Goal: Information Seeking & Learning: Learn about a topic

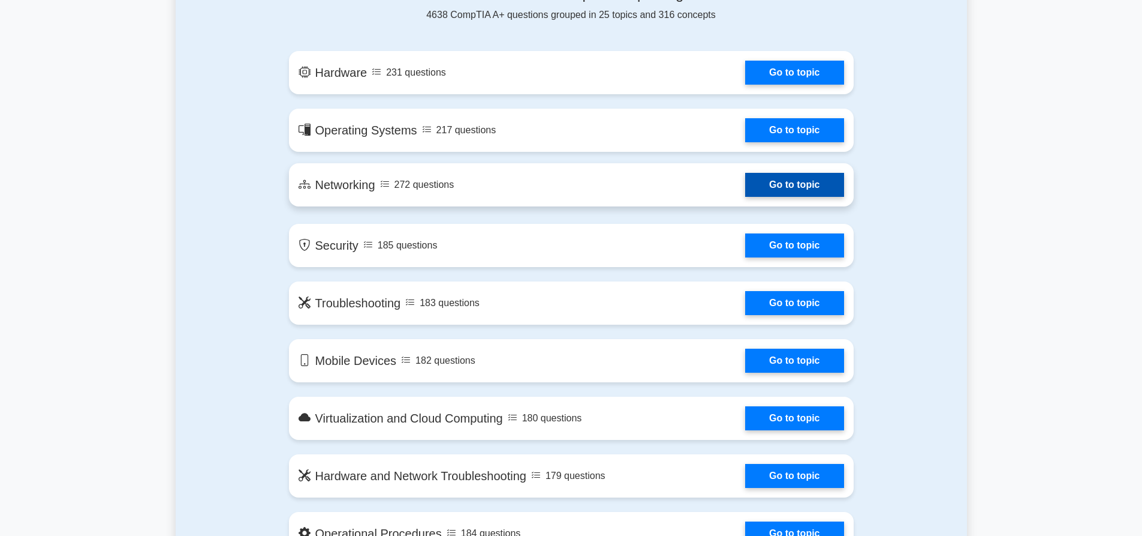
scroll to position [600, 0]
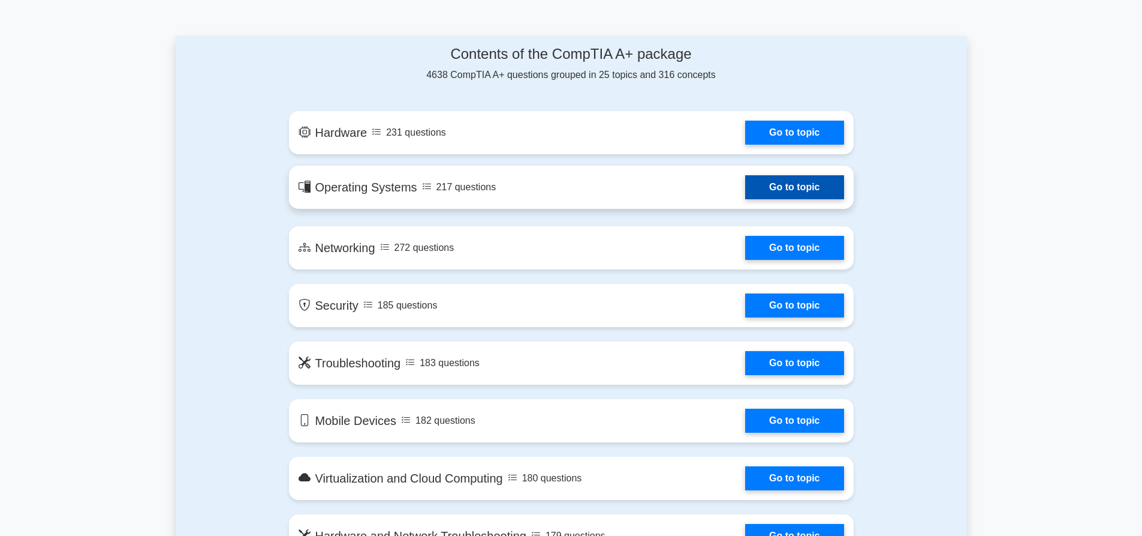
click at [745, 185] on link "Go to topic" at bounding box center [794, 187] width 98 height 24
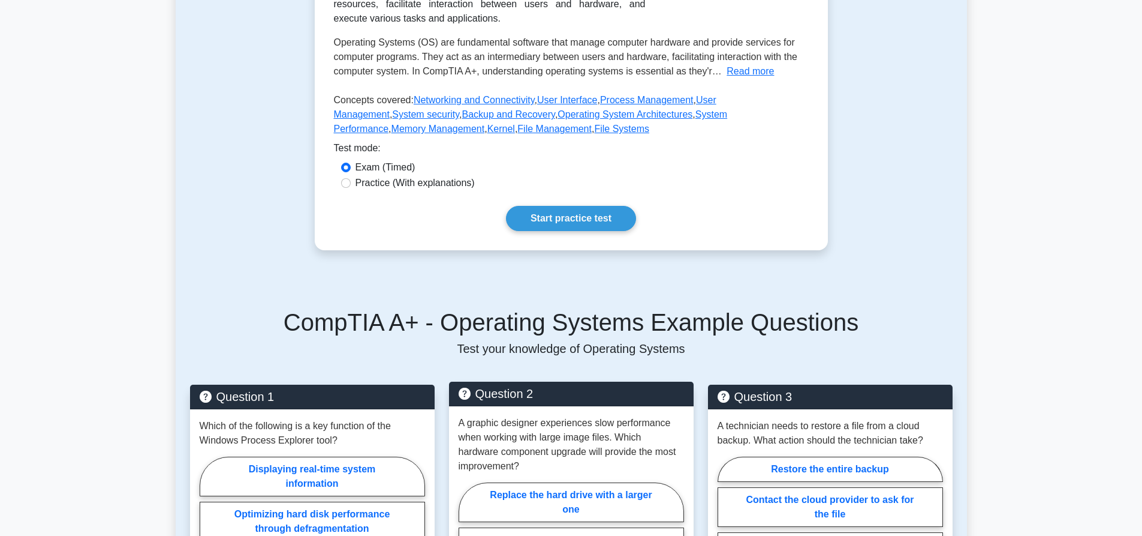
scroll to position [240, 0]
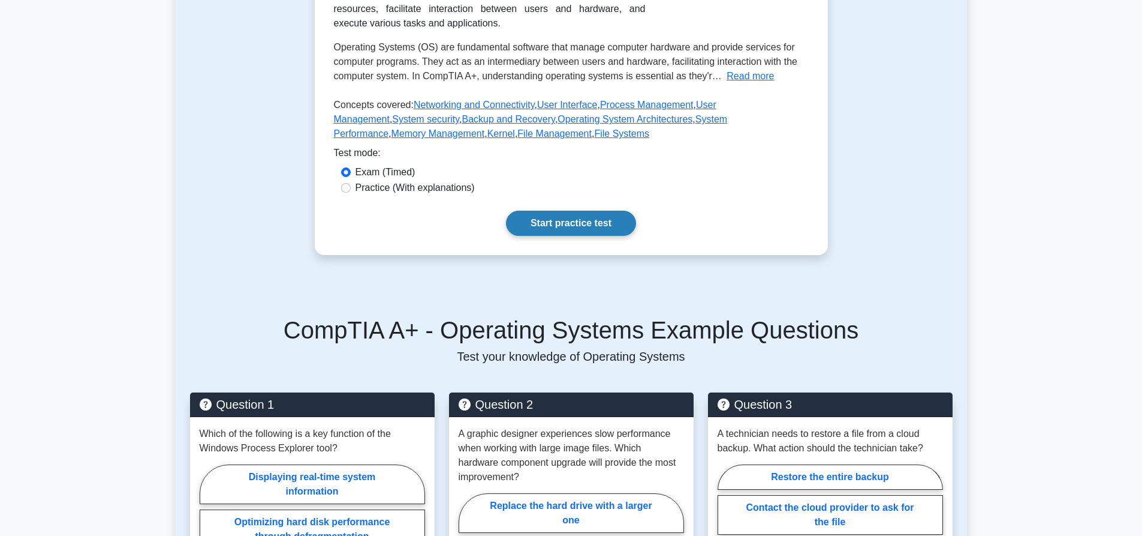
click at [542, 217] on link "Start practice test" at bounding box center [571, 222] width 130 height 25
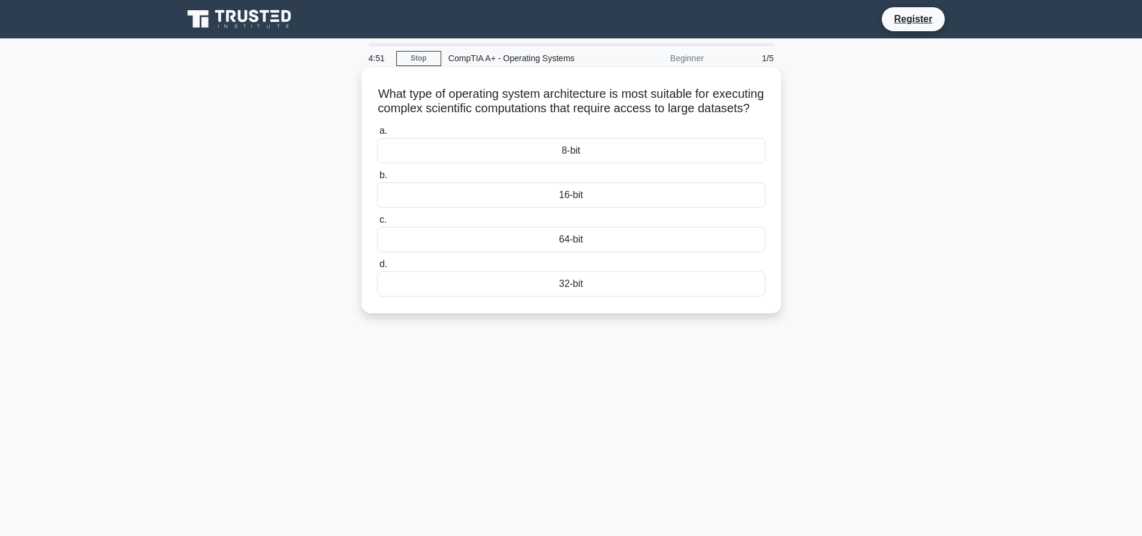
drag, startPoint x: 601, startPoint y: 122, endPoint x: 389, endPoint y: 101, distance: 213.4
click at [389, 101] on h5 "What type of operating system architecture is most suitable for executing compl…" at bounding box center [571, 101] width 391 height 30
click at [392, 91] on h5 "What type of operating system architecture is most suitable for executing compl…" at bounding box center [571, 101] width 391 height 30
click at [584, 296] on div "32-bit" at bounding box center [571, 283] width 389 height 25
click at [377, 268] on input "d. 32-bit" at bounding box center [377, 264] width 0 height 8
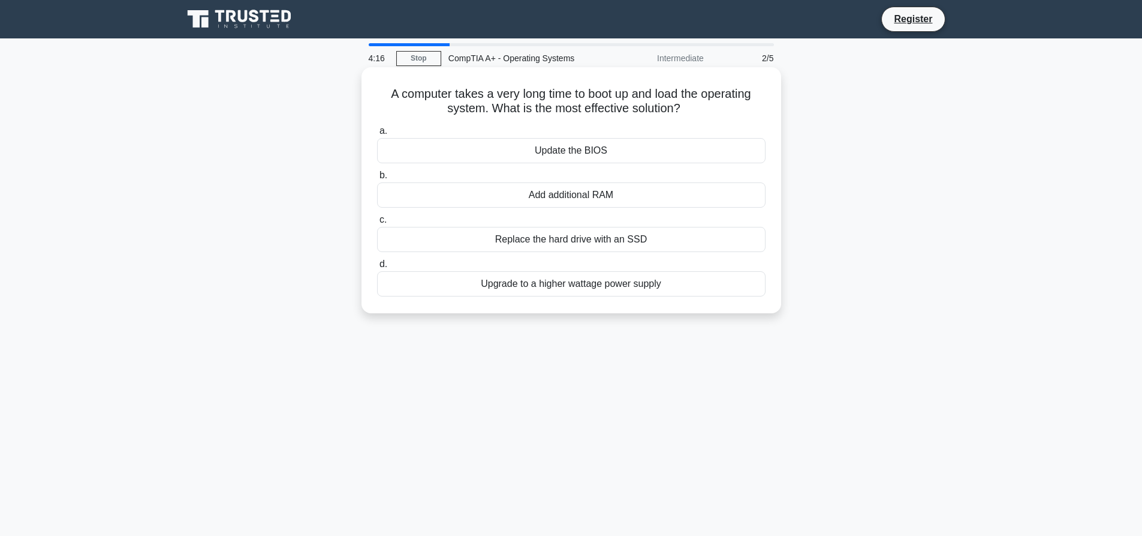
click at [583, 246] on div "Replace the hard drive with an SSD" at bounding box center [571, 239] width 389 height 25
click at [377, 224] on input "c. Replace the hard drive with an SSD" at bounding box center [377, 220] width 0 height 8
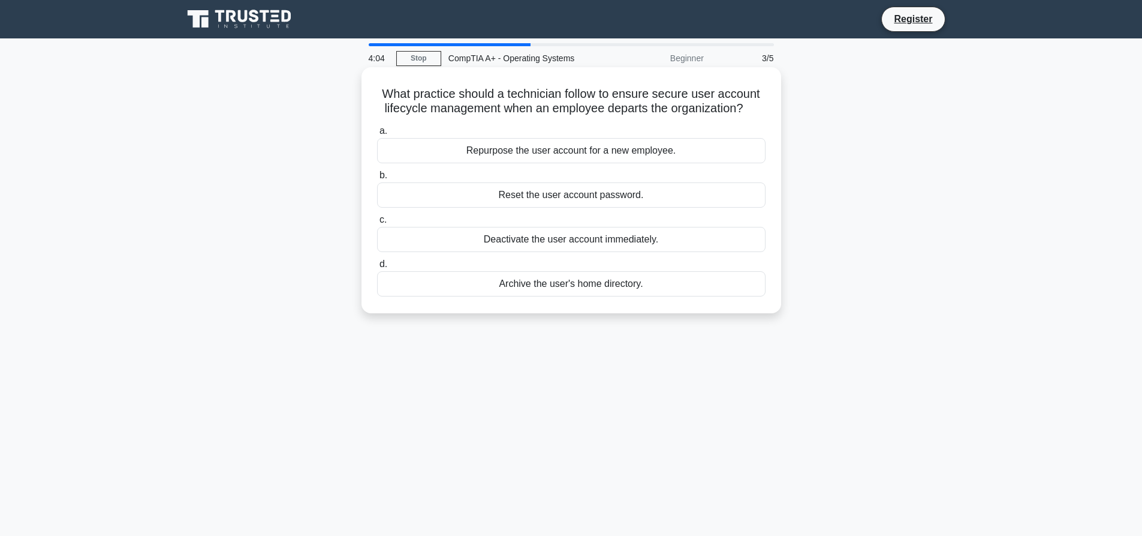
click at [549, 199] on div "Reset the user account password." at bounding box center [571, 194] width 389 height 25
click at [377, 179] on input "b. Reset the user account password." at bounding box center [377, 176] width 0 height 8
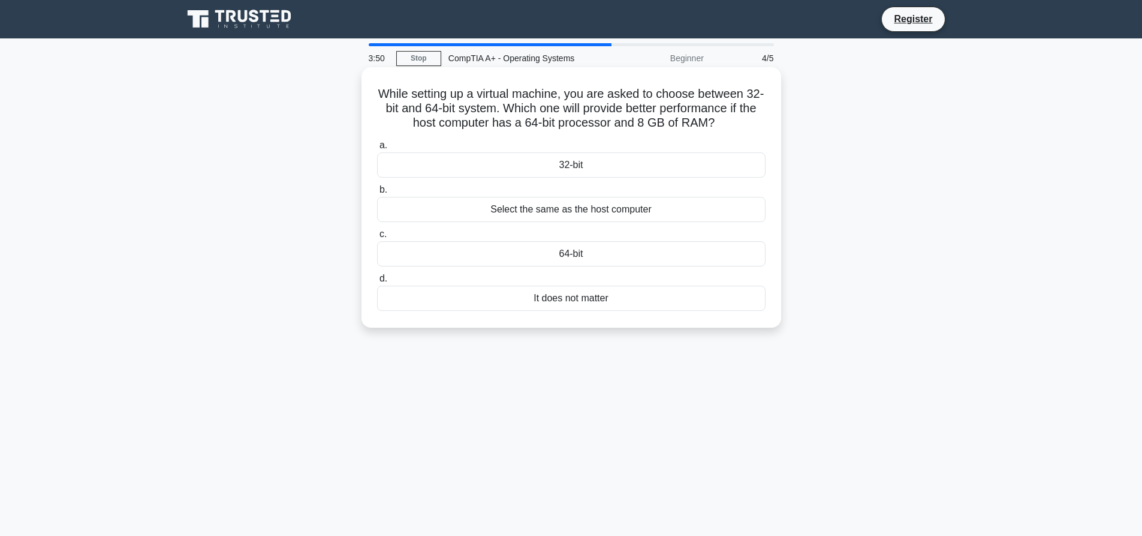
click at [574, 246] on div "64-bit" at bounding box center [571, 253] width 389 height 25
click at [377, 238] on input "c. 64-bit" at bounding box center [377, 234] width 0 height 8
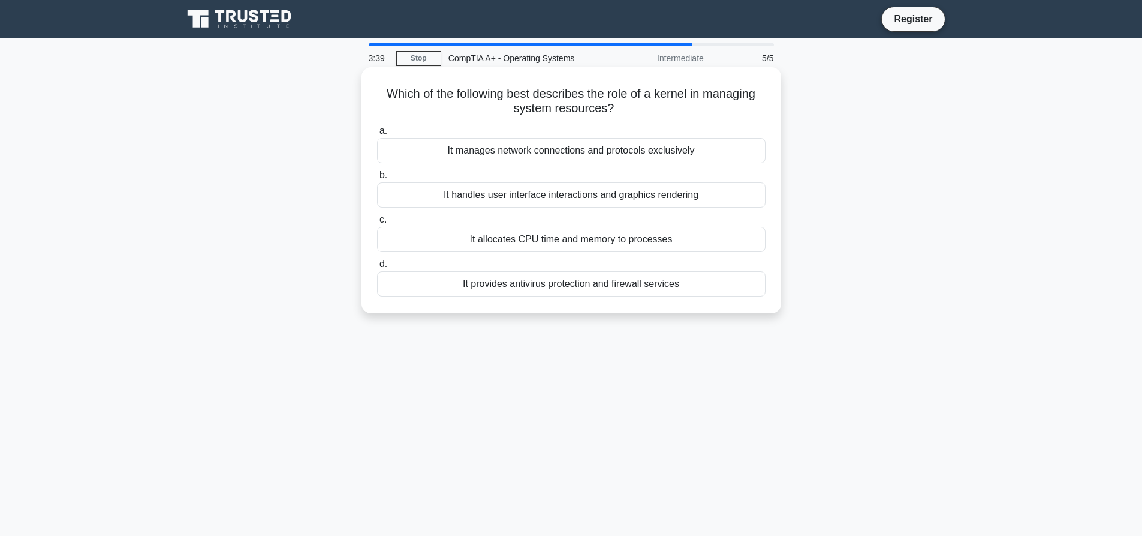
click at [528, 242] on div "It allocates CPU time and memory to processes" at bounding box center [571, 239] width 389 height 25
click at [377, 224] on input "c. It allocates CPU time and memory to processes" at bounding box center [377, 220] width 0 height 8
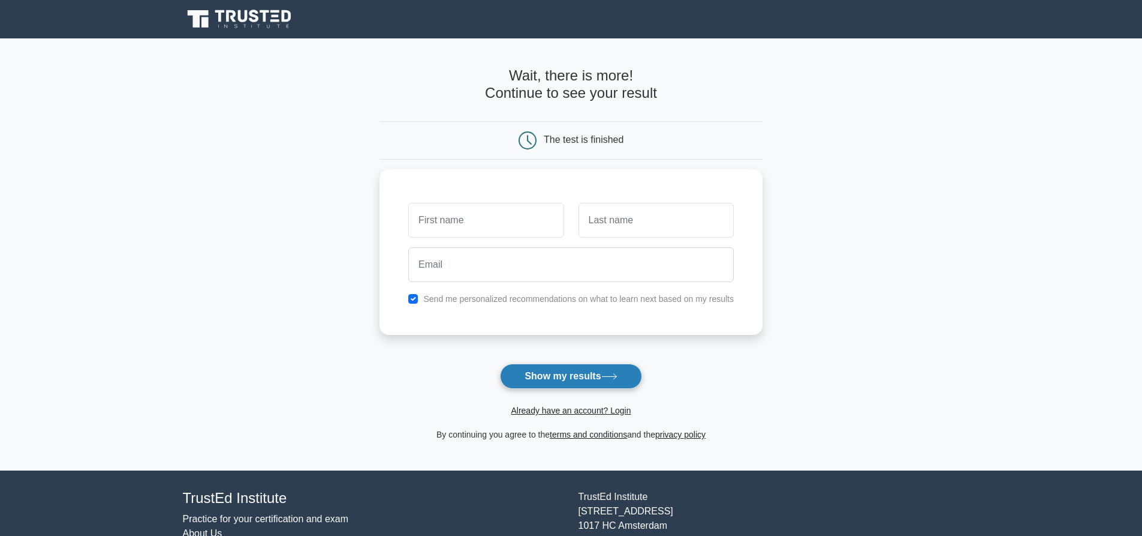
click at [561, 381] on button "Show my results" at bounding box center [571, 375] width 142 height 25
drag, startPoint x: 470, startPoint y: 203, endPoint x: 460, endPoint y: 207, distance: 10.5
click at [465, 206] on input "text" at bounding box center [485, 217] width 155 height 35
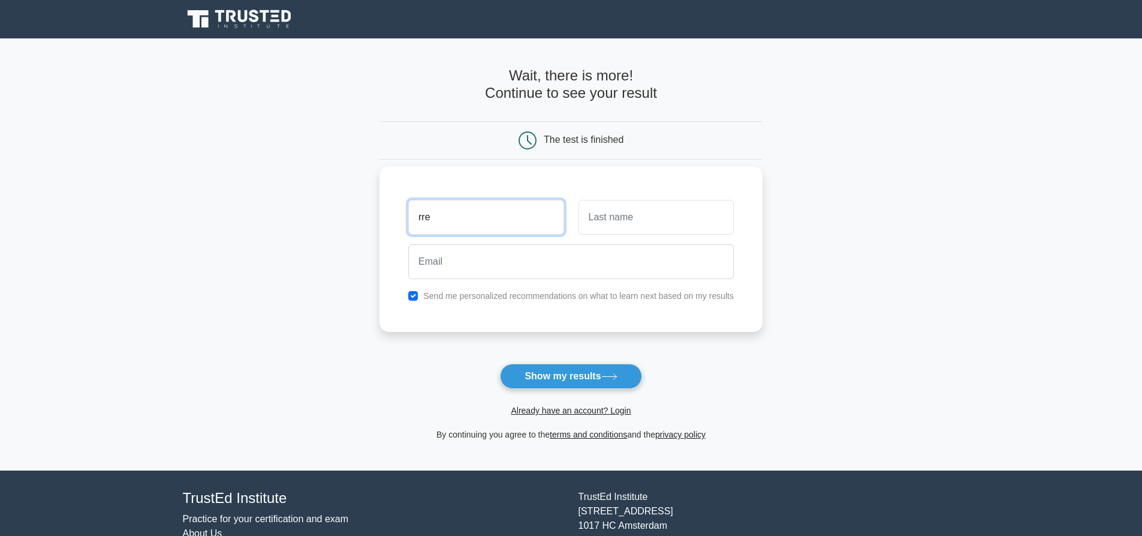
type input "rre"
click at [610, 224] on input "text" at bounding box center [656, 217] width 155 height 35
type input "tyürh5"
click at [445, 279] on div at bounding box center [571, 261] width 340 height 44
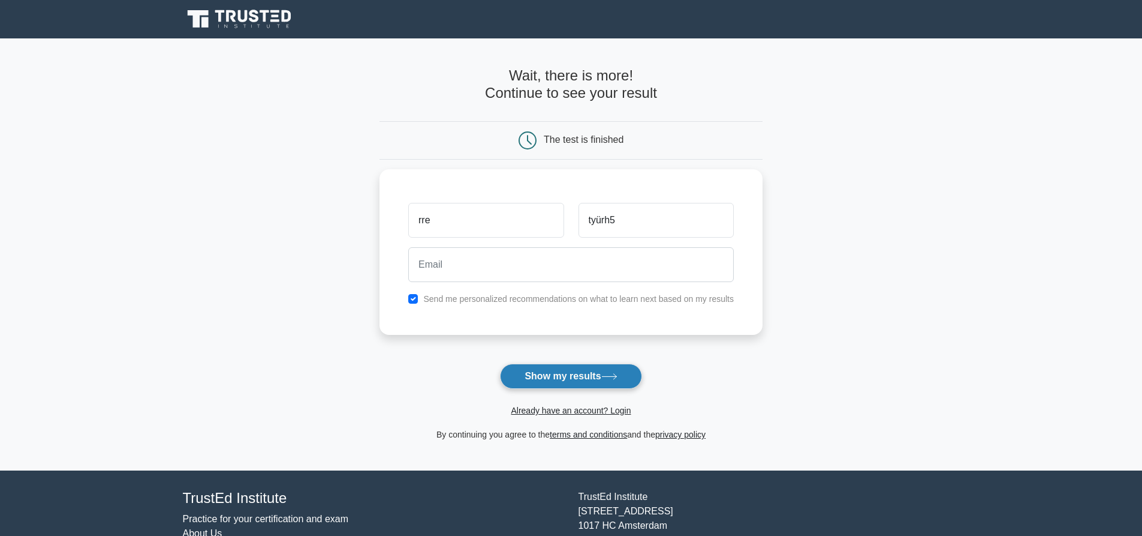
click at [574, 375] on button "Show my results" at bounding box center [571, 375] width 142 height 25
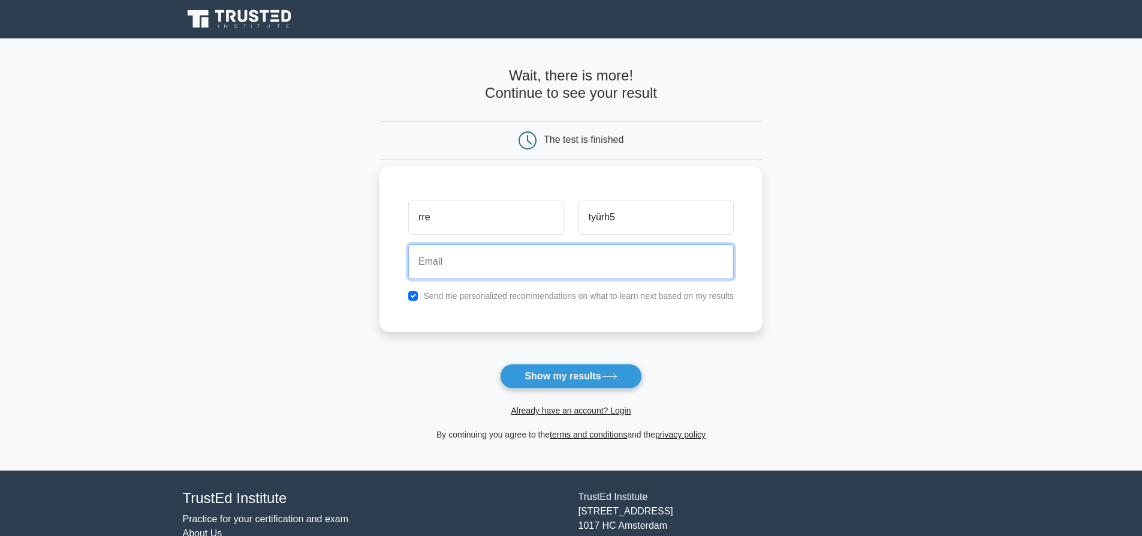
click at [480, 251] on input "email" at bounding box center [571, 261] width 326 height 35
type input "h"
type input "q"
click at [505, 260] on input "email" at bounding box center [571, 261] width 326 height 35
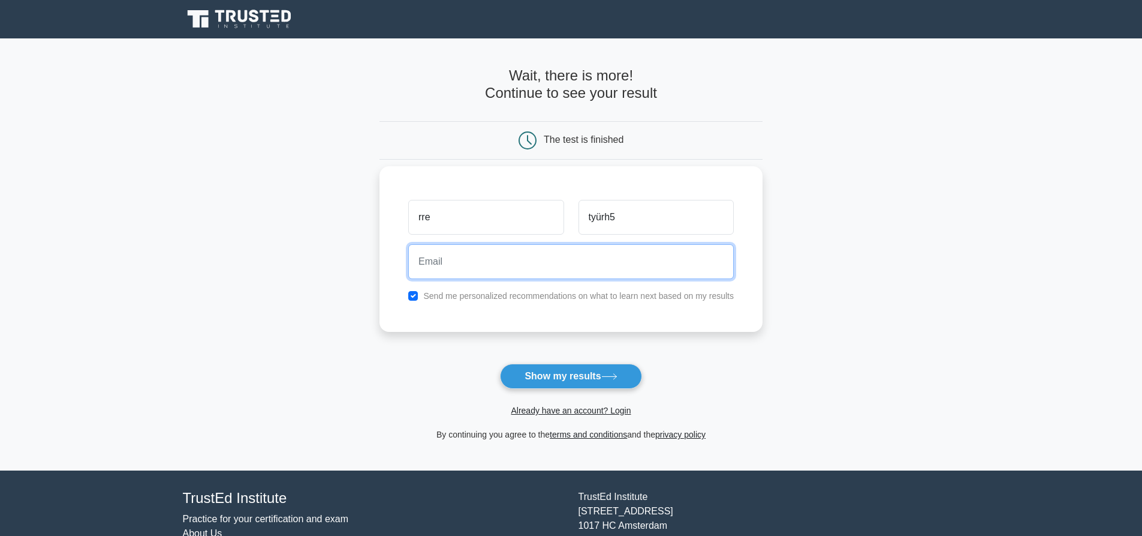
type input "ganbarliroyal@gmail.com"
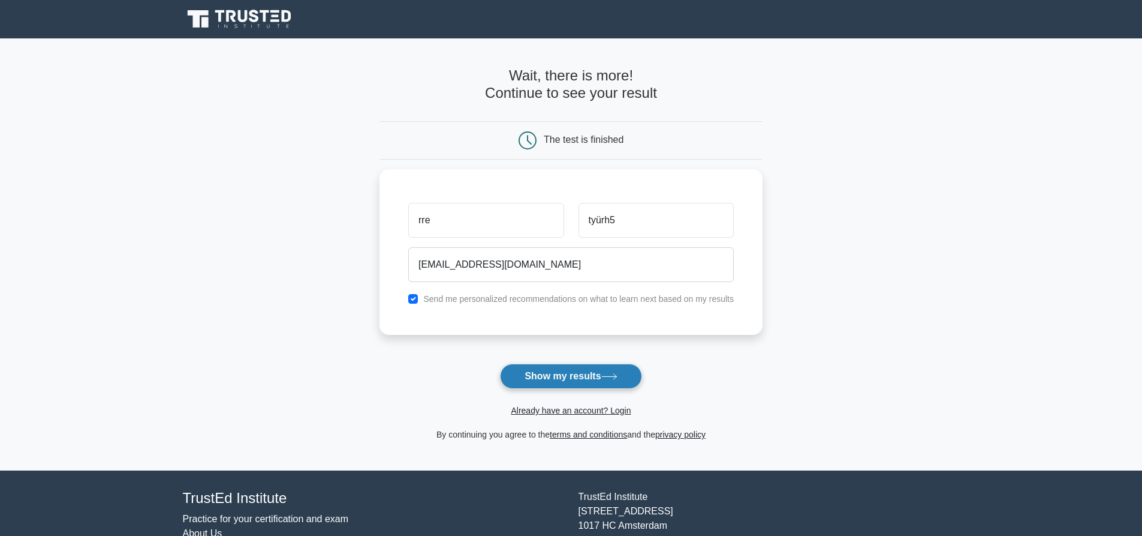
click at [551, 380] on button "Show my results" at bounding box center [571, 375] width 142 height 25
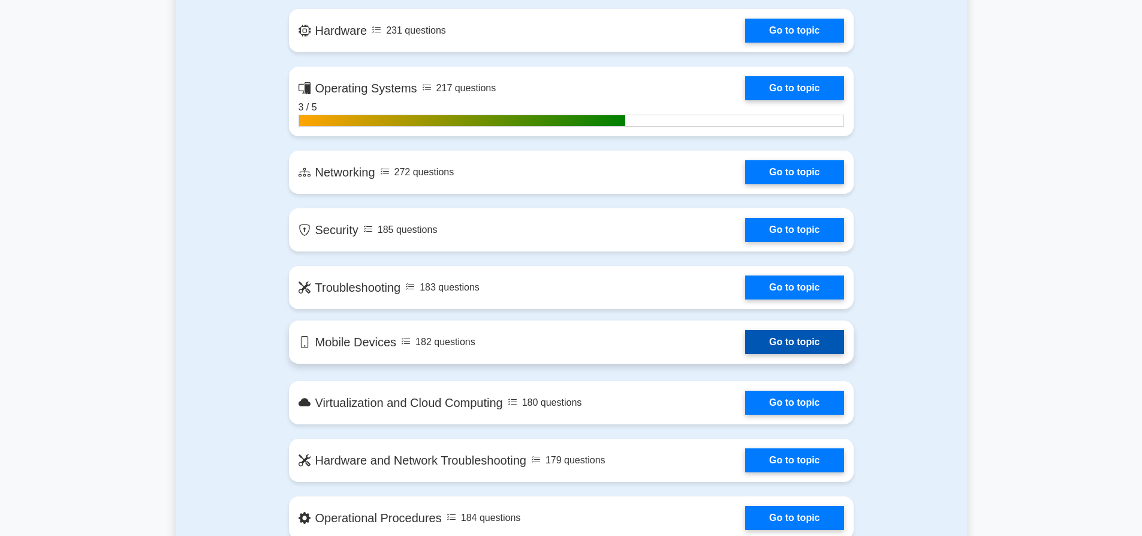
scroll to position [780, 0]
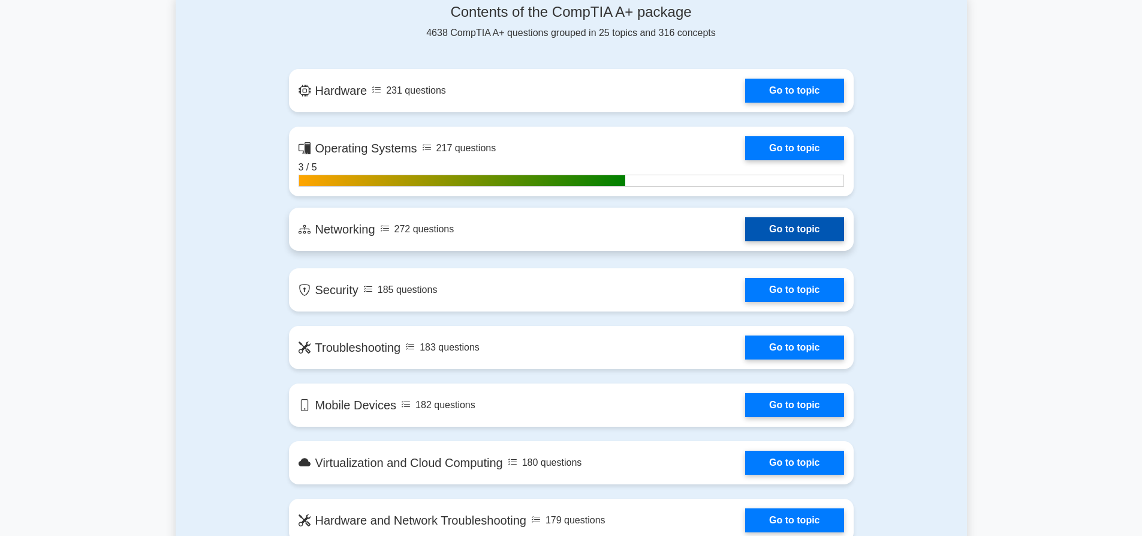
click at [771, 236] on link "Go to topic" at bounding box center [794, 229] width 98 height 24
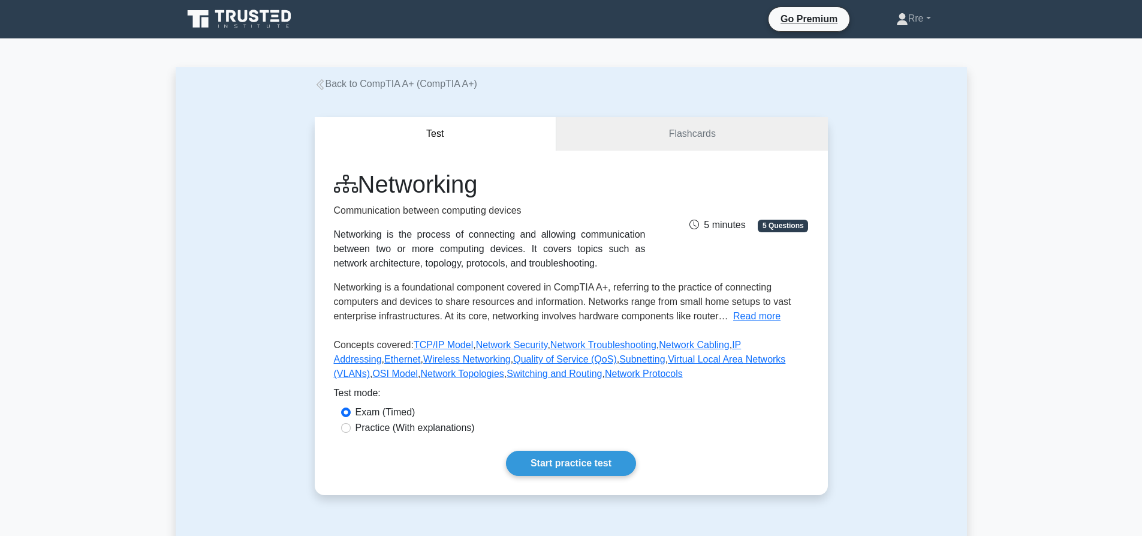
click at [397, 424] on label "Practice (With explanations)" at bounding box center [415, 427] width 119 height 14
click at [351, 424] on input "Practice (With explanations)" at bounding box center [346, 428] width 10 height 10
radio input "true"
click at [375, 414] on label "Exam (Timed)" at bounding box center [386, 412] width 60 height 14
click at [351, 414] on input "Exam (Timed)" at bounding box center [346, 412] width 10 height 10
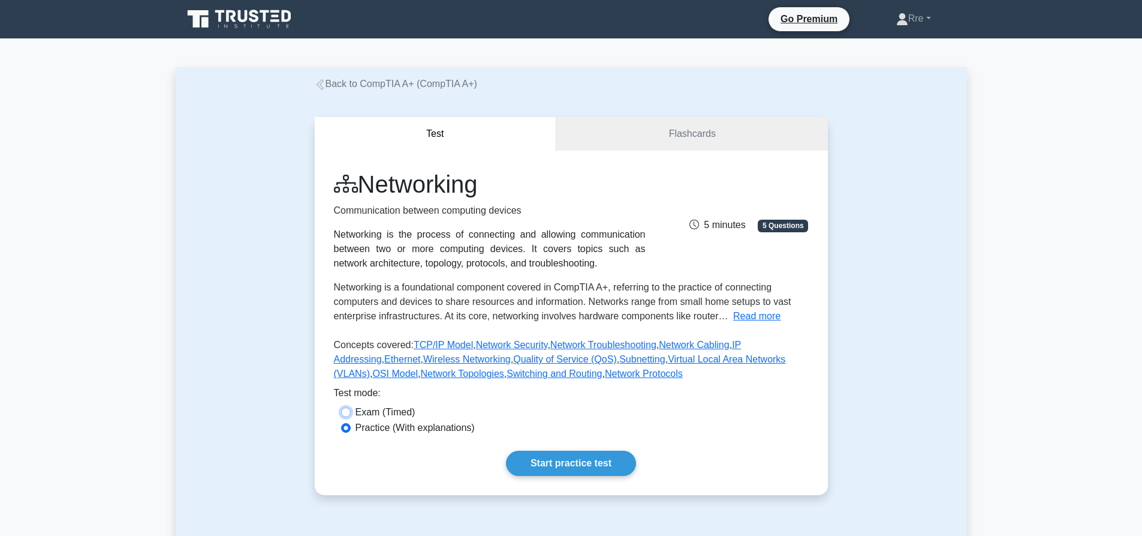
radio input "true"
click at [566, 466] on link "Start practice test" at bounding box center [571, 462] width 130 height 25
click at [575, 463] on link "Start practice test" at bounding box center [571, 462] width 130 height 25
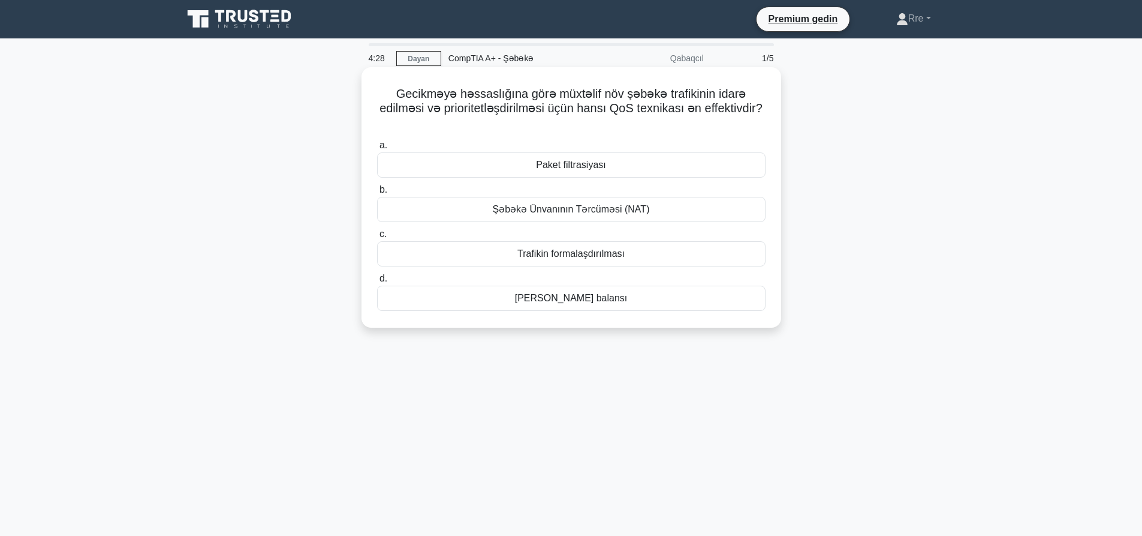
click at [584, 300] on font "Yük balansı" at bounding box center [571, 298] width 113 height 10
click at [377, 282] on input "d. Yük balansı" at bounding box center [377, 279] width 0 height 8
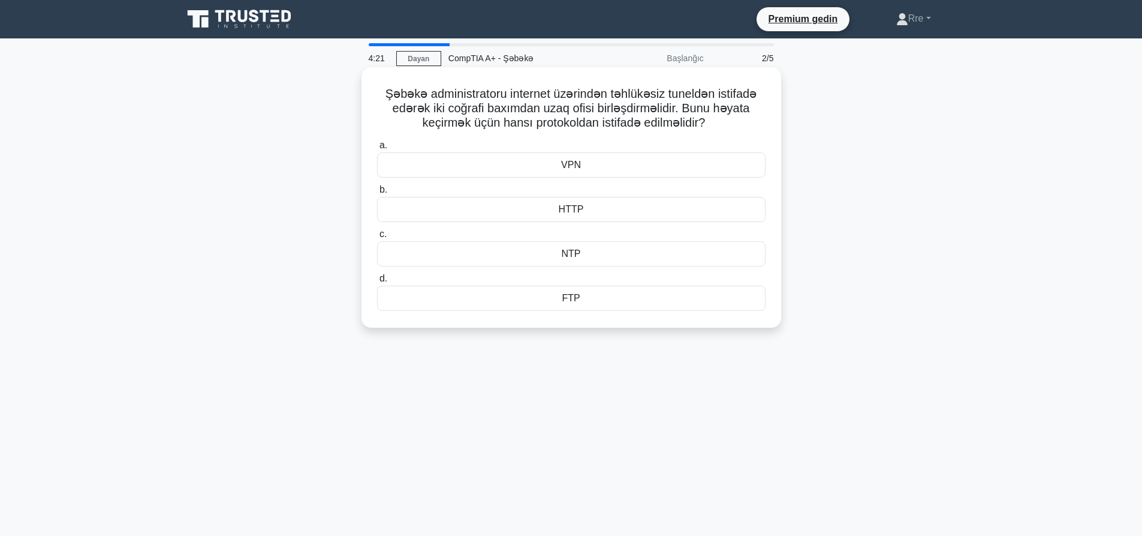
click at [588, 169] on div "VPN" at bounding box center [571, 164] width 389 height 25
click at [377, 149] on input "a. VPN" at bounding box center [377, 146] width 0 height 8
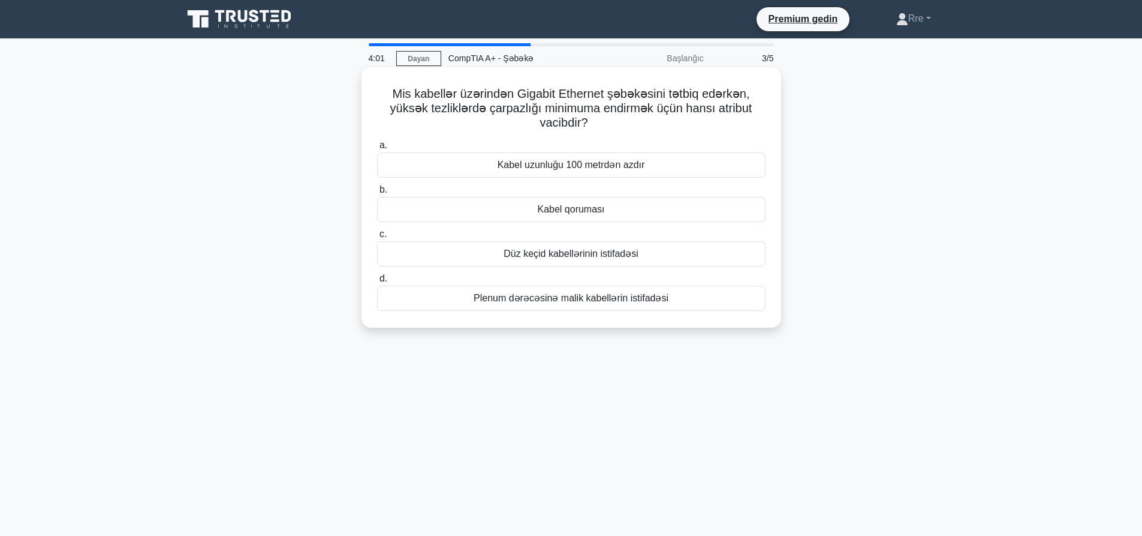
click at [557, 168] on font "Kabel uzunluğu 100 metrdən azdır" at bounding box center [572, 165] width 148 height 10
click at [377, 149] on input "a. Kabel uzunluğu 100 metrdən azdır" at bounding box center [377, 146] width 0 height 8
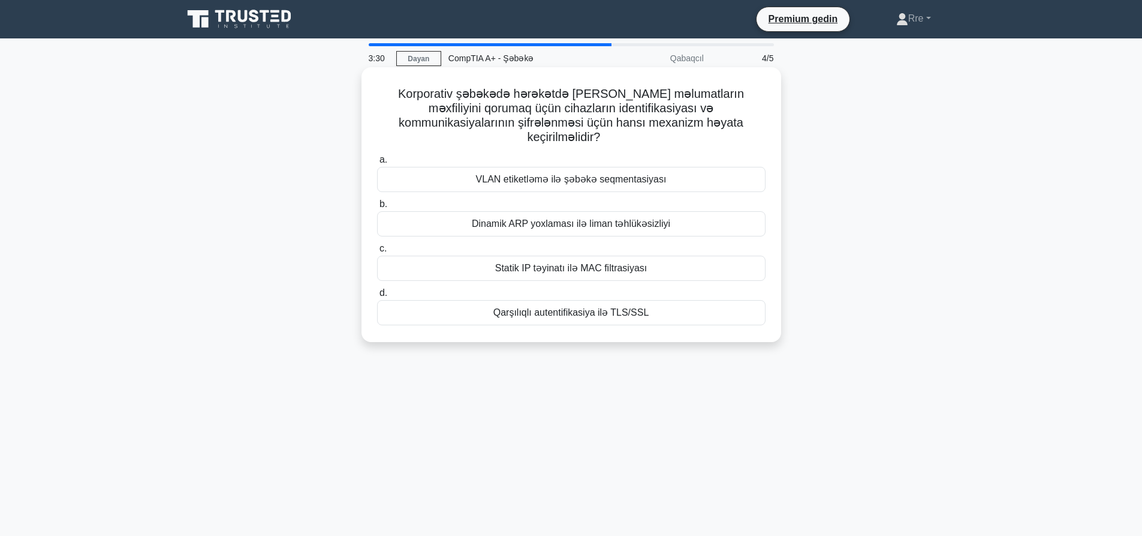
drag, startPoint x: 535, startPoint y: 167, endPoint x: 533, endPoint y: 159, distance: 8.6
click at [533, 174] on font "VLAN etiketləmə ilə şəbəkə seqmentasiyası" at bounding box center [571, 179] width 191 height 10
click at [377, 159] on input "a. VLAN etiketləmə ilə şəbəkə seqmentasiyası" at bounding box center [377, 160] width 0 height 8
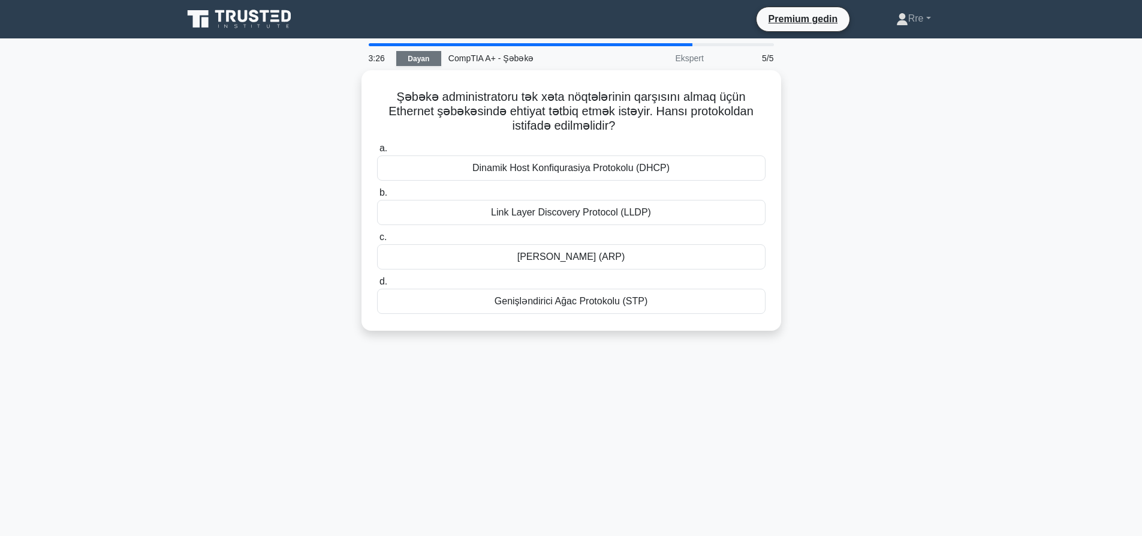
click at [424, 62] on font "Dayan" at bounding box center [419, 59] width 22 height 8
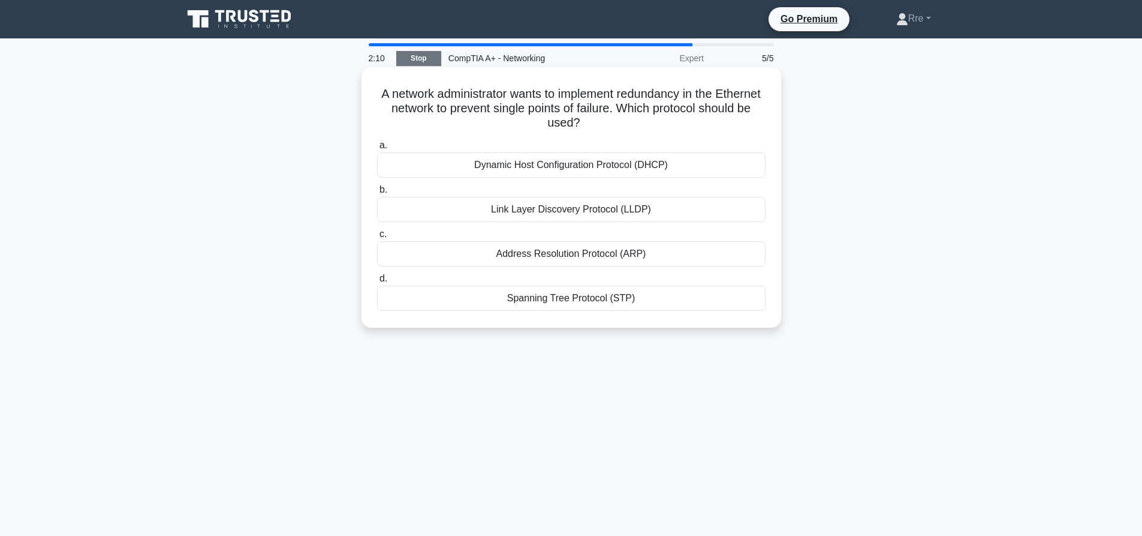
click at [512, 208] on div "Link Layer Discovery Protocol (LLDP)" at bounding box center [571, 209] width 389 height 25
click at [377, 194] on input "b. Link Layer Discovery Protocol (LLDP)" at bounding box center [377, 190] width 0 height 8
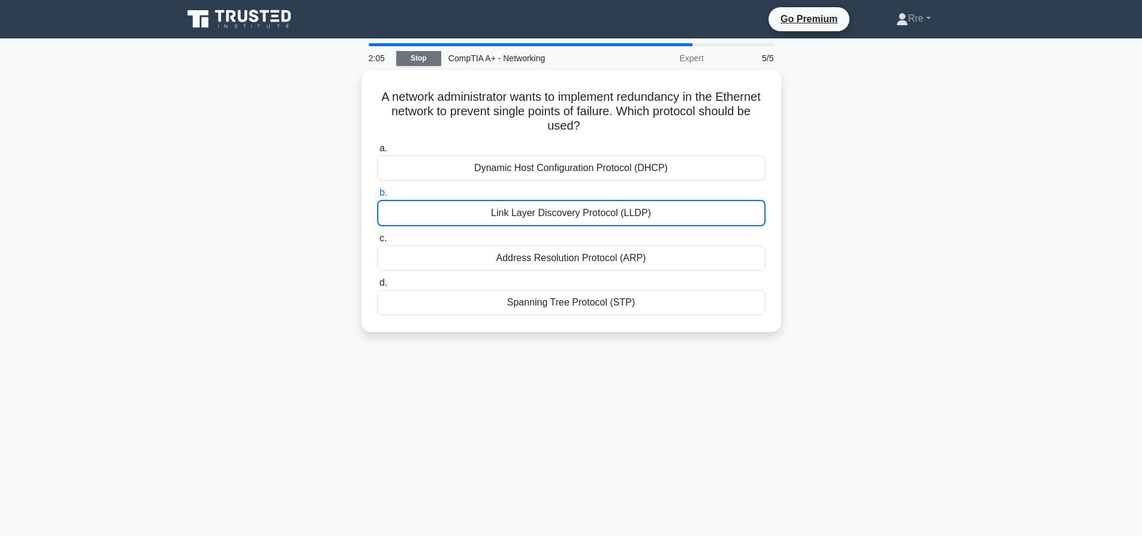
click at [419, 64] on link "Stop" at bounding box center [418, 58] width 45 height 15
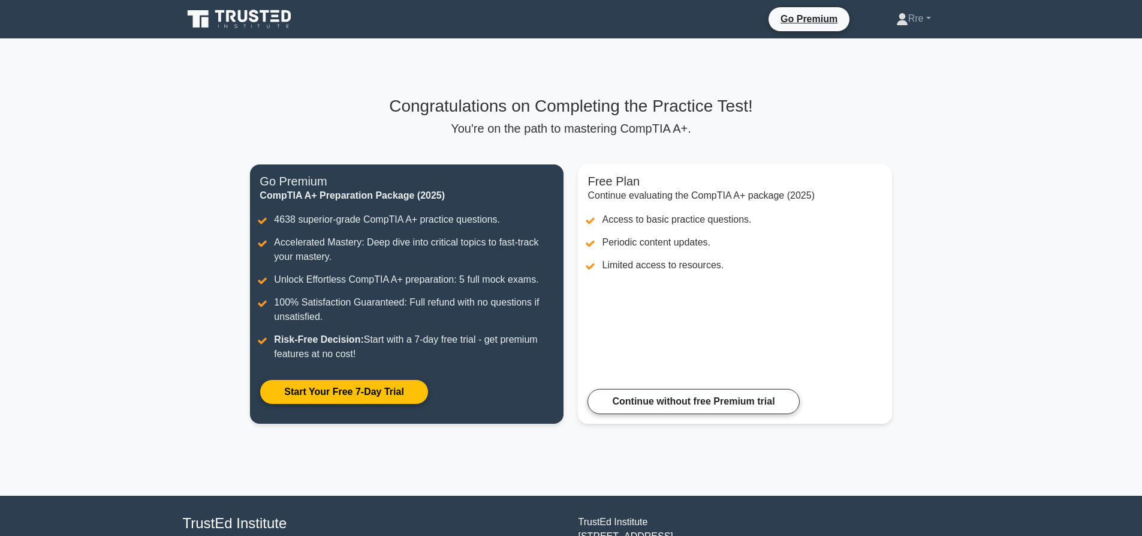
click at [664, 133] on p "You're on the path to mastering CompTIA A+." at bounding box center [571, 128] width 642 height 14
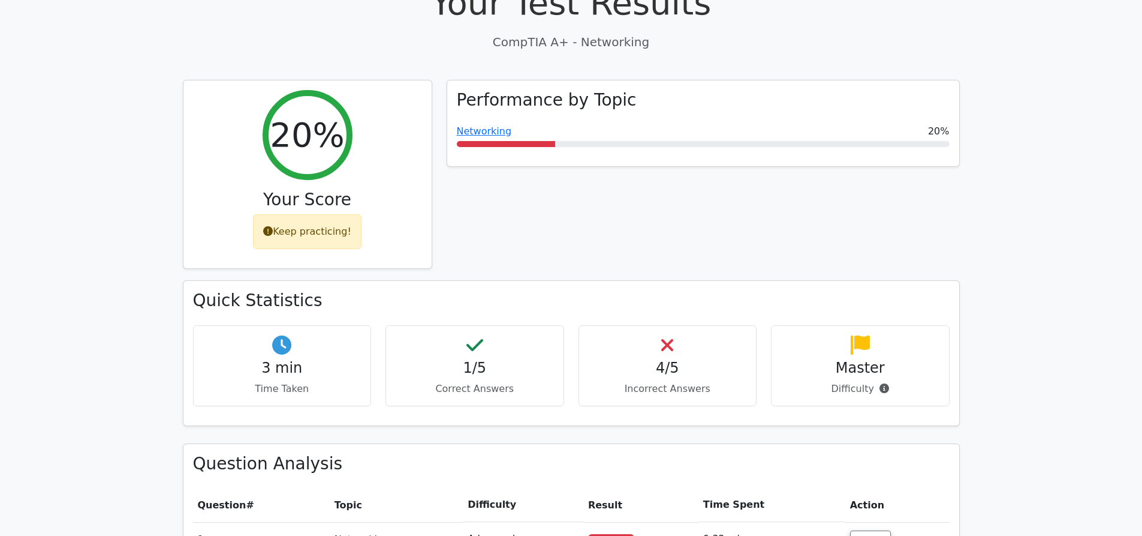
scroll to position [420, 0]
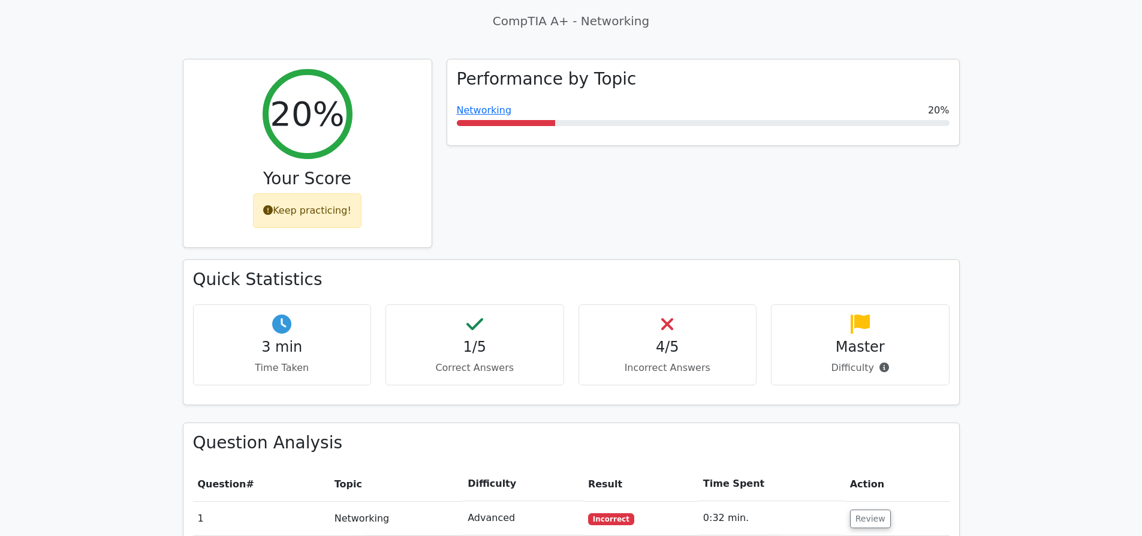
click at [674, 338] on h4 "4/5" at bounding box center [668, 346] width 158 height 17
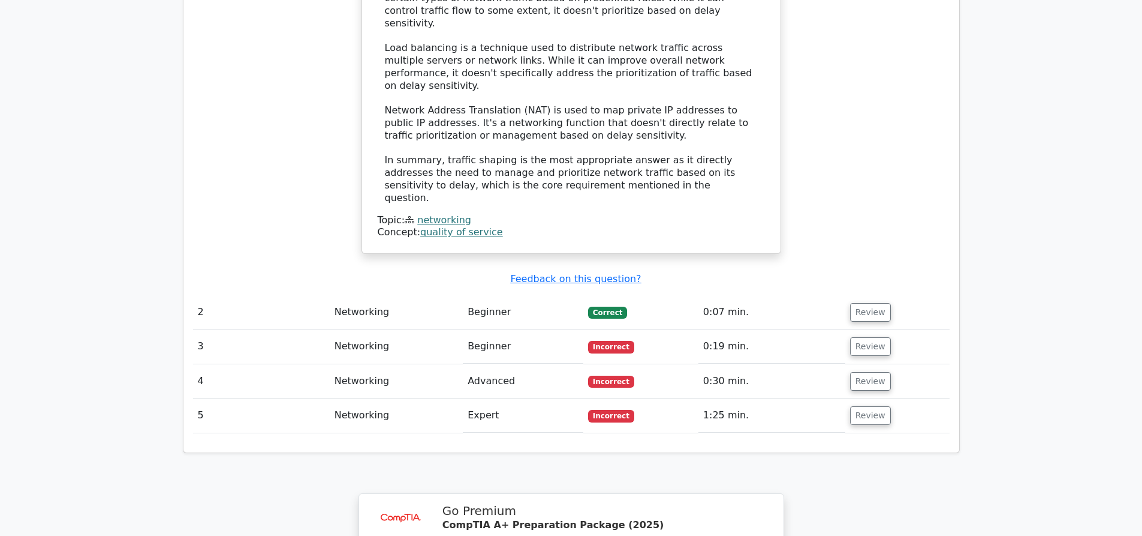
scroll to position [1313, 0]
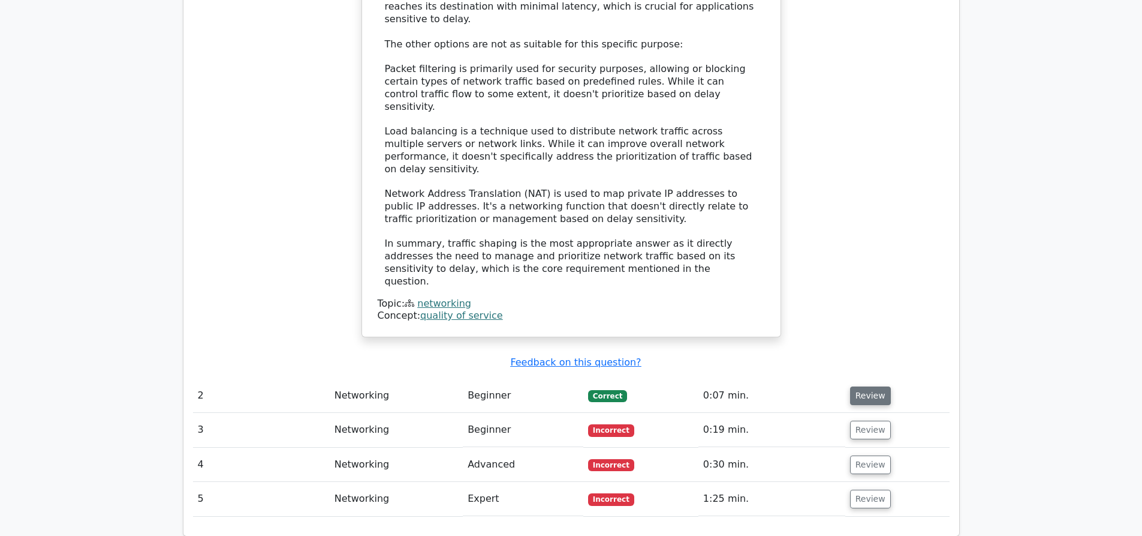
click at [863, 386] on button "Review" at bounding box center [870, 395] width 41 height 19
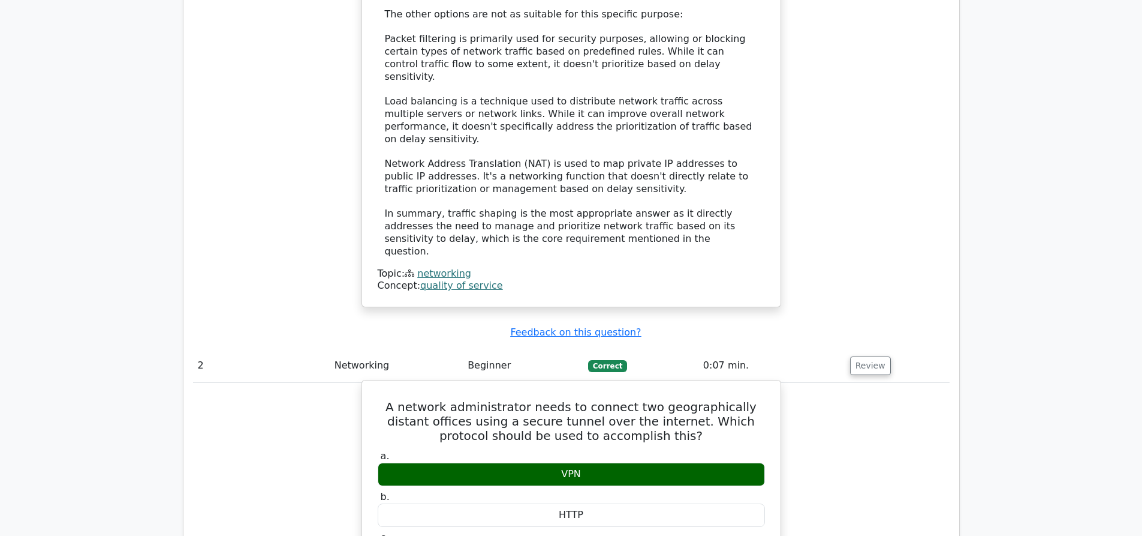
scroll to position [1373, 0]
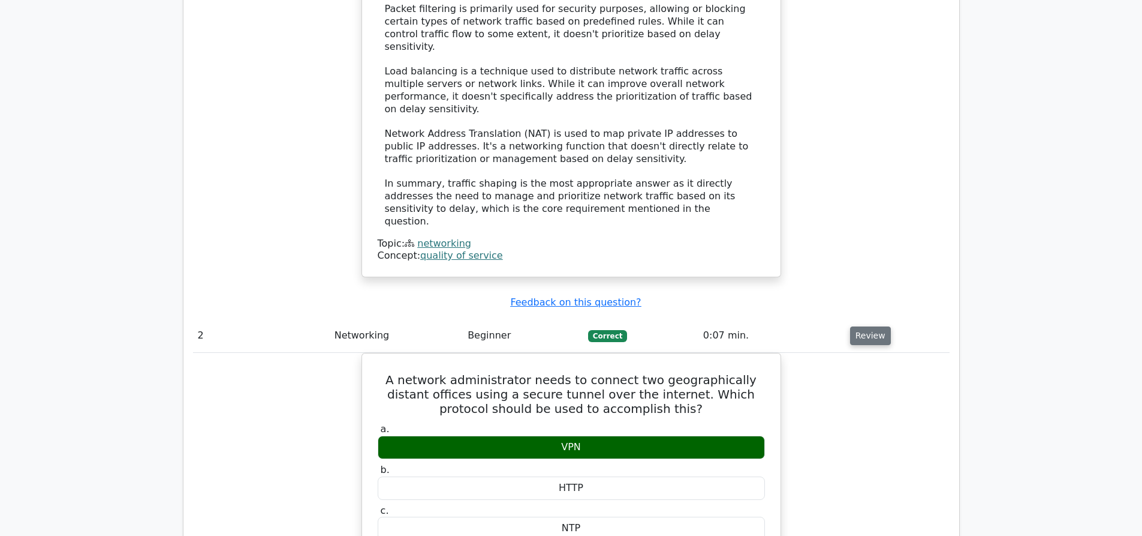
click at [864, 326] on button "Review" at bounding box center [870, 335] width 41 height 19
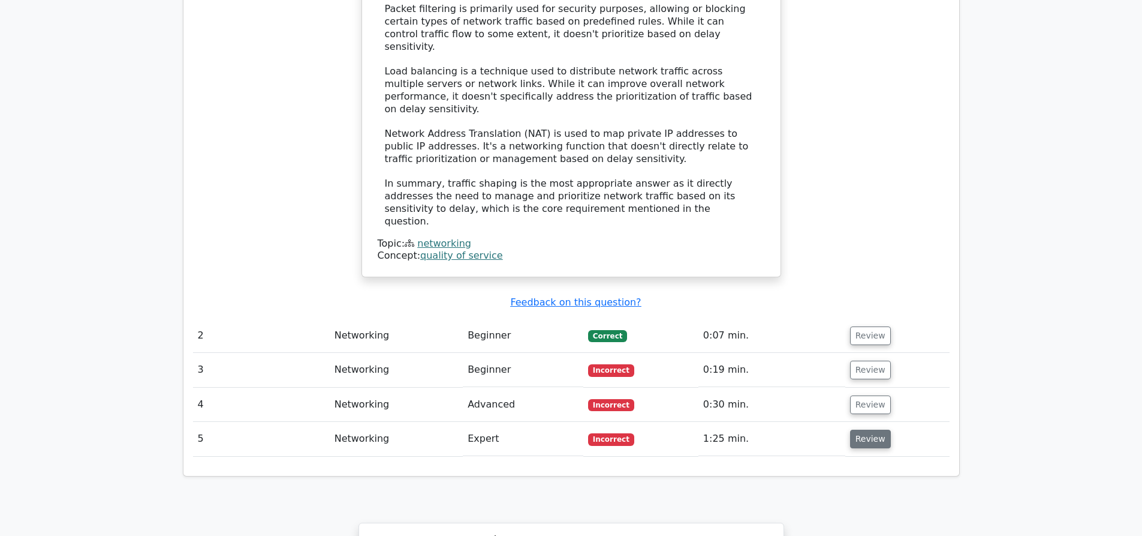
click at [872, 429] on button "Review" at bounding box center [870, 438] width 41 height 19
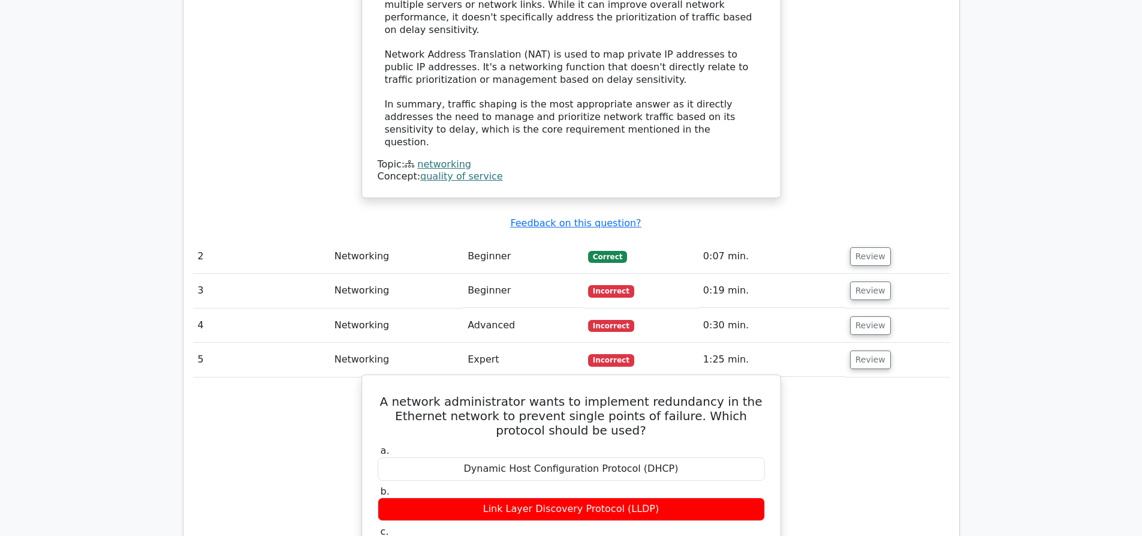
scroll to position [1493, 0]
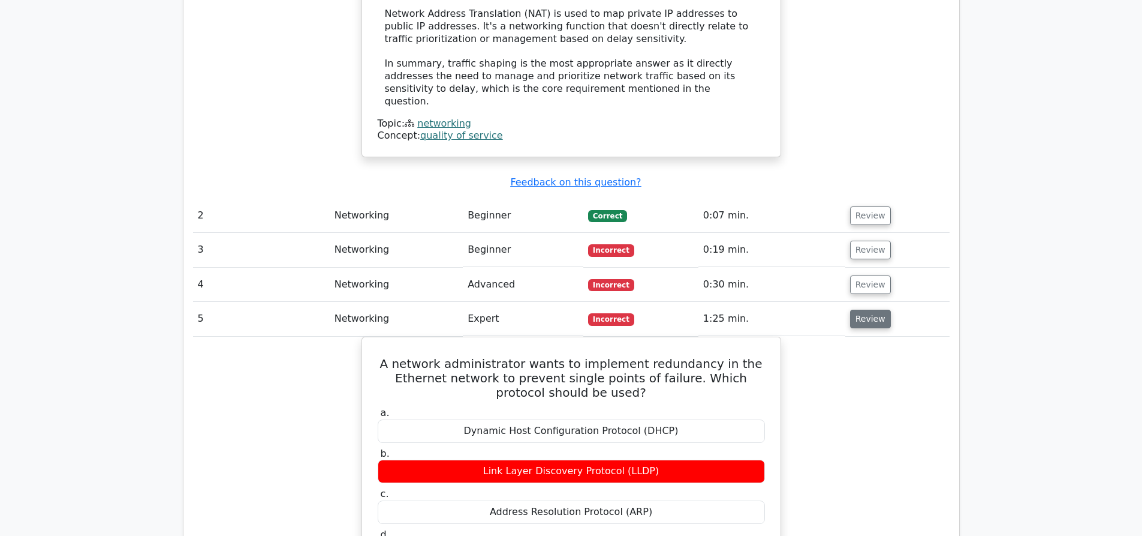
click at [857, 309] on button "Review" at bounding box center [870, 318] width 41 height 19
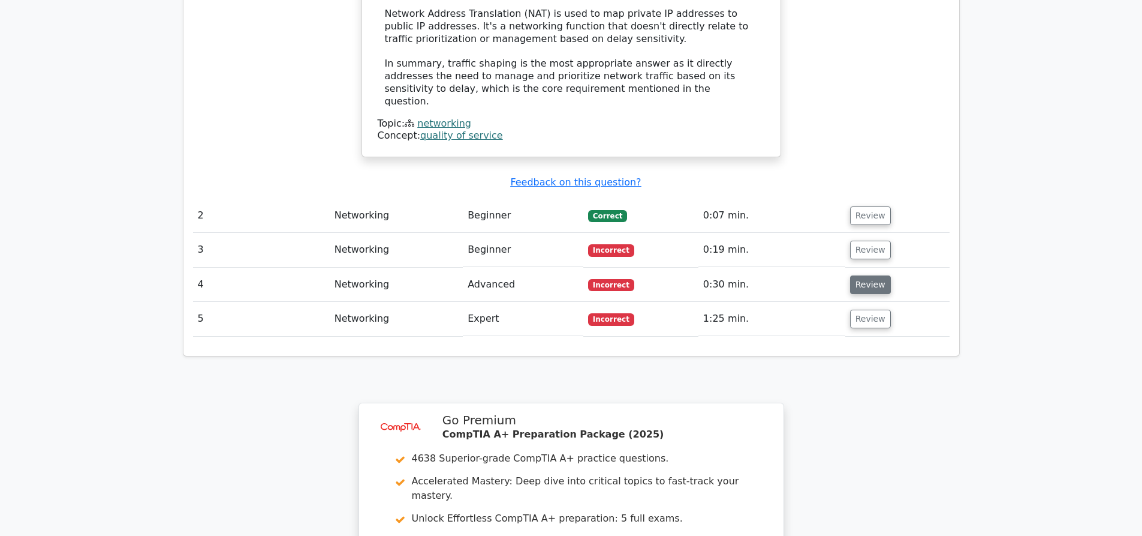
click at [861, 275] on button "Review" at bounding box center [870, 284] width 41 height 19
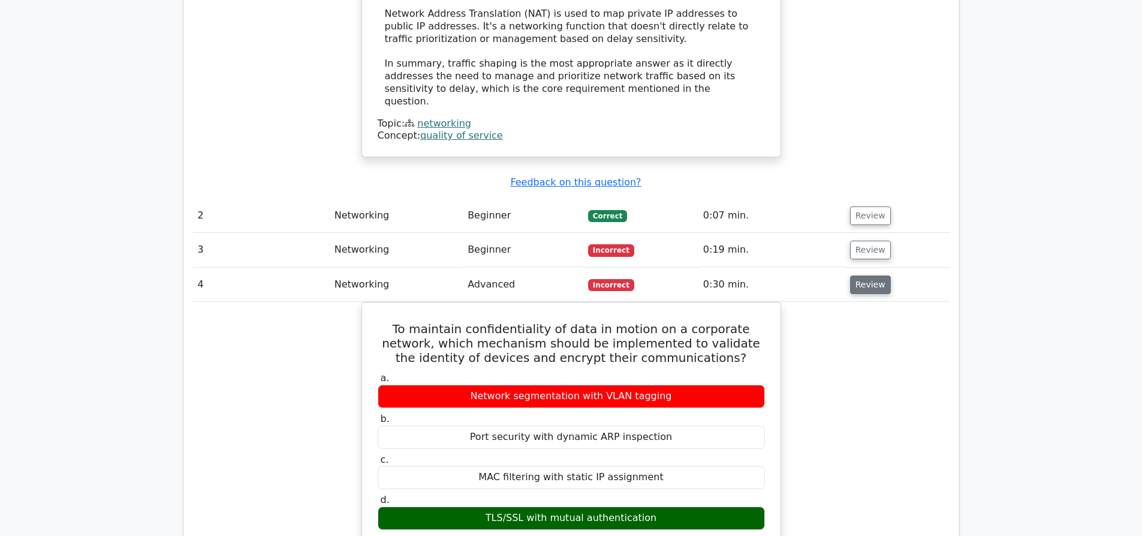
click at [859, 275] on button "Review" at bounding box center [870, 284] width 41 height 19
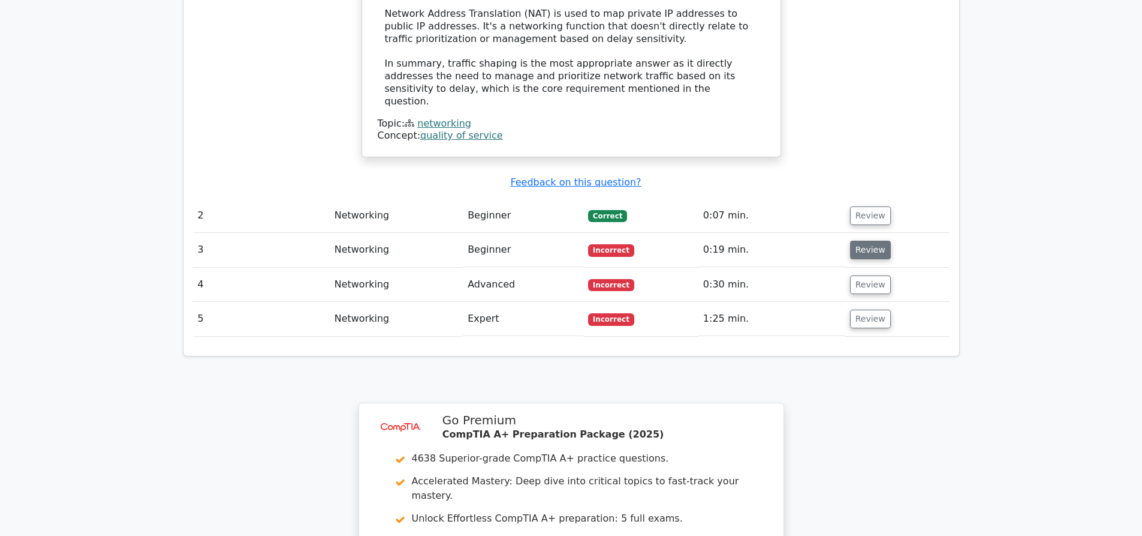
click at [869, 240] on button "Review" at bounding box center [870, 249] width 41 height 19
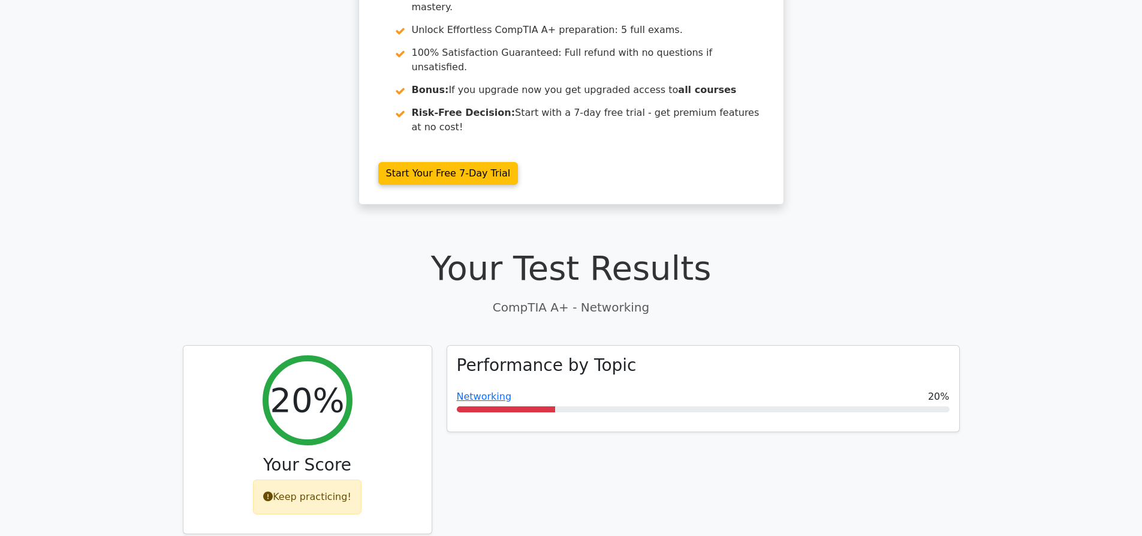
scroll to position [113, 0]
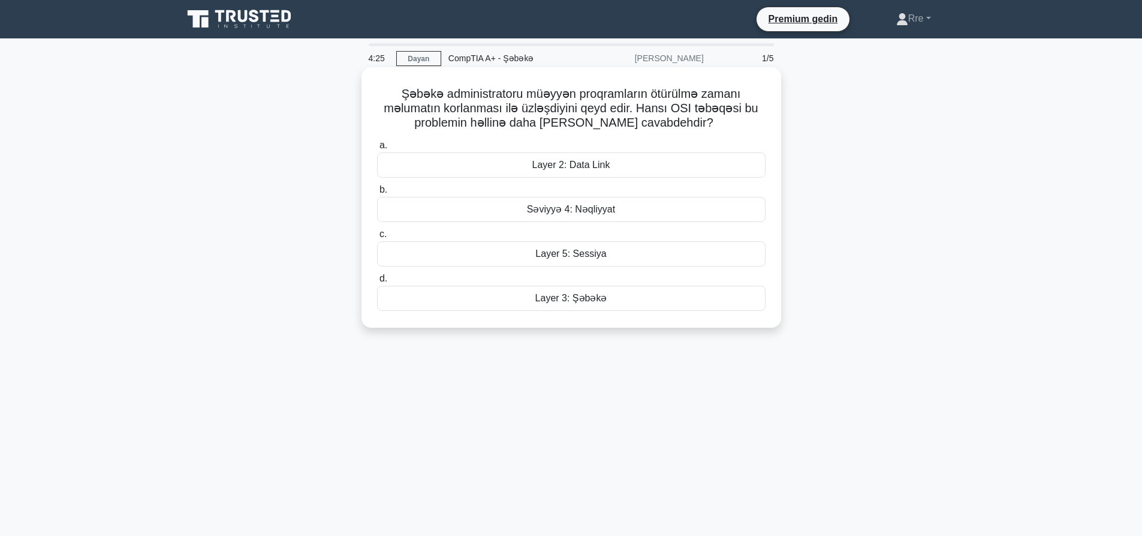
click at [590, 257] on font "Layer 5: Sessiya" at bounding box center [571, 253] width 71 height 10
click at [377, 238] on input "c. Layer 5: Sessiya" at bounding box center [377, 234] width 0 height 8
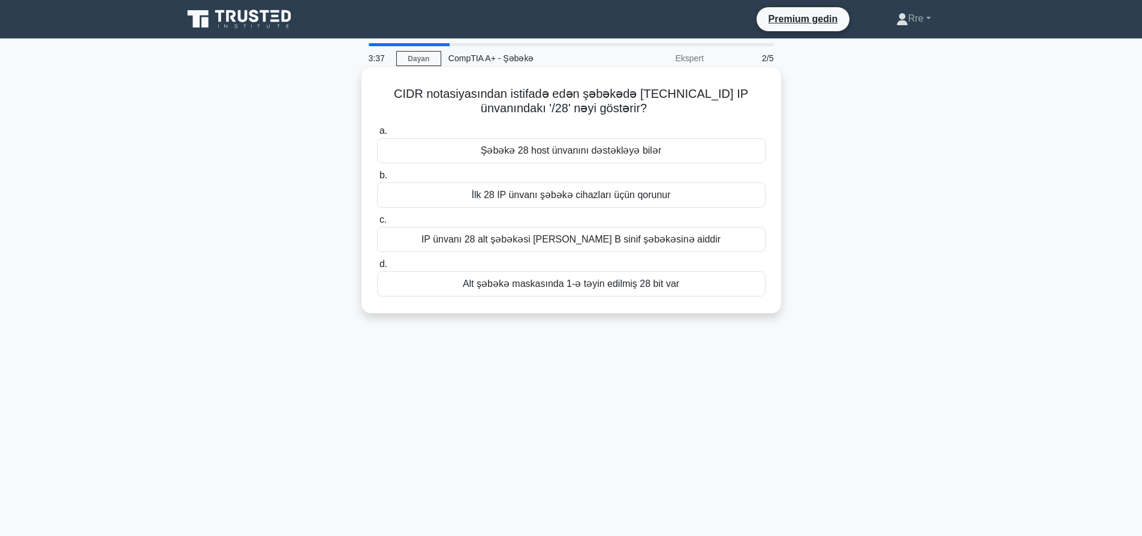
click at [521, 244] on font "IP ünvanı 28 alt şəbəkəsi olan B sinif şəbəkəsinə aiddir" at bounding box center [571, 239] width 299 height 10
click at [525, 285] on font "Alt şəbəkə maskasında 1-ə təyin edilmiş 28 bit var" at bounding box center [571, 283] width 216 height 10
click at [377, 268] on input "d. Alt şəbəkə maskasında 1-ə təyin edilmiş 28 bit var" at bounding box center [377, 264] width 0 height 8
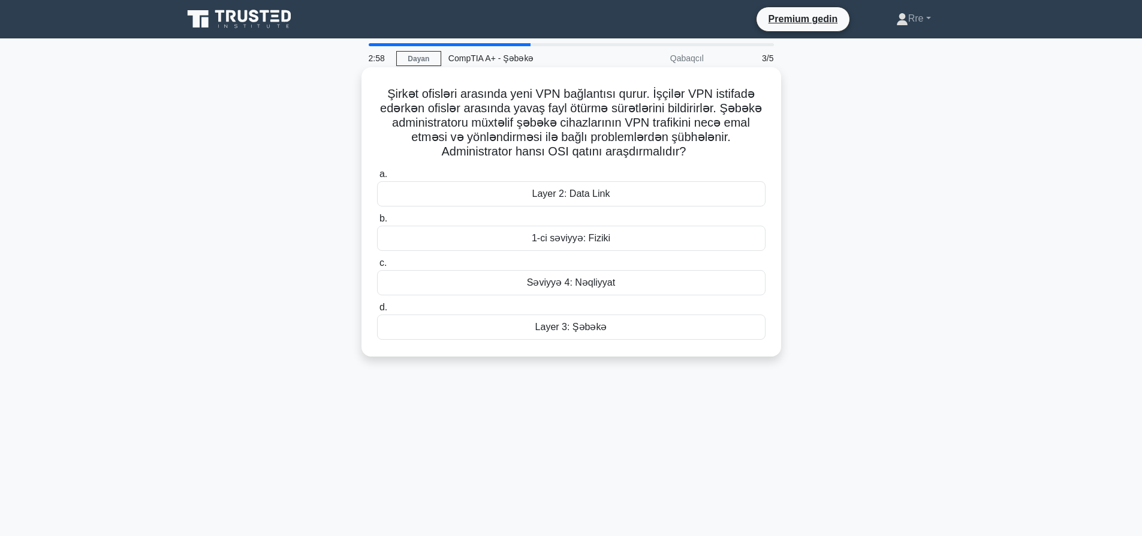
click at [577, 327] on font "Layer 3: Şəbəkə" at bounding box center [572, 326] width 72 height 10
click at [377, 311] on input "d. Layer 3: Şəbəkə" at bounding box center [377, 307] width 0 height 8
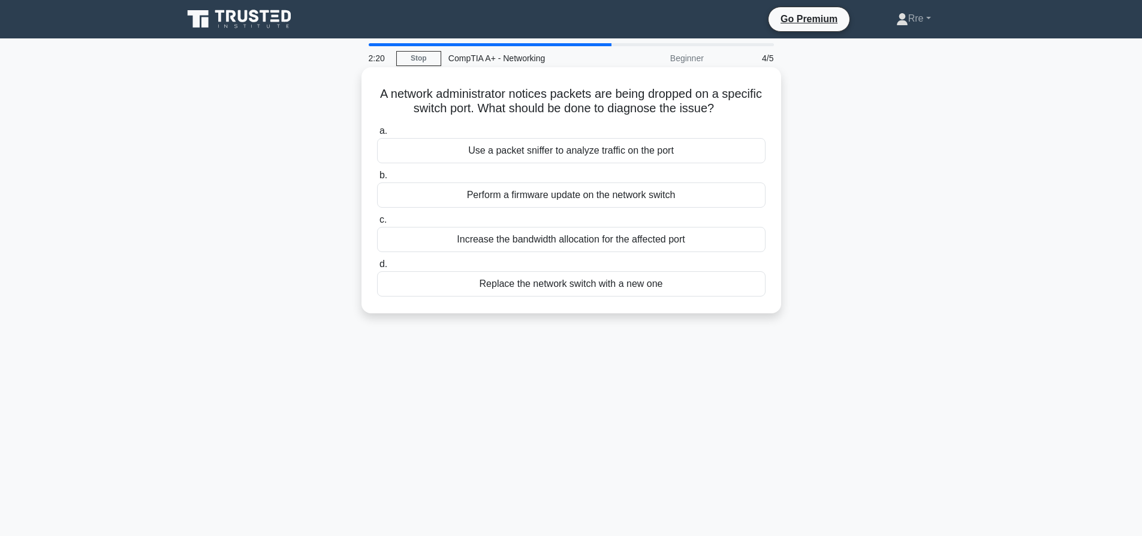
click at [570, 152] on div "Use a packet sniffer to analyze traffic on the port" at bounding box center [571, 150] width 389 height 25
click at [377, 135] on input "a. Use a packet sniffer to analyze traffic on the port" at bounding box center [377, 131] width 0 height 8
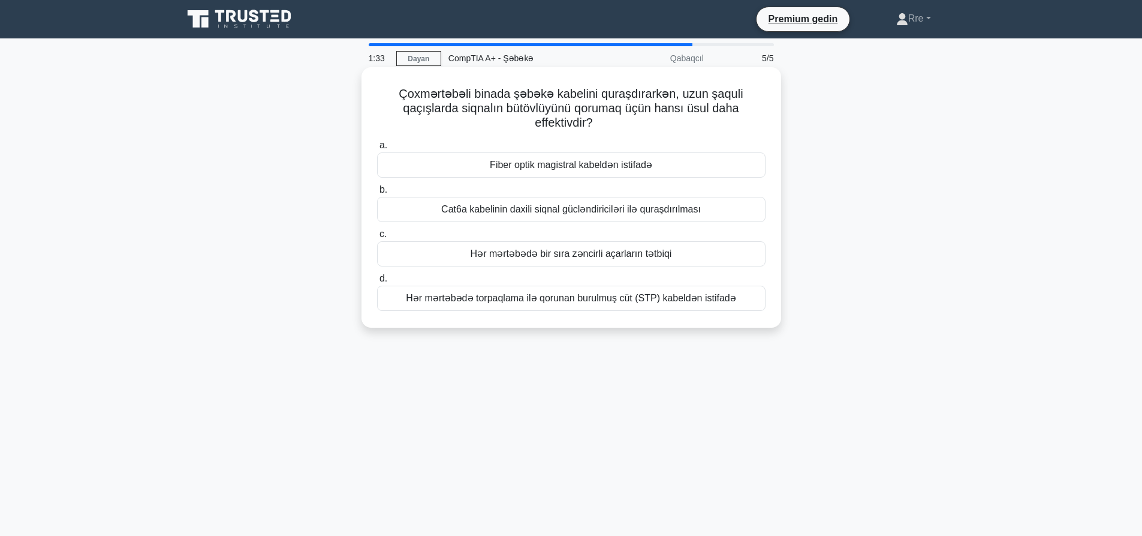
click at [561, 169] on font "Fiber optik magistral kabeldən istifadə" at bounding box center [571, 165] width 163 height 10
click at [377, 149] on input "a. Fiber optik magistral kabeldən istifadə" at bounding box center [377, 146] width 0 height 8
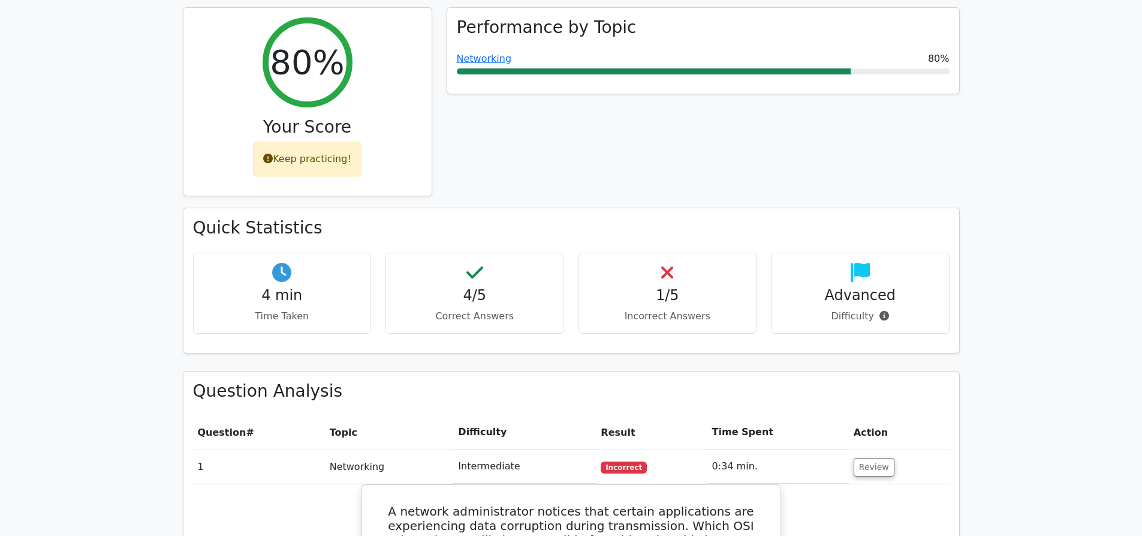
scroll to position [480, 0]
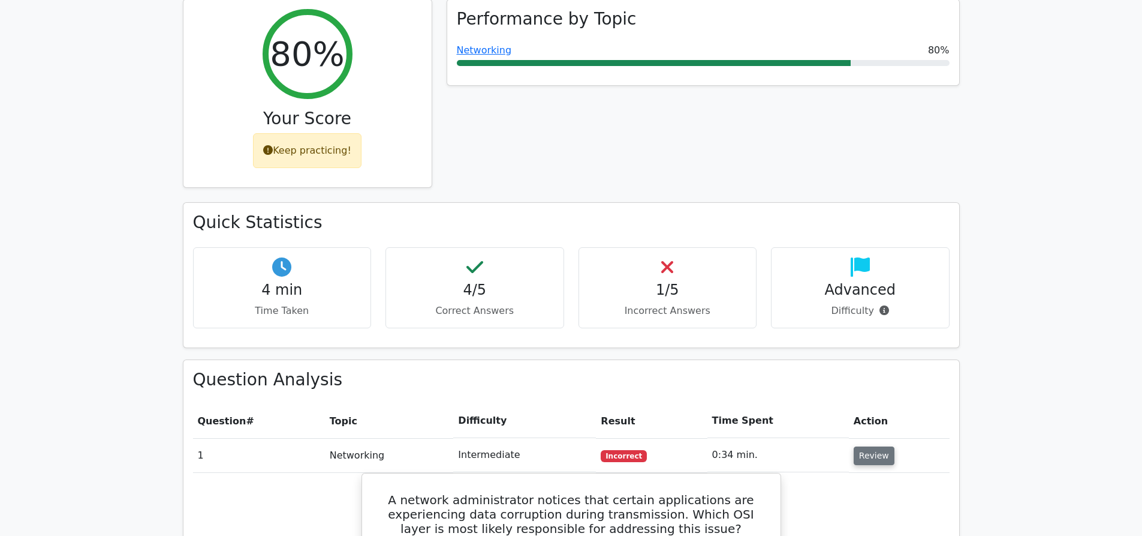
click at [880, 446] on button "Review" at bounding box center [874, 455] width 41 height 19
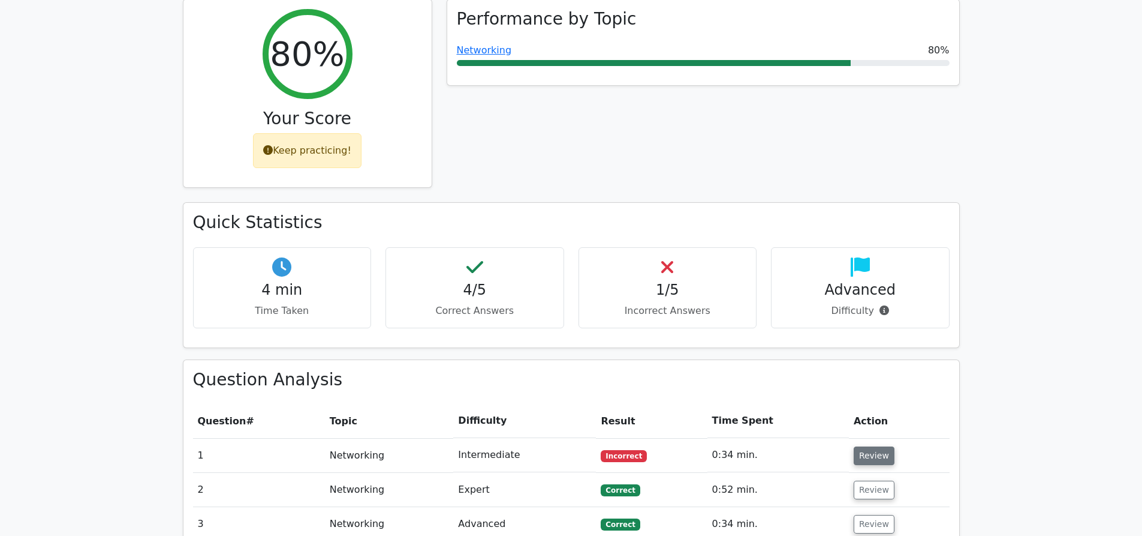
click at [870, 446] on button "Review" at bounding box center [874, 455] width 41 height 19
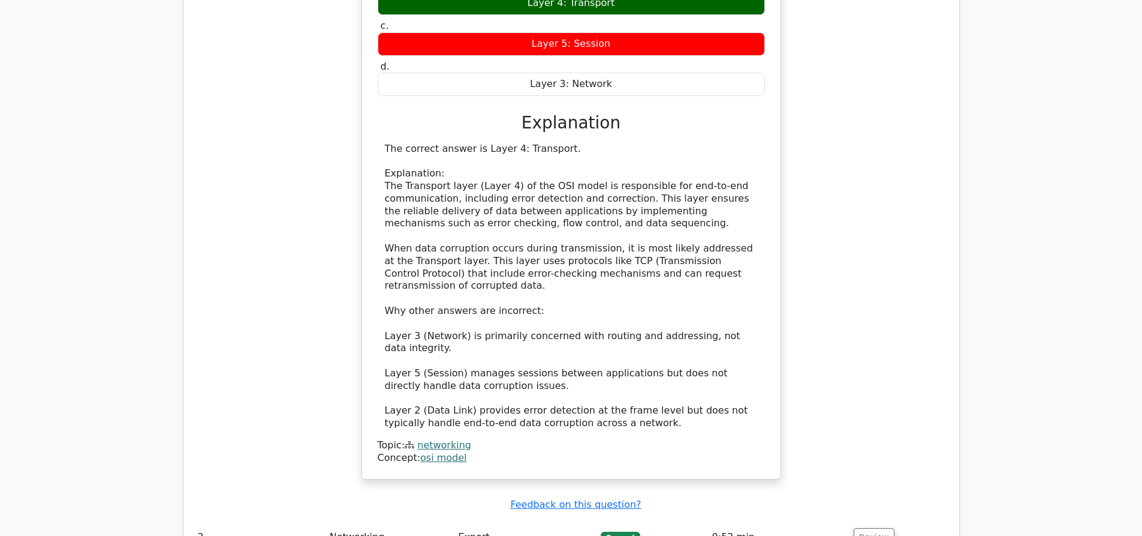
scroll to position [1139, 0]
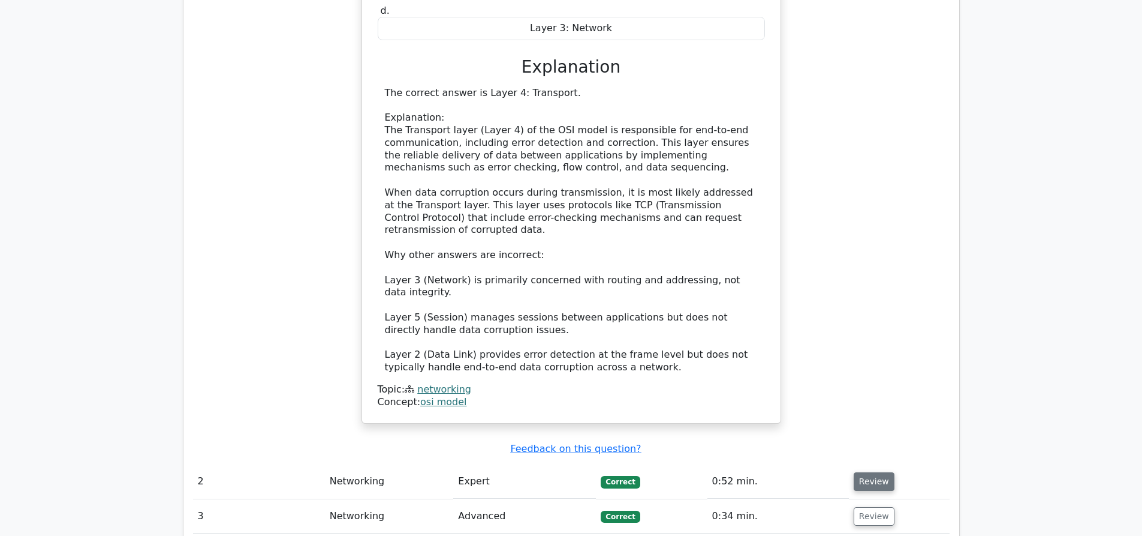
click at [872, 472] on button "Review" at bounding box center [874, 481] width 41 height 19
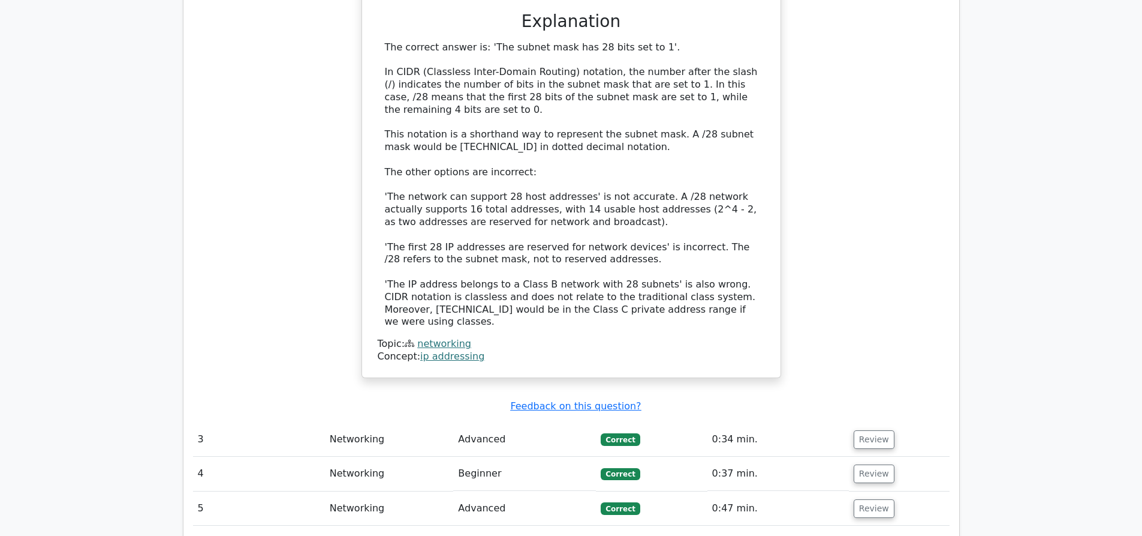
scroll to position [2039, 0]
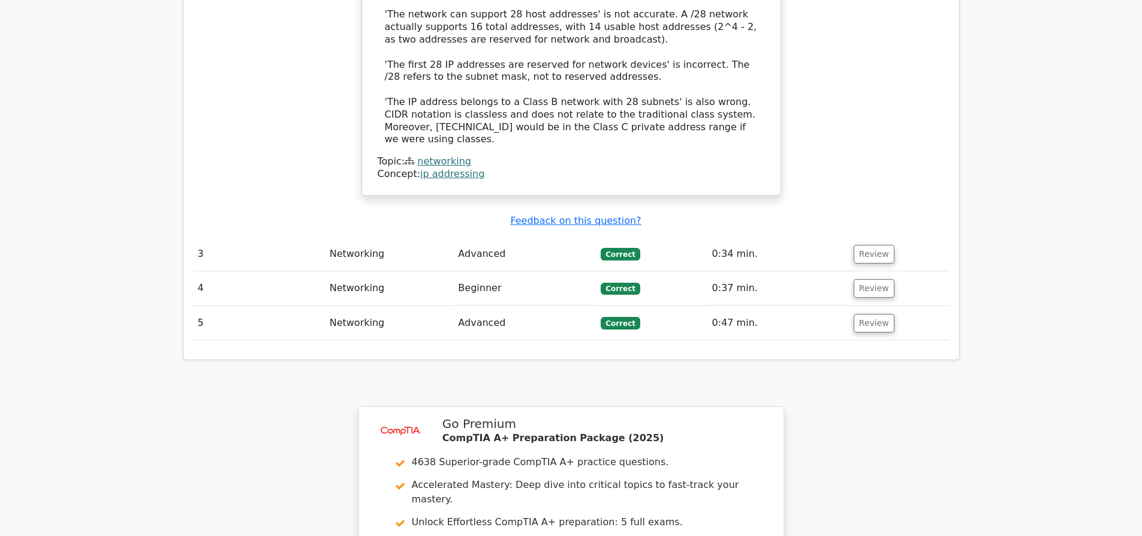
drag, startPoint x: 885, startPoint y: 178, endPoint x: 865, endPoint y: 223, distance: 49.7
click at [883, 245] on button "Review" at bounding box center [874, 254] width 41 height 19
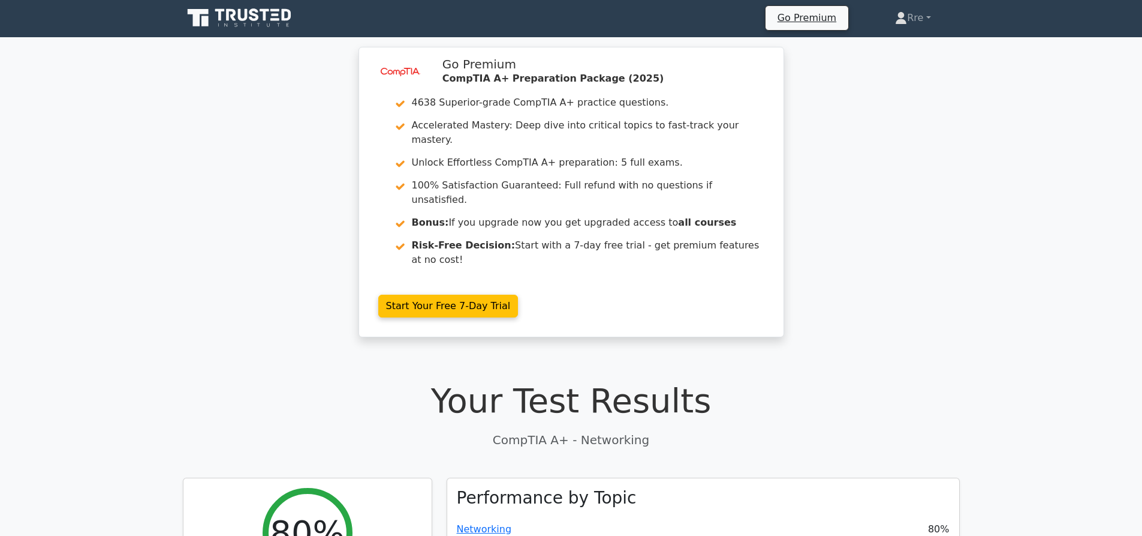
scroll to position [0, 0]
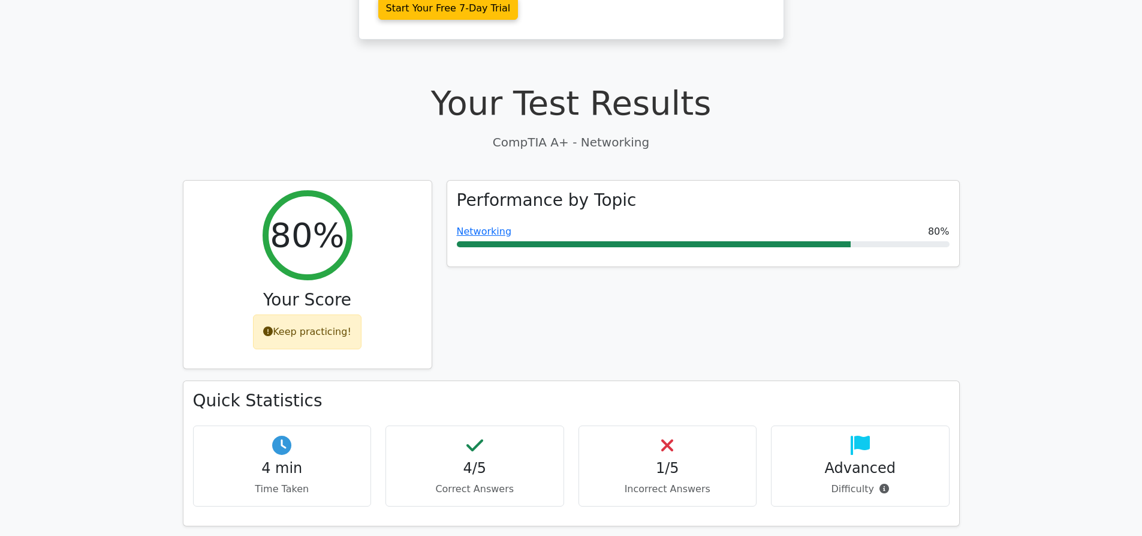
scroll to position [300, 0]
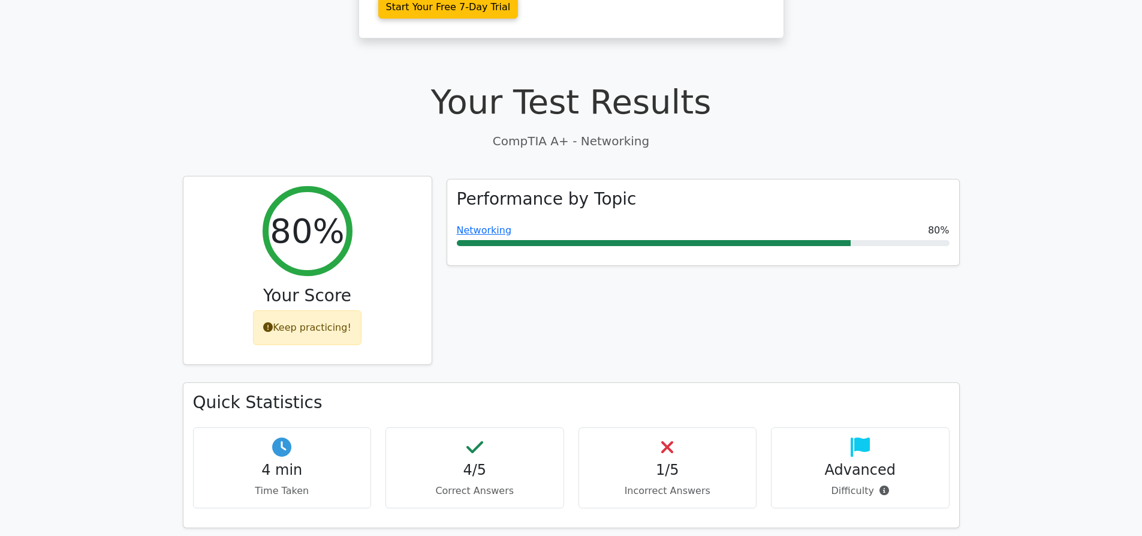
click at [305, 310] on div "Keep practicing!" at bounding box center [307, 327] width 109 height 35
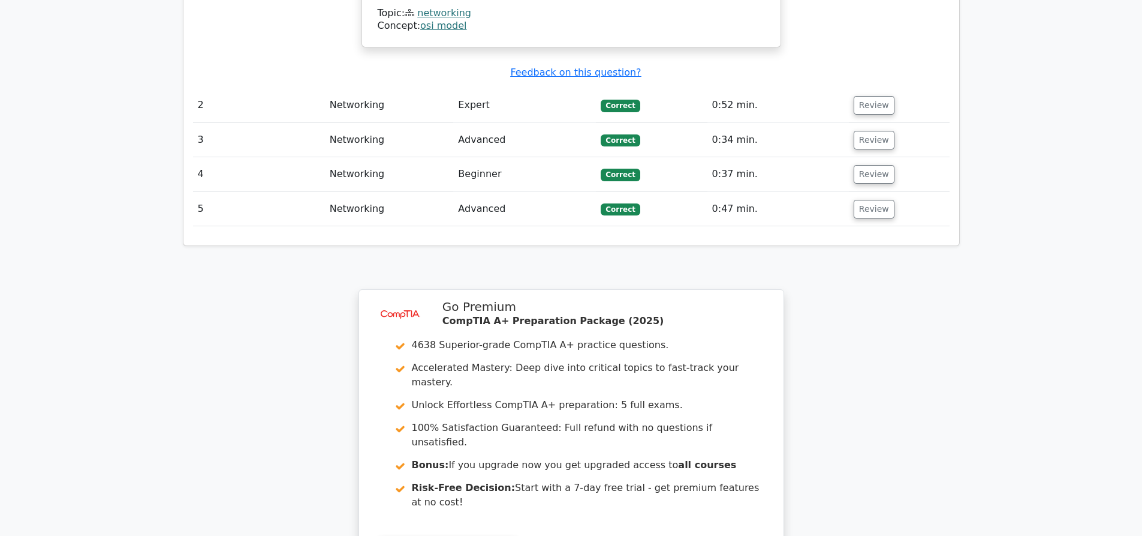
scroll to position [1397, 0]
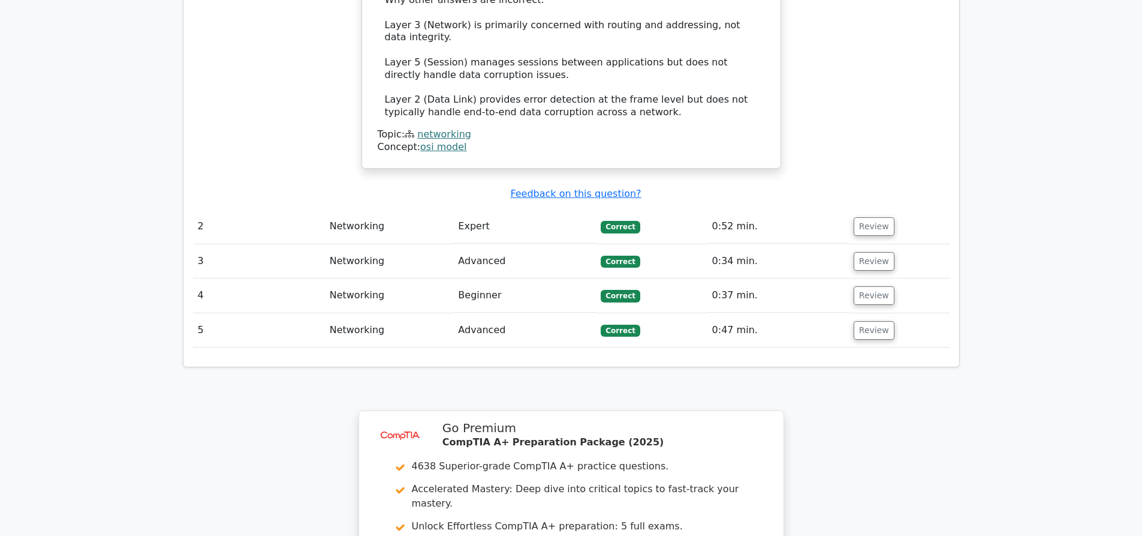
drag, startPoint x: 885, startPoint y: 285, endPoint x: 974, endPoint y: 283, distance: 89.4
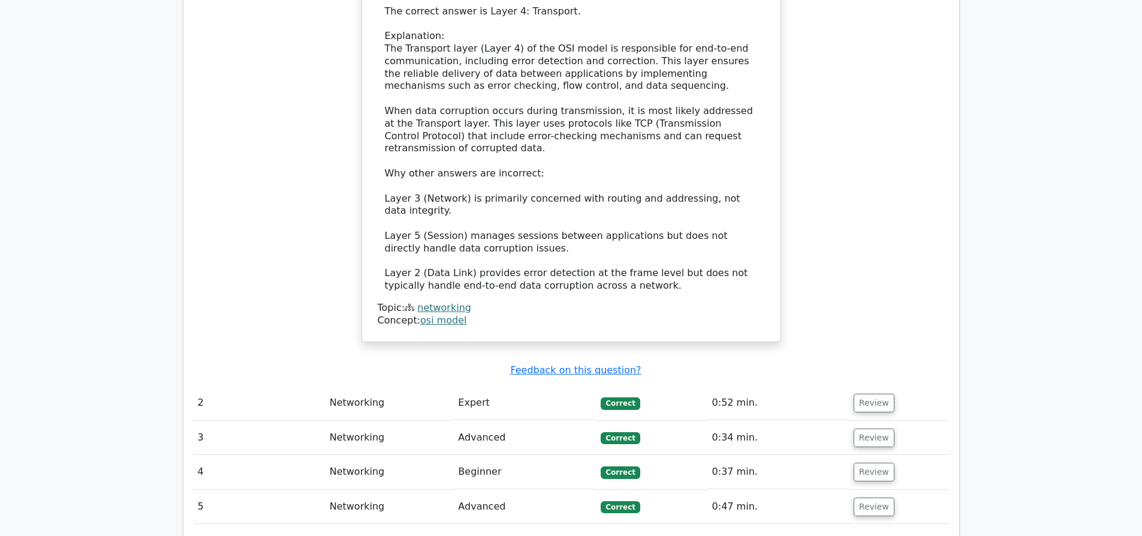
scroll to position [1217, 0]
click at [439, 302] on link "networking" at bounding box center [444, 307] width 54 height 11
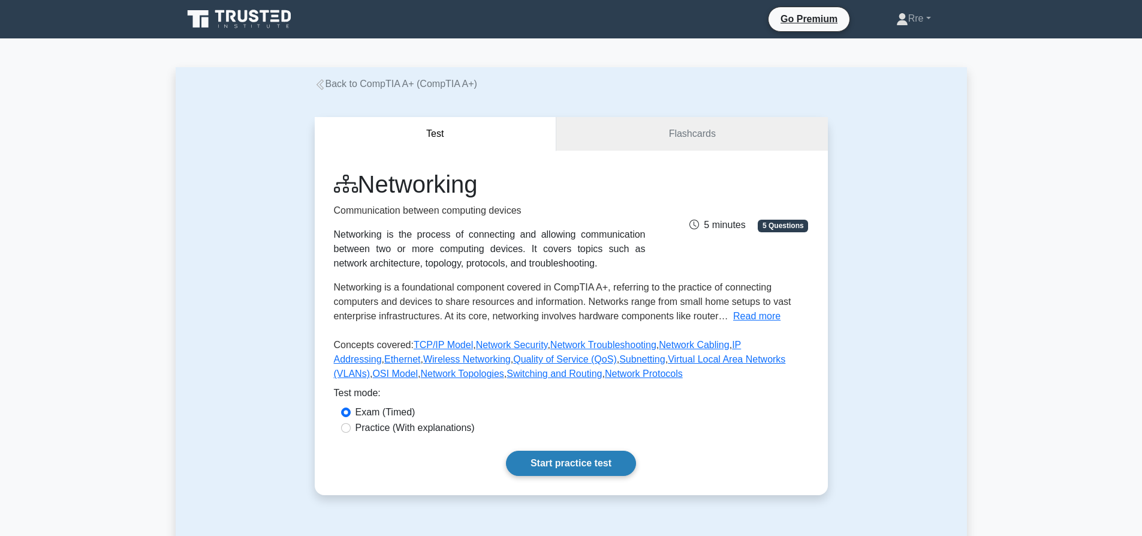
click at [544, 463] on link "Start practice test" at bounding box center [571, 462] width 130 height 25
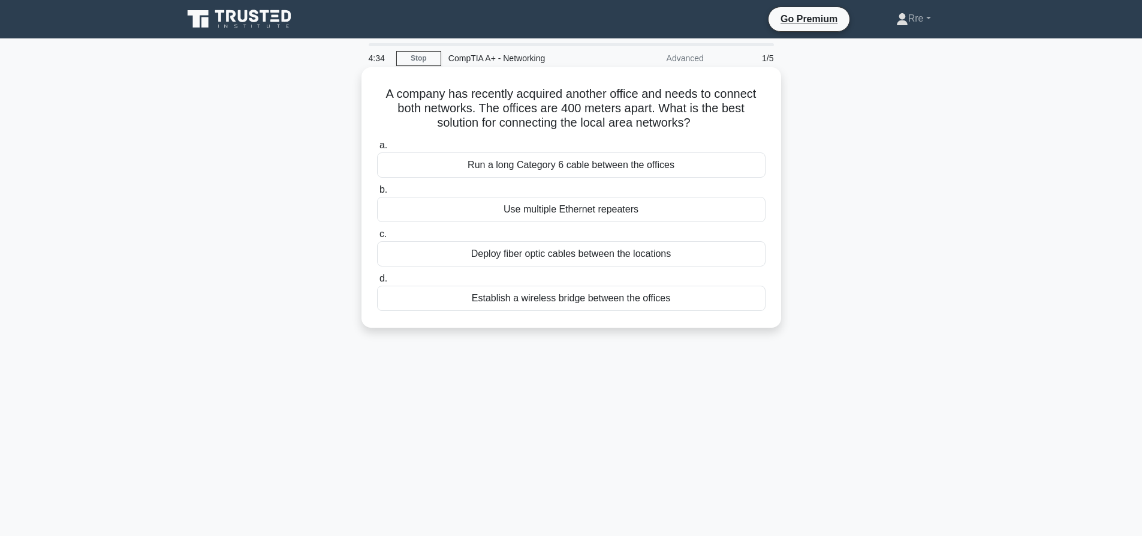
click at [562, 255] on div "Deploy fiber optic cables between the locations" at bounding box center [571, 253] width 389 height 25
click at [377, 238] on input "c. Deploy fiber optic cables between the locations" at bounding box center [377, 234] width 0 height 8
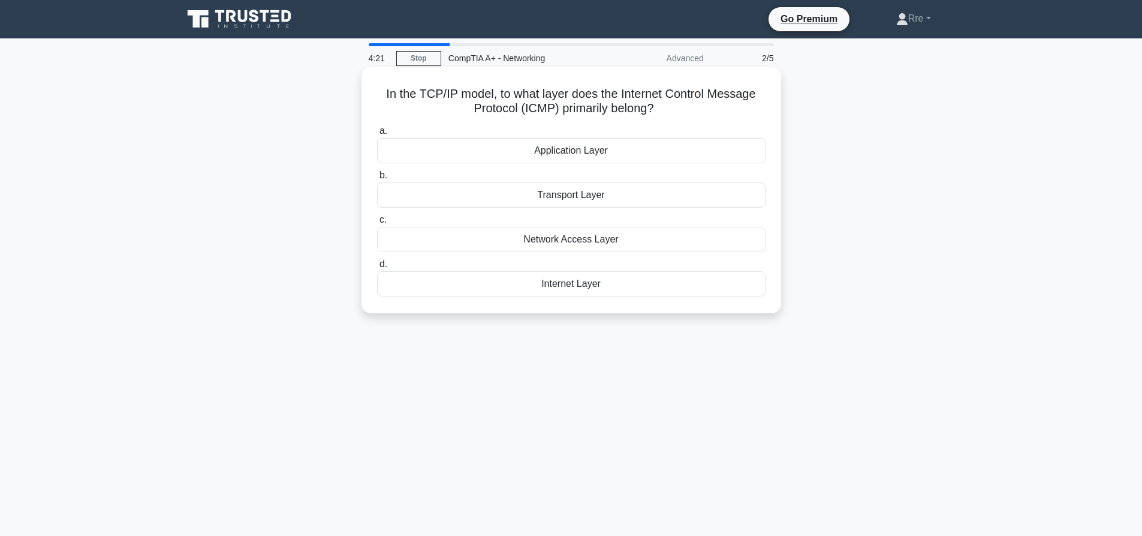
click at [598, 239] on div "Network Access Layer" at bounding box center [571, 239] width 389 height 25
click at [377, 224] on input "c. Network Access Layer" at bounding box center [377, 220] width 0 height 8
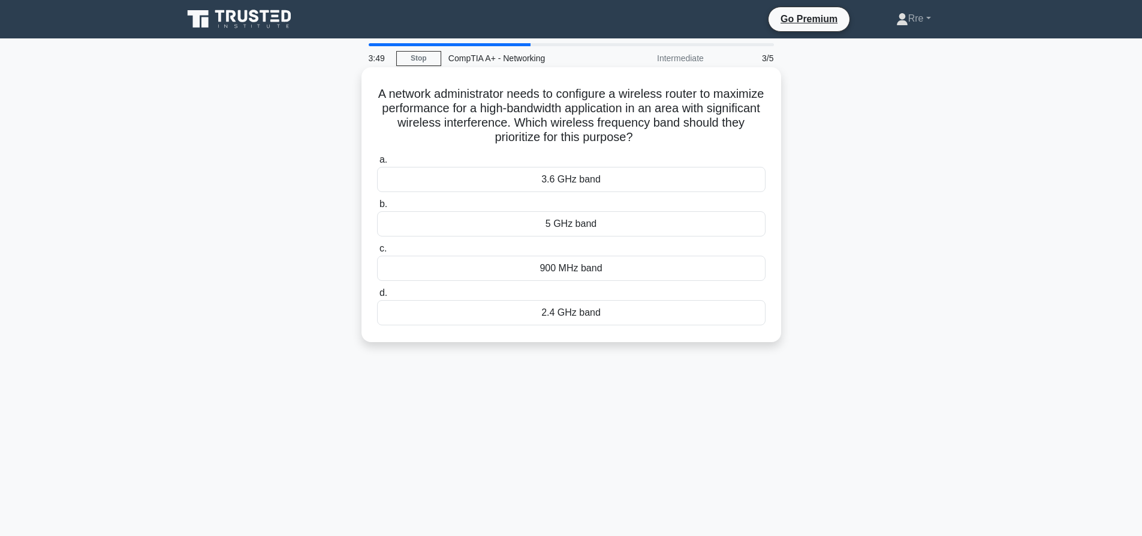
click at [599, 233] on div "5 GHz band" at bounding box center [571, 223] width 389 height 25
click at [377, 208] on input "b. 5 GHz band" at bounding box center [377, 204] width 0 height 8
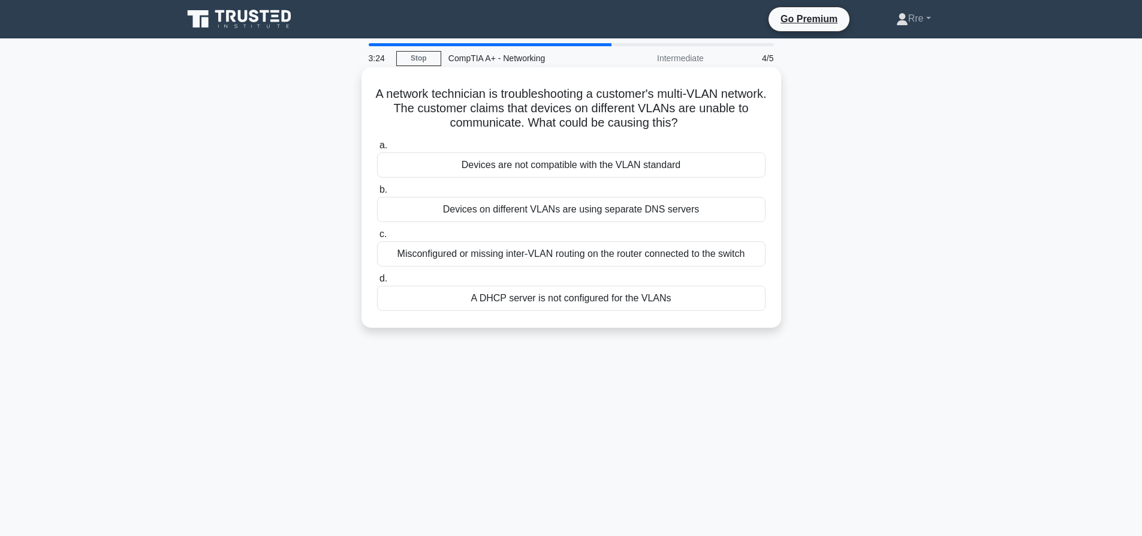
click at [524, 258] on div "Misconfigured or missing inter-VLAN routing on the router connected to the swit…" at bounding box center [571, 253] width 389 height 25
click at [377, 238] on input "c. Misconfigured or missing inter-VLAN routing on the router connected to the s…" at bounding box center [377, 234] width 0 height 8
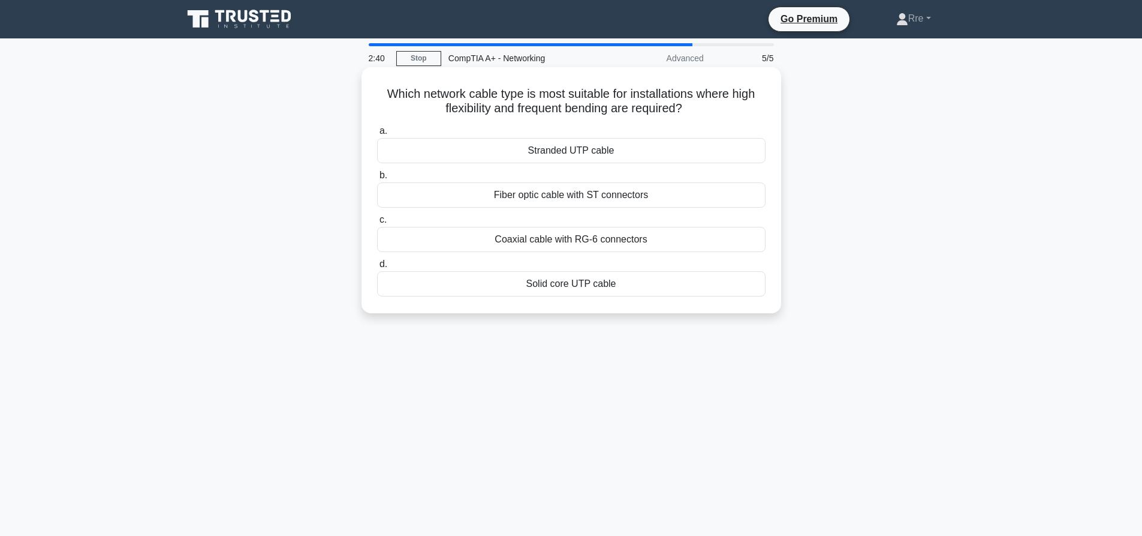
click at [598, 150] on div "Stranded UTP cable" at bounding box center [571, 150] width 389 height 25
click at [377, 135] on input "a. Stranded UTP cable" at bounding box center [377, 131] width 0 height 8
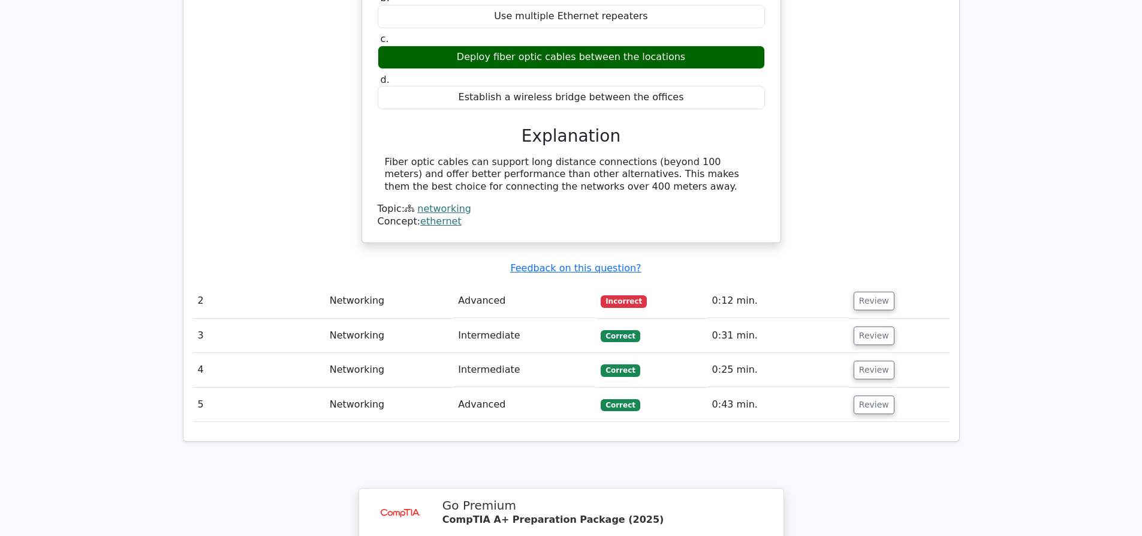
scroll to position [1139, 0]
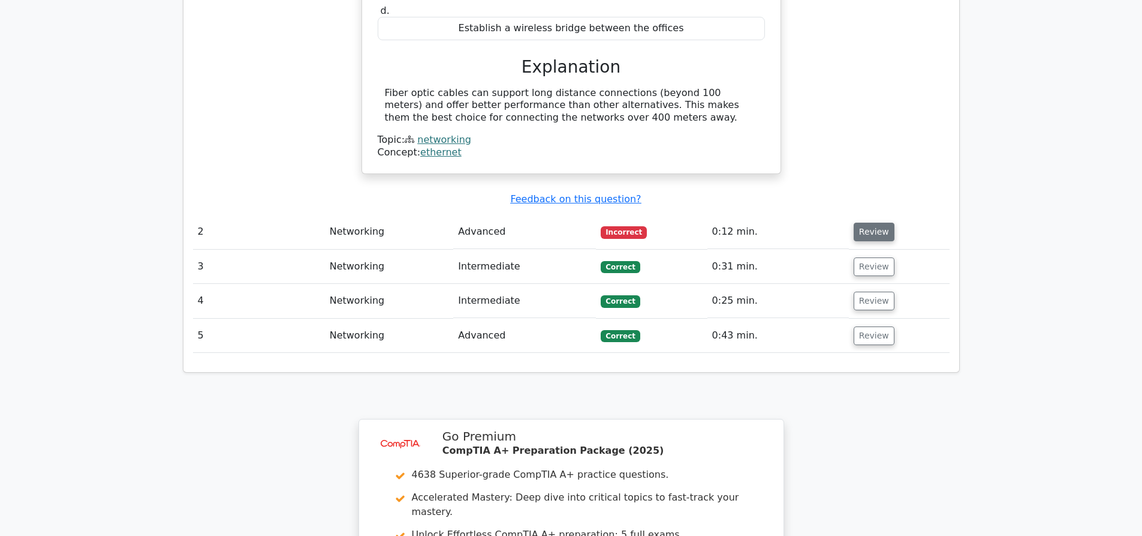
click at [875, 222] on button "Review" at bounding box center [874, 231] width 41 height 19
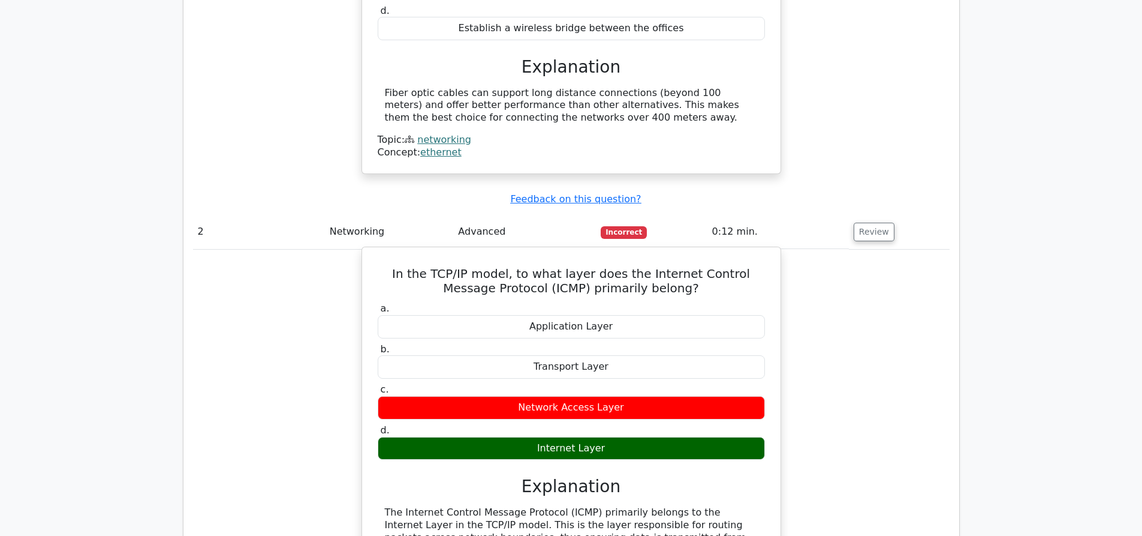
drag, startPoint x: 519, startPoint y: 365, endPoint x: 688, endPoint y: 379, distance: 170.3
click at [688, 379] on div "a. Application Layer b. Transport Layer" at bounding box center [572, 381] width 402 height 162
click at [640, 396] on div "Network Access Layer" at bounding box center [571, 407] width 387 height 23
click at [589, 396] on div "Network Access Layer" at bounding box center [571, 407] width 387 height 23
click at [569, 339] on div "a. Application Layer b. Transport Layer" at bounding box center [572, 381] width 402 height 162
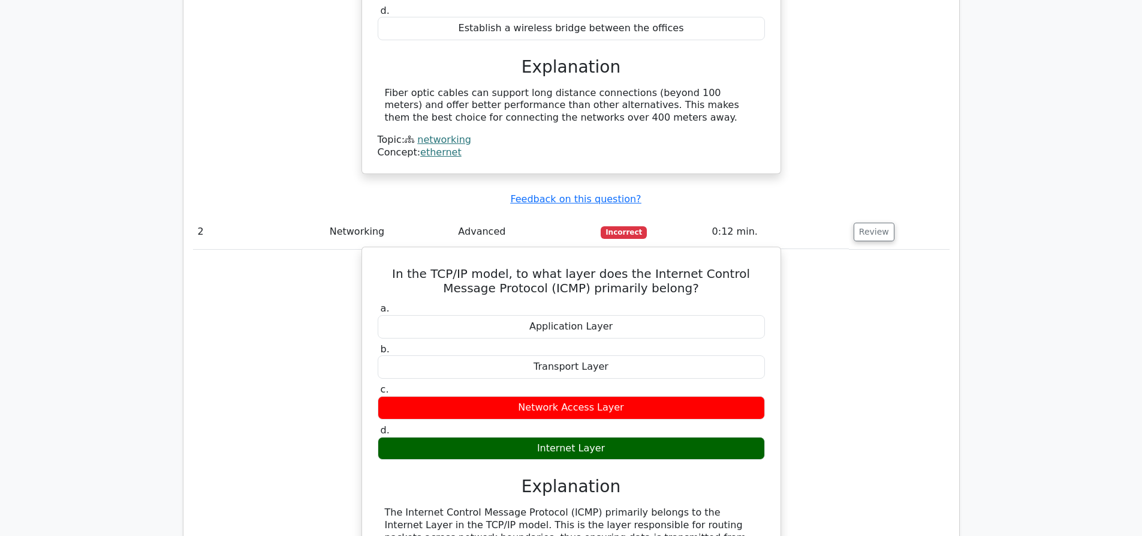
click at [615, 355] on div "Transport Layer" at bounding box center [571, 366] width 387 height 23
click at [616, 355] on div "Transport Layer" at bounding box center [571, 366] width 387 height 23
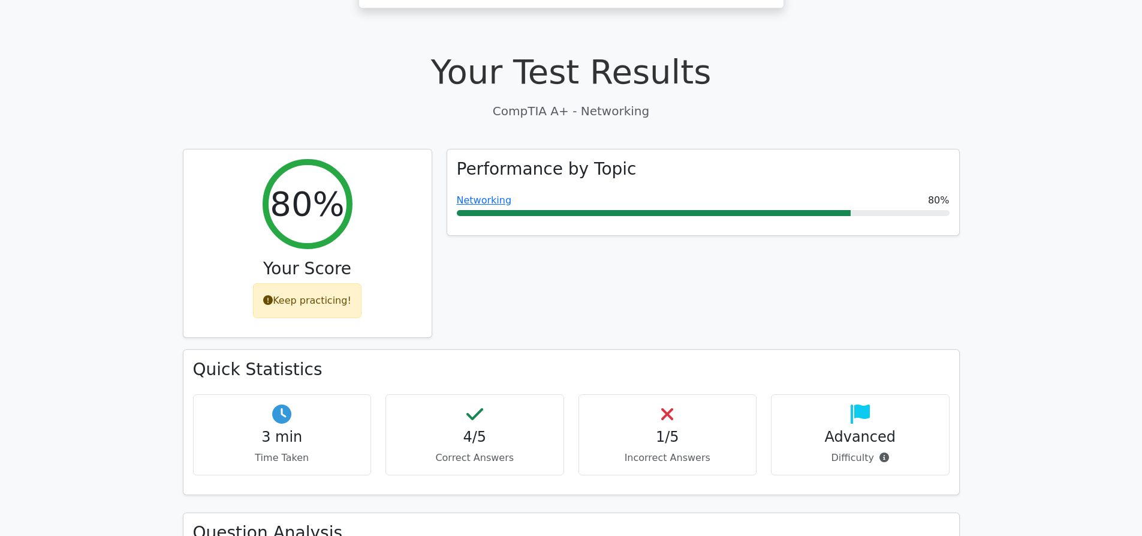
scroll to position [331, 0]
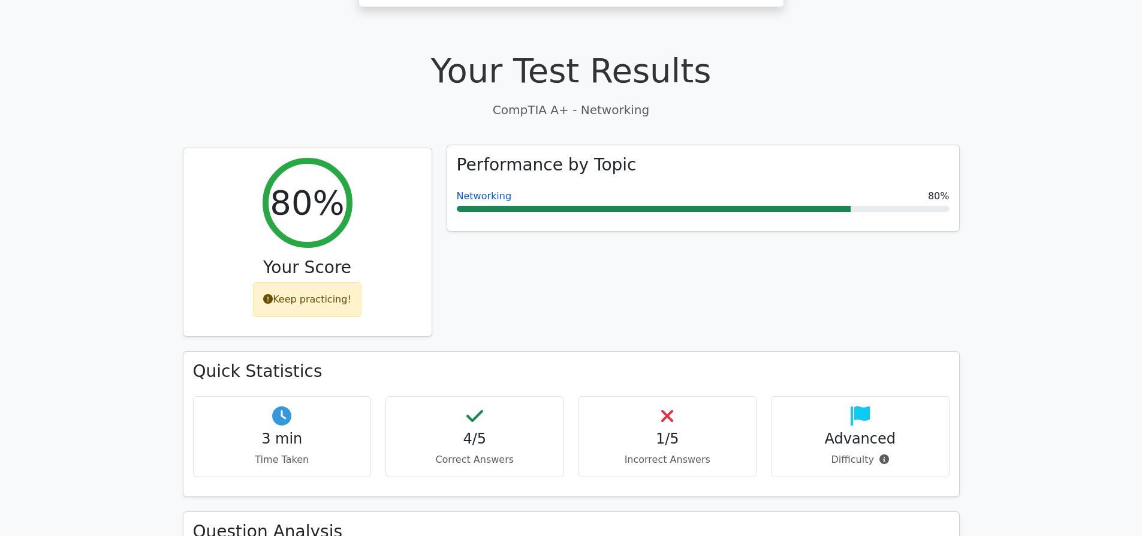
click at [478, 190] on link "Networking" at bounding box center [484, 195] width 55 height 11
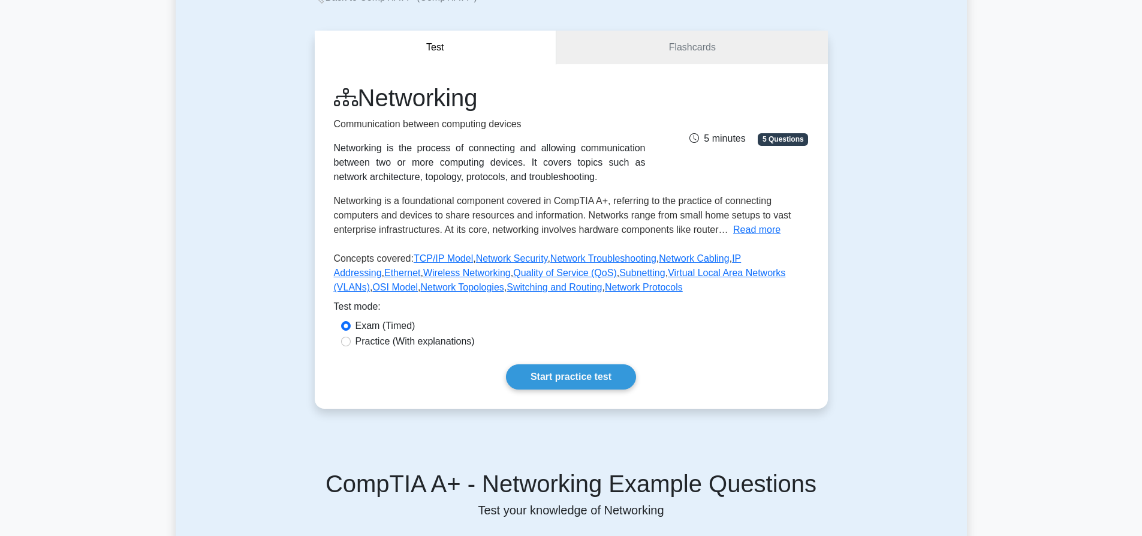
scroll to position [120, 0]
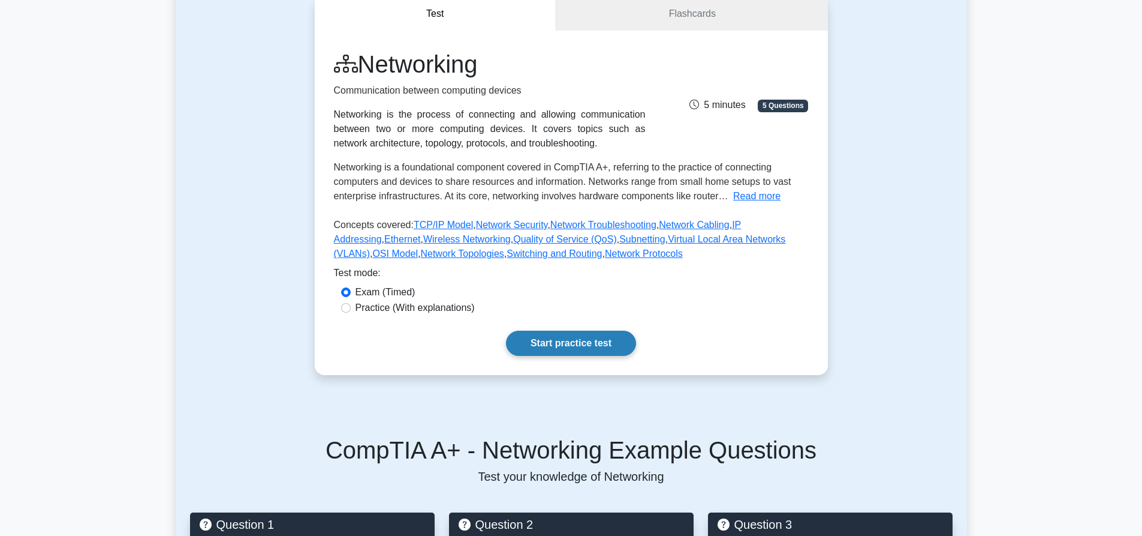
click at [555, 335] on link "Start practice test" at bounding box center [571, 342] width 130 height 25
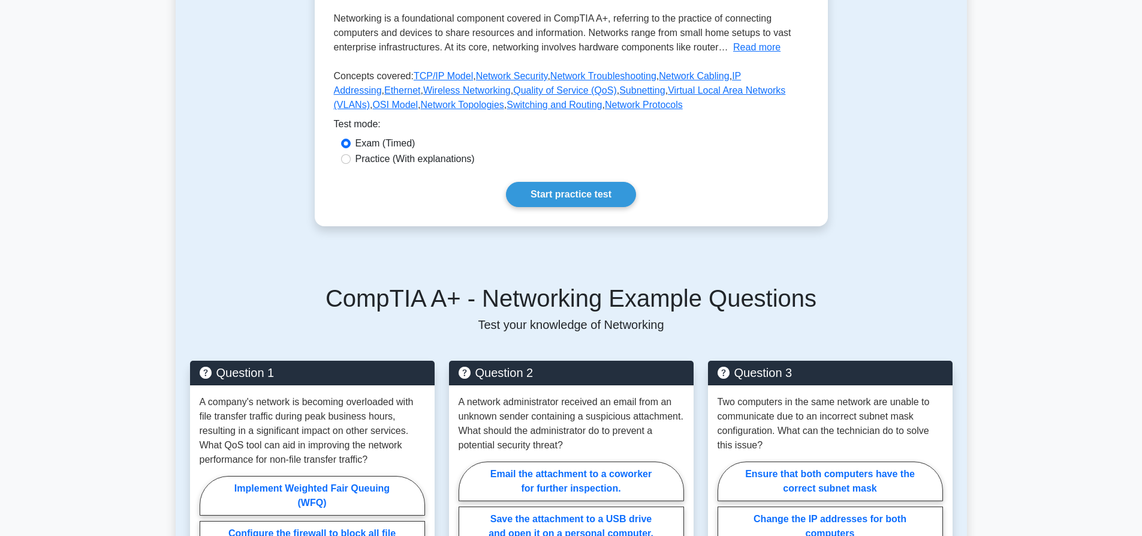
scroll to position [180, 0]
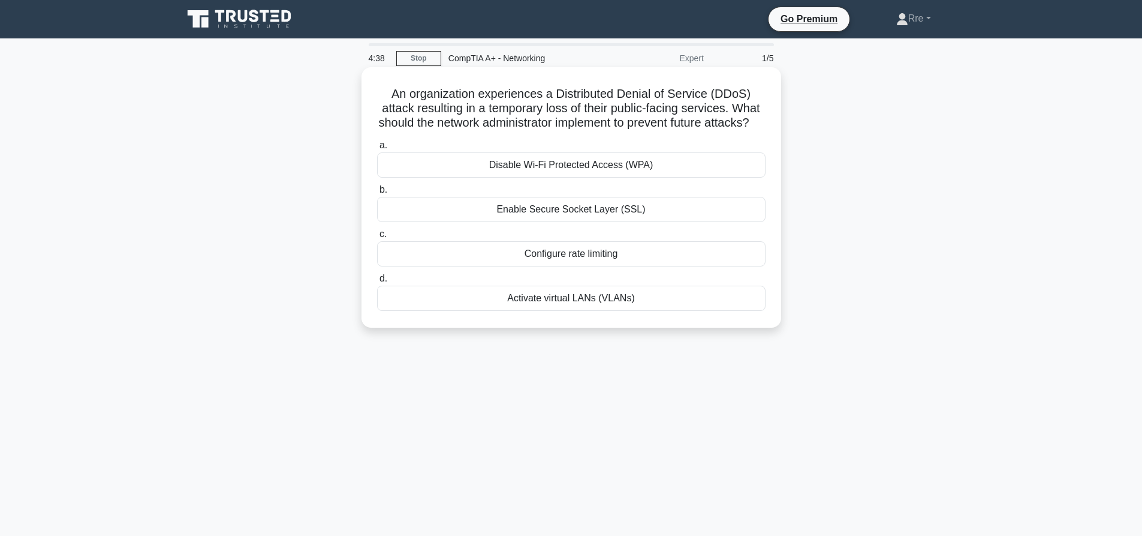
click at [606, 266] on div "Configure rate limiting" at bounding box center [571, 253] width 389 height 25
click at [377, 238] on input "c. Configure rate limiting" at bounding box center [377, 234] width 0 height 8
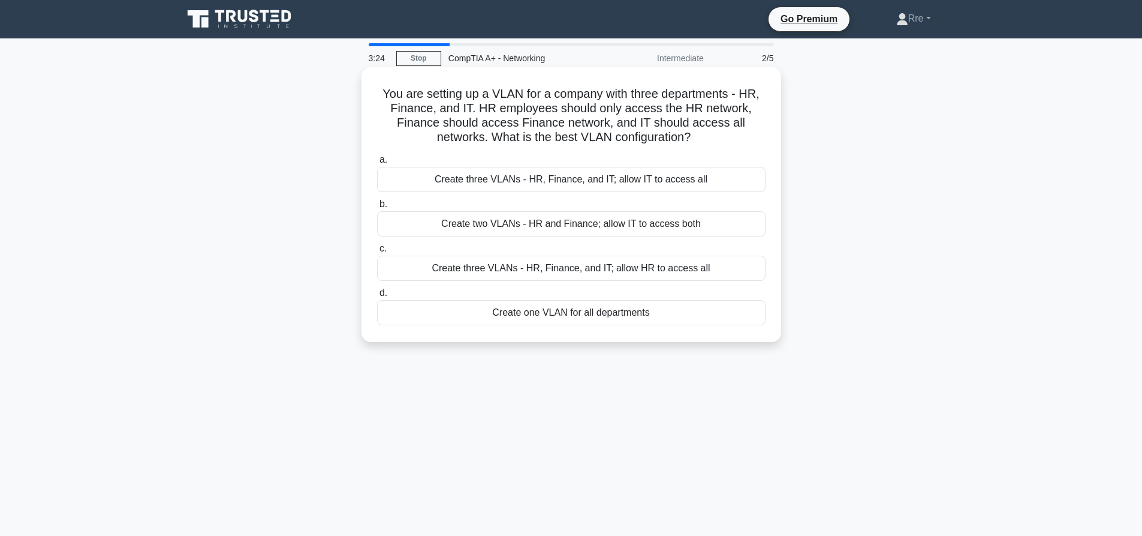
click at [547, 182] on div "Create three VLANs - HR, Finance, and IT; allow IT to access all" at bounding box center [571, 179] width 389 height 25
click at [377, 164] on input "a. Create three VLANs - HR, Finance, and IT; allow IT to access all" at bounding box center [377, 160] width 0 height 8
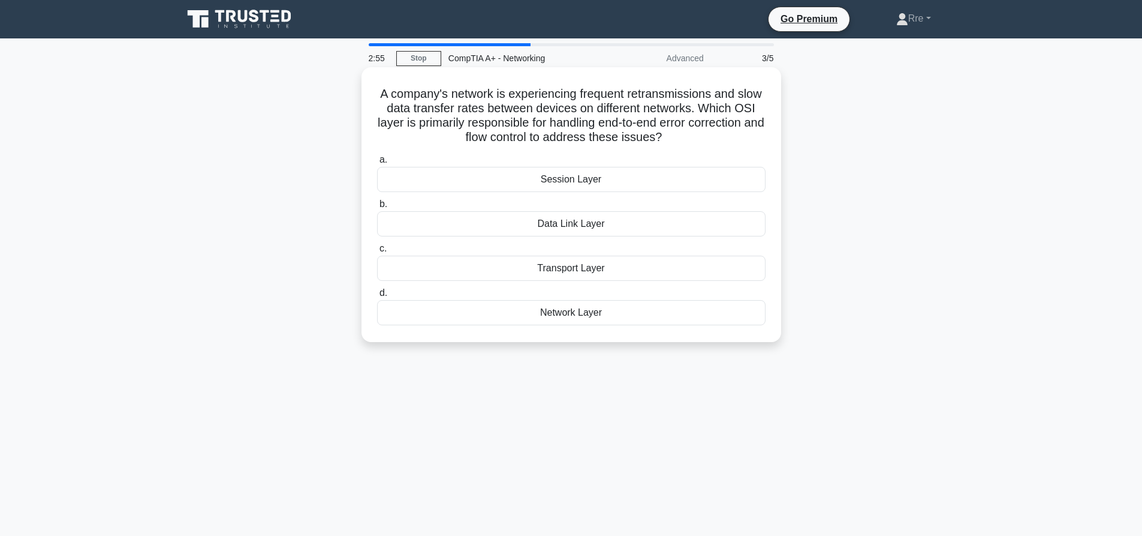
click at [562, 267] on div "Transport Layer" at bounding box center [571, 267] width 389 height 25
click at [377, 252] on input "c. Transport Layer" at bounding box center [377, 249] width 0 height 8
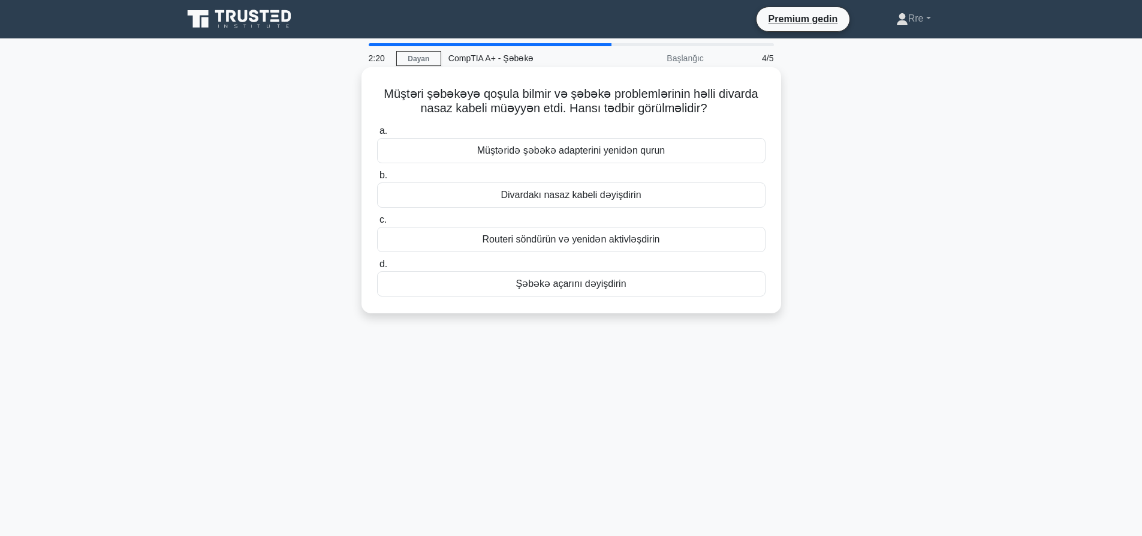
click at [595, 196] on font "Divardakı nasaz kabeli dəyişdirin" at bounding box center [571, 194] width 140 height 10
click at [377, 179] on input "b. Divardakı nasaz kabeli dəyişdirin" at bounding box center [377, 176] width 0 height 8
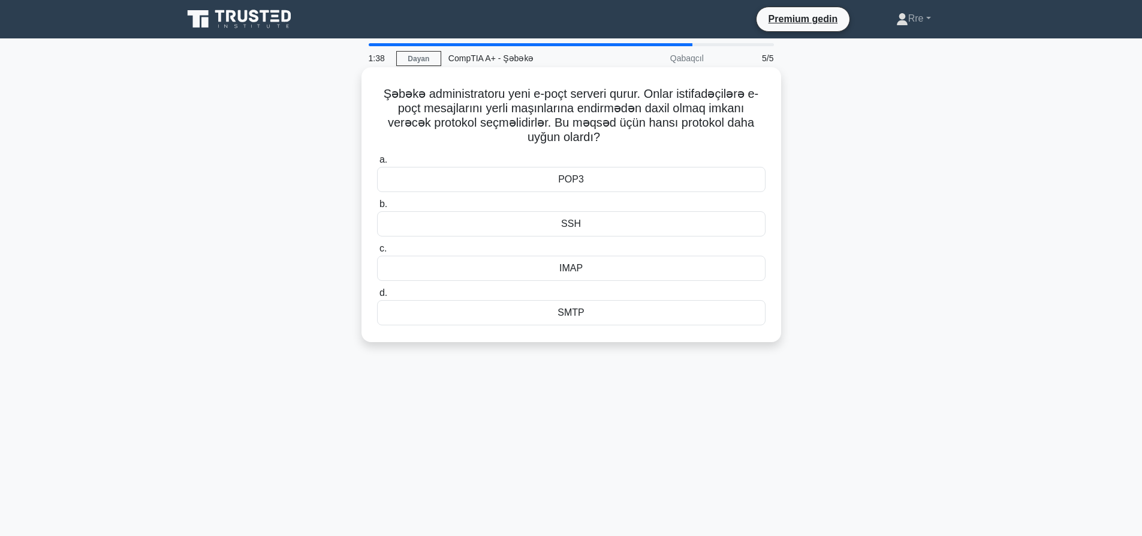
click at [576, 182] on font "POP3" at bounding box center [571, 179] width 26 height 10
click at [377, 164] on input "a. POP3" at bounding box center [377, 160] width 0 height 8
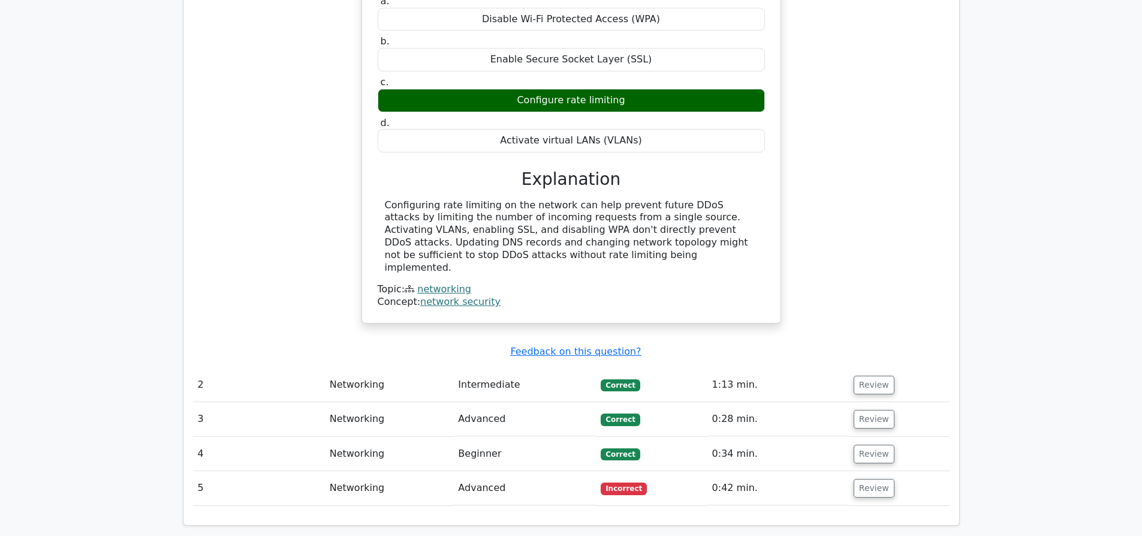
scroll to position [1079, 0]
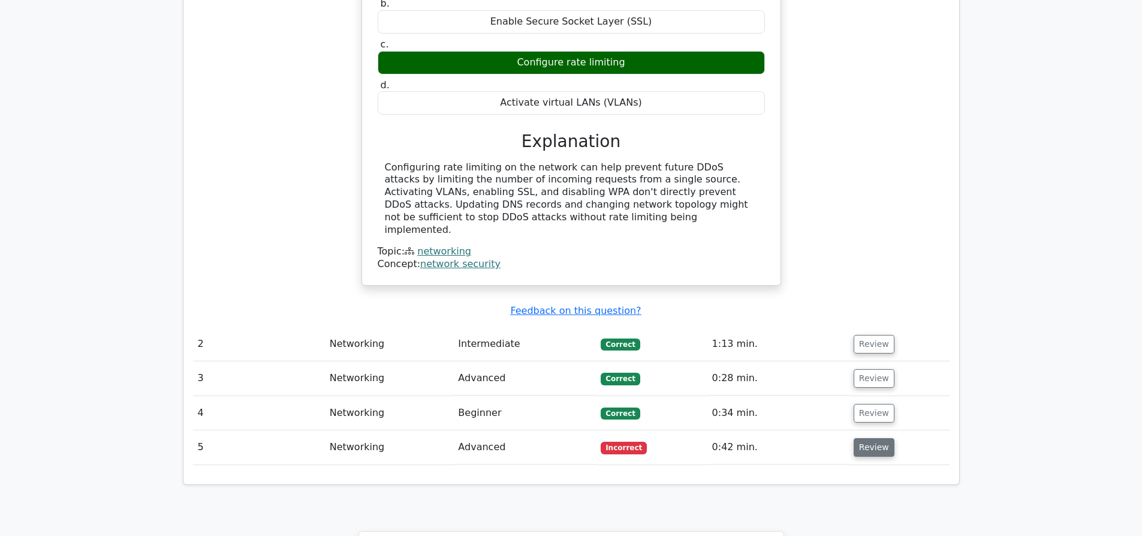
click at [865, 438] on button "Review" at bounding box center [874, 447] width 41 height 19
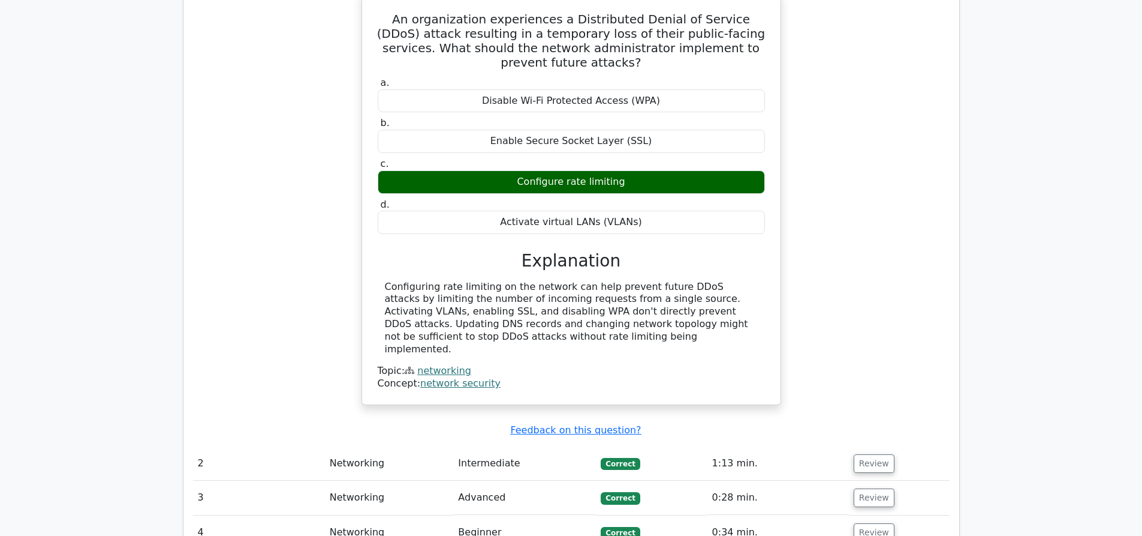
scroll to position [959, 0]
click at [850, 447] on td "Review" at bounding box center [899, 464] width 101 height 34
click at [870, 455] on button "Review" at bounding box center [874, 464] width 41 height 19
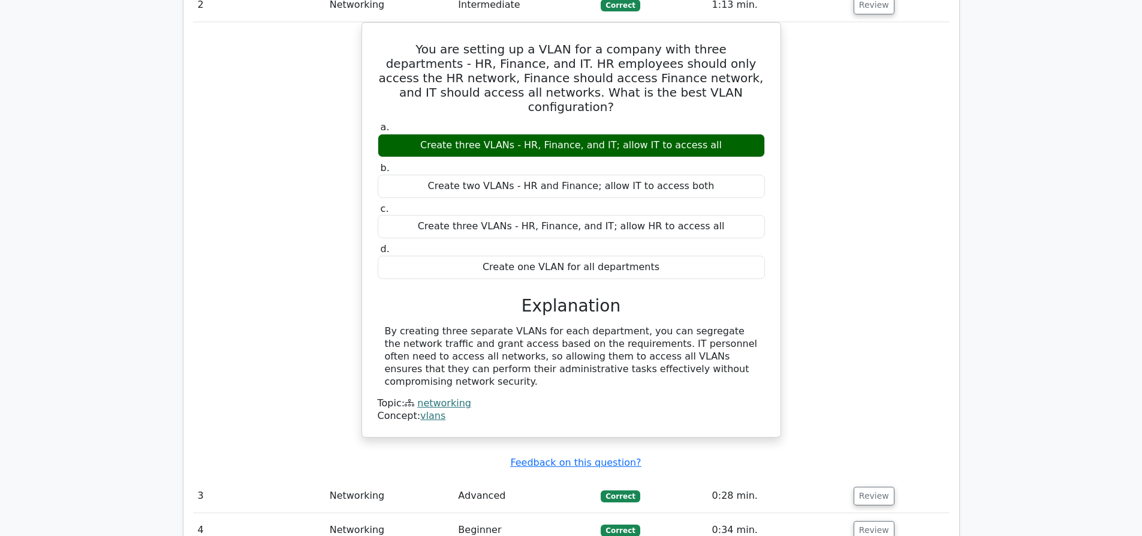
scroll to position [1439, 0]
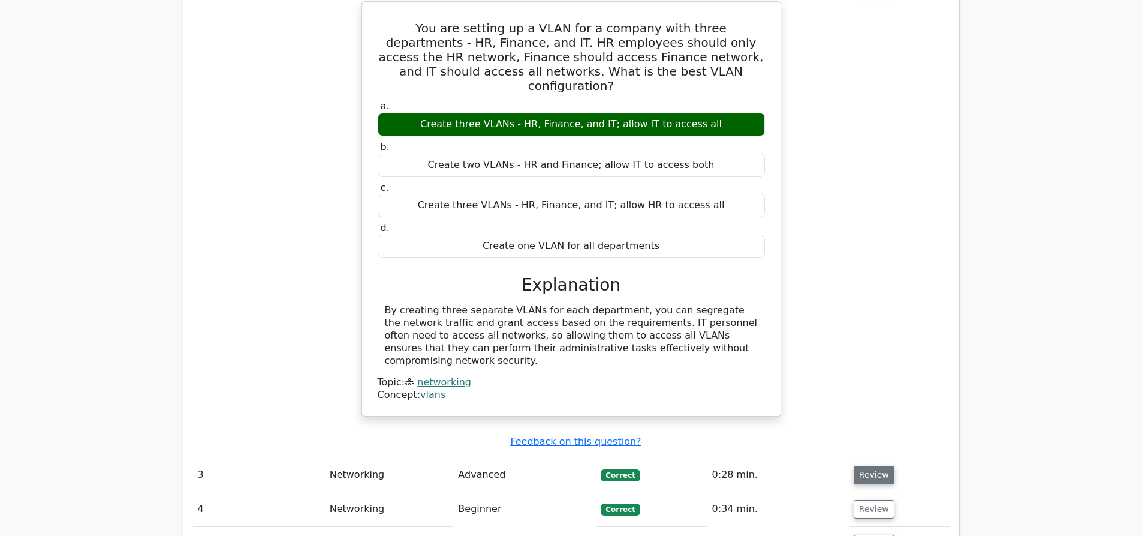
click at [876, 465] on button "Review" at bounding box center [874, 474] width 41 height 19
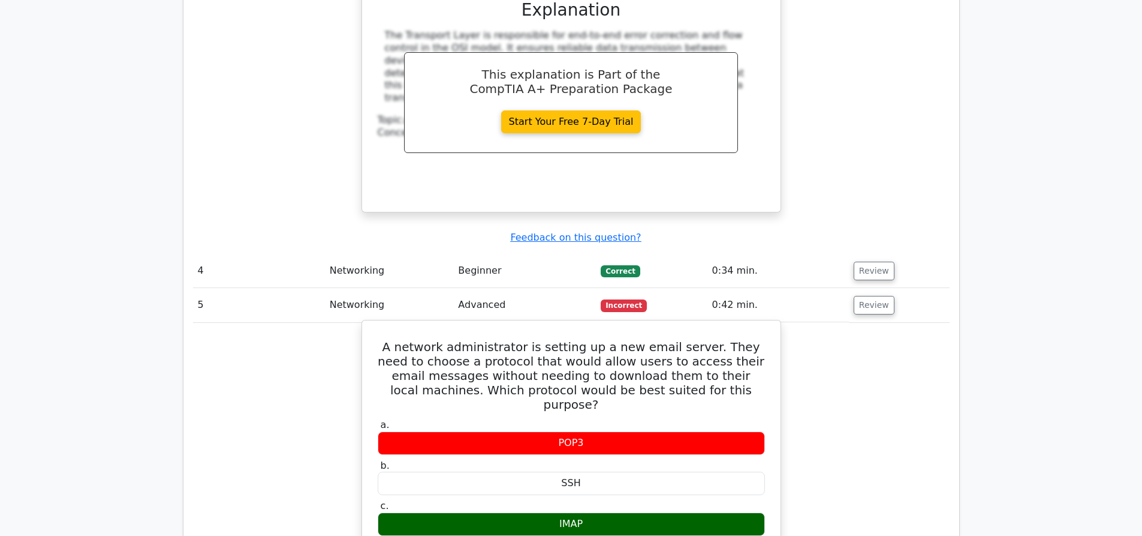
scroll to position [2219, 0]
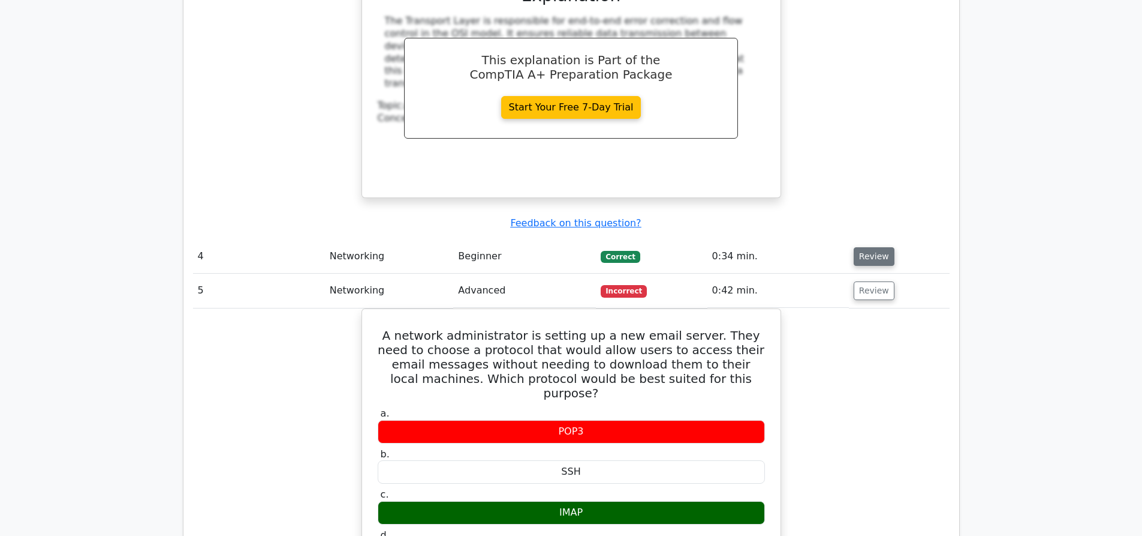
click at [865, 247] on button "Review" at bounding box center [874, 256] width 41 height 19
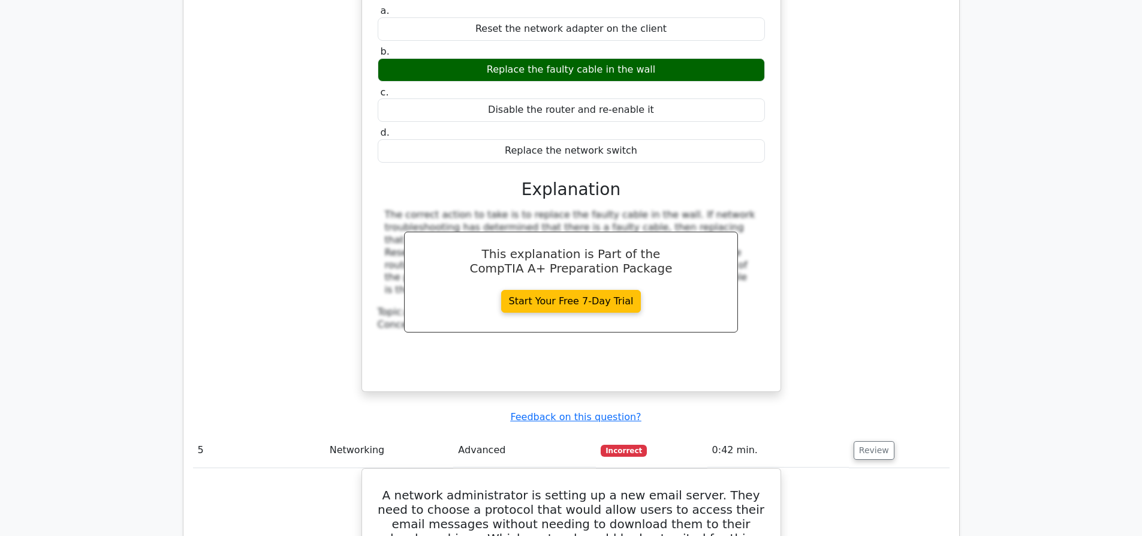
scroll to position [2579, 0]
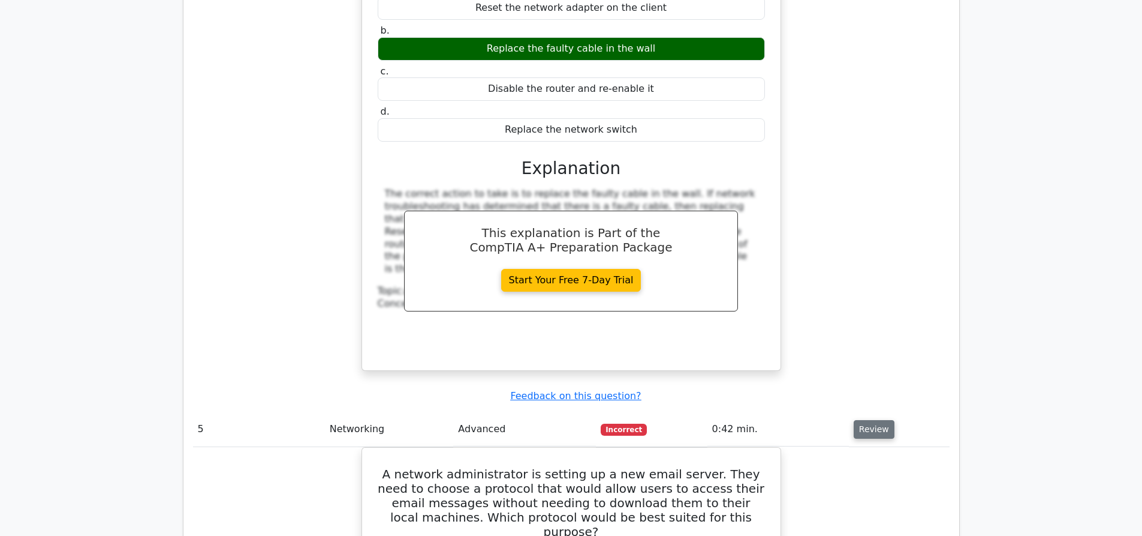
click at [870, 420] on button "Review" at bounding box center [874, 429] width 41 height 19
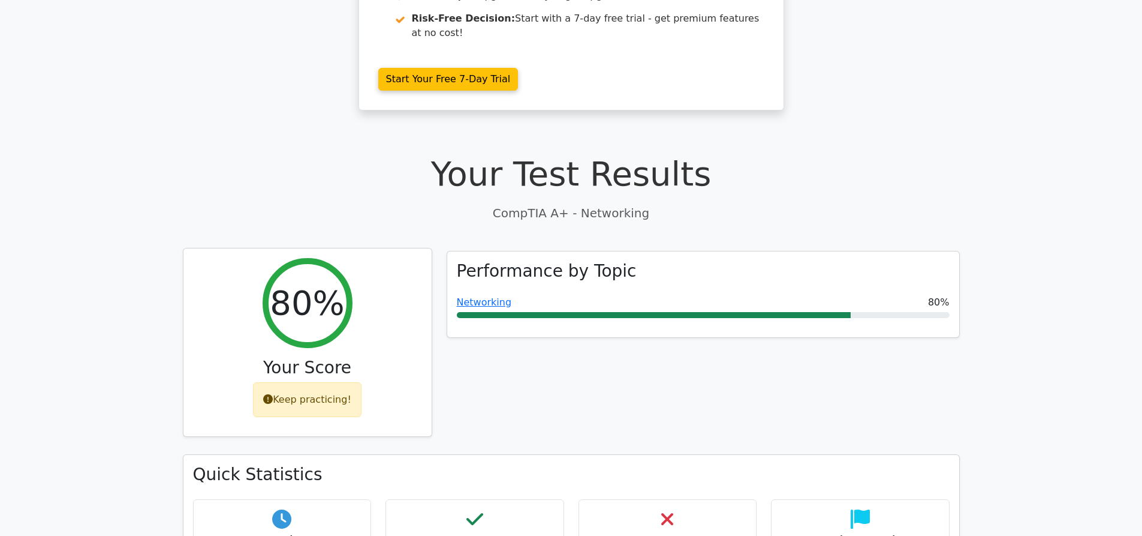
scroll to position [180, 0]
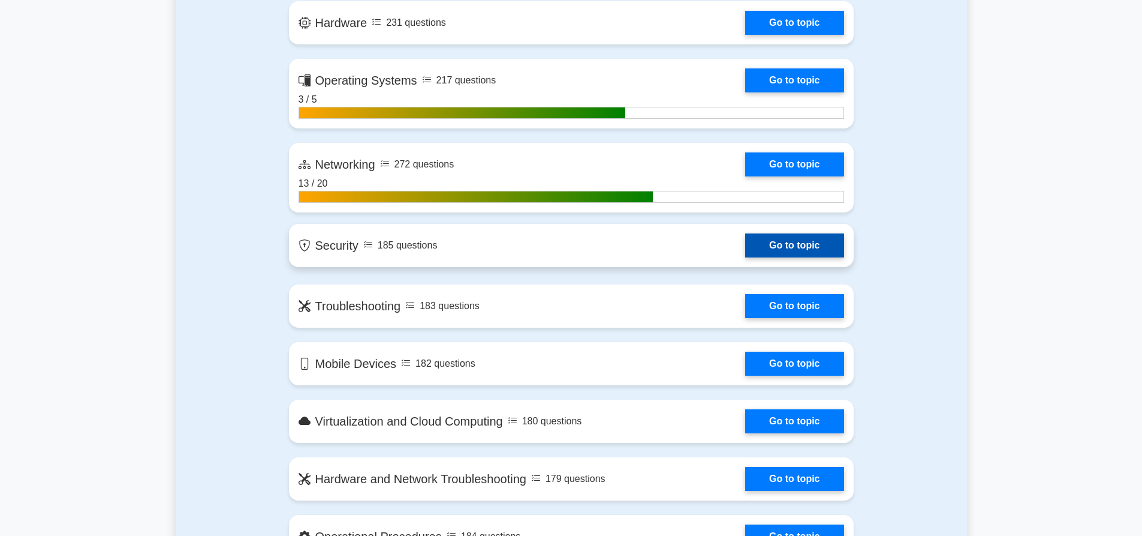
scroll to position [780, 0]
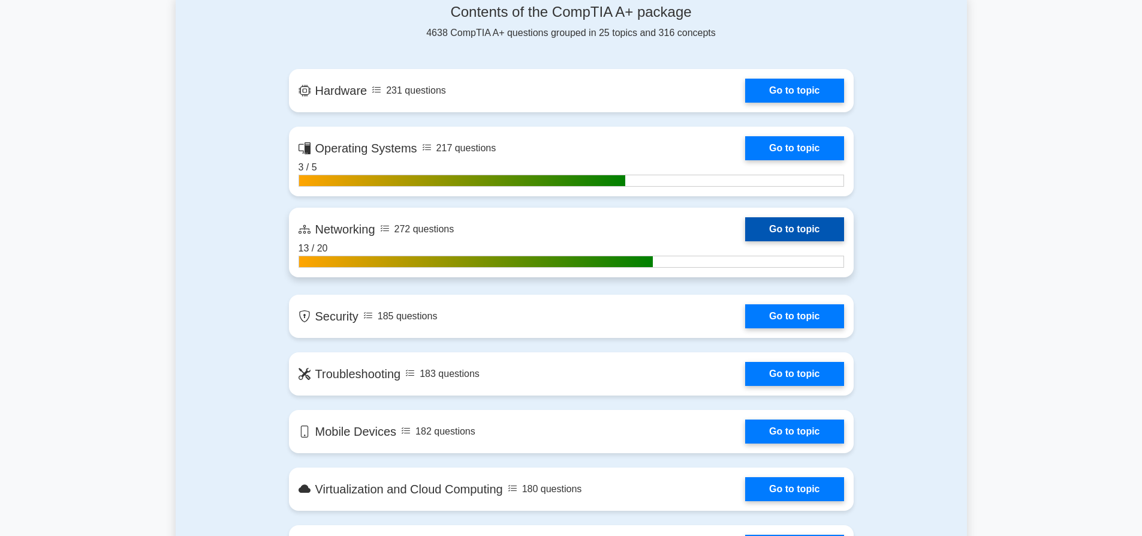
click at [805, 228] on link "Go to topic" at bounding box center [794, 229] width 98 height 24
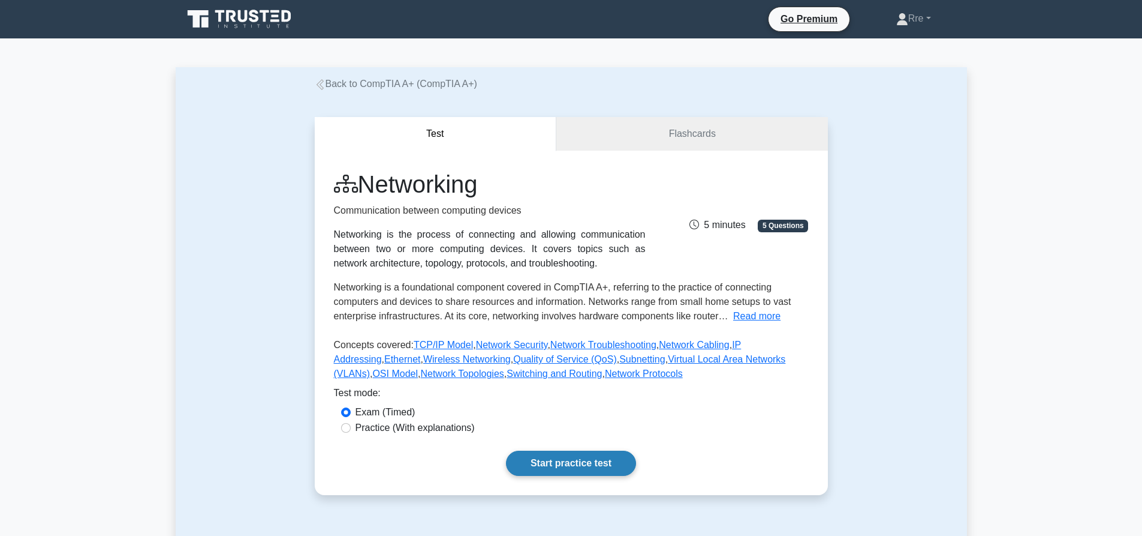
click at [583, 462] on link "Start practice test" at bounding box center [571, 462] width 130 height 25
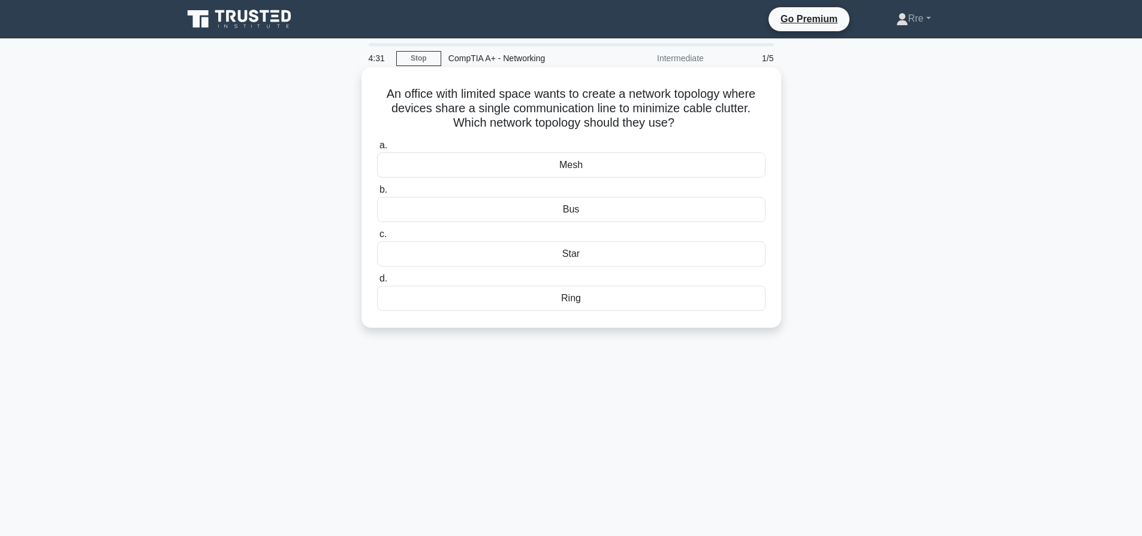
click at [588, 299] on div "Ring" at bounding box center [571, 297] width 389 height 25
click at [377, 282] on input "d. Ring" at bounding box center [377, 279] width 0 height 8
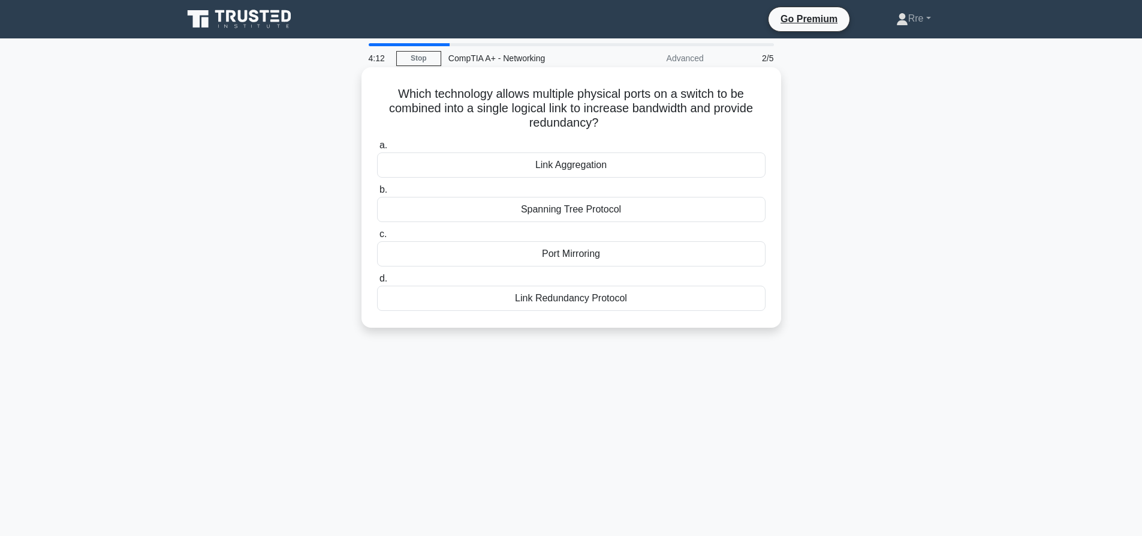
click at [568, 164] on div "Link Aggregation" at bounding box center [571, 164] width 389 height 25
click at [377, 149] on input "a. Link Aggregation" at bounding box center [377, 146] width 0 height 8
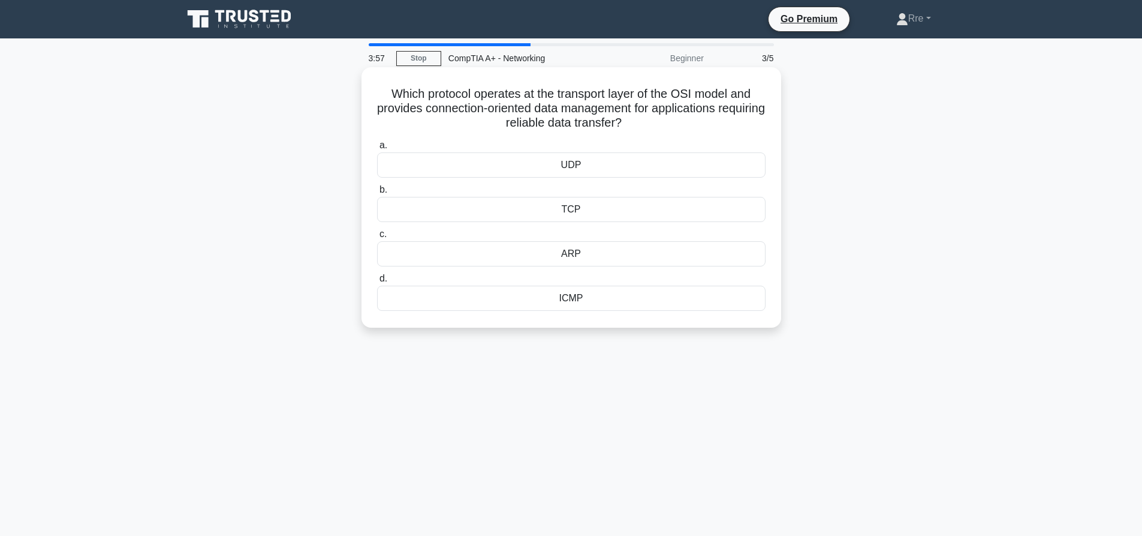
click at [577, 210] on div "TCP" at bounding box center [571, 209] width 389 height 25
click at [377, 194] on input "b. TCP" at bounding box center [377, 190] width 0 height 8
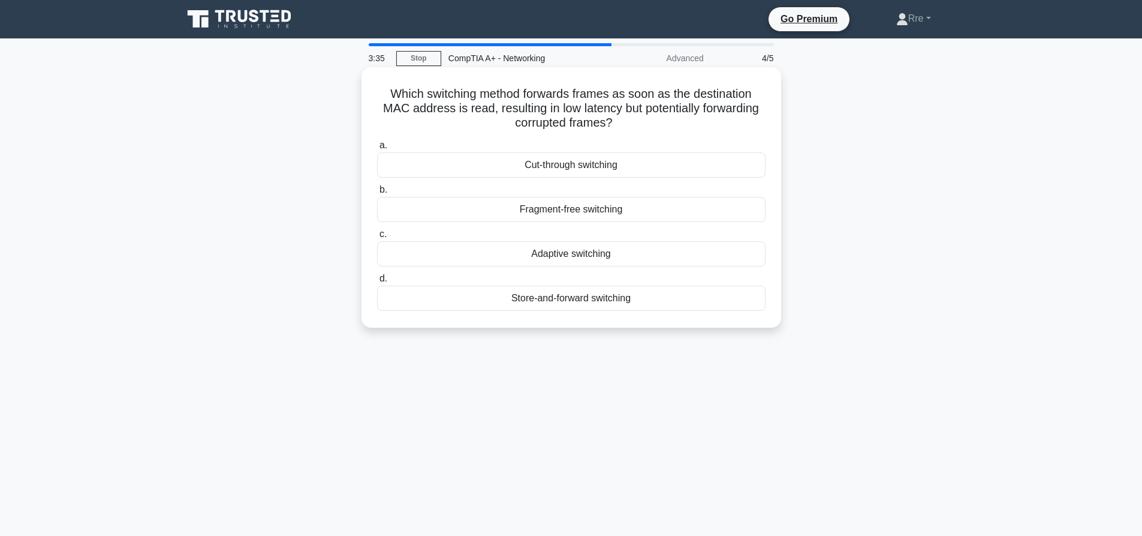
click at [588, 169] on div "Cut-through switching" at bounding box center [571, 164] width 389 height 25
click at [377, 149] on input "a. Cut-through switching" at bounding box center [377, 146] width 0 height 8
click at [588, 169] on div "Hypertext Transfer Protocol (HTTP)" at bounding box center [571, 164] width 389 height 25
click at [377, 149] on input "a. Hypertext Transfer Protocol (HTTP)" at bounding box center [377, 146] width 0 height 8
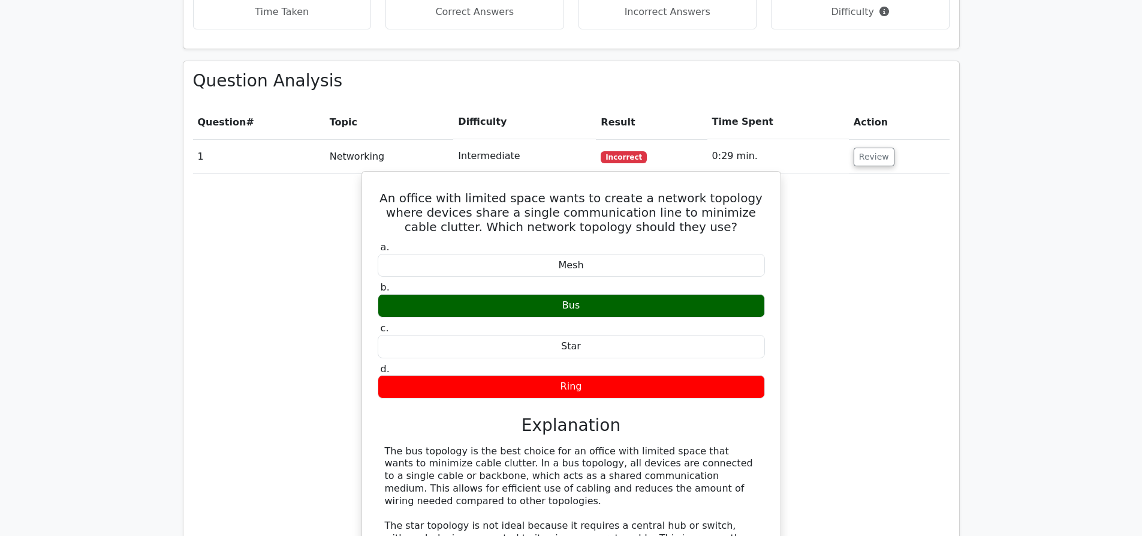
scroll to position [720, 0]
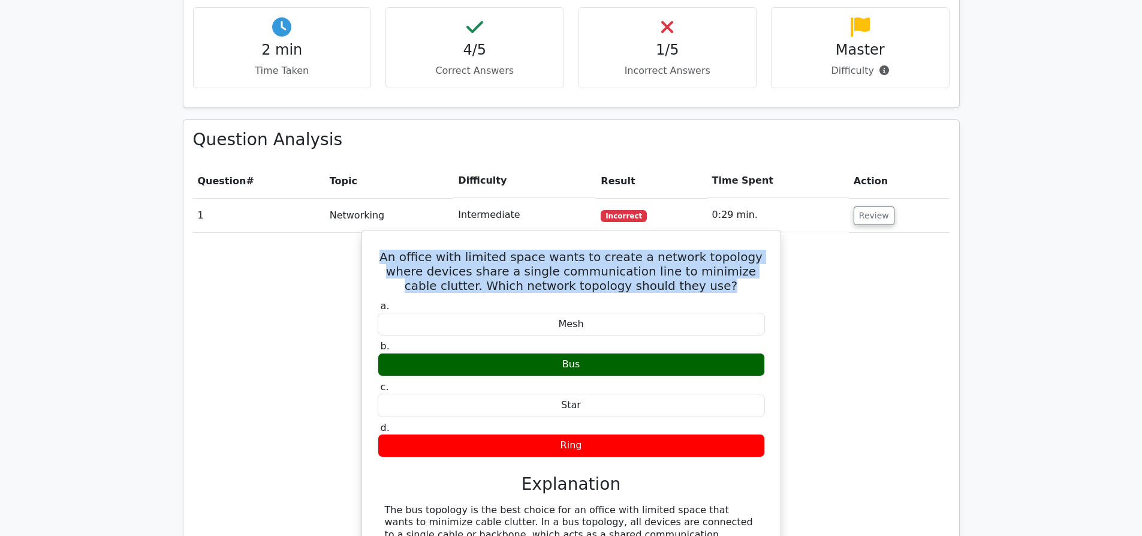
drag, startPoint x: 373, startPoint y: 209, endPoint x: 691, endPoint y: 247, distance: 320.1
click at [691, 247] on div "An office with limited space wants to create a network topology where devices s…" at bounding box center [571, 503] width 409 height 537
copy h5 "An office with limited space wants to create a network topology where devices s…"
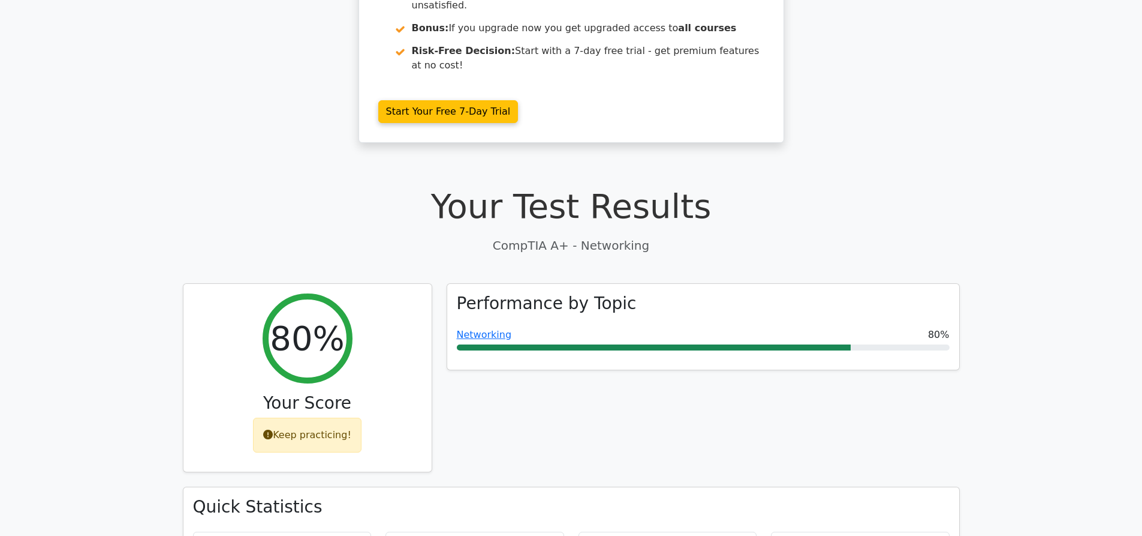
scroll to position [0, 0]
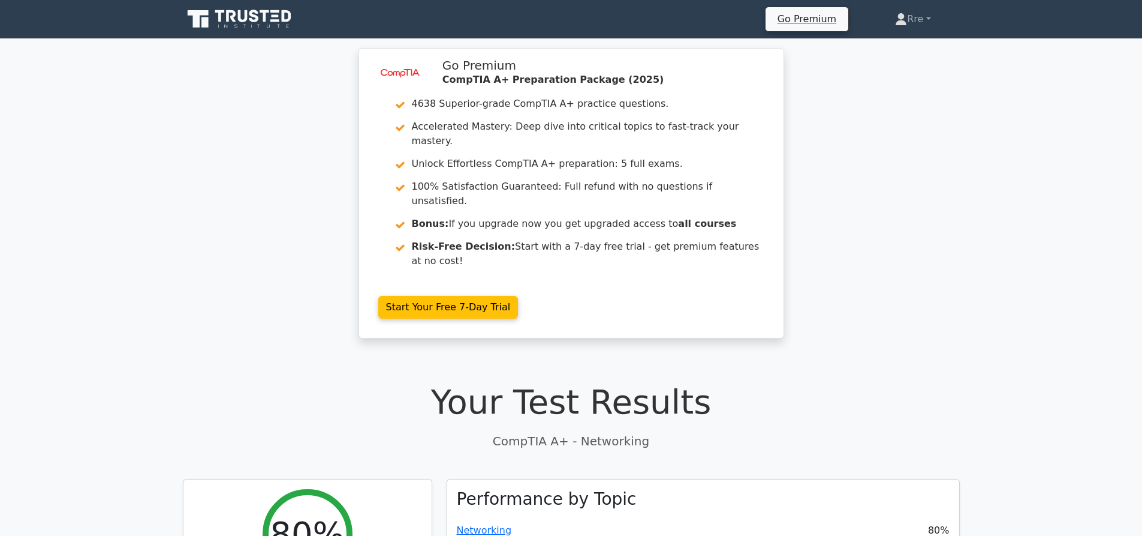
click at [245, 24] on icon at bounding box center [240, 19] width 115 height 23
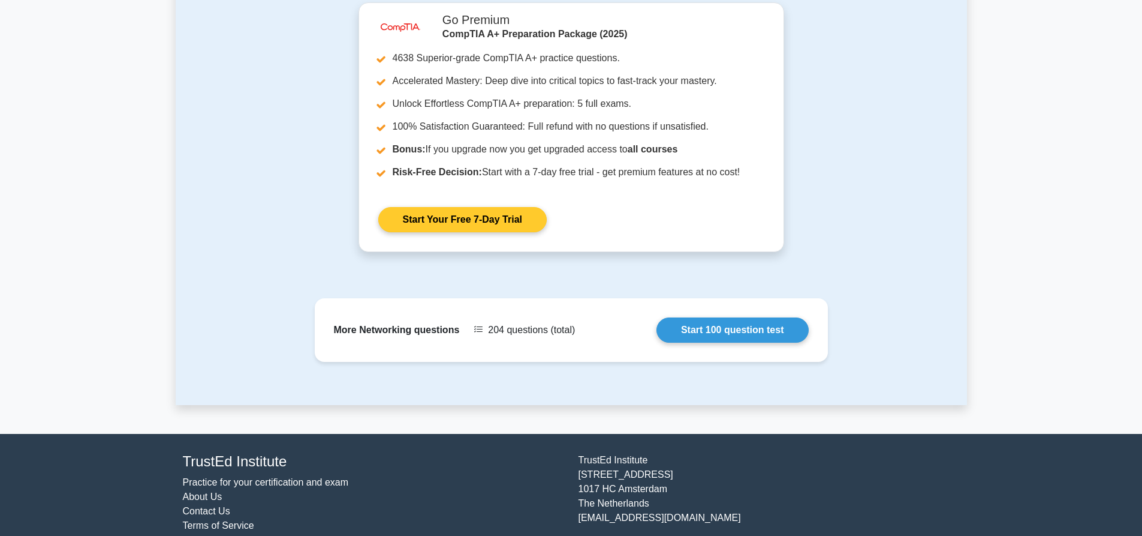
scroll to position [967, 0]
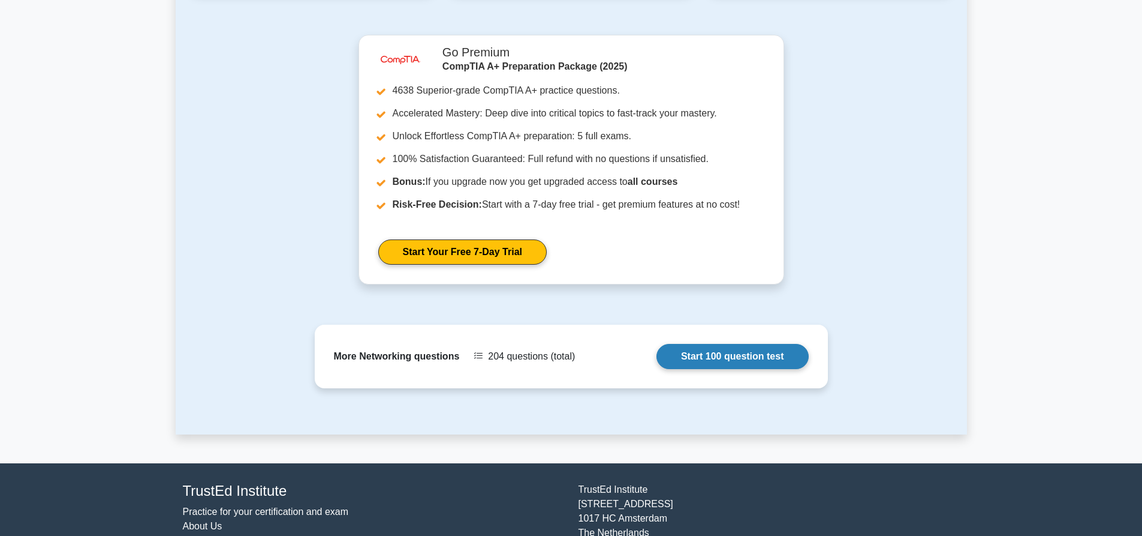
click at [657, 362] on link "Start 100 question test" at bounding box center [733, 356] width 152 height 25
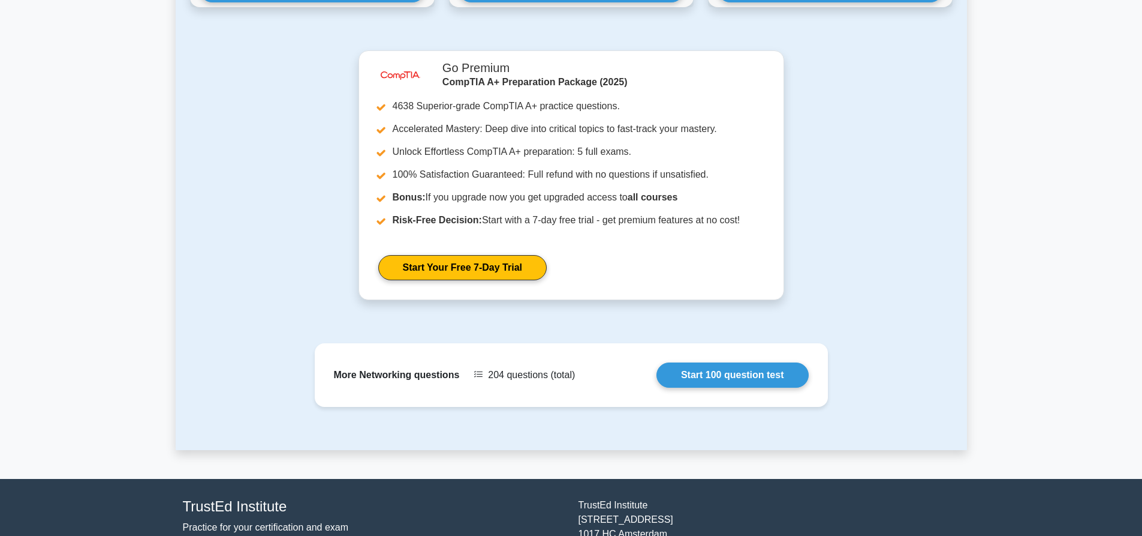
scroll to position [787, 0]
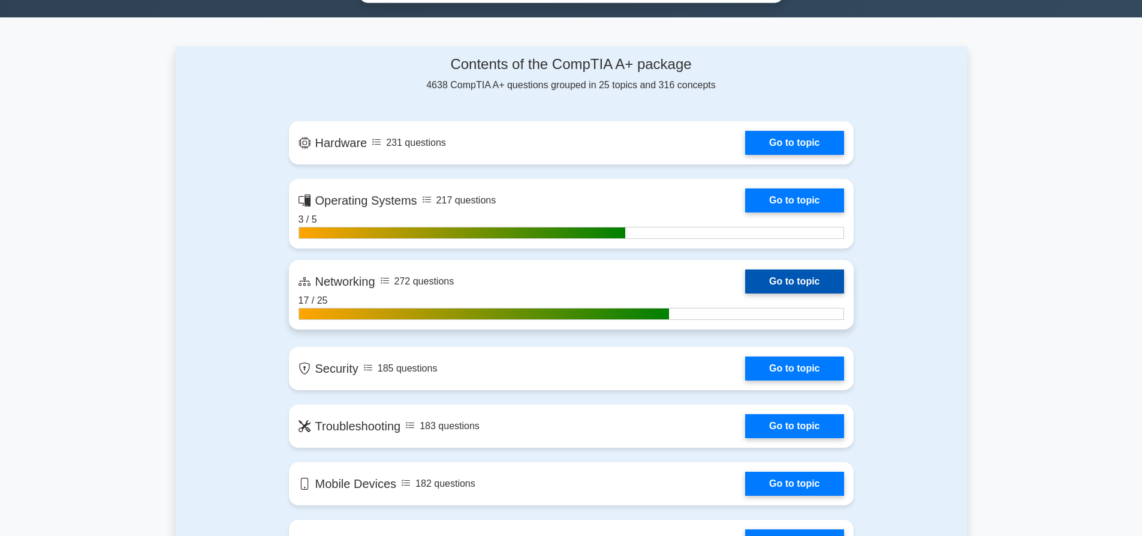
scroll to position [660, 0]
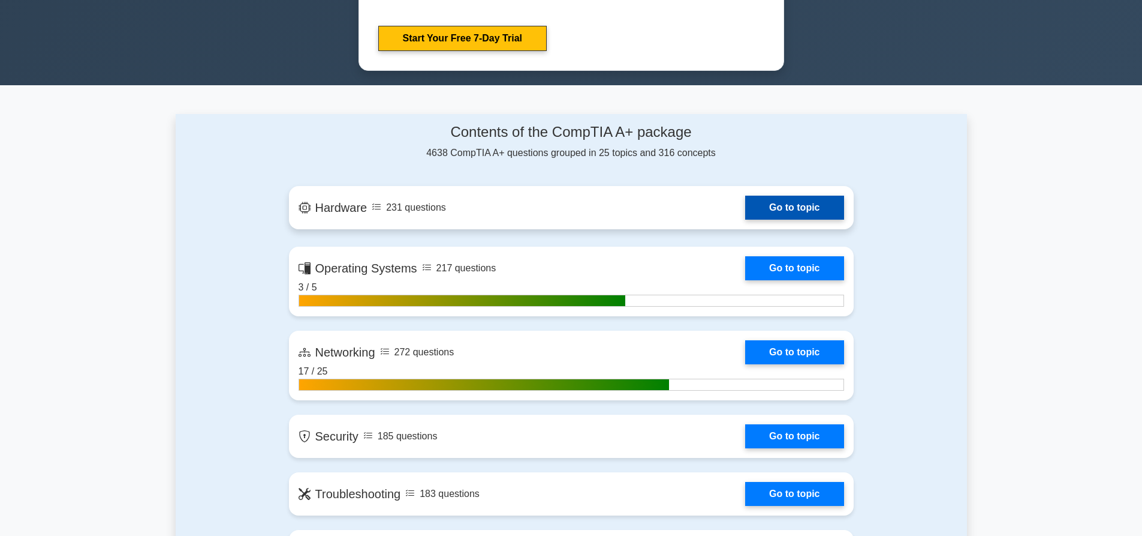
click at [797, 205] on link "Go to topic" at bounding box center [794, 207] width 98 height 24
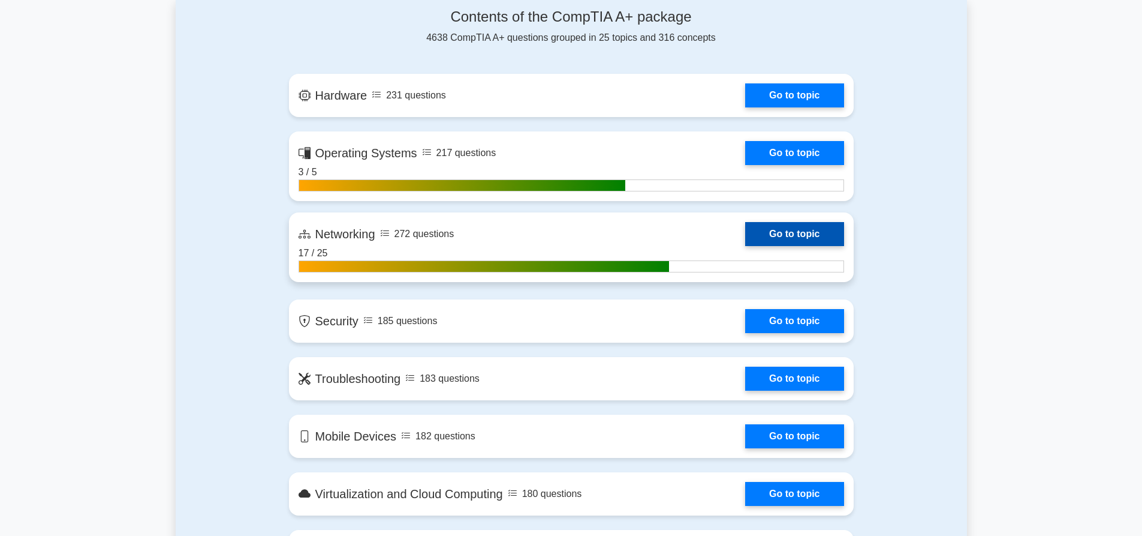
scroll to position [780, 0]
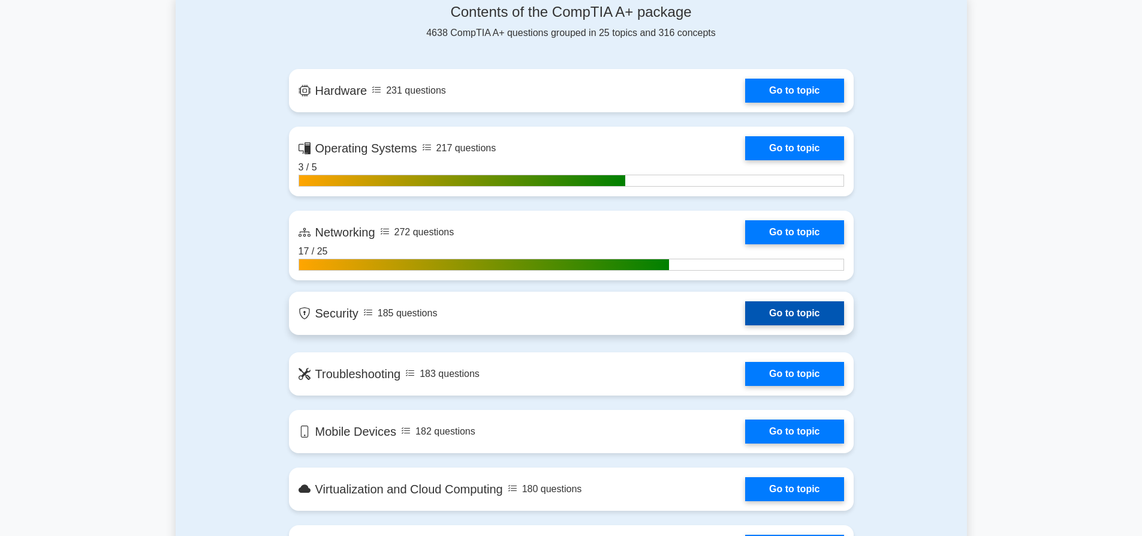
click at [802, 316] on link "Go to topic" at bounding box center [794, 313] width 98 height 24
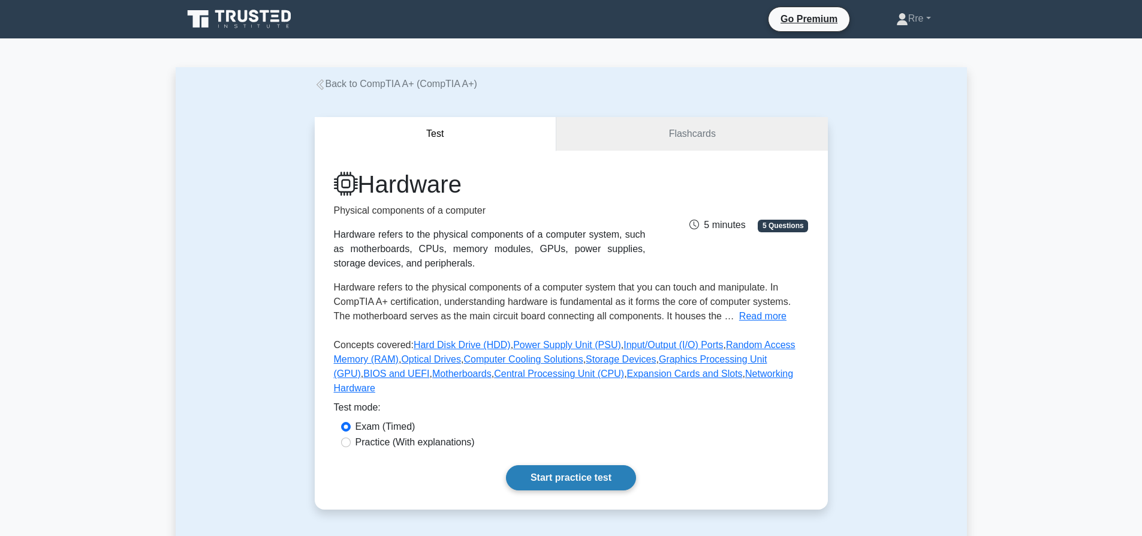
click at [559, 465] on link "Start practice test" at bounding box center [571, 477] width 130 height 25
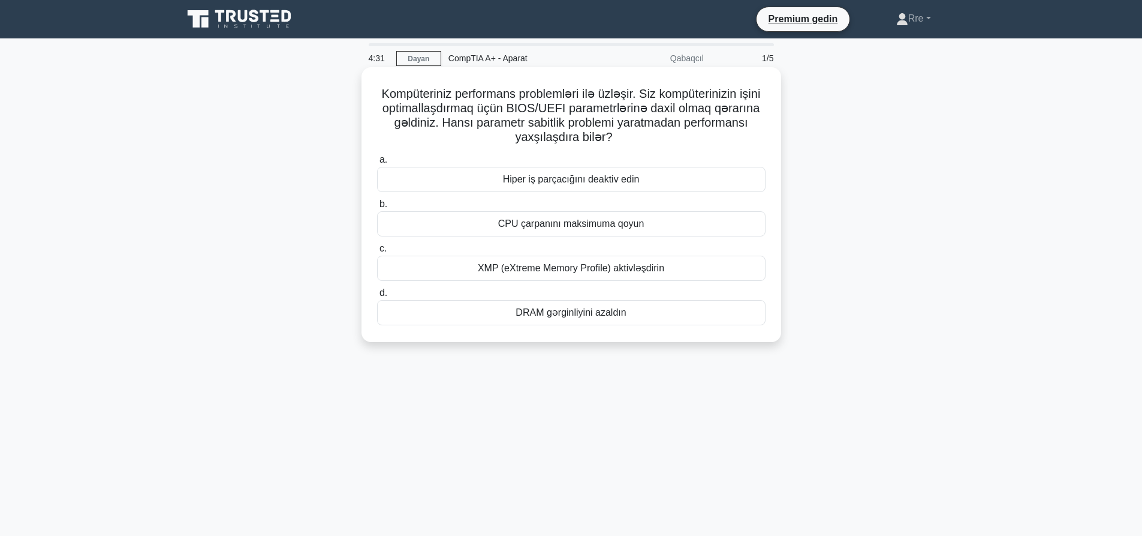
click at [557, 223] on font "CPU çarpanını maksimuma qoyun" at bounding box center [571, 223] width 146 height 10
click at [377, 208] on input "b. CPU çarpanını maksimuma qoyun" at bounding box center [377, 204] width 0 height 8
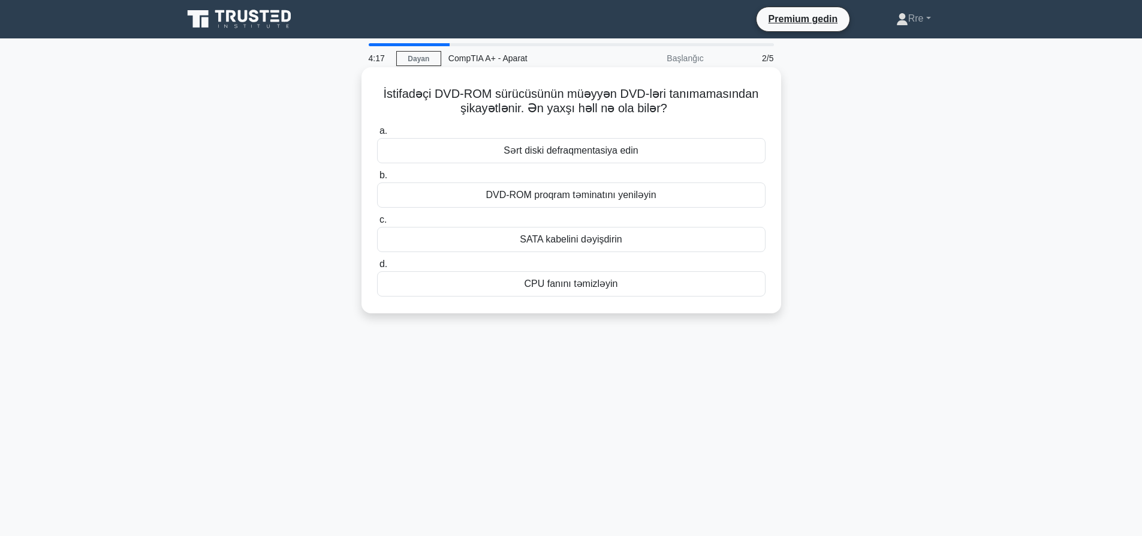
click at [542, 197] on font "DVD-ROM proqram təminatını yeniləyin" at bounding box center [571, 194] width 170 height 10
click at [542, 198] on font "DVD-ROM proqram təminatını yeniləyin" at bounding box center [571, 194] width 170 height 10
click at [377, 179] on input "b. DVD-ROM proqram təminatını yeniləyin" at bounding box center [377, 176] width 0 height 8
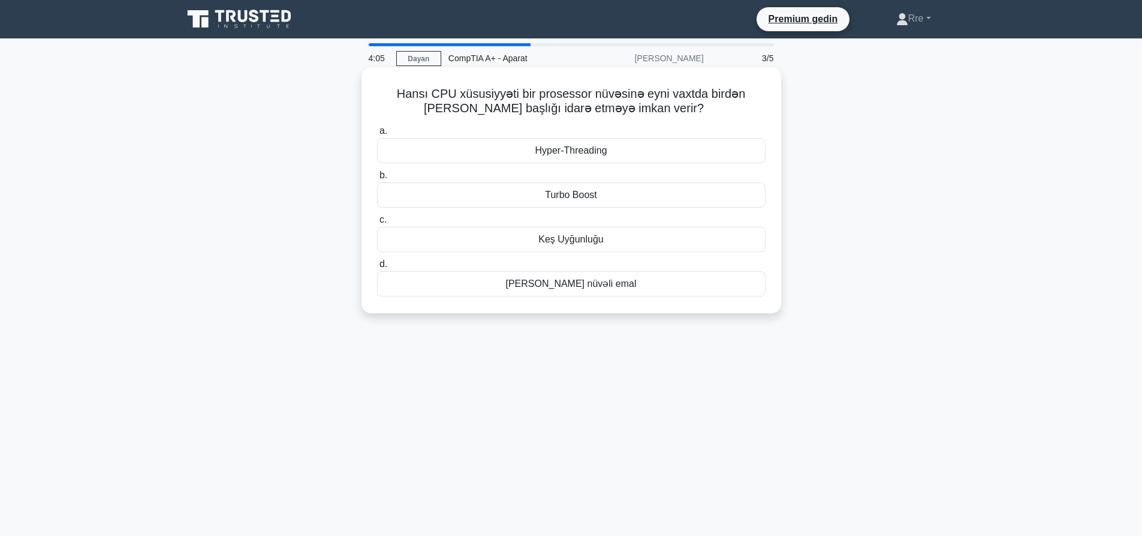
click at [574, 285] on font "Çox nüvəli emal" at bounding box center [571, 283] width 131 height 10
click at [377, 268] on input "d. Çox nüvəli emal" at bounding box center [377, 264] width 0 height 8
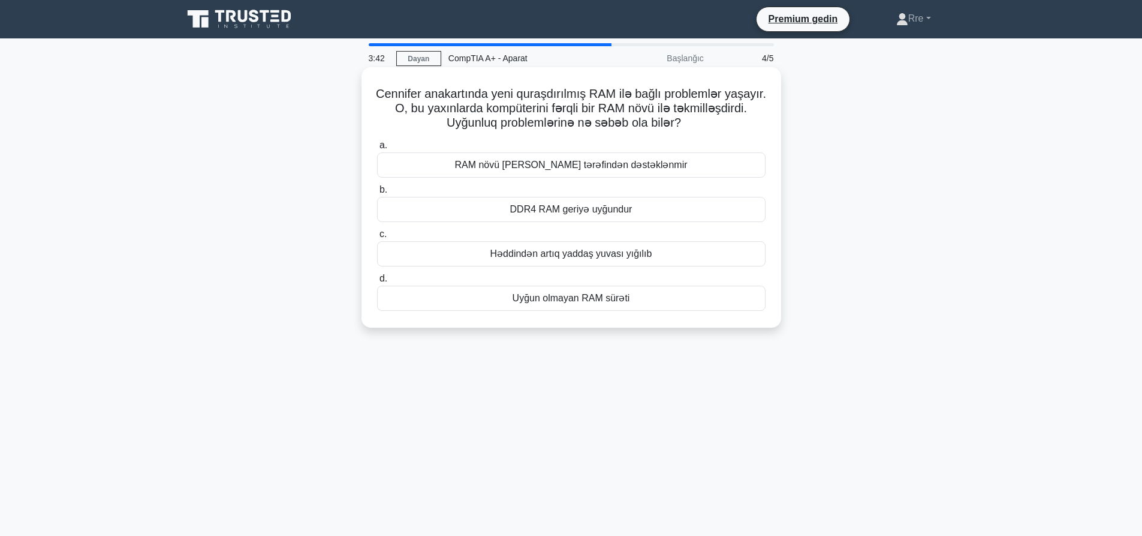
click at [574, 296] on font "Uyğun olmayan RAM sürəti" at bounding box center [572, 298] width 118 height 10
click at [377, 282] on input "d. Uyğun olmayan RAM sürəti" at bounding box center [377, 279] width 0 height 8
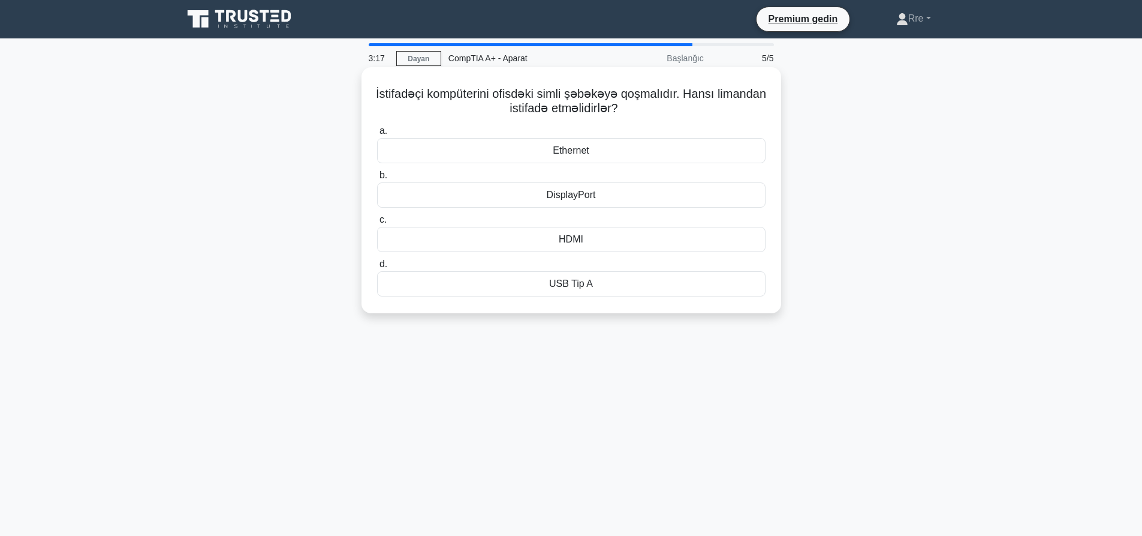
click at [588, 152] on font "Ethernet" at bounding box center [571, 150] width 36 height 10
click at [377, 135] on input "a. Ethernet" at bounding box center [377, 131] width 0 height 8
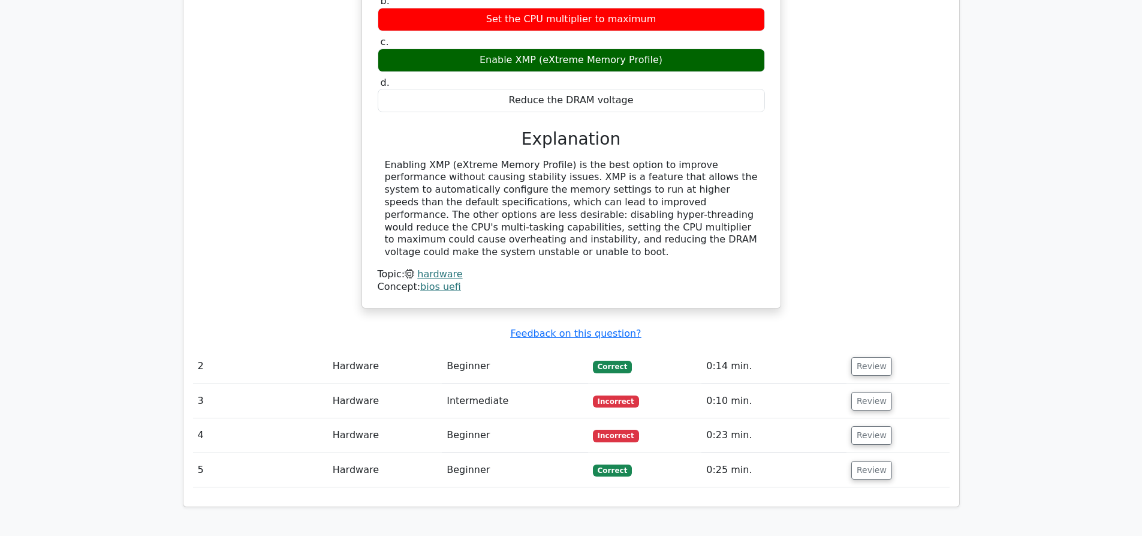
scroll to position [1139, 0]
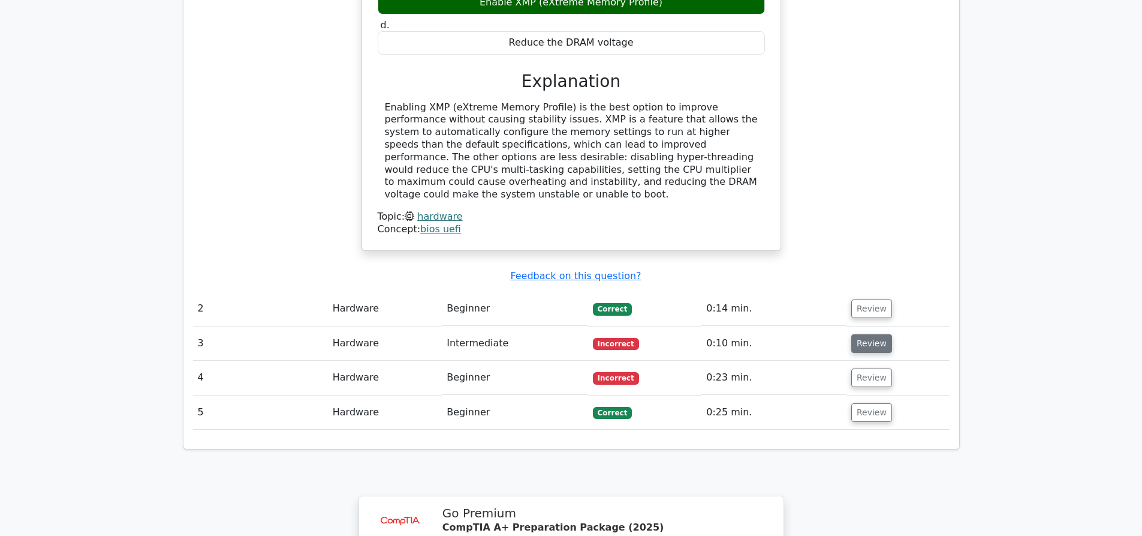
click at [861, 334] on button "Review" at bounding box center [872, 343] width 41 height 19
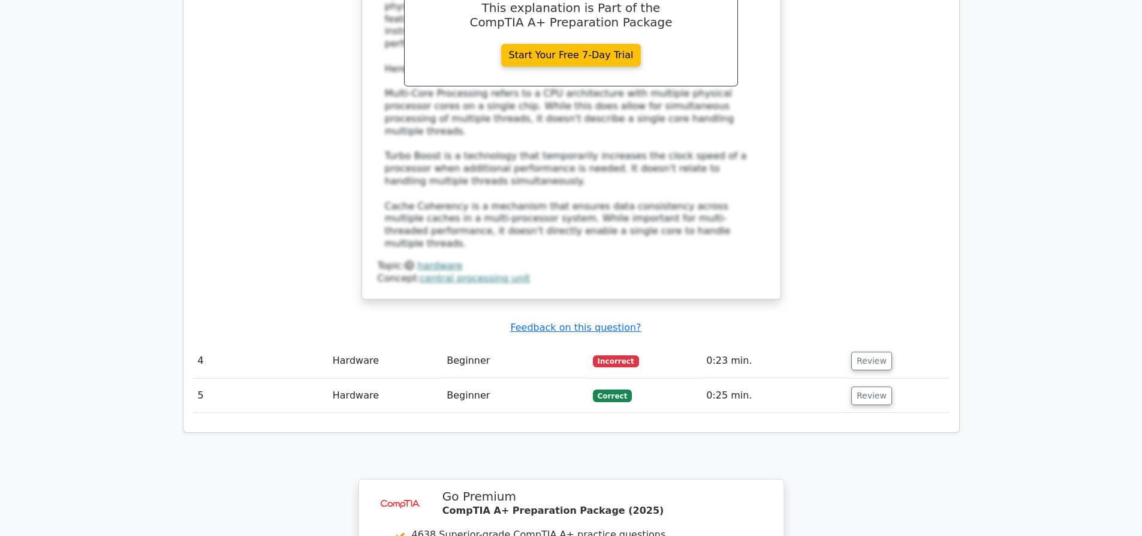
scroll to position [1799, 0]
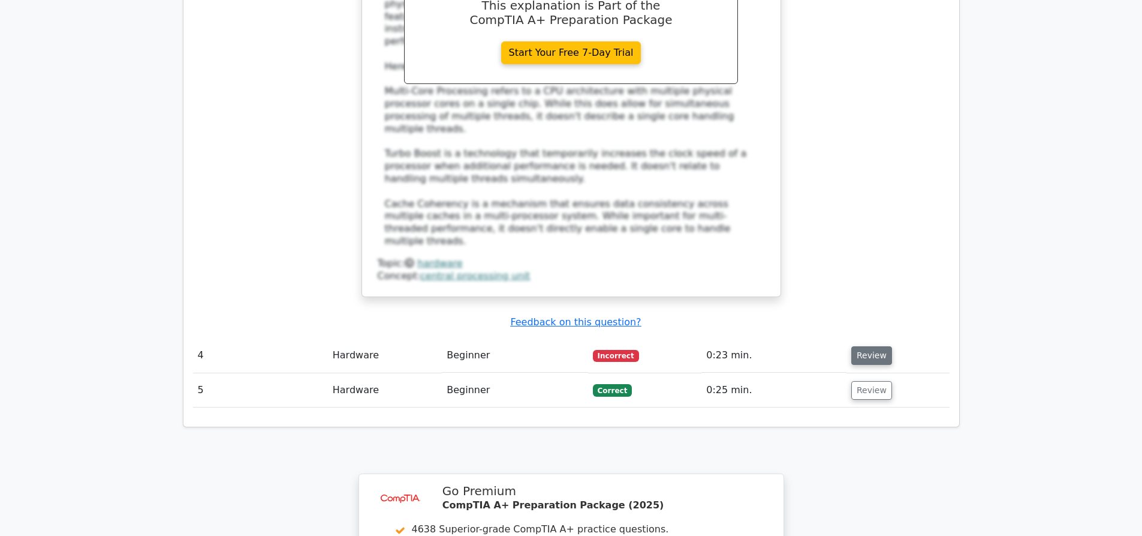
click at [871, 346] on button "Review" at bounding box center [872, 355] width 41 height 19
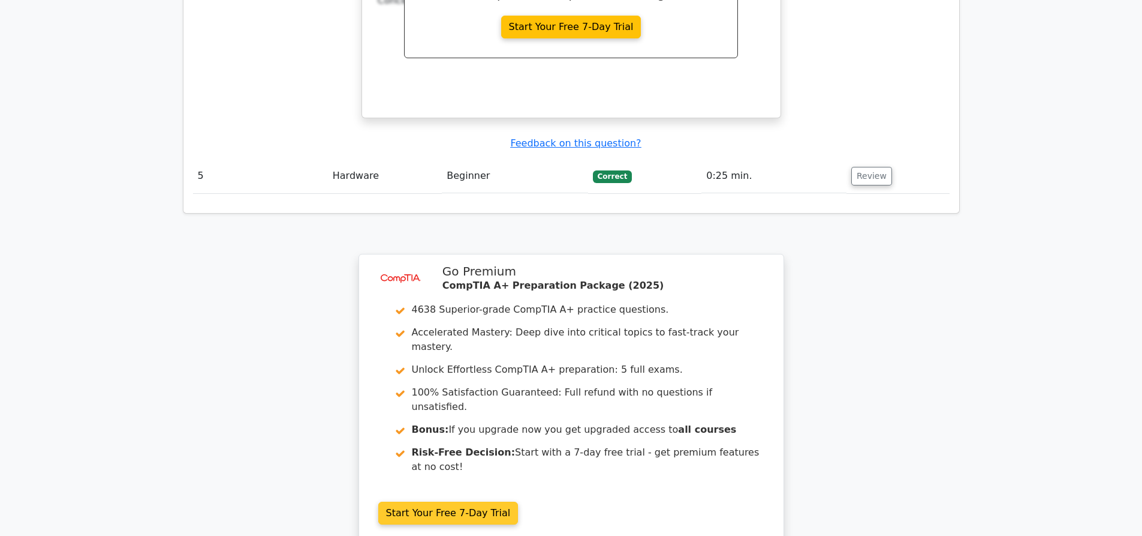
scroll to position [2515, 0]
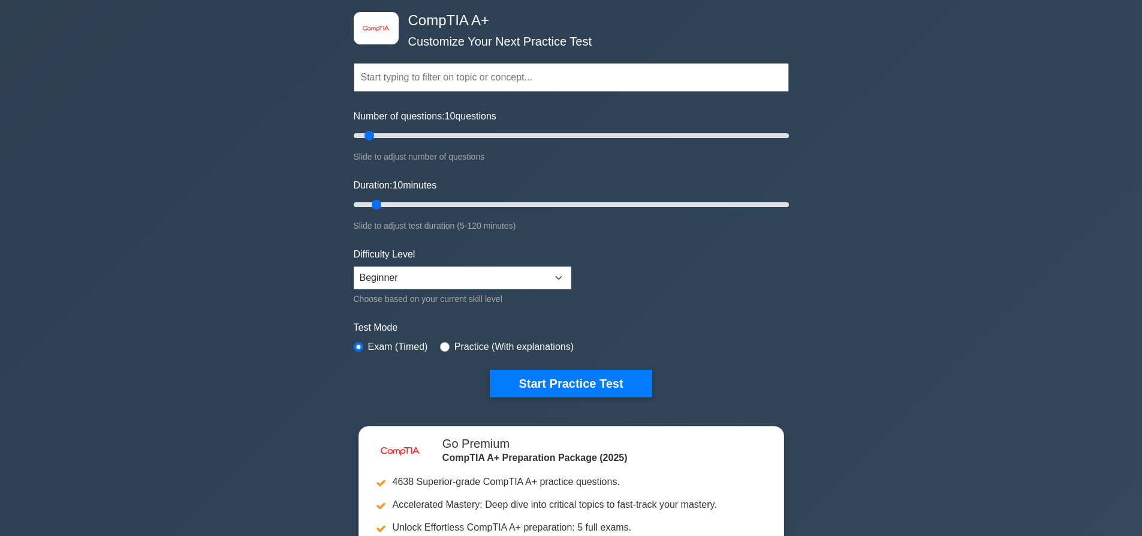
scroll to position [120, 0]
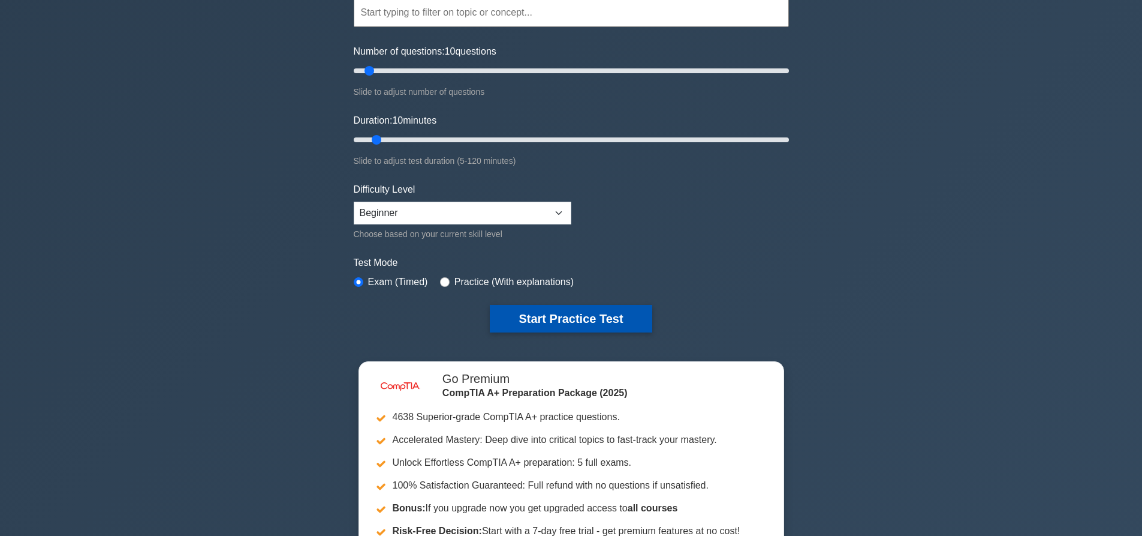
click at [592, 320] on button "Start Practice Test" at bounding box center [571, 319] width 162 height 28
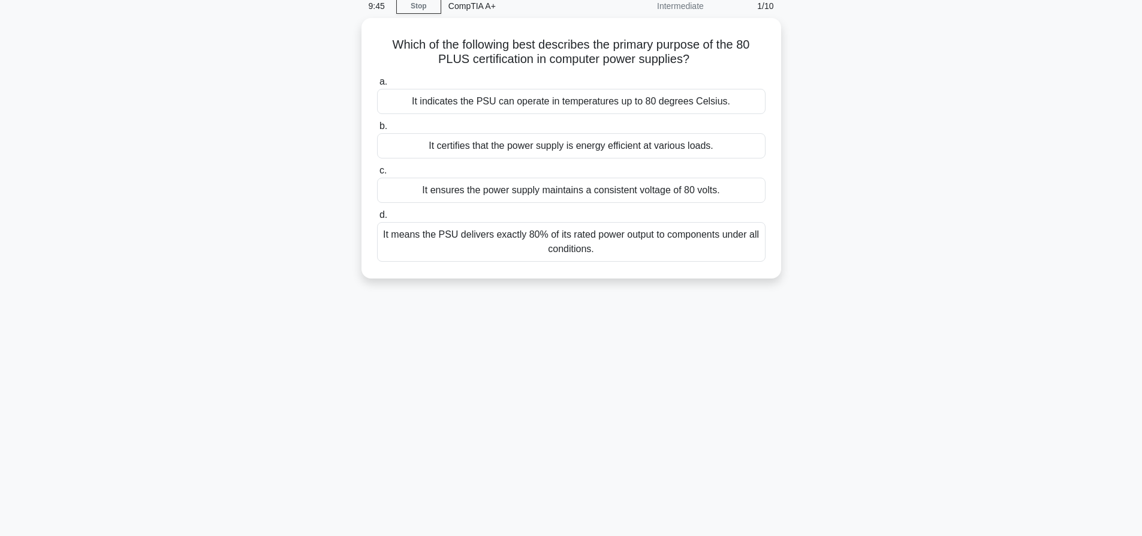
scroll to position [112, 0]
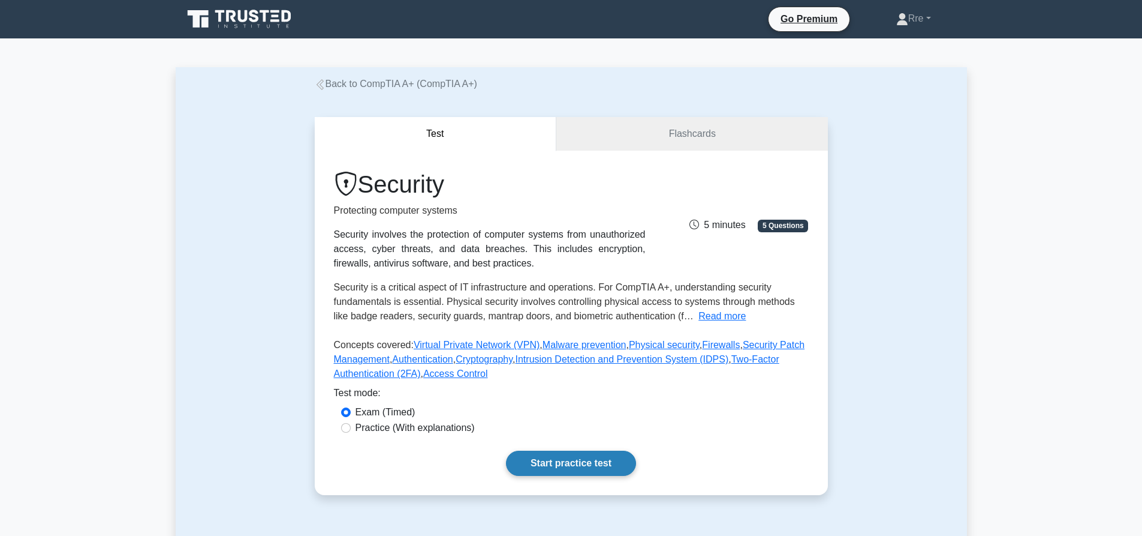
click at [539, 461] on link "Start practice test" at bounding box center [571, 462] width 130 height 25
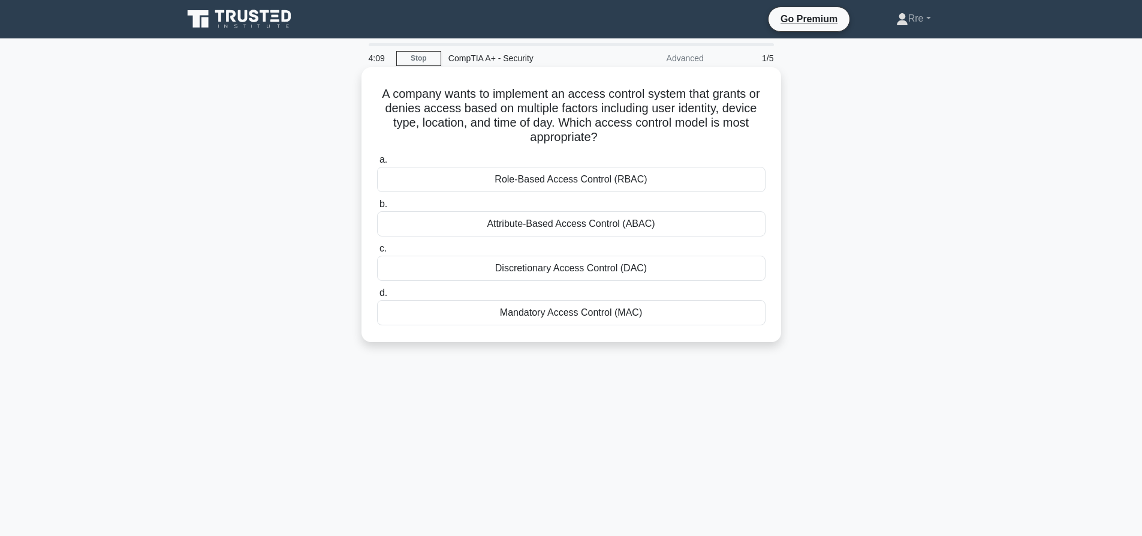
click at [554, 318] on div "Mandatory Access Control (MAC)" at bounding box center [571, 312] width 389 height 25
click at [377, 297] on input "d. Mandatory Access Control (MAC)" at bounding box center [377, 293] width 0 height 8
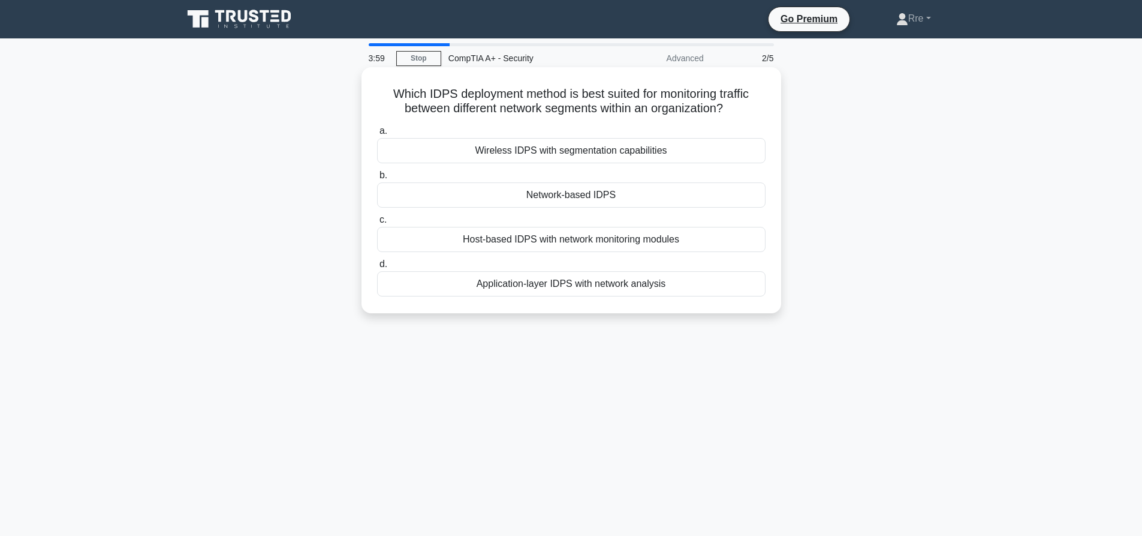
click at [589, 249] on div "Host-based IDPS with network monitoring modules" at bounding box center [571, 239] width 389 height 25
click at [377, 224] on input "c. Host-based IDPS with network monitoring modules" at bounding box center [377, 220] width 0 height 8
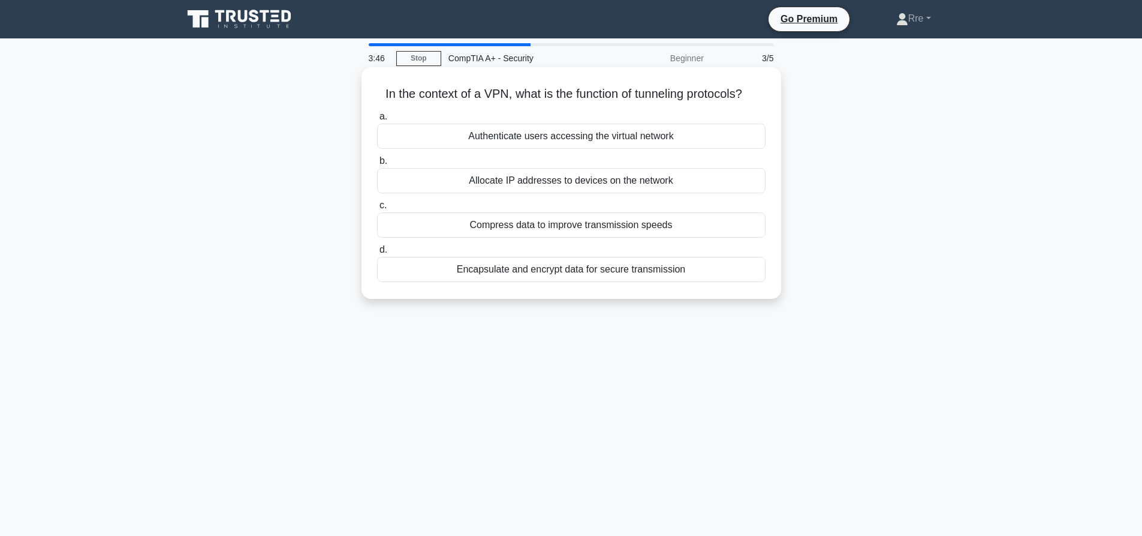
click at [591, 272] on div "Encapsulate and encrypt data for secure transmission" at bounding box center [571, 269] width 389 height 25
click at [377, 254] on input "d. Encapsulate and encrypt data for secure transmission" at bounding box center [377, 250] width 0 height 8
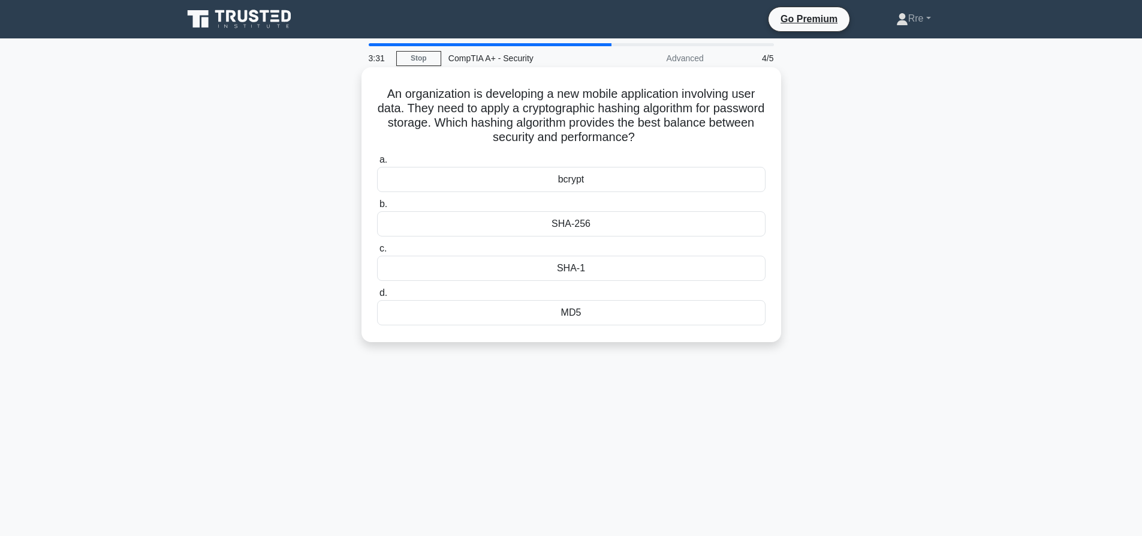
click at [582, 225] on div "SHA-256" at bounding box center [571, 223] width 389 height 25
click at [377, 208] on input "b. SHA-256" at bounding box center [377, 204] width 0 height 8
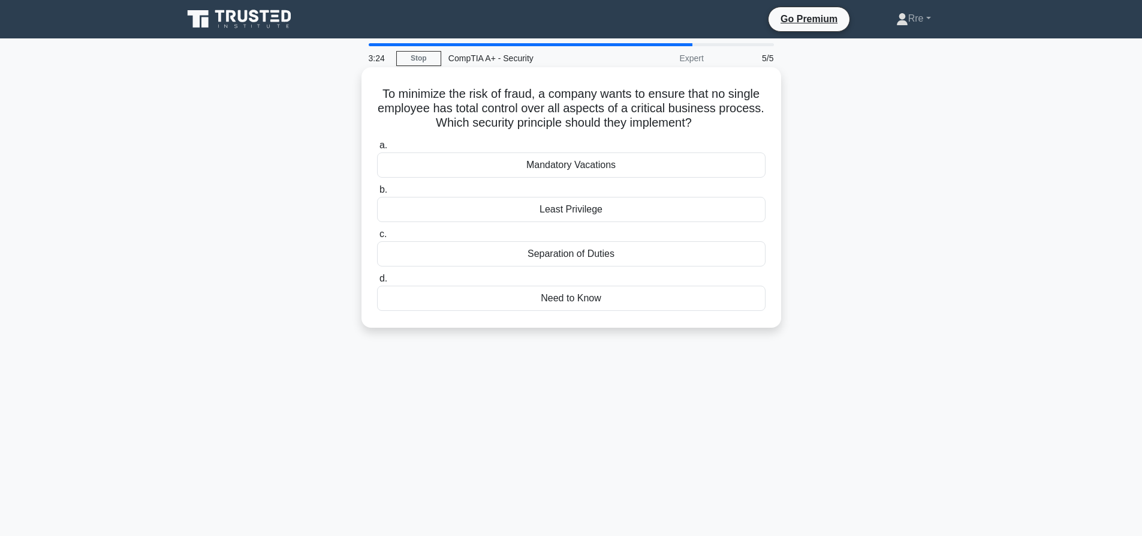
click at [574, 168] on div "Mandatory Vacations" at bounding box center [571, 164] width 389 height 25
click at [377, 149] on input "a. Mandatory Vacations" at bounding box center [377, 146] width 0 height 8
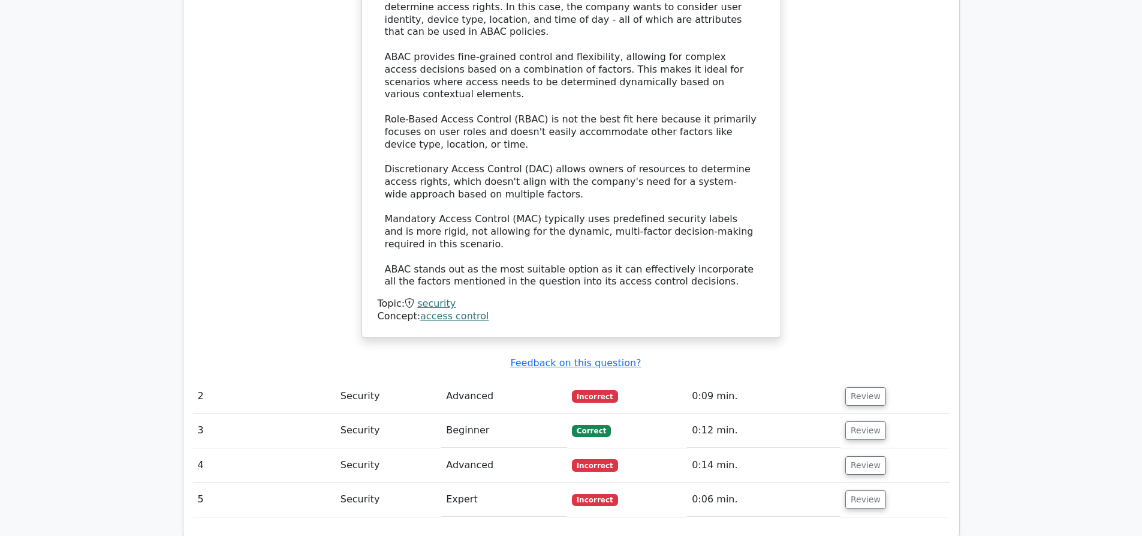
scroll to position [1379, 0]
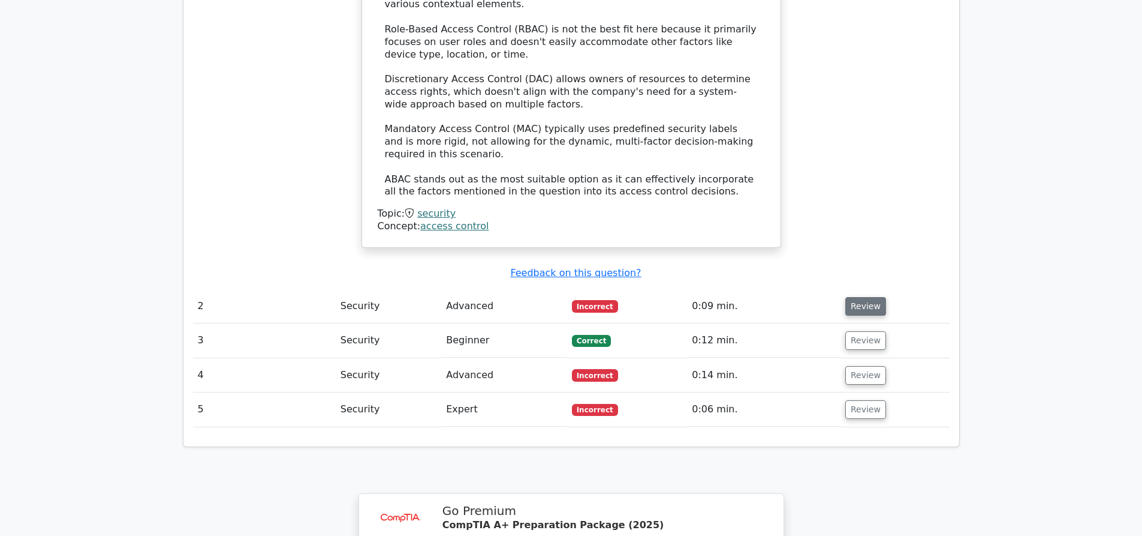
click at [855, 297] on button "Review" at bounding box center [866, 306] width 41 height 19
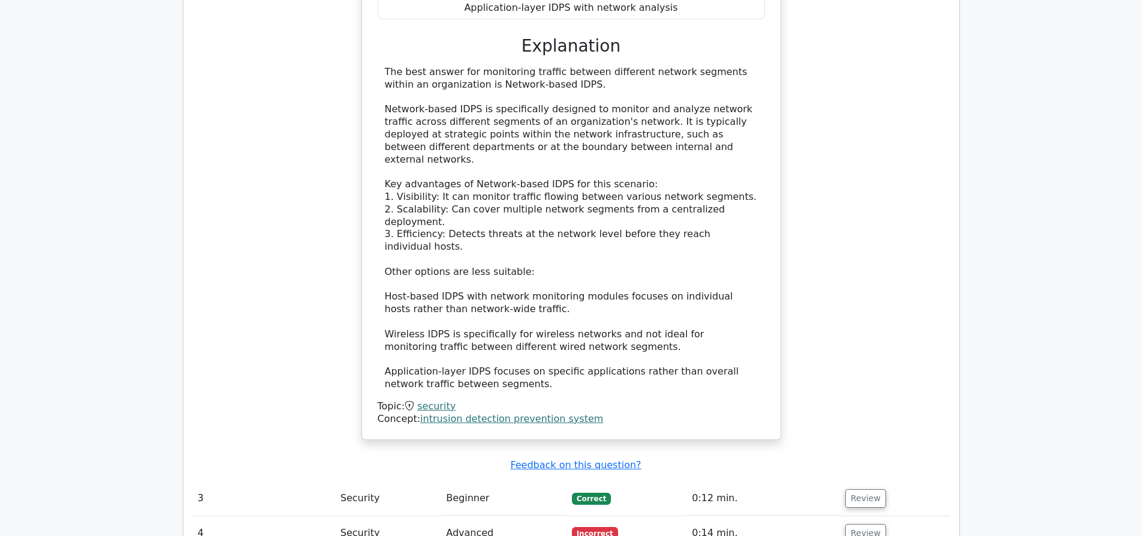
scroll to position [1979, 0]
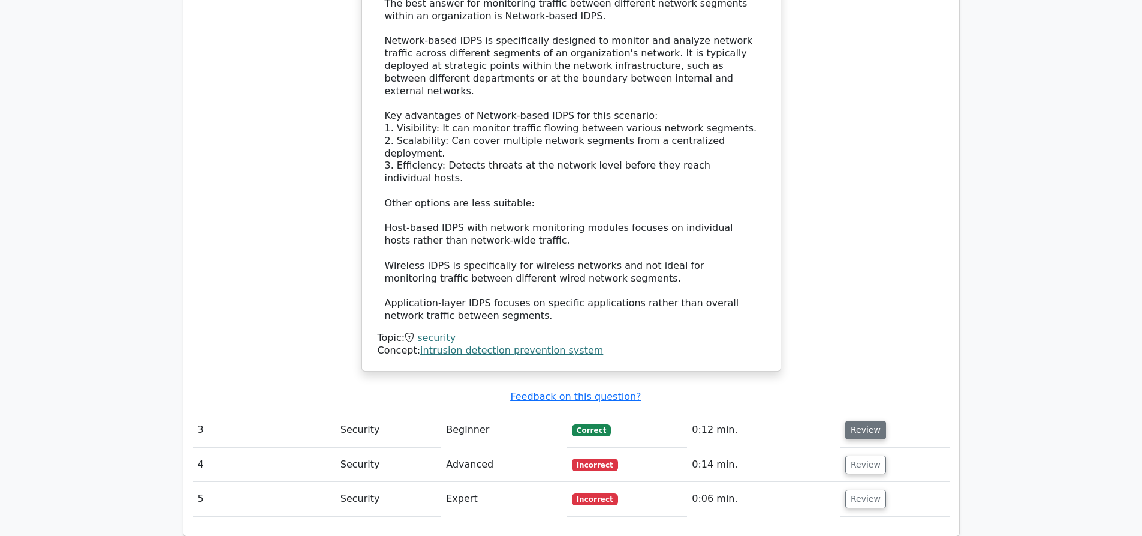
click at [859, 420] on button "Review" at bounding box center [866, 429] width 41 height 19
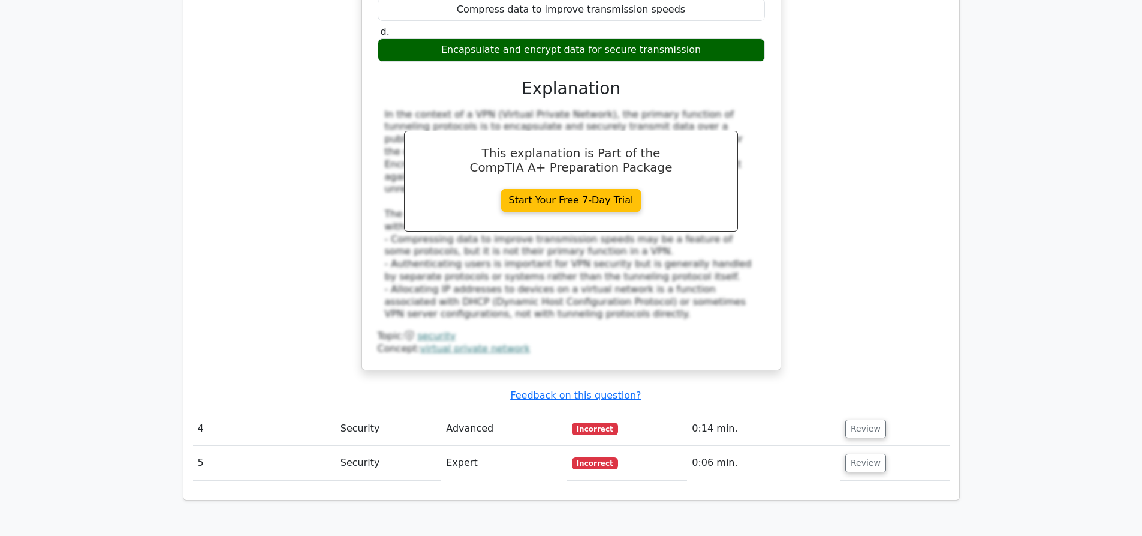
scroll to position [2579, 0]
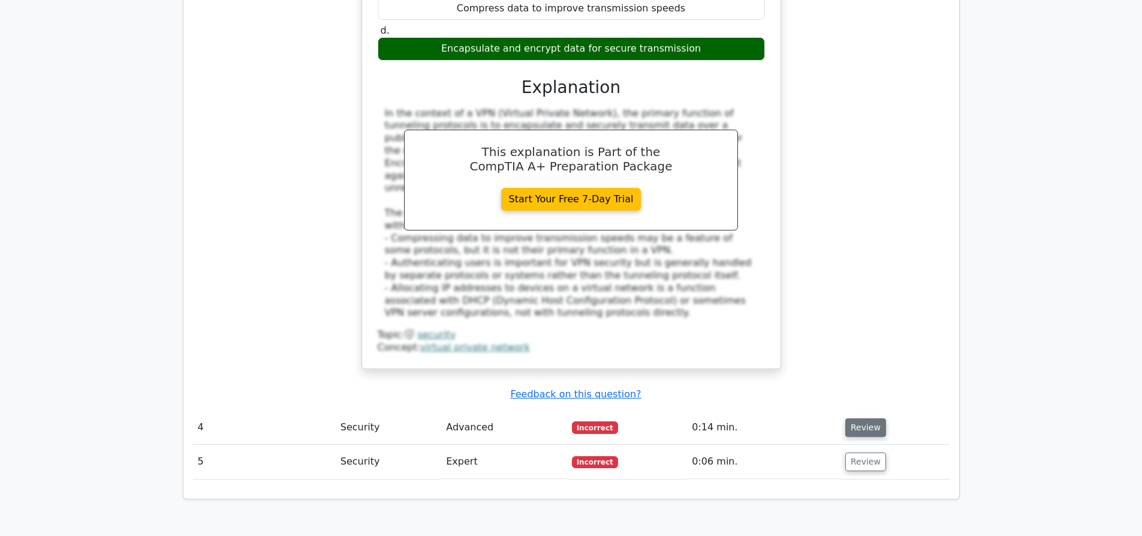
click at [868, 418] on button "Review" at bounding box center [866, 427] width 41 height 19
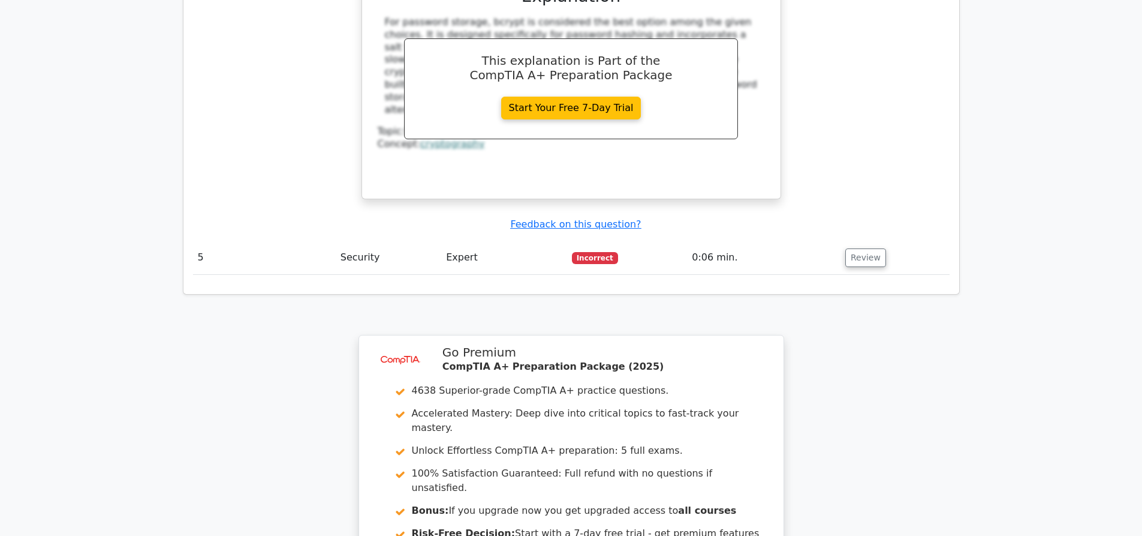
scroll to position [3446, 0]
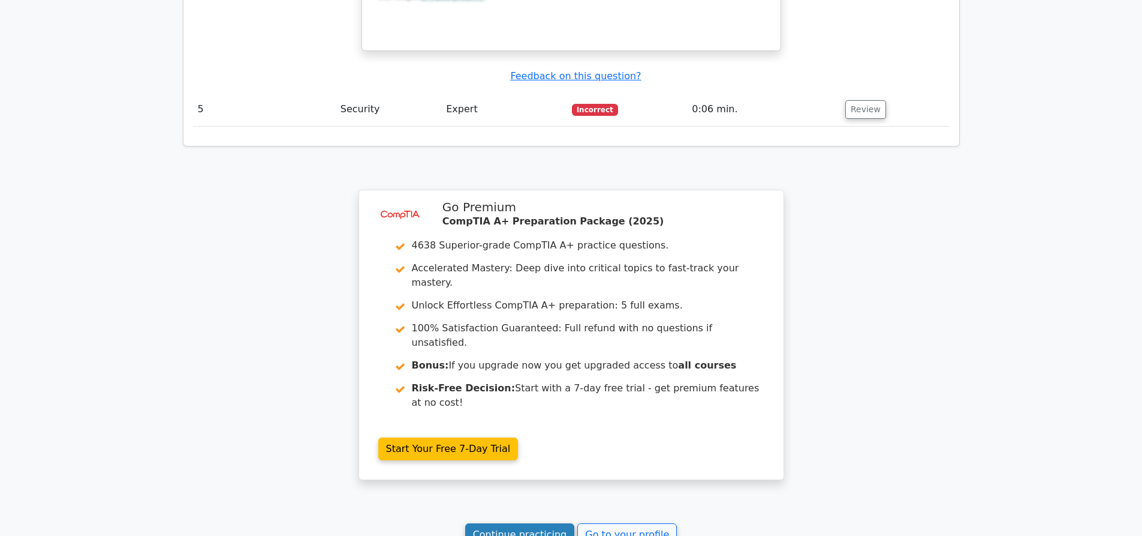
click at [505, 523] on link "Continue practicing" at bounding box center [520, 534] width 110 height 23
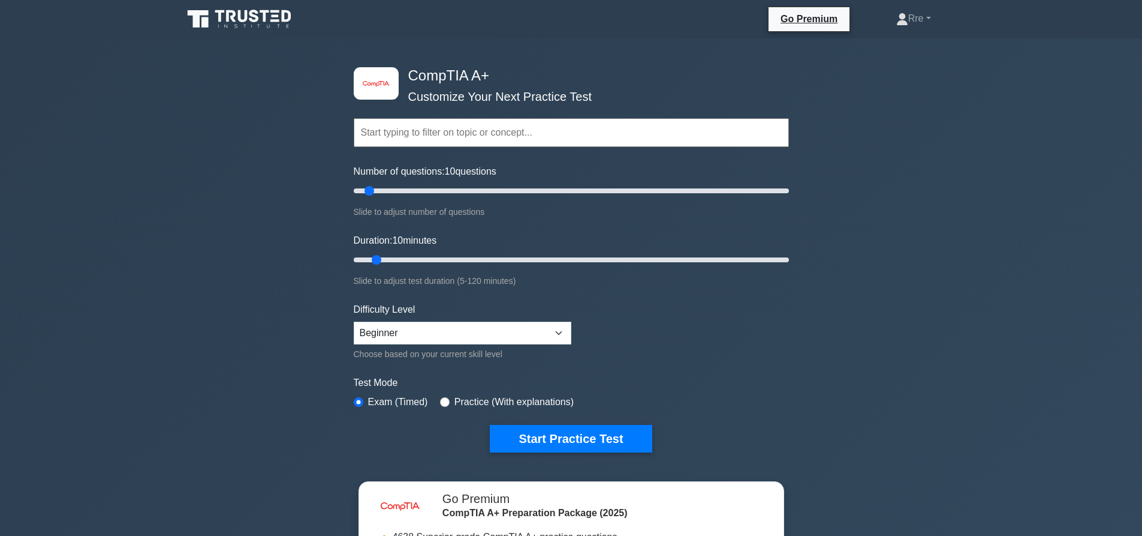
drag, startPoint x: 367, startPoint y: 182, endPoint x: 378, endPoint y: 187, distance: 12.6
click at [378, 187] on div "Number of questions: 10 questions Slide to adjust number of questions" at bounding box center [571, 191] width 435 height 55
drag, startPoint x: 370, startPoint y: 190, endPoint x: 1034, endPoint y: 249, distance: 666.4
type input "200"
click at [789, 198] on input "Number of questions: 200 questions" at bounding box center [571, 191] width 435 height 14
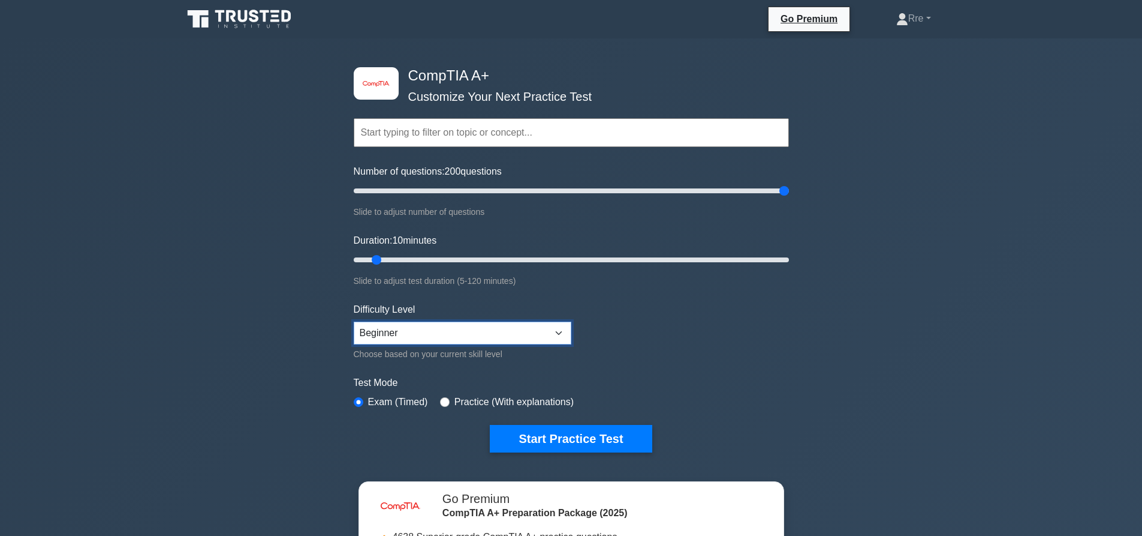
click at [485, 336] on select "Beginner Intermediate Expert" at bounding box center [463, 332] width 218 height 23
select select "expert"
click at [354, 321] on select "Beginner Intermediate Expert" at bounding box center [463, 332] width 218 height 23
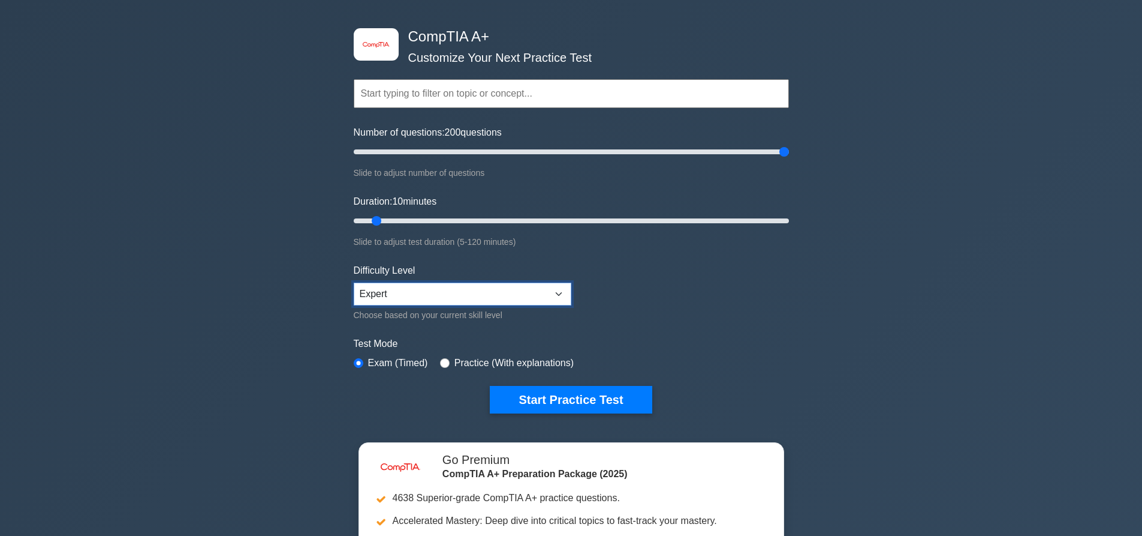
scroll to position [60, 0]
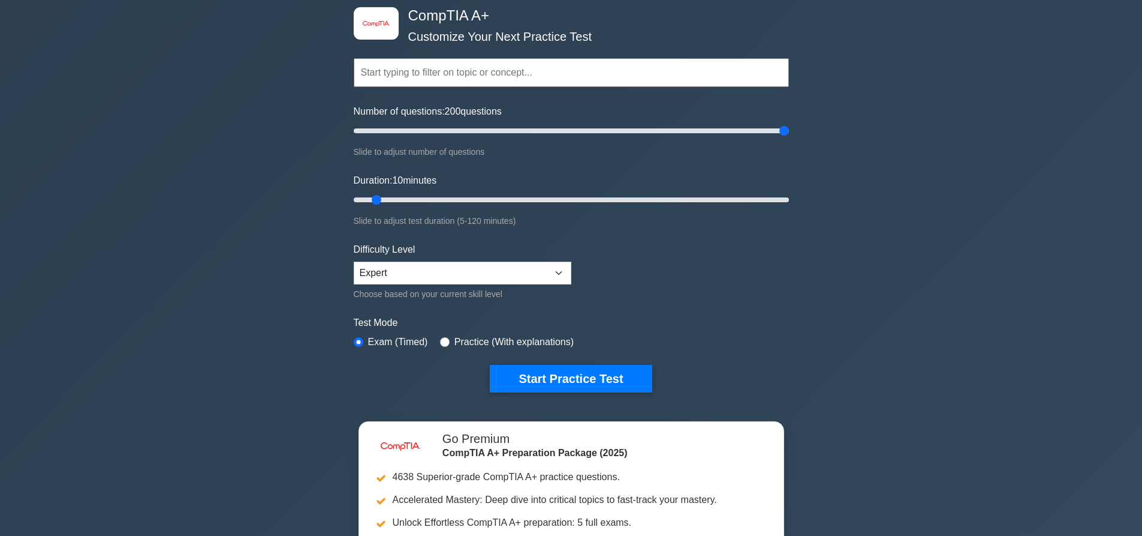
click at [408, 73] on input "text" at bounding box center [571, 72] width 435 height 29
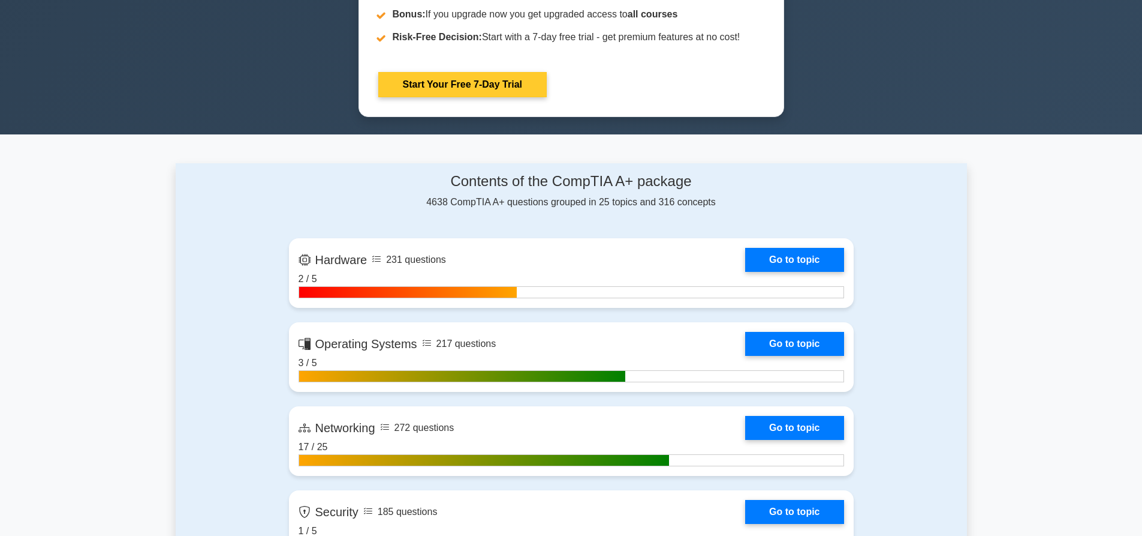
scroll to position [720, 0]
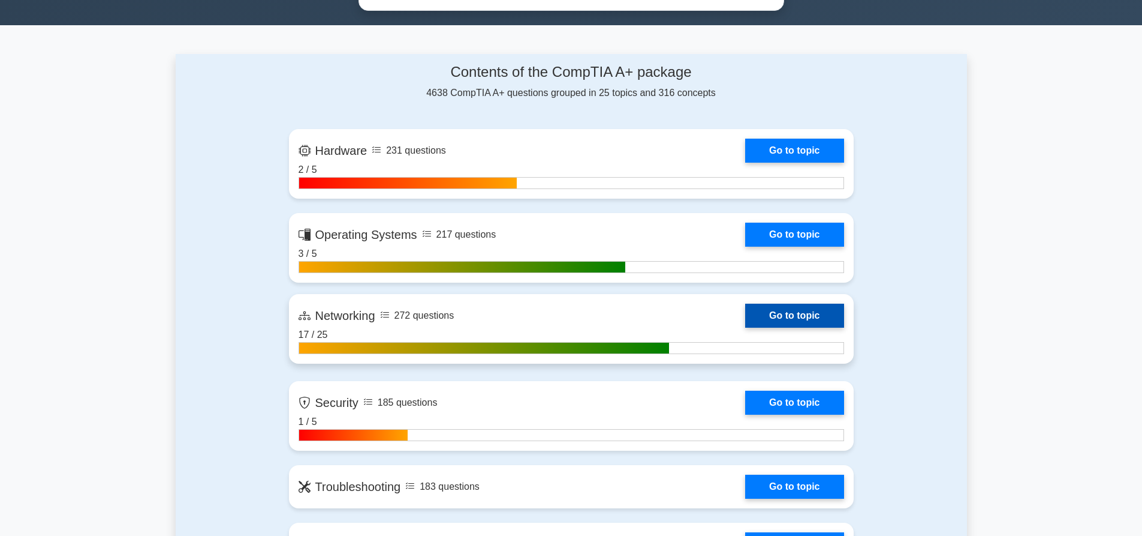
click at [770, 317] on link "Go to topic" at bounding box center [794, 315] width 98 height 24
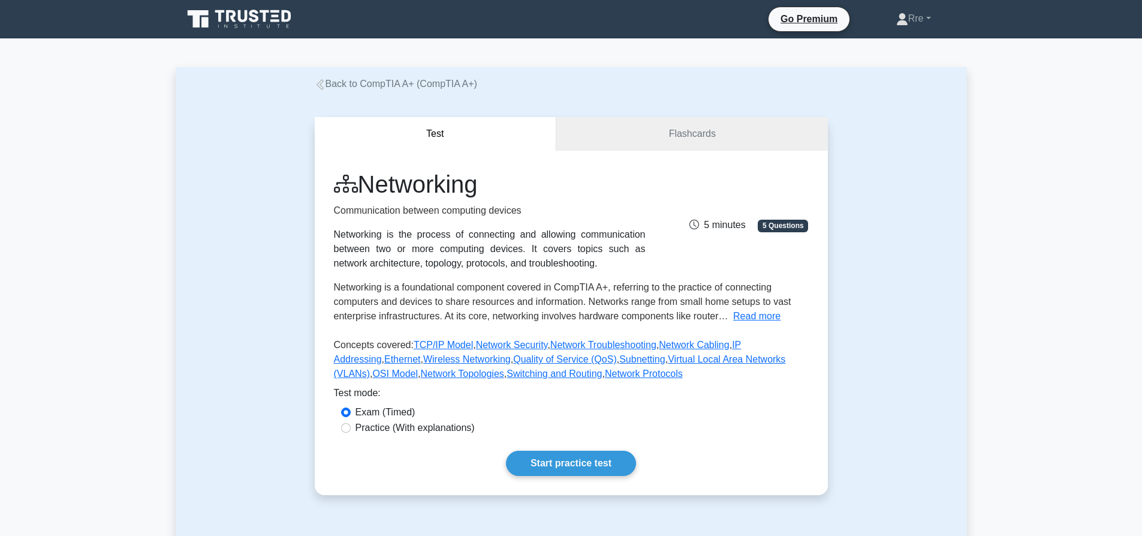
click at [368, 427] on label "Practice (With explanations)" at bounding box center [415, 427] width 119 height 14
click at [351, 427] on input "Practice (With explanations)" at bounding box center [346, 428] width 10 height 10
radio input "true"
click at [552, 459] on link "Start practice test" at bounding box center [571, 462] width 130 height 25
click at [367, 406] on label "Exam (Timed)" at bounding box center [386, 412] width 60 height 14
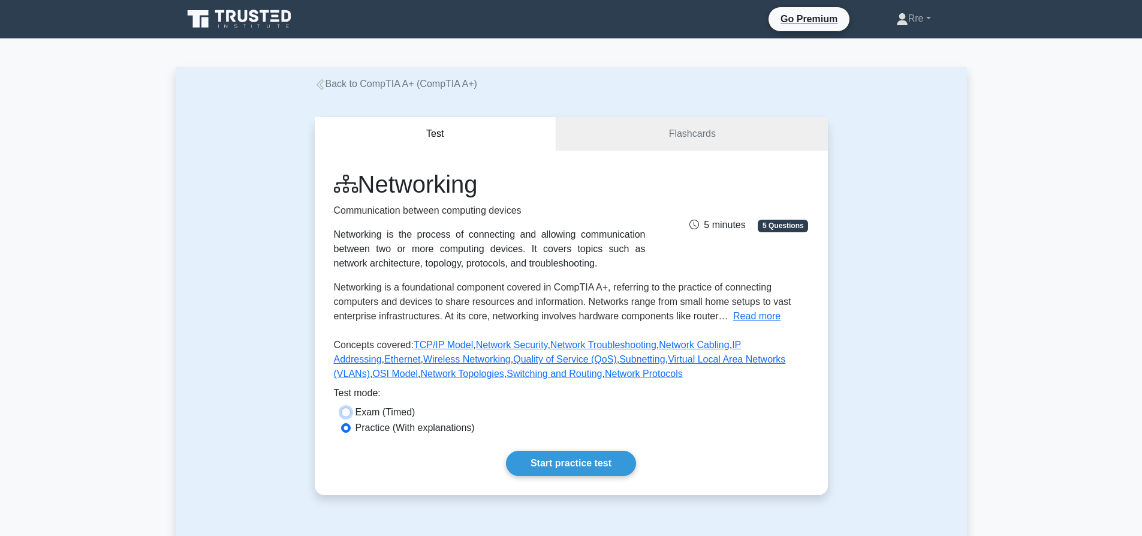
click at [351, 407] on input "Exam (Timed)" at bounding box center [346, 412] width 10 height 10
radio input "true"
click at [558, 471] on link "Start practice test" at bounding box center [571, 462] width 130 height 25
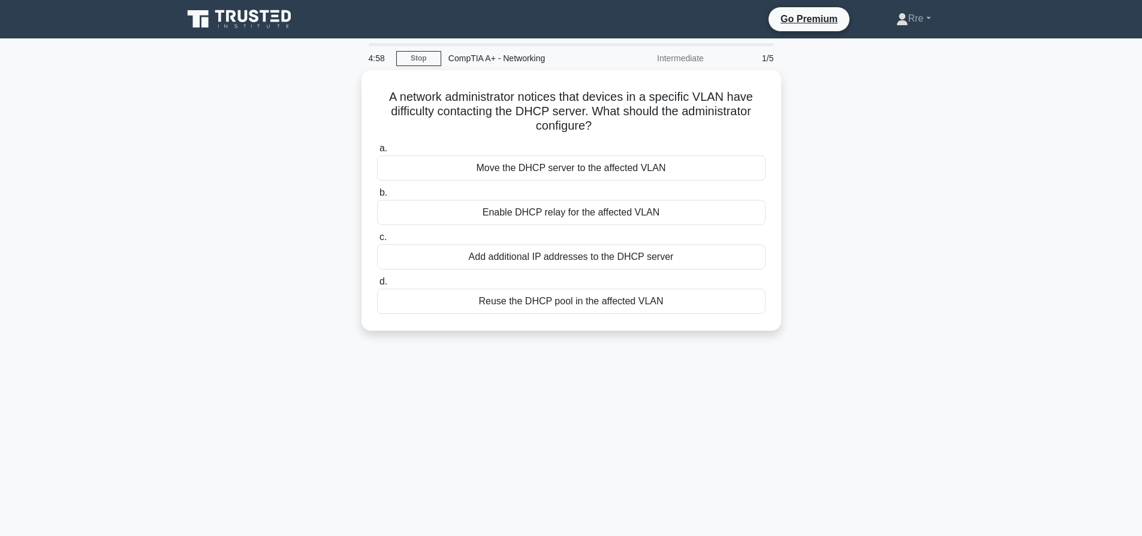
click at [691, 65] on div "Intermediate" at bounding box center [658, 58] width 105 height 24
click at [558, 213] on div "Enable DHCP relay for the affected VLAN" at bounding box center [571, 209] width 389 height 25
click at [377, 194] on input "b. Enable DHCP relay for the affected VLAN" at bounding box center [377, 190] width 0 height 8
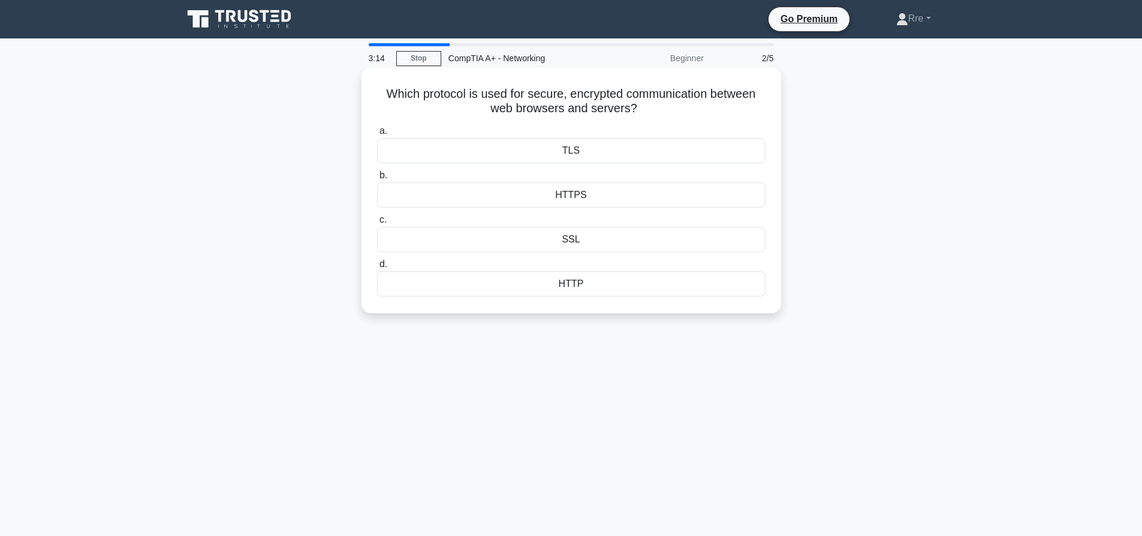
click at [570, 202] on div "HTTPS" at bounding box center [571, 194] width 389 height 25
click at [377, 179] on input "b. HTTPS" at bounding box center [377, 176] width 0 height 8
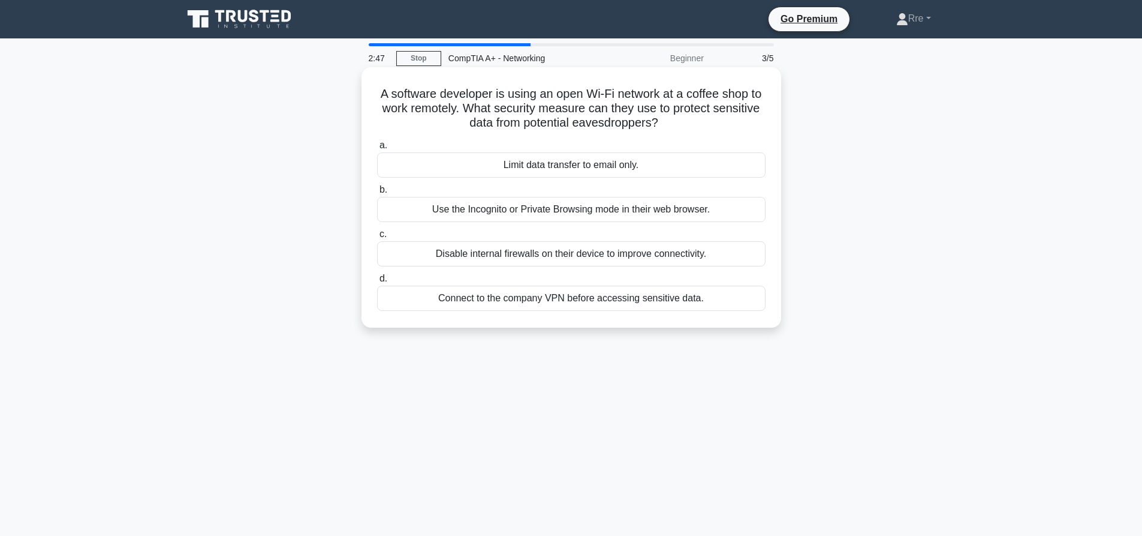
click at [530, 299] on div "Connect to the company VPN before accessing sensitive data." at bounding box center [571, 297] width 389 height 25
click at [377, 282] on input "d. Connect to the company VPN before accessing sensitive data." at bounding box center [377, 279] width 0 height 8
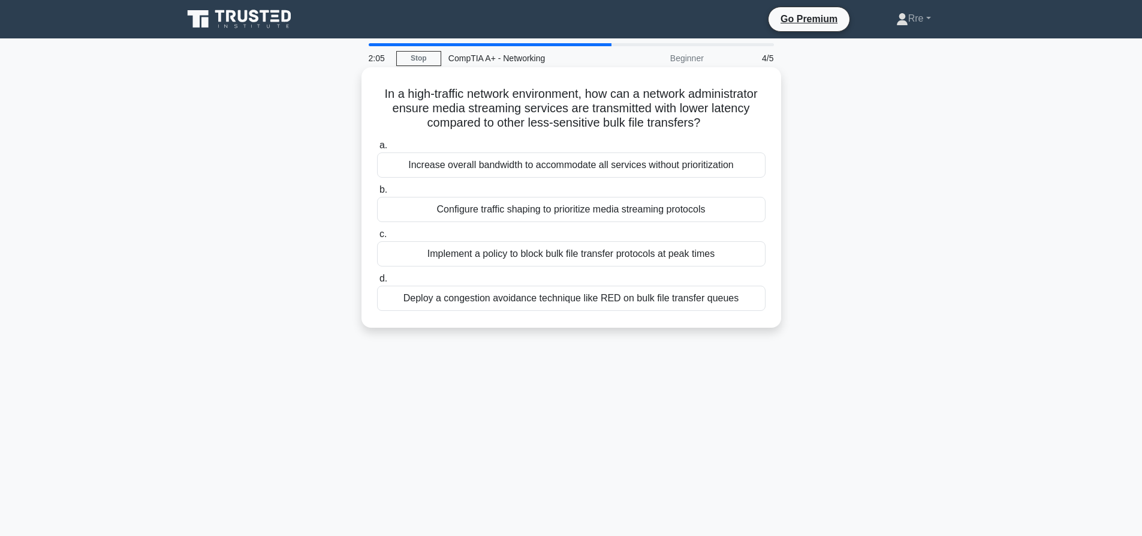
click at [576, 216] on div "Configure traffic shaping to prioritize media streaming protocols" at bounding box center [571, 209] width 389 height 25
click at [377, 194] on input "b. Configure traffic shaping to prioritize media streaming protocols" at bounding box center [377, 190] width 0 height 8
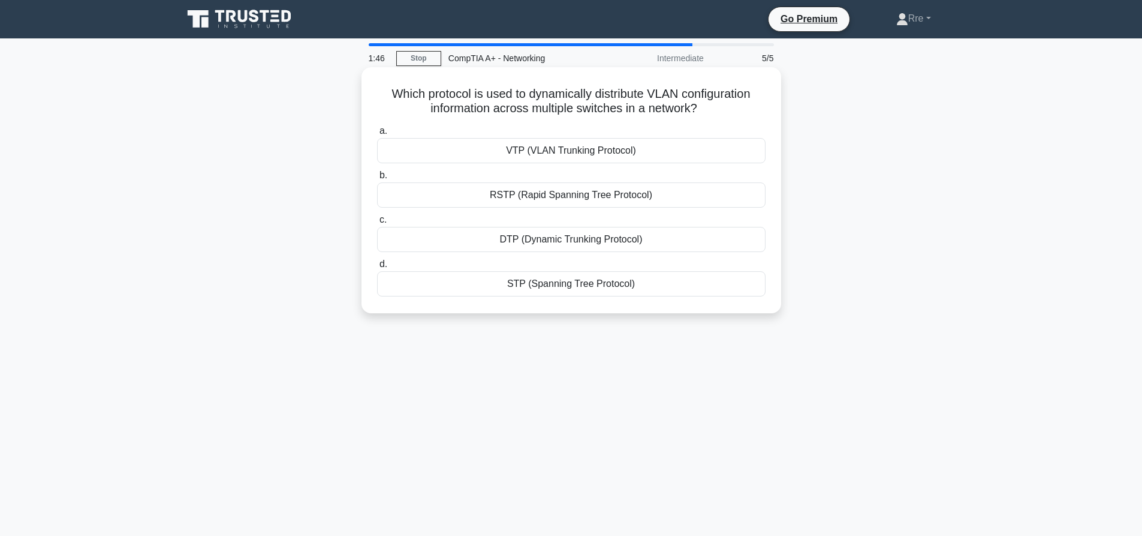
click at [648, 159] on div "VTP (VLAN Trunking Protocol)" at bounding box center [571, 150] width 389 height 25
click at [377, 135] on input "a. VTP (VLAN Trunking Protocol)" at bounding box center [377, 131] width 0 height 8
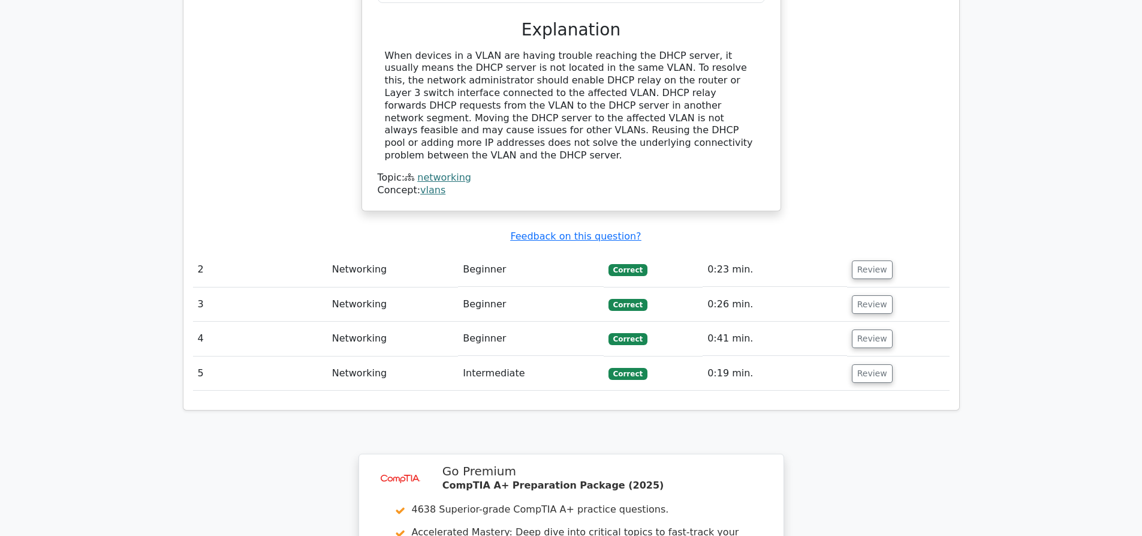
scroll to position [1175, 0]
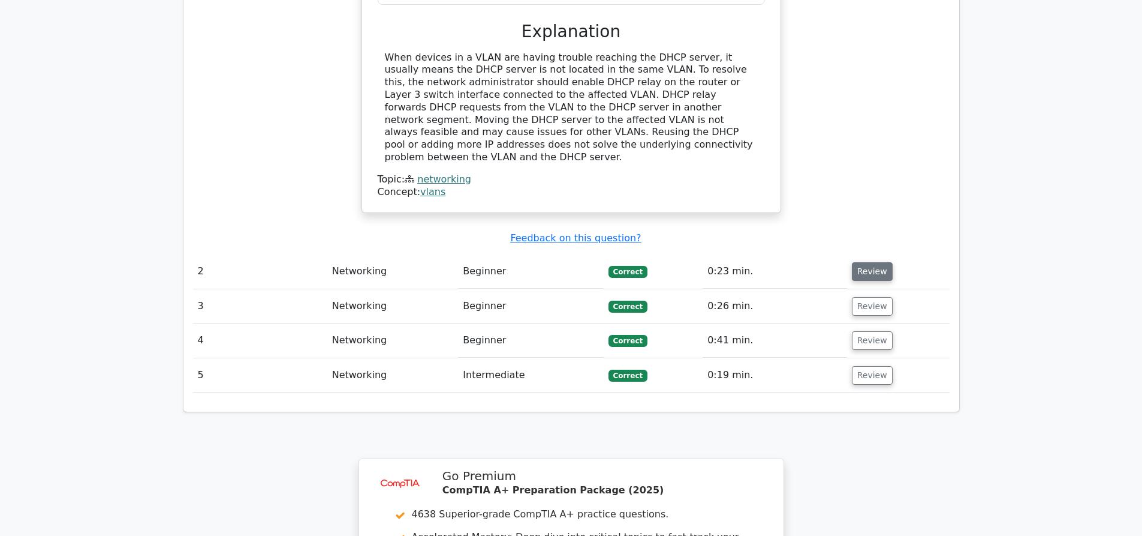
click at [877, 262] on button "Review" at bounding box center [872, 271] width 41 height 19
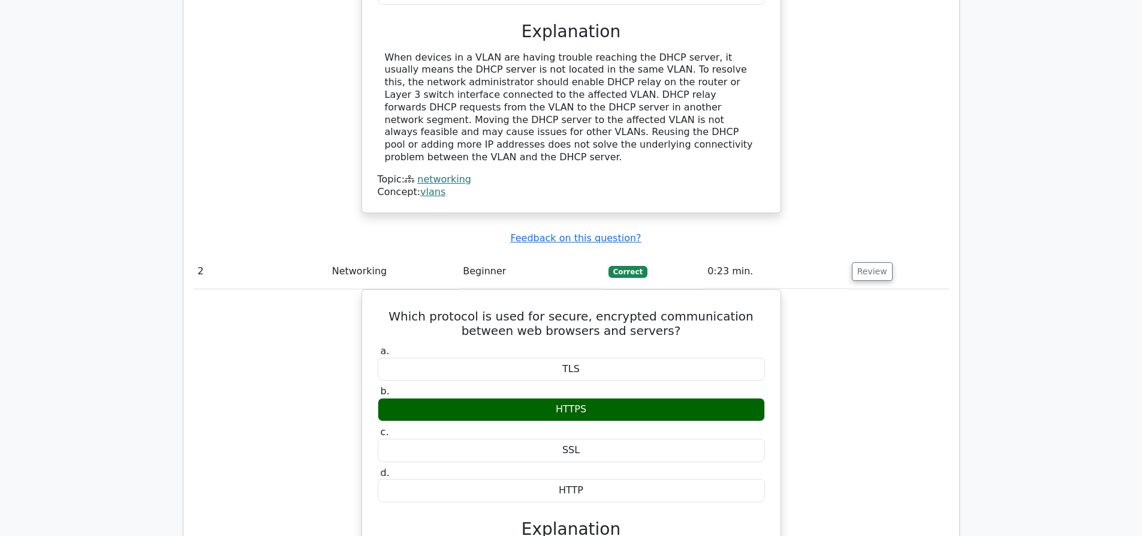
click at [861, 254] on td "Review" at bounding box center [898, 271] width 103 height 34
click at [866, 262] on button "Review" at bounding box center [872, 271] width 41 height 19
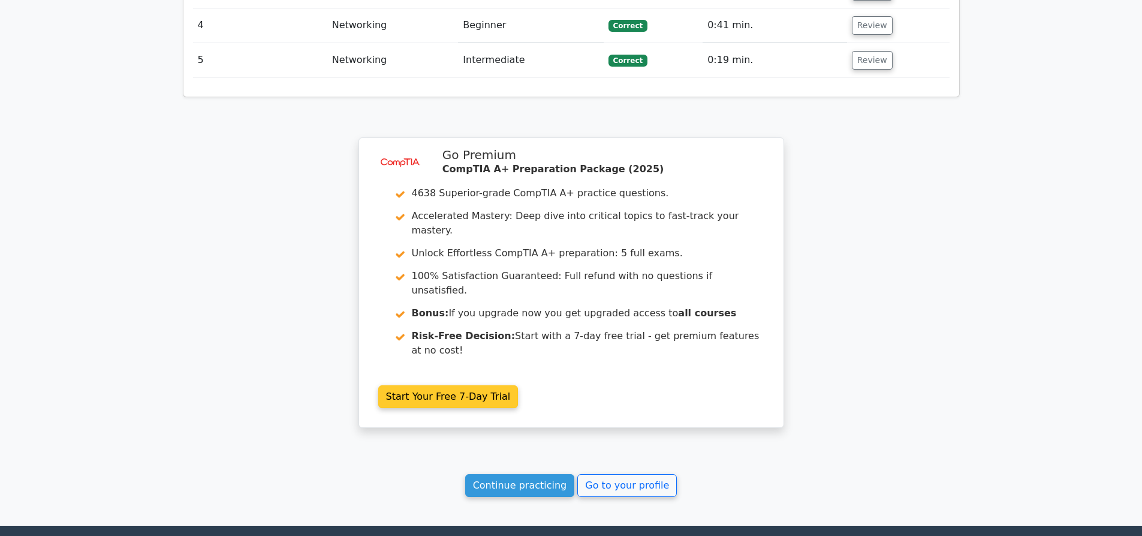
scroll to position [1475, 0]
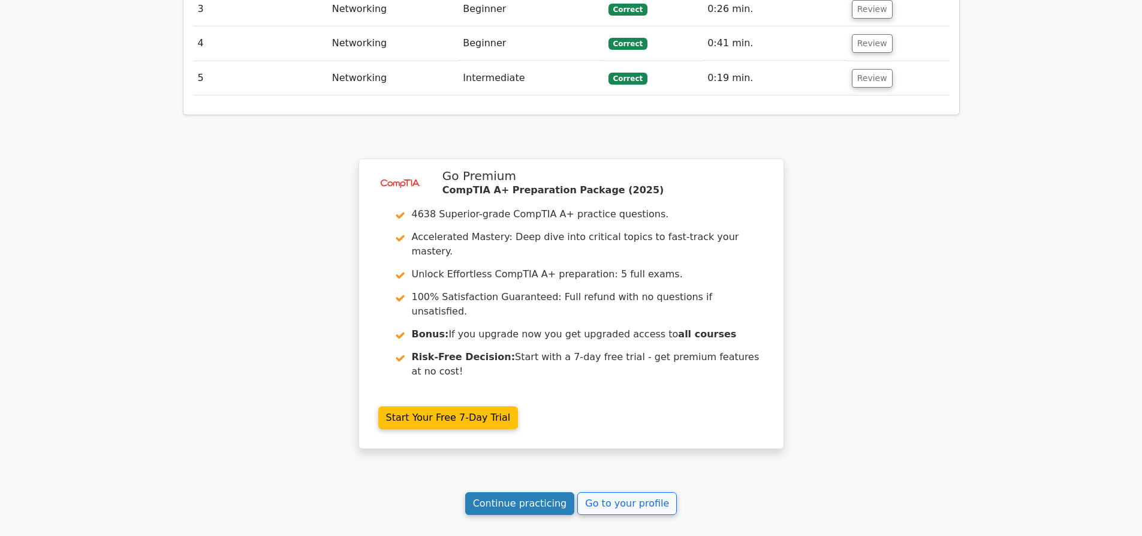
click at [522, 492] on link "Continue practicing" at bounding box center [520, 503] width 110 height 23
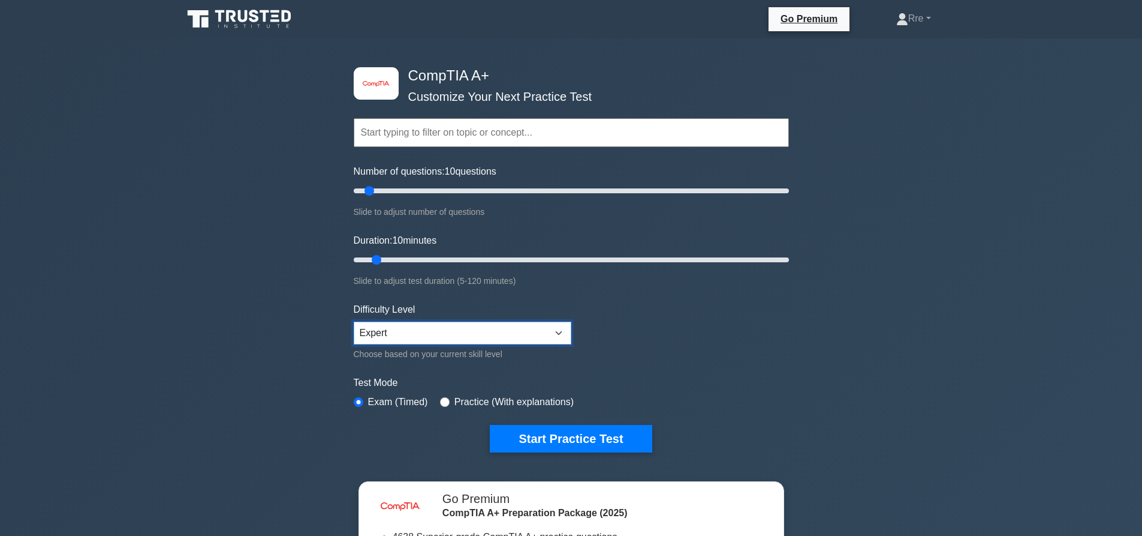
click at [492, 335] on select "Beginner Intermediate Expert" at bounding box center [463, 332] width 218 height 23
click at [354, 321] on select "Beginner Intermediate Expert" at bounding box center [463, 332] width 218 height 23
click at [556, 433] on button "Start Practice Test" at bounding box center [571, 439] width 162 height 28
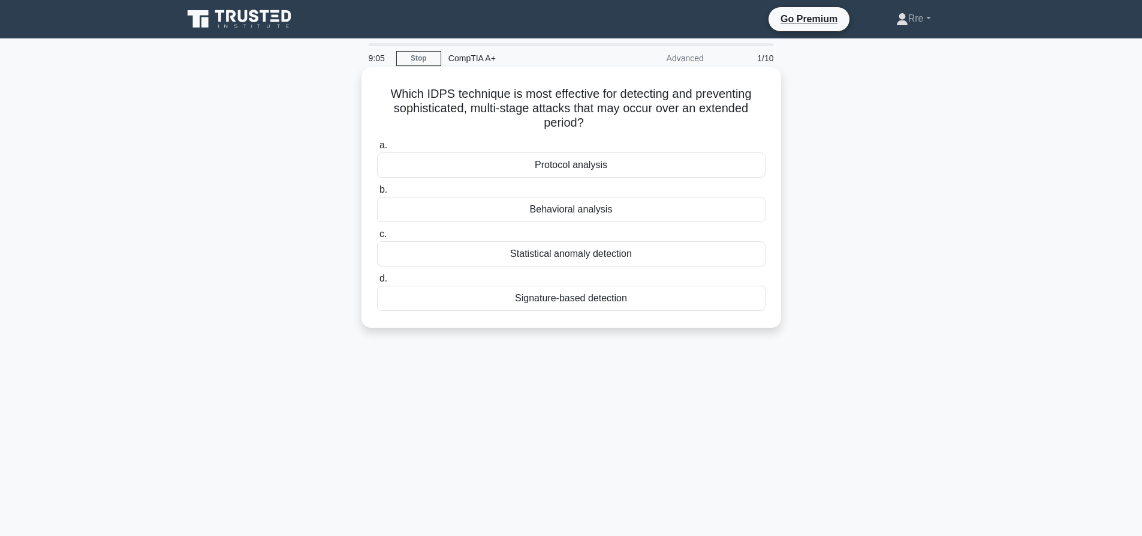
click at [610, 216] on div "Behavioral analysis" at bounding box center [571, 209] width 389 height 25
click at [377, 194] on input "b. Behavioral analysis" at bounding box center [377, 190] width 0 height 8
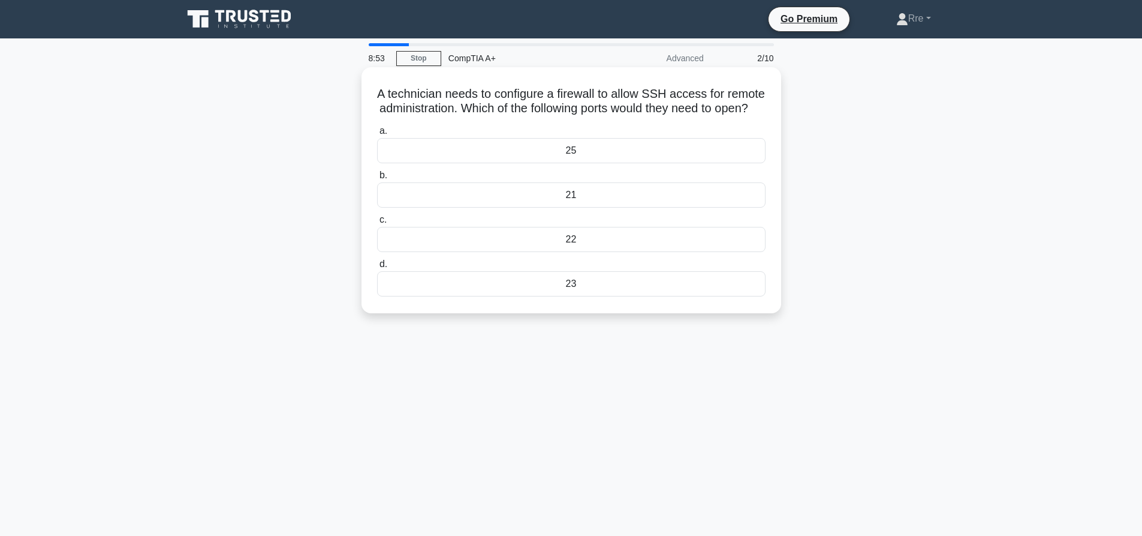
click at [619, 252] on div "22" at bounding box center [571, 239] width 389 height 25
click at [377, 224] on input "c. 22" at bounding box center [377, 220] width 0 height 8
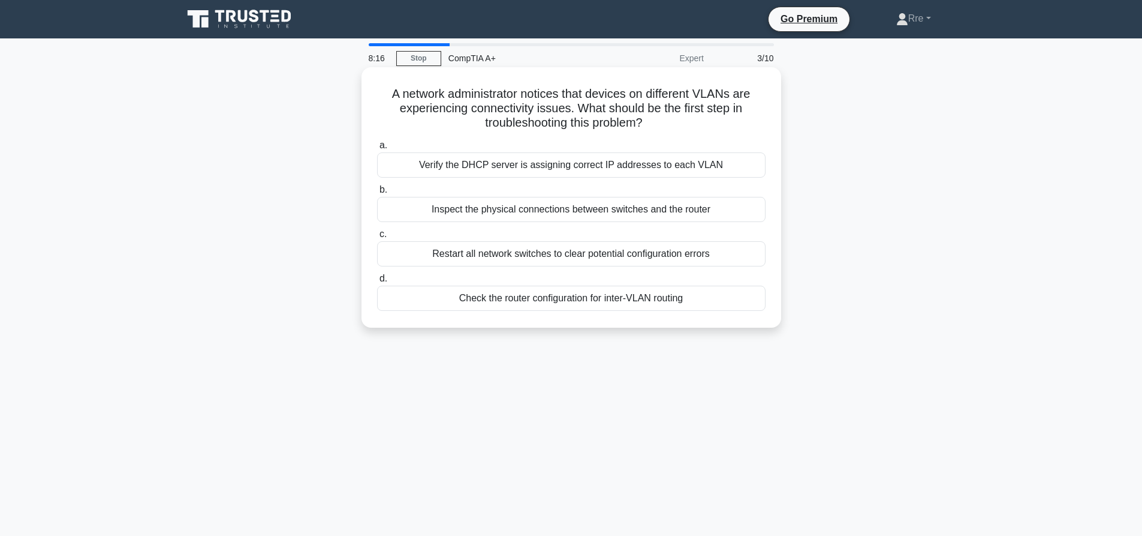
click at [620, 305] on div "Check the router configuration for inter-VLAN routing" at bounding box center [571, 297] width 389 height 25
click at [377, 282] on input "d. Check the router configuration for inter-VLAN routing" at bounding box center [377, 279] width 0 height 8
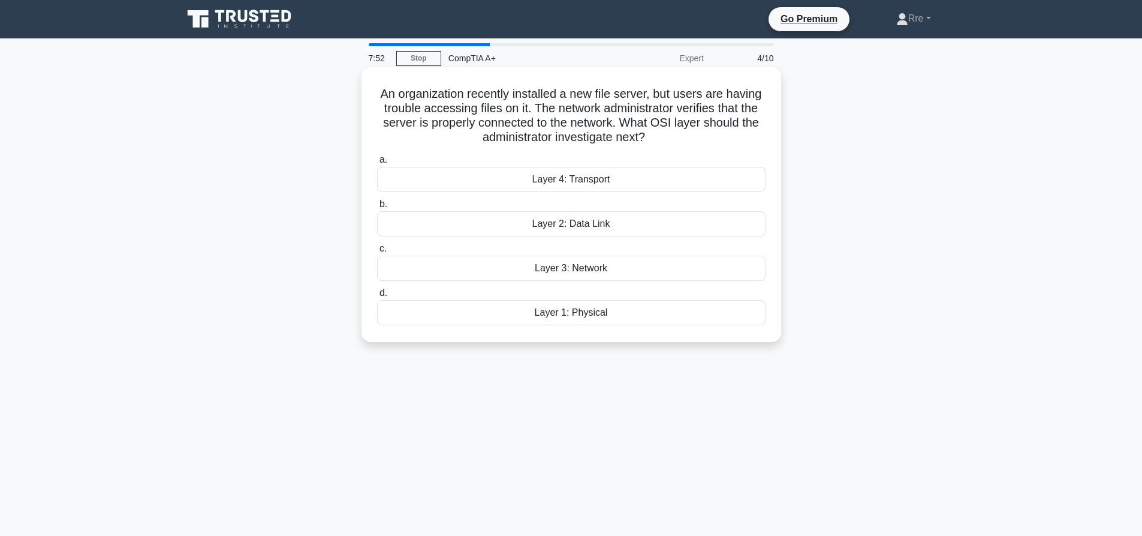
click at [575, 187] on div "Layer 4: Transport" at bounding box center [571, 179] width 389 height 25
click at [377, 164] on input "a. Layer 4: Transport" at bounding box center [377, 160] width 0 height 8
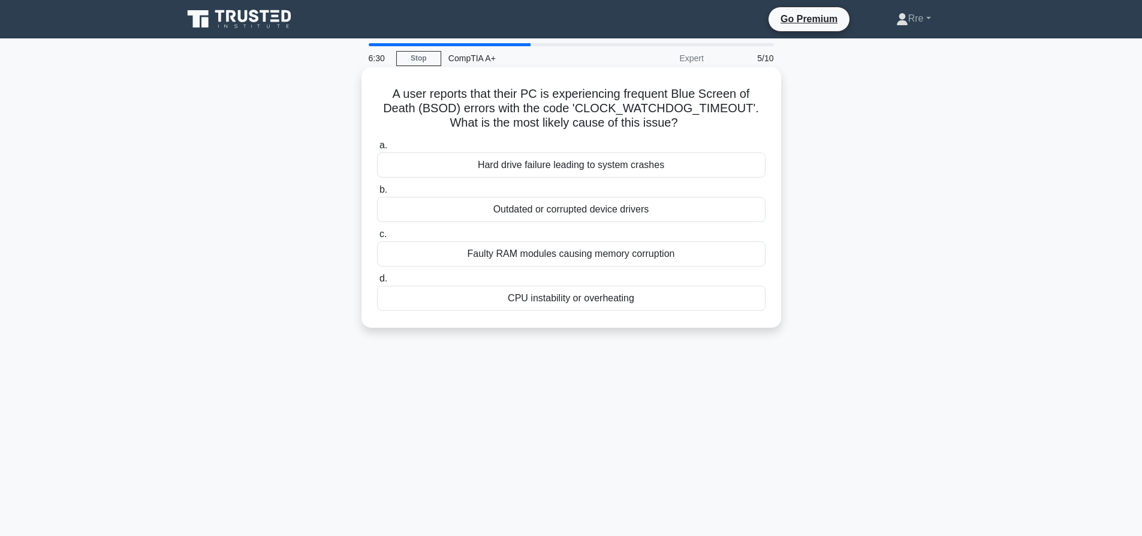
click at [609, 165] on div "Hard drive failure leading to system crashes" at bounding box center [571, 164] width 389 height 25
click at [377, 149] on input "a. Hard drive failure leading to system crashes" at bounding box center [377, 146] width 0 height 8
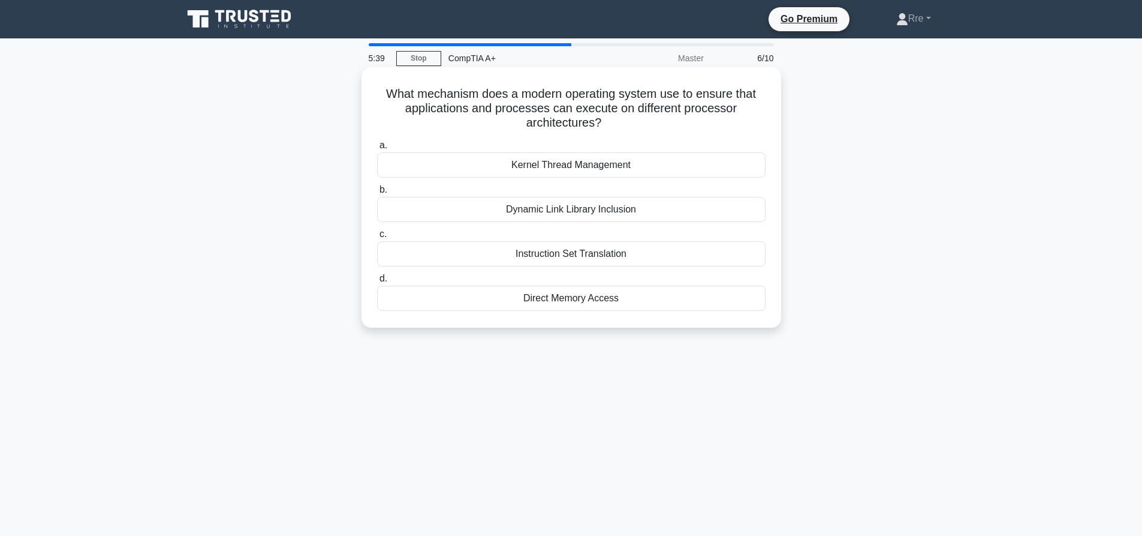
click at [548, 296] on div "Direct Memory Access" at bounding box center [571, 297] width 389 height 25
click at [377, 282] on input "d. Direct Memory Access" at bounding box center [377, 279] width 0 height 8
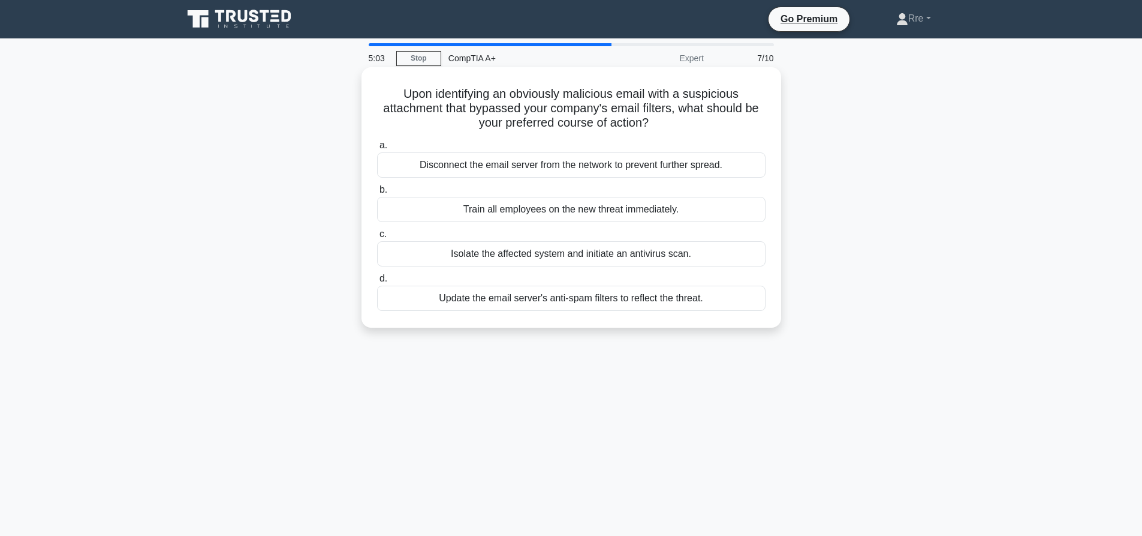
click at [493, 213] on div "Train all employees on the new threat immediately." at bounding box center [571, 209] width 389 height 25
click at [377, 194] on input "b. Train all employees on the new threat immediately." at bounding box center [377, 190] width 0 height 8
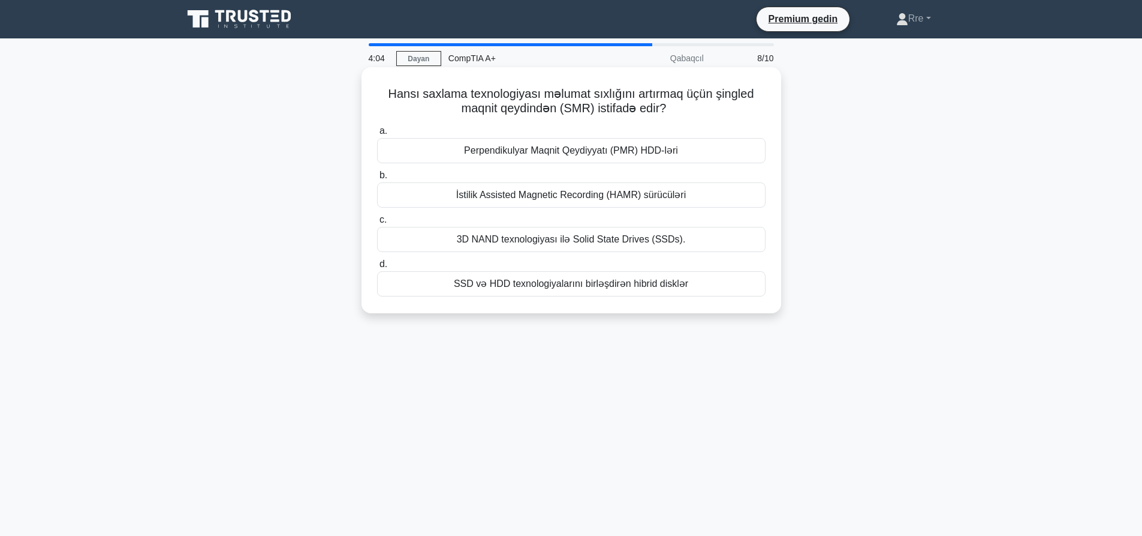
click at [534, 155] on font "Perpendikulyar Maqnit Qeydiyyatı (PMR) HDD-ləri" at bounding box center [571, 150] width 214 height 10
click at [377, 135] on input "a. Perpendikulyar Maqnit Qeydiyyatı (PMR) HDD-ləri" at bounding box center [377, 131] width 0 height 8
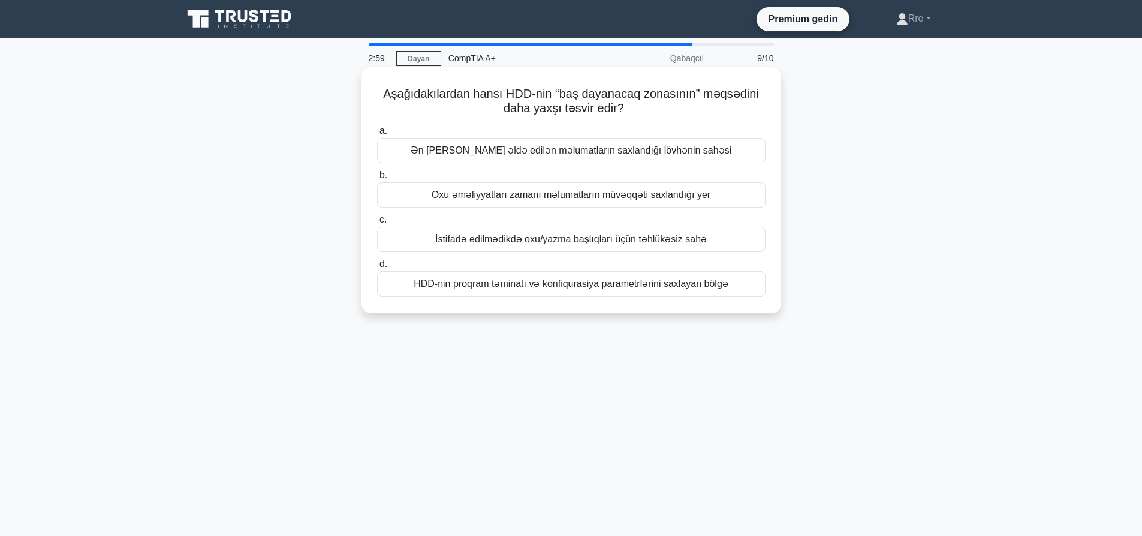
click at [595, 284] on font "HDD-nin proqram təminatı və konfiqurasiya parametrlərini saxlayan bölgə" at bounding box center [571, 283] width 315 height 10
click at [377, 268] on input "d. HDD-nin proqram təminatı və konfiqurasiya parametrlərini saxlayan bölgə" at bounding box center [377, 264] width 0 height 8
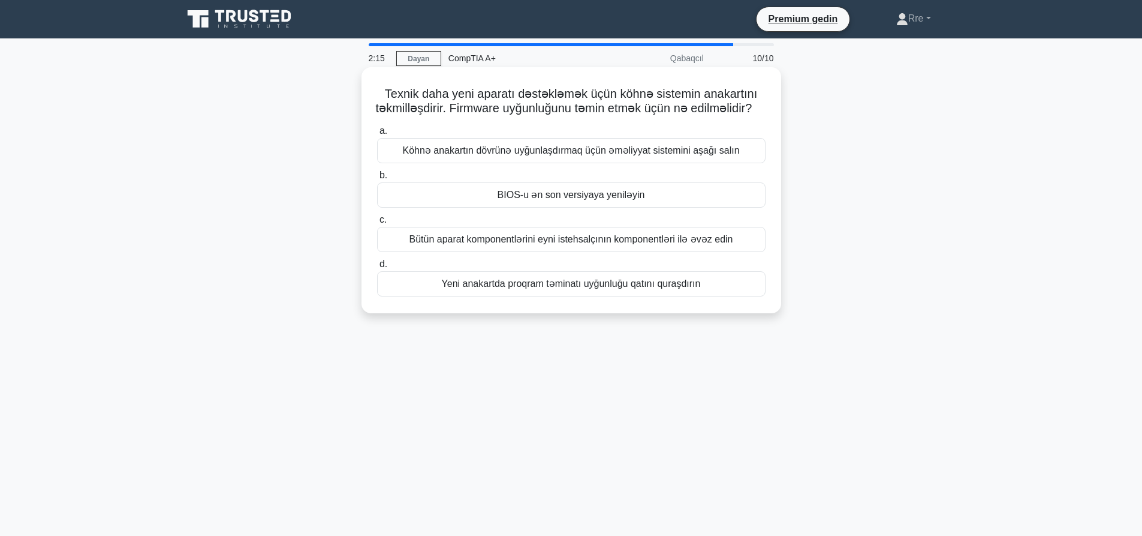
click at [516, 288] on font "Yeni anakartda proqram təminatı uyğunluğu qatını quraşdırın" at bounding box center [571, 283] width 259 height 10
click at [377, 268] on input "d. Yeni anakartda proqram təminatı uyğunluğu qatını quraşdırın" at bounding box center [377, 264] width 0 height 8
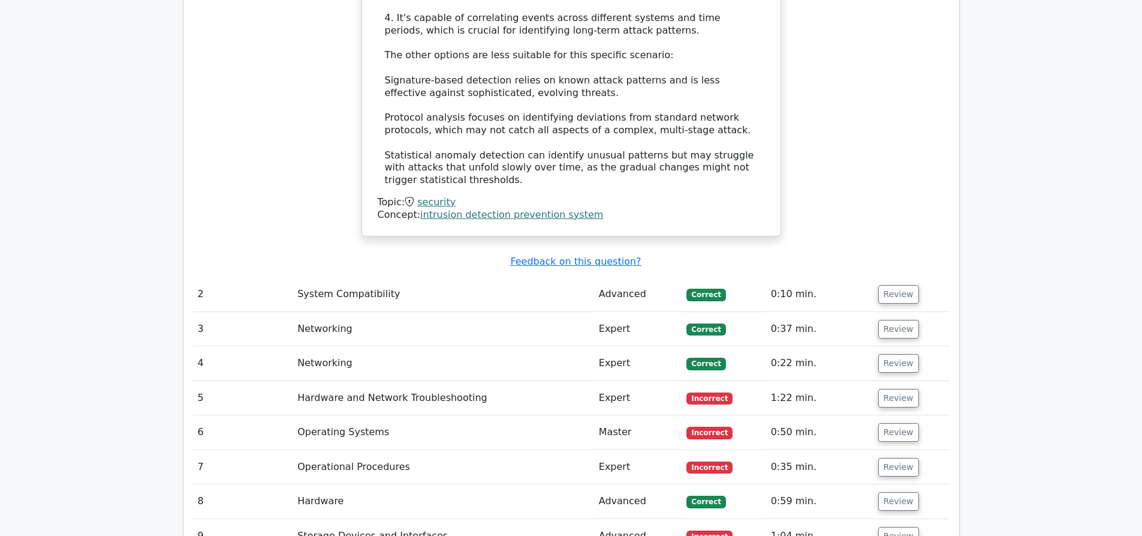
scroll to position [1559, 0]
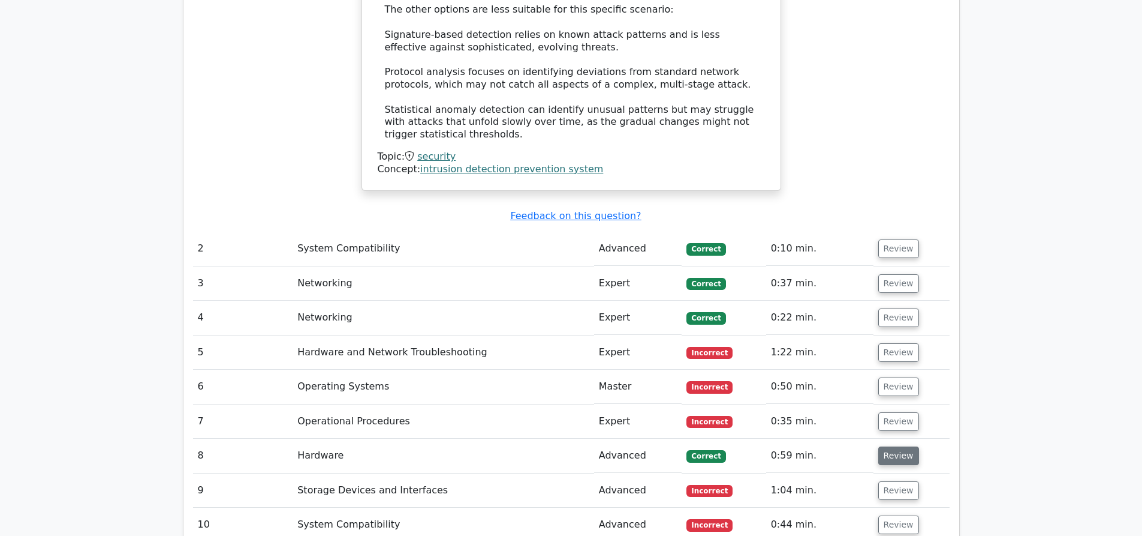
click at [887, 446] on button "Review" at bounding box center [899, 455] width 41 height 19
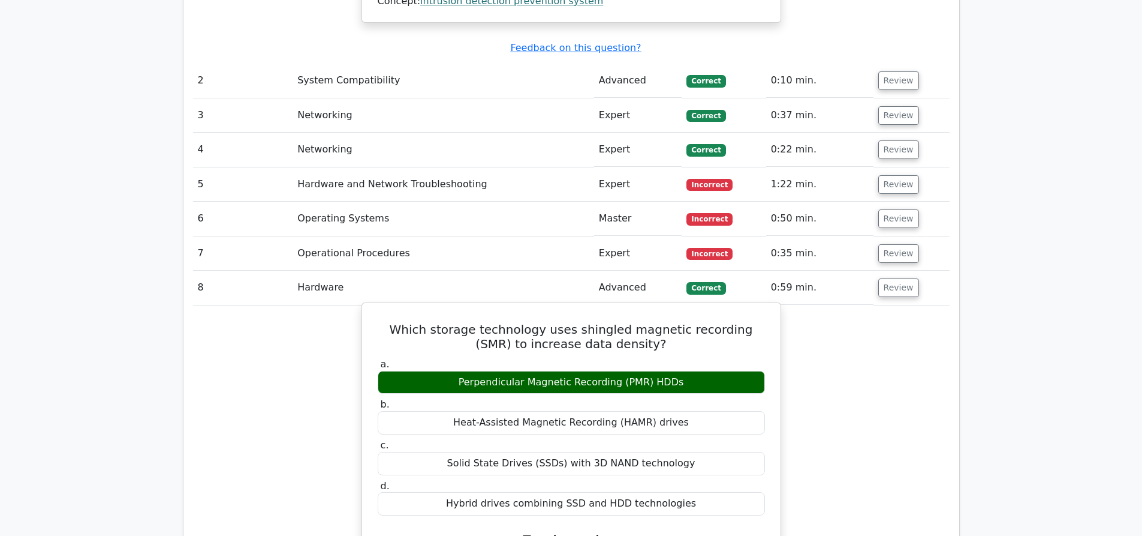
scroll to position [1739, 0]
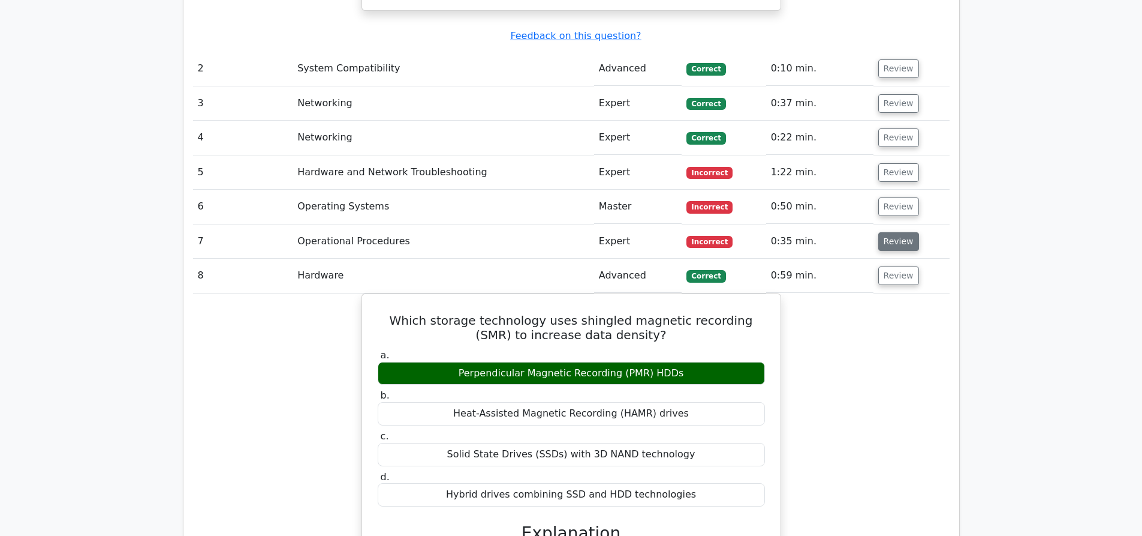
click at [880, 232] on button "Review" at bounding box center [899, 241] width 41 height 19
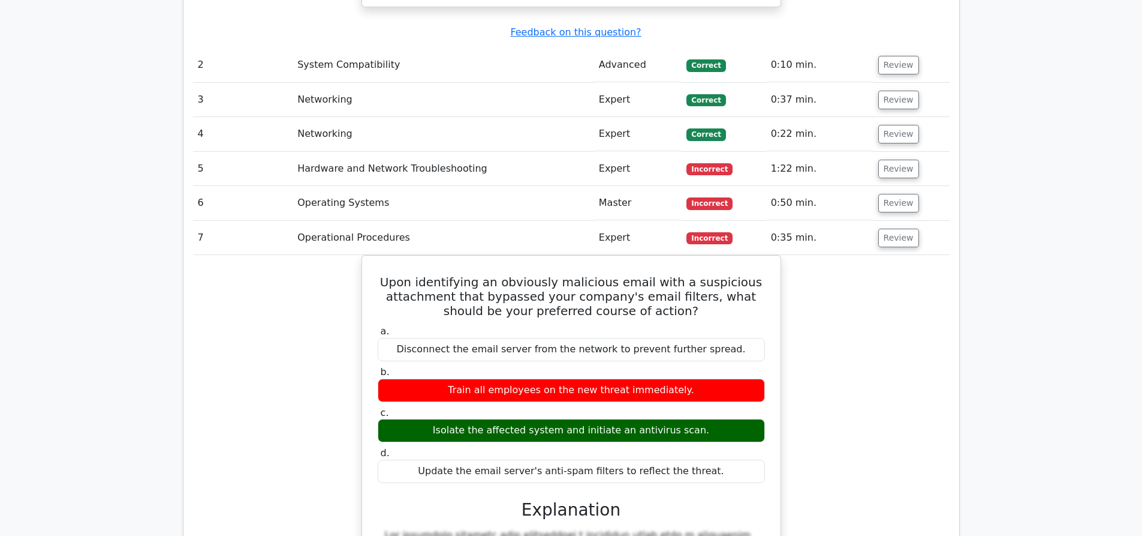
scroll to position [1799, 0]
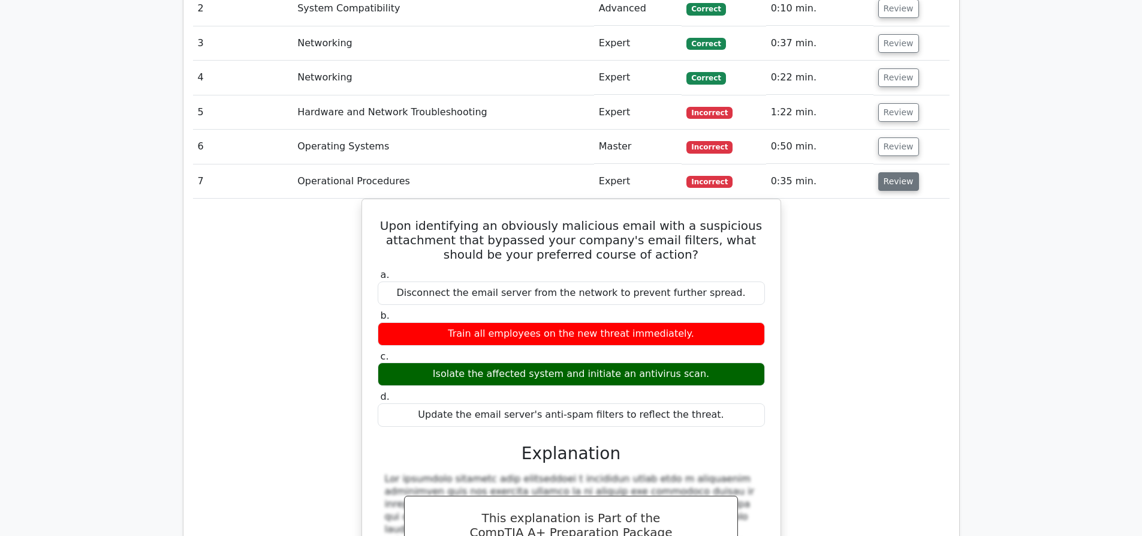
click at [892, 172] on button "Review" at bounding box center [899, 181] width 41 height 19
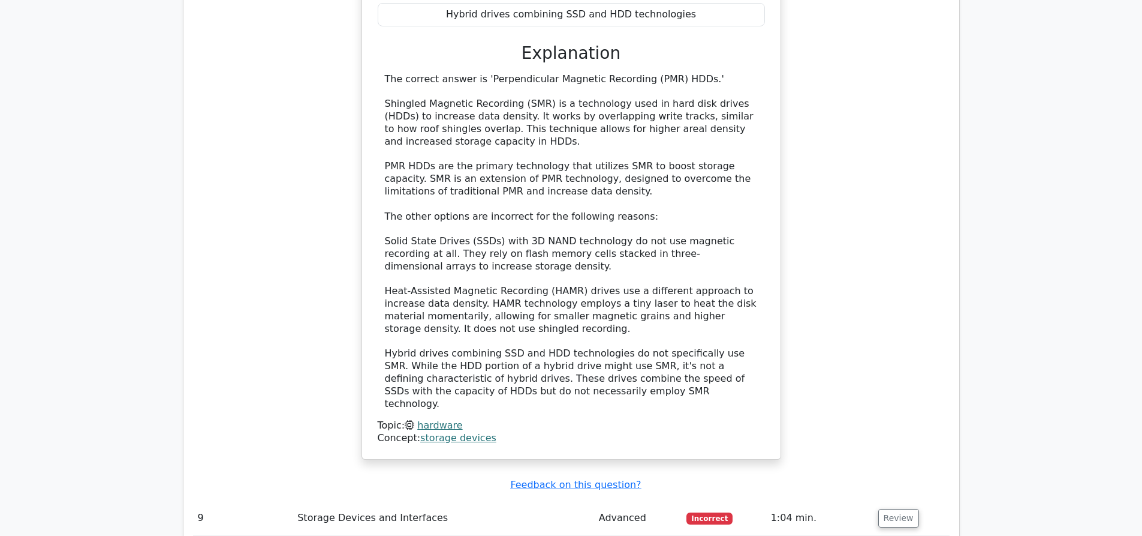
scroll to position [2399, 0]
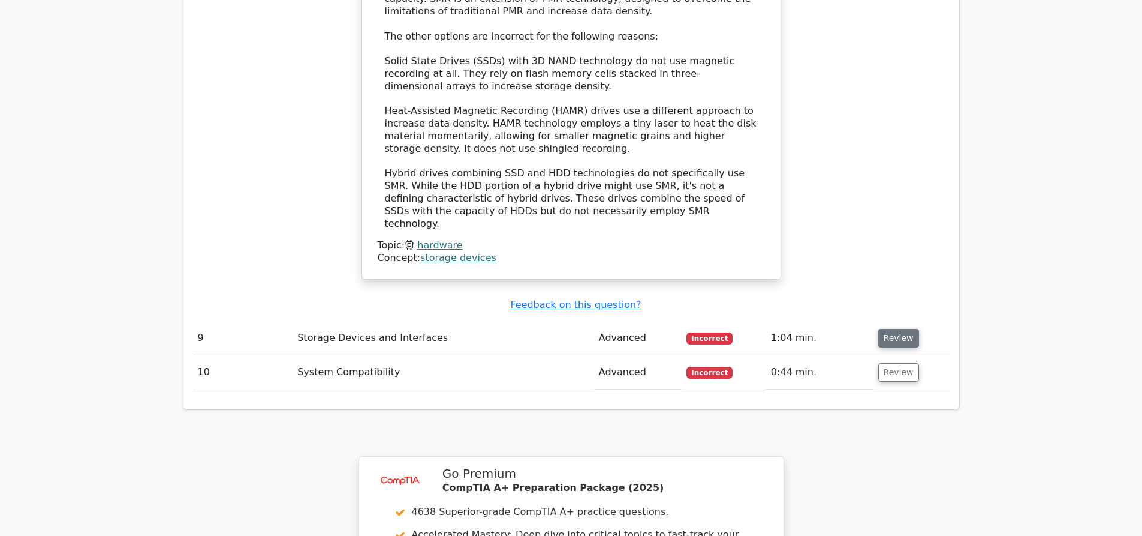
click at [892, 329] on button "Review" at bounding box center [899, 338] width 41 height 19
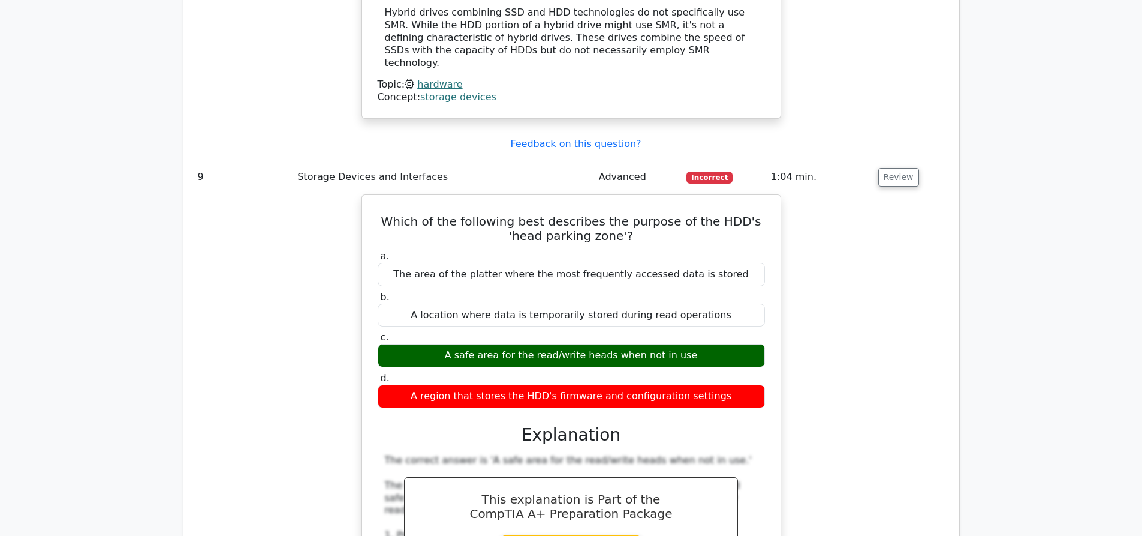
scroll to position [2579, 0]
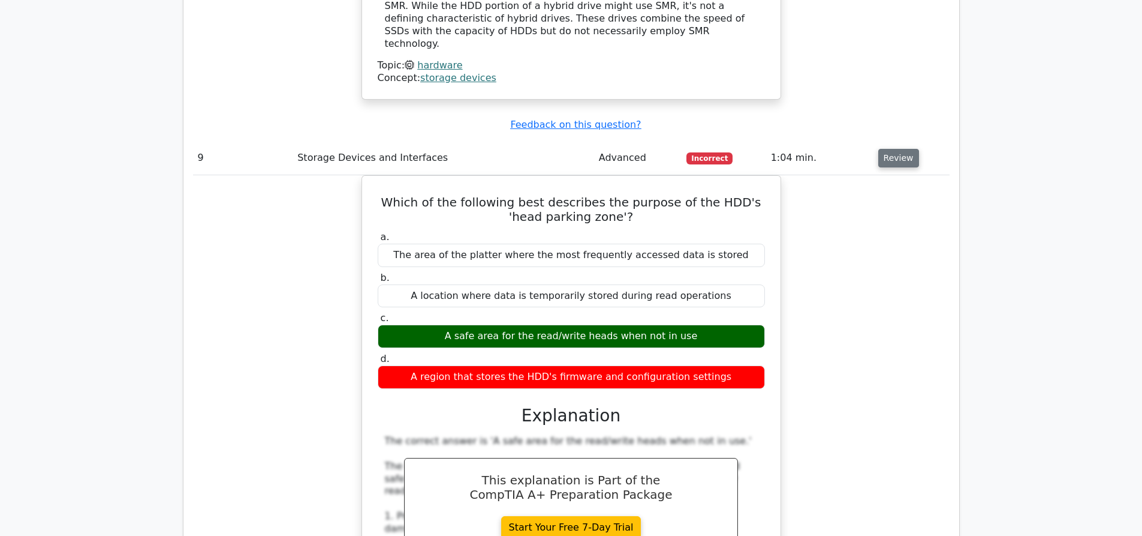
click at [895, 149] on button "Review" at bounding box center [899, 158] width 41 height 19
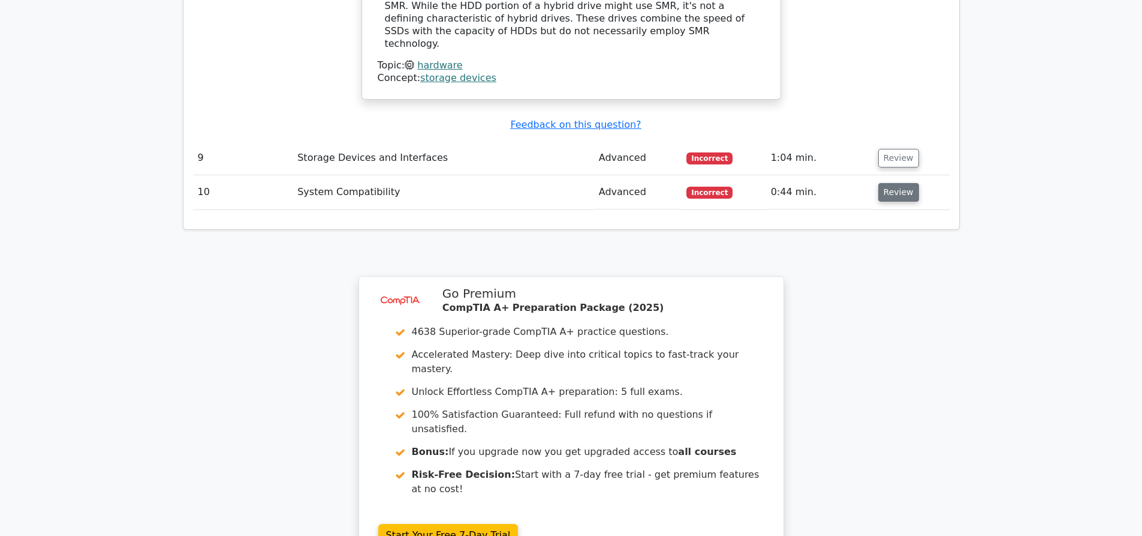
click at [887, 183] on button "Review" at bounding box center [899, 192] width 41 height 19
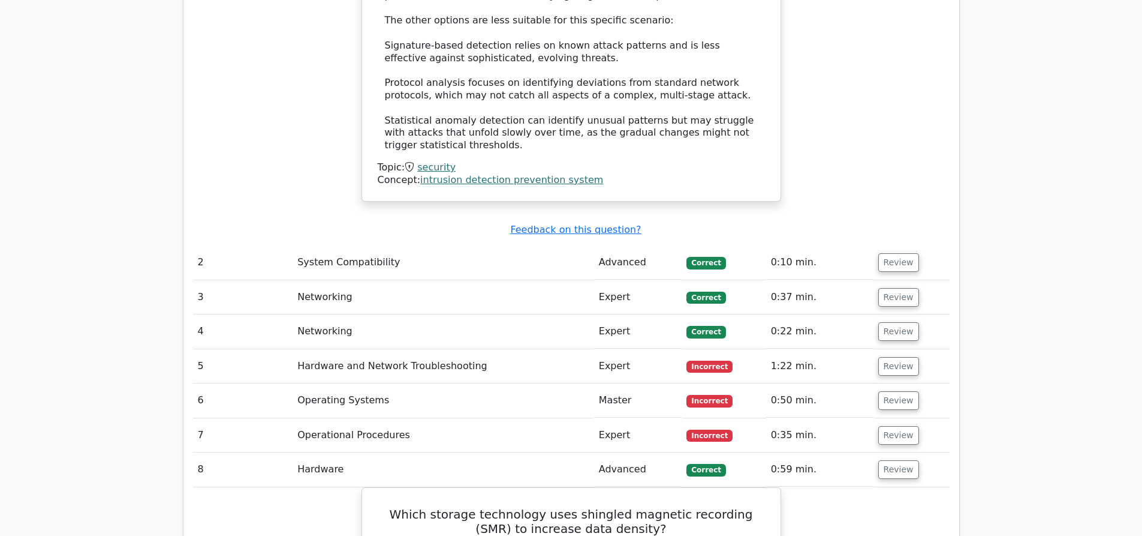
scroll to position [1546, 0]
click at [896, 252] on button "Review" at bounding box center [899, 261] width 41 height 19
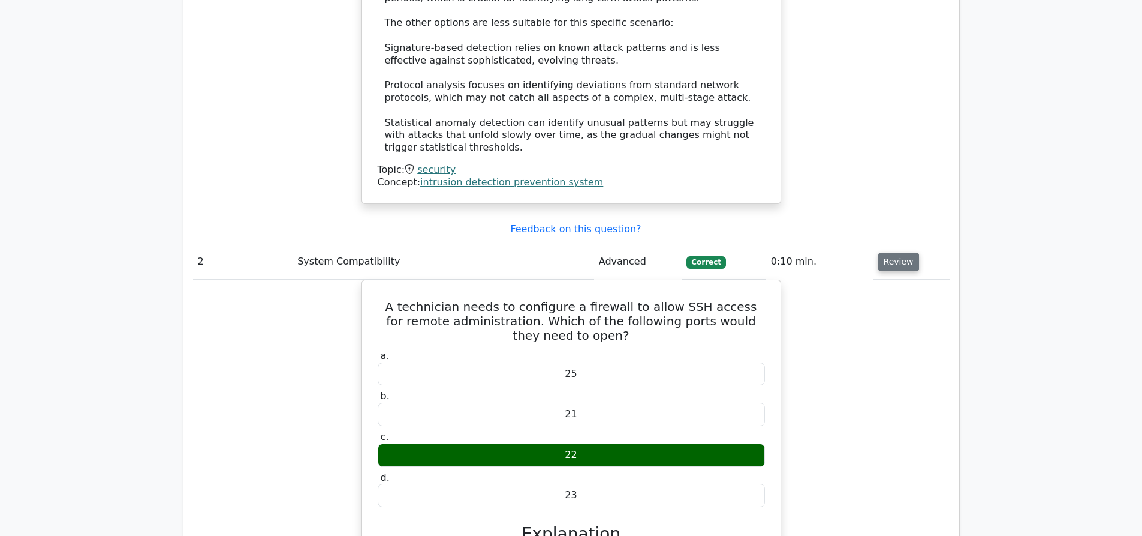
click at [901, 252] on button "Review" at bounding box center [899, 261] width 41 height 19
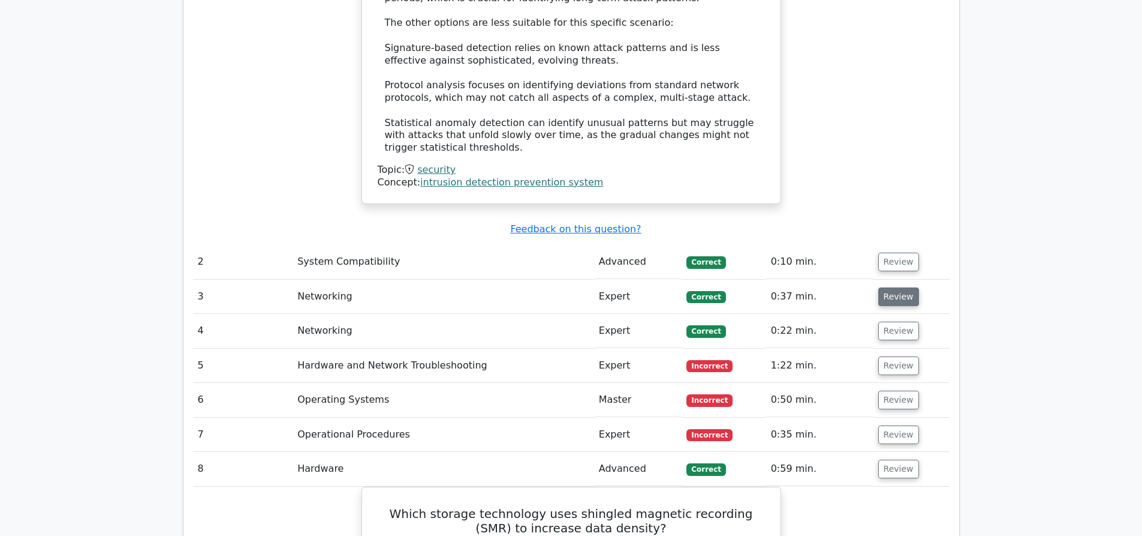
click at [887, 287] on button "Review" at bounding box center [899, 296] width 41 height 19
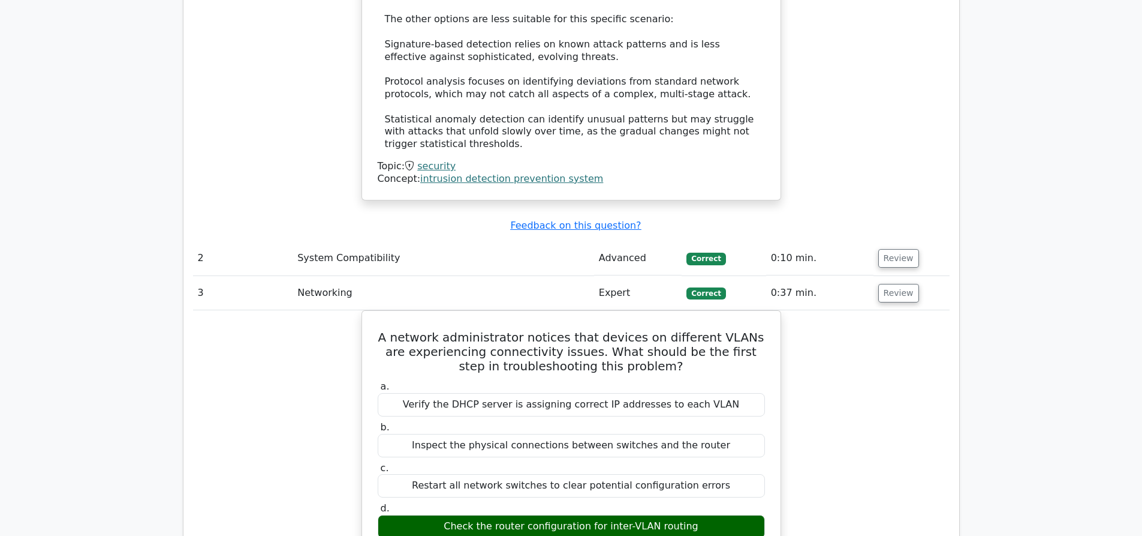
scroll to position [1606, 0]
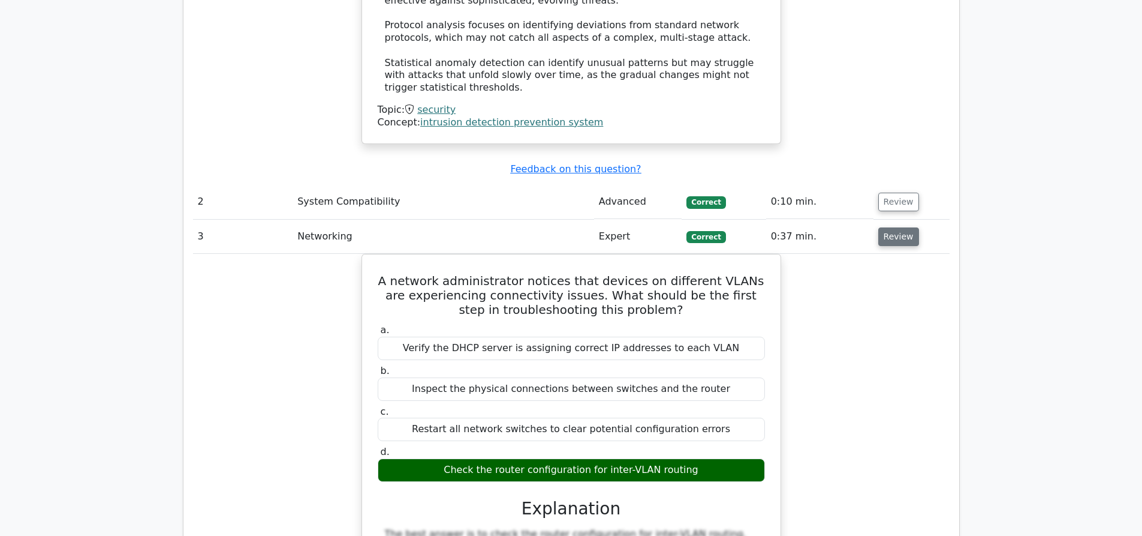
click at [893, 227] on button "Review" at bounding box center [899, 236] width 41 height 19
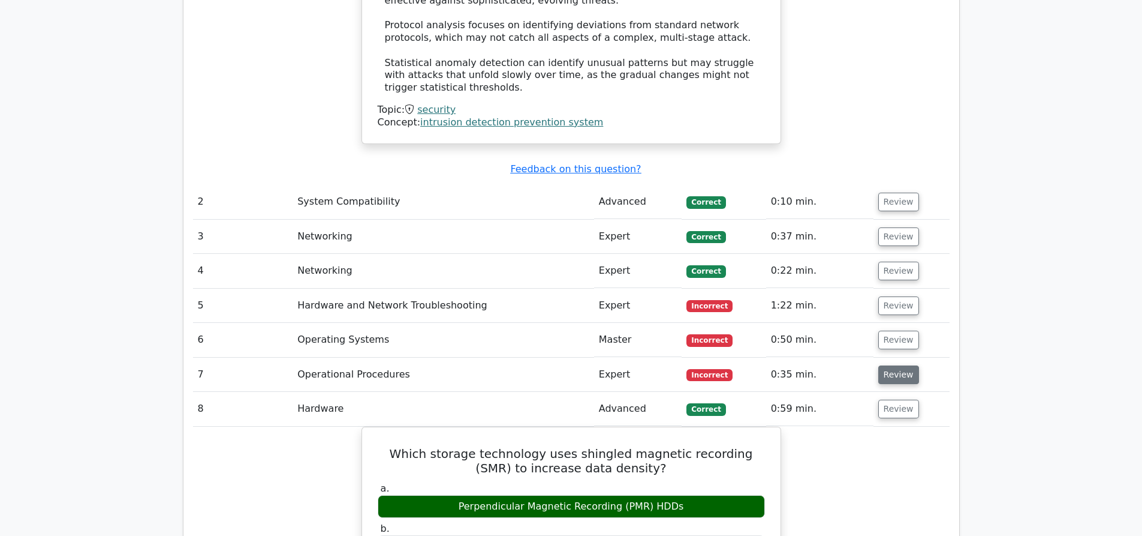
click at [888, 365] on button "Review" at bounding box center [899, 374] width 41 height 19
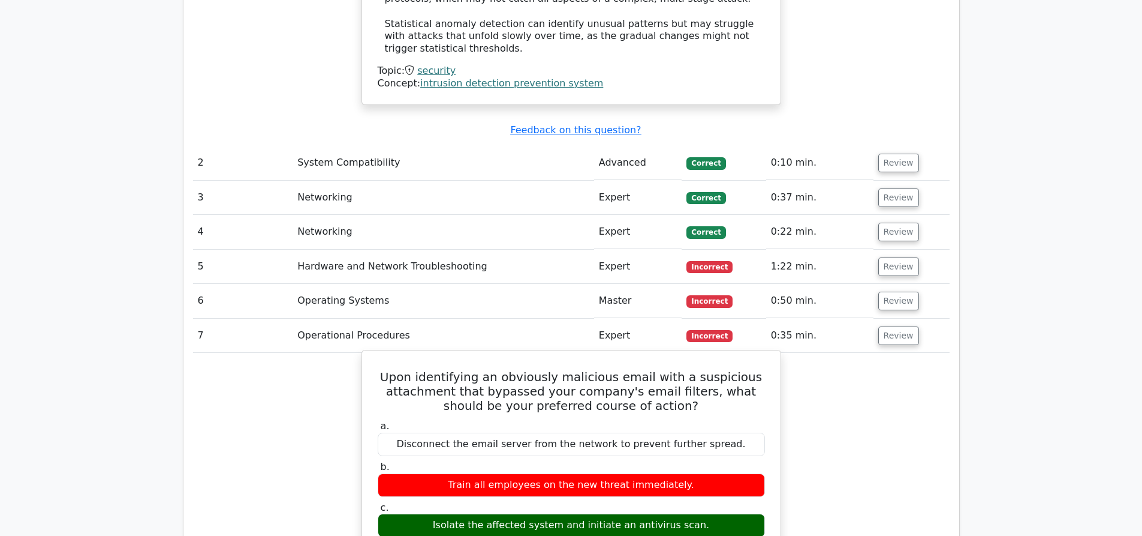
scroll to position [1666, 0]
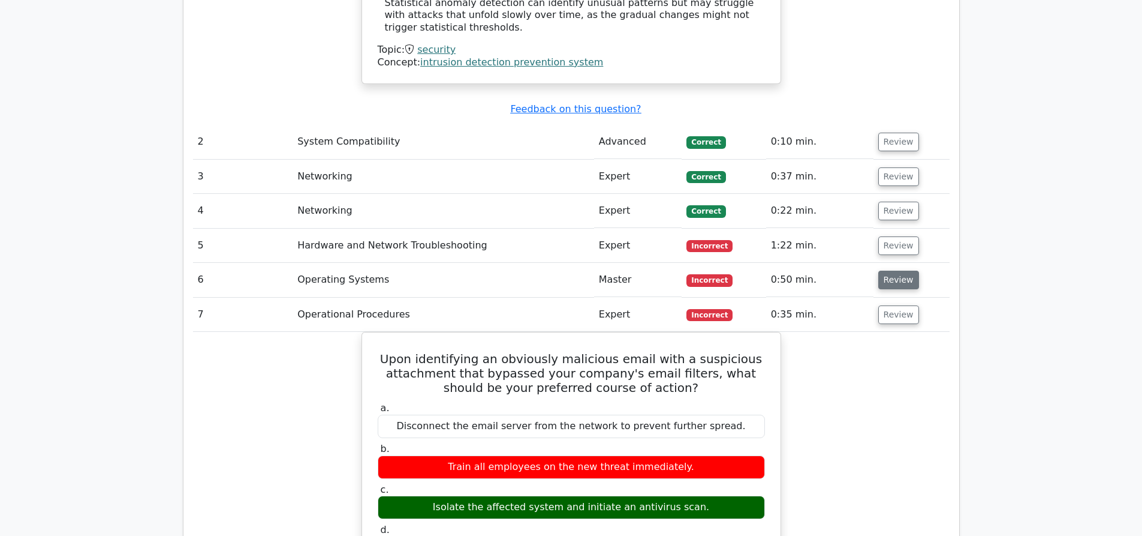
click at [898, 270] on button "Review" at bounding box center [899, 279] width 41 height 19
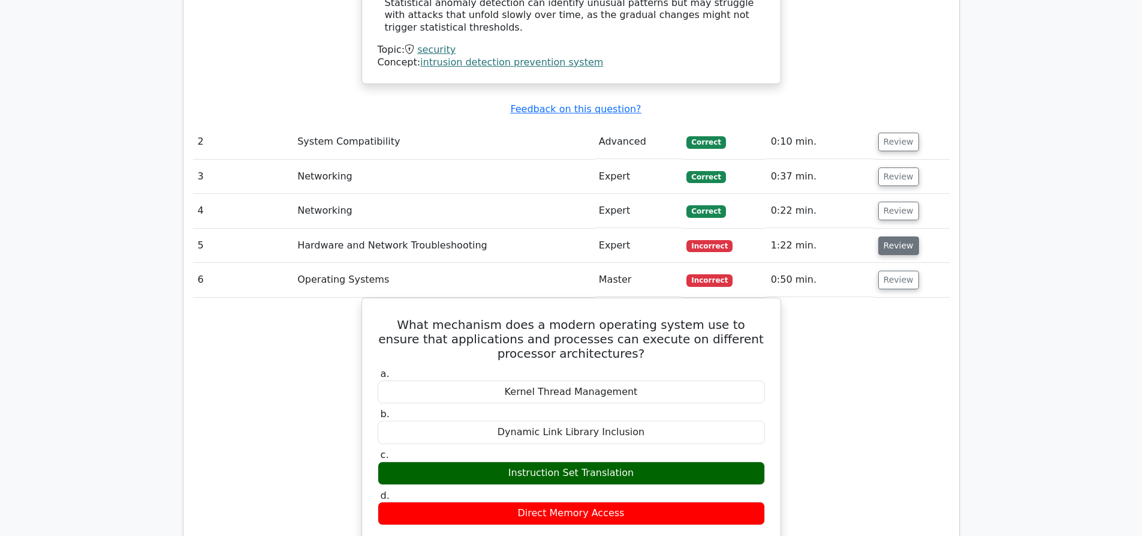
click at [898, 236] on button "Review" at bounding box center [899, 245] width 41 height 19
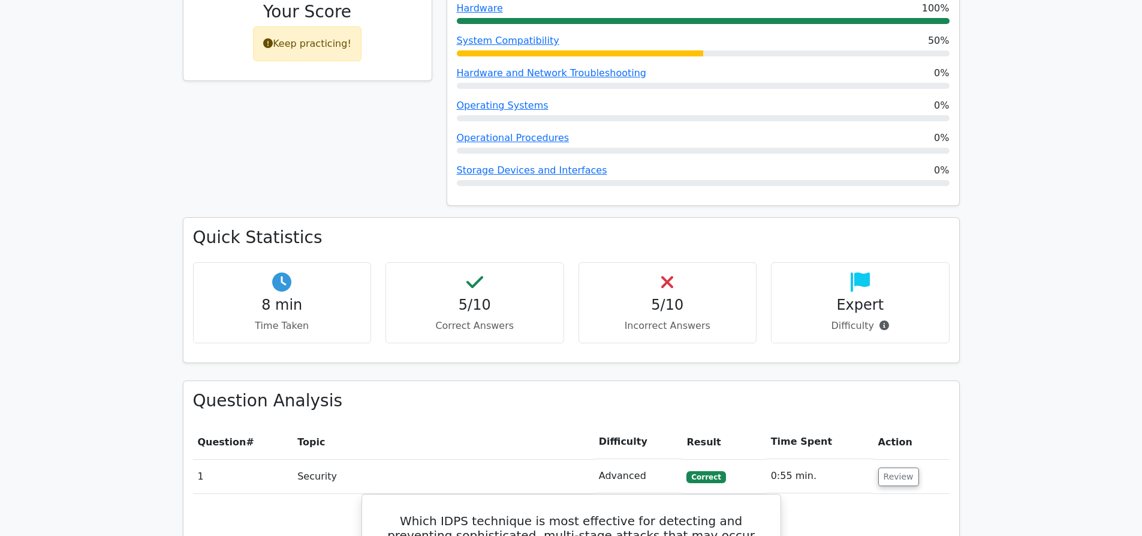
scroll to position [646, 0]
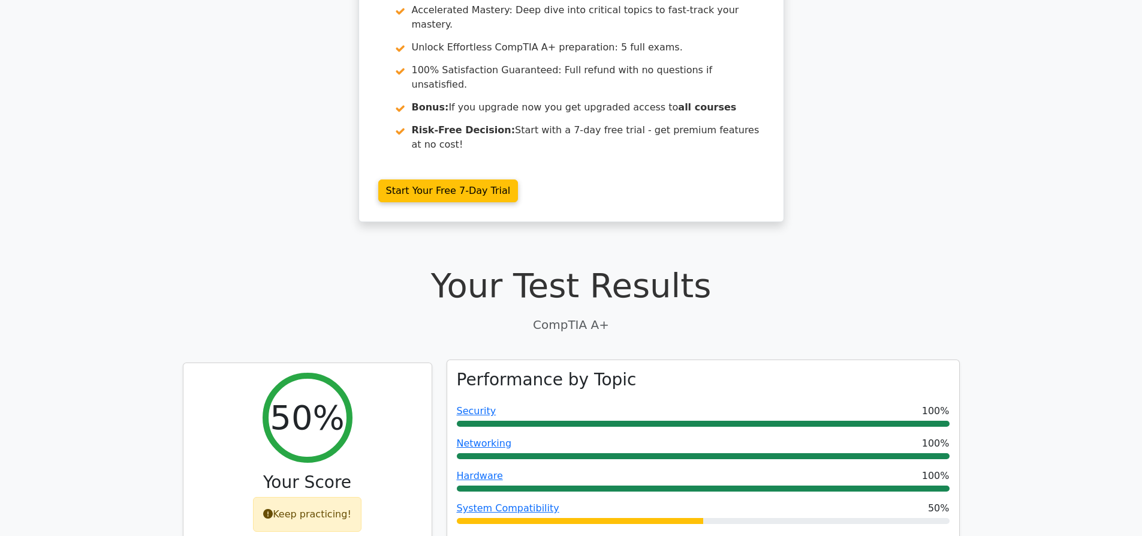
scroll to position [120, 0]
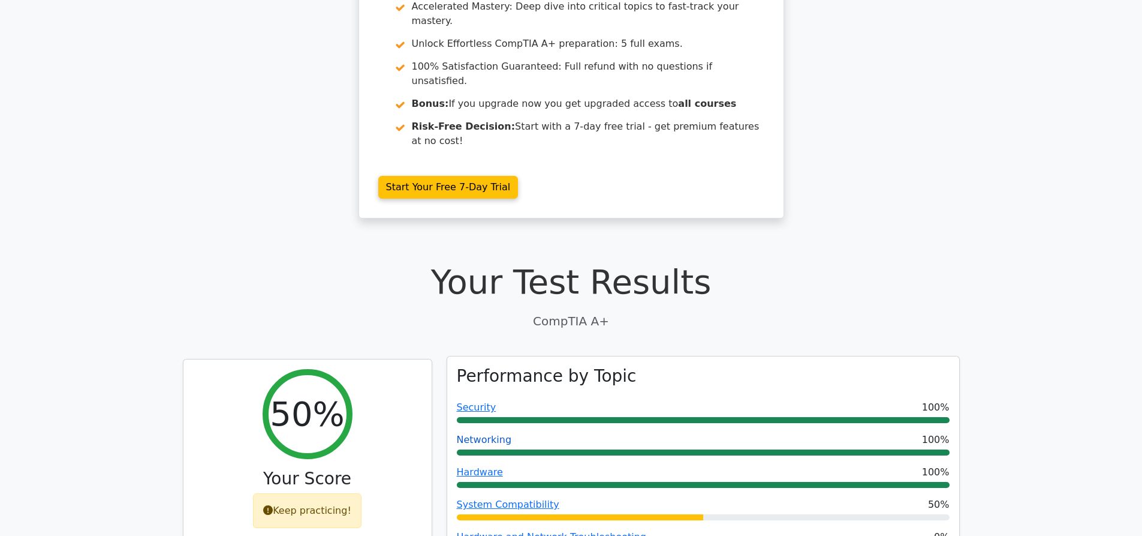
click at [480, 434] on link "Networking" at bounding box center [484, 439] width 55 height 11
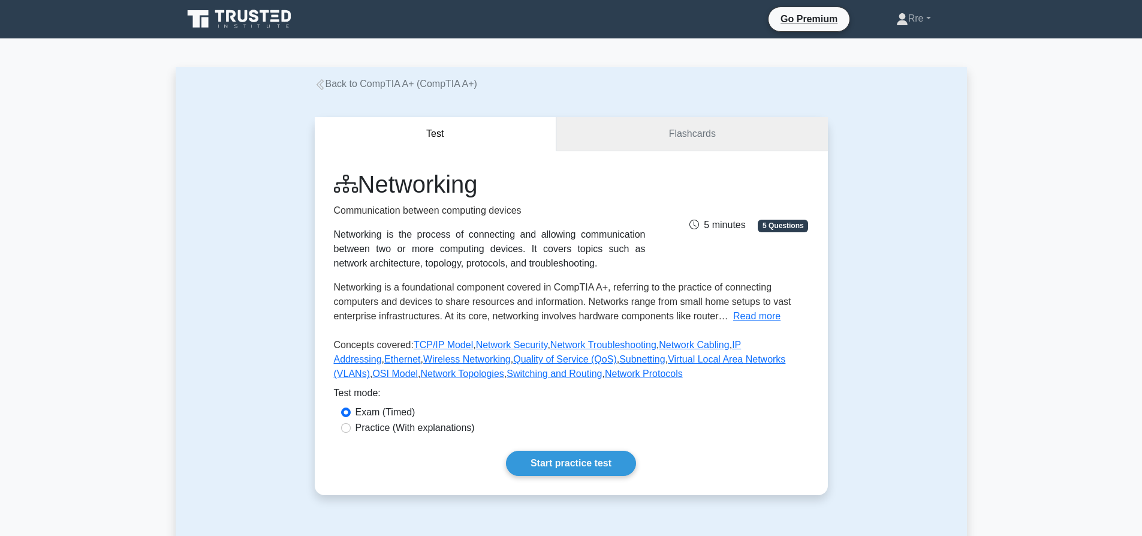
click at [669, 145] on link "Flashcards" at bounding box center [691, 134] width 271 height 34
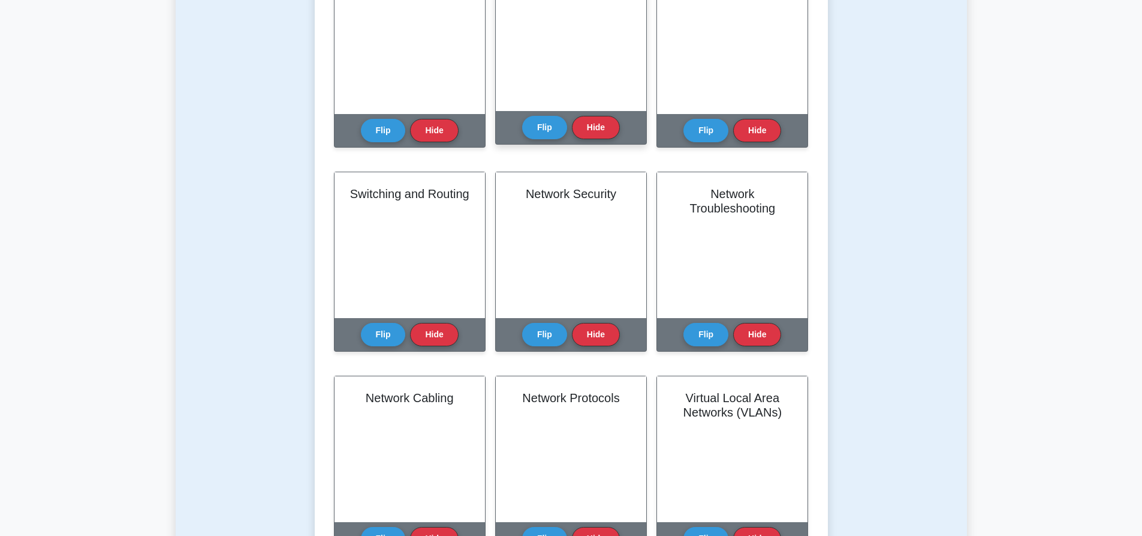
scroll to position [540, 0]
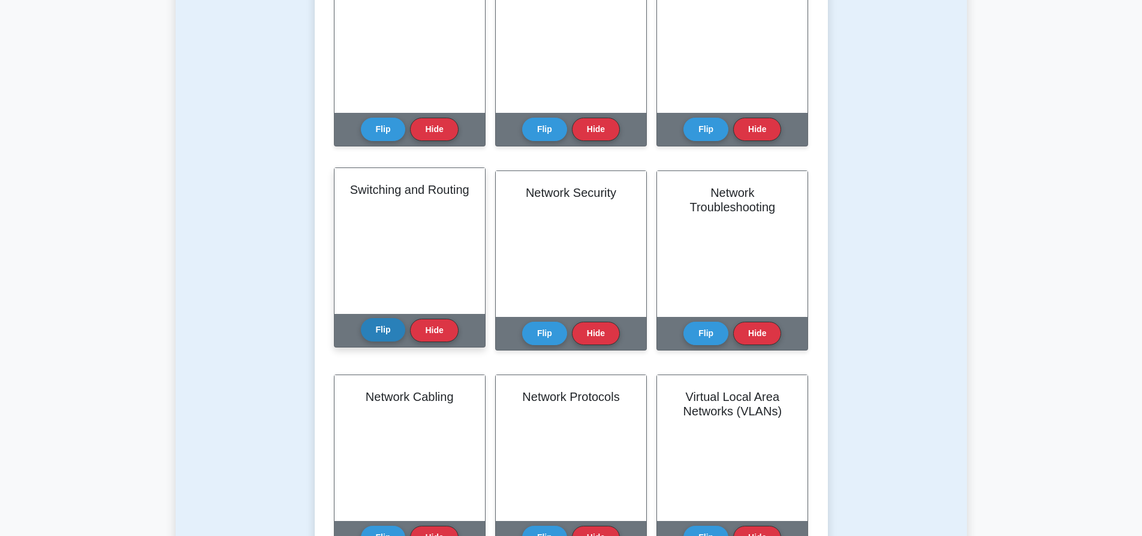
click at [383, 333] on button "Flip" at bounding box center [383, 329] width 45 height 23
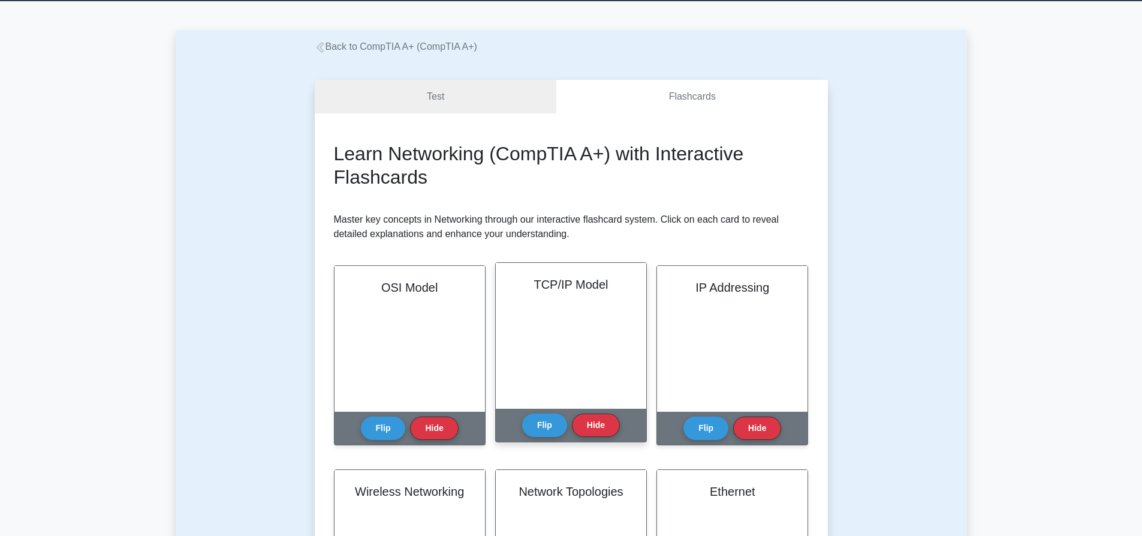
scroll to position [0, 0]
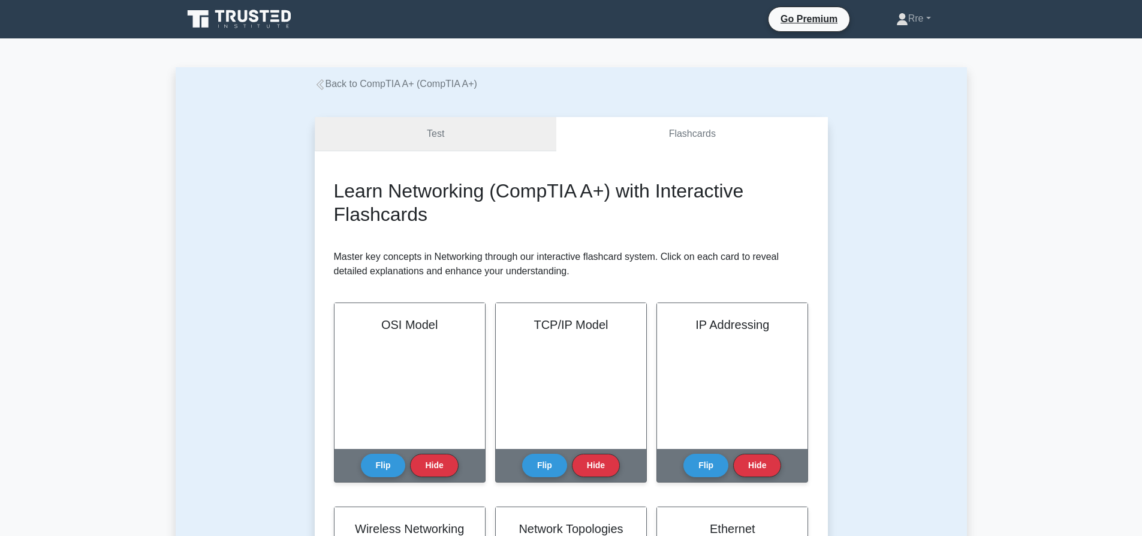
click at [453, 133] on link "Test" at bounding box center [436, 134] width 242 height 34
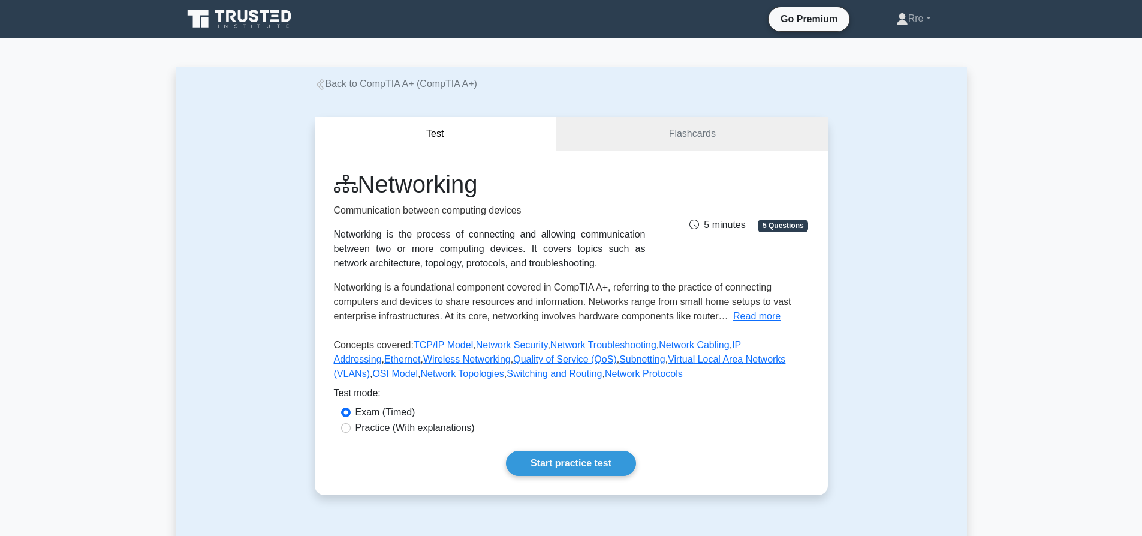
click at [373, 429] on label "Practice (With explanations)" at bounding box center [415, 427] width 119 height 14
click at [351, 429] on input "Practice (With explanations)" at bounding box center [346, 428] width 10 height 10
radio input "true"
click at [365, 413] on label "Exam (Timed)" at bounding box center [386, 412] width 60 height 14
click at [351, 413] on input "Exam (Timed)" at bounding box center [346, 412] width 10 height 10
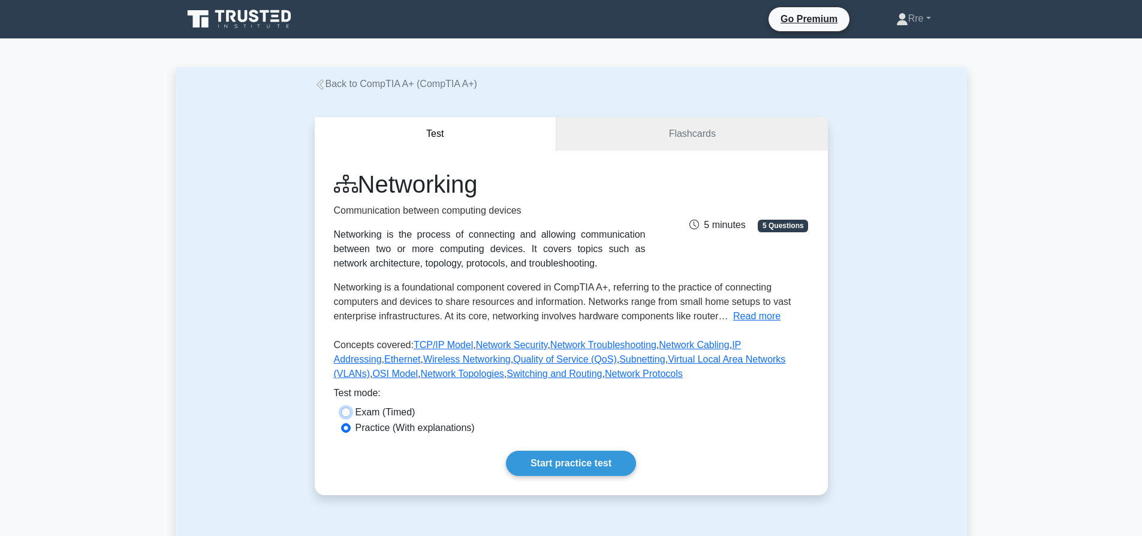
radio input "true"
click at [362, 429] on label "Practice (With explanations)" at bounding box center [415, 427] width 119 height 14
click at [351, 429] on input "Practice (With explanations)" at bounding box center [346, 428] width 10 height 10
radio input "true"
click at [366, 408] on label "Exam (Timed)" at bounding box center [386, 412] width 60 height 14
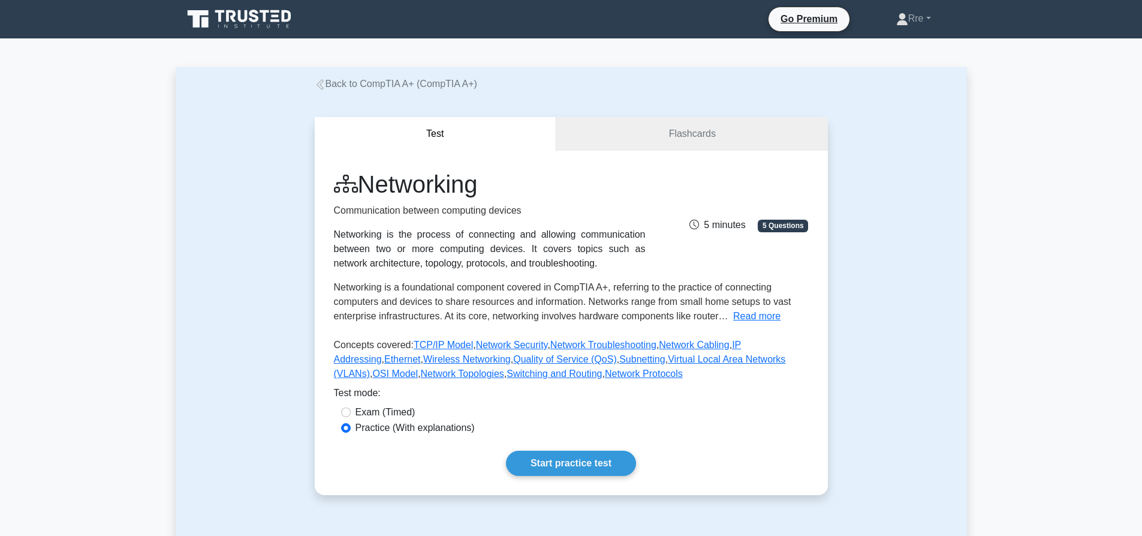
click at [351, 408] on input "Exam (Timed)" at bounding box center [346, 412] width 10 height 10
radio input "true"
click at [367, 429] on label "Practice (With explanations)" at bounding box center [415, 427] width 119 height 14
click at [351, 429] on input "Practice (With explanations)" at bounding box center [346, 428] width 10 height 10
radio input "true"
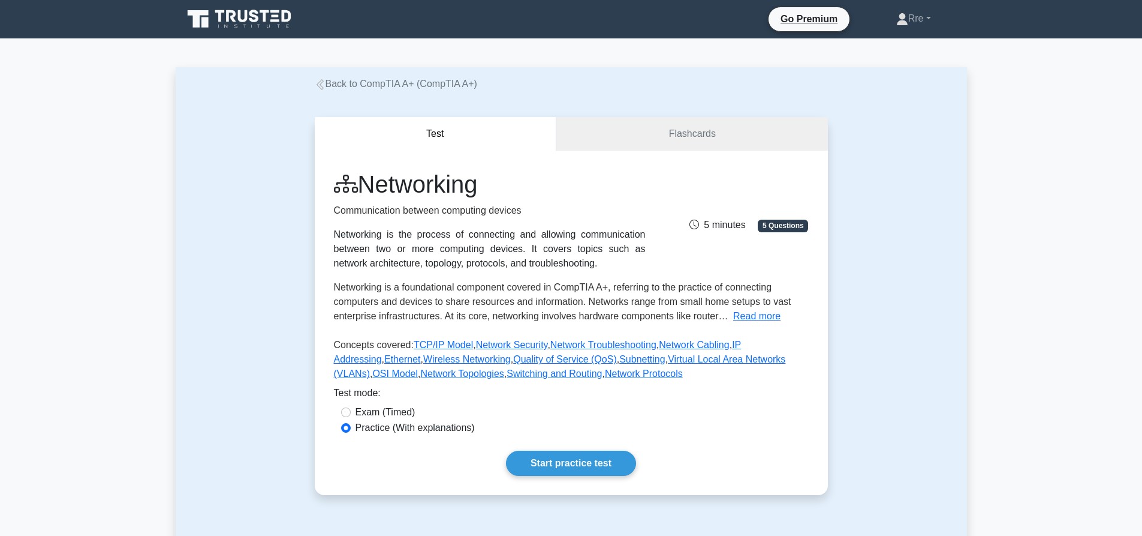
click at [374, 416] on label "Exam (Timed)" at bounding box center [386, 412] width 60 height 14
click at [351, 416] on input "Exam (Timed)" at bounding box center [346, 412] width 10 height 10
radio input "true"
click at [544, 456] on link "Start practice test" at bounding box center [571, 462] width 130 height 25
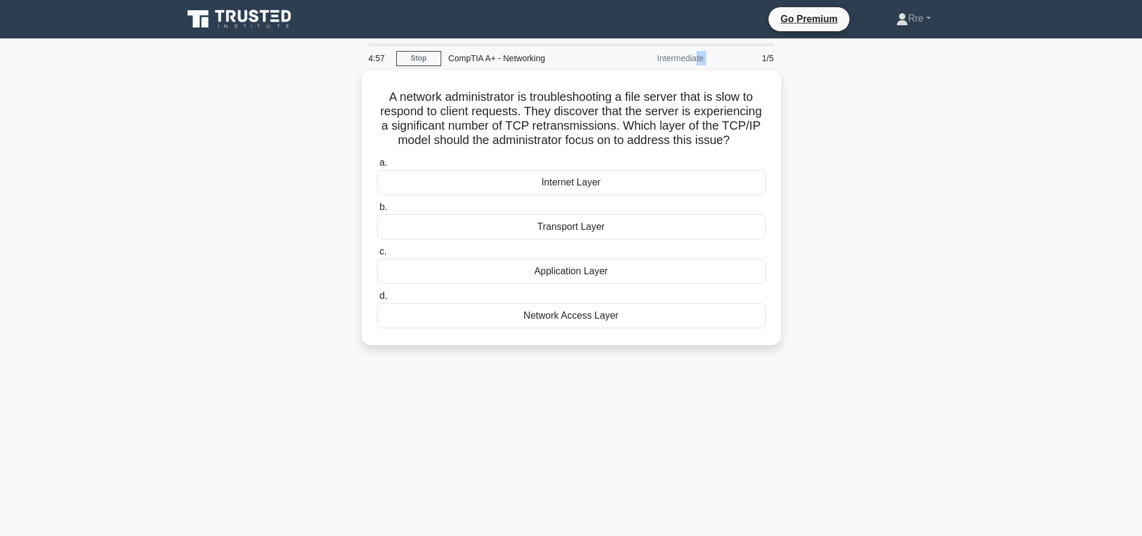
drag, startPoint x: 666, startPoint y: 61, endPoint x: 712, endPoint y: 61, distance: 46.2
click at [712, 61] on div "4:57 Stop CompTIA A+ - Networking Intermediate 1/5" at bounding box center [572, 58] width 420 height 24
click at [882, 264] on div "A network administrator is troubleshooting a file server that is slow to respon…" at bounding box center [572, 214] width 792 height 289
drag, startPoint x: 816, startPoint y: 96, endPoint x: 499, endPoint y: 112, distance: 317.6
click at [499, 112] on h5 "A network administrator is troubleshooting a file server that is slow to respon…" at bounding box center [571, 115] width 391 height 59
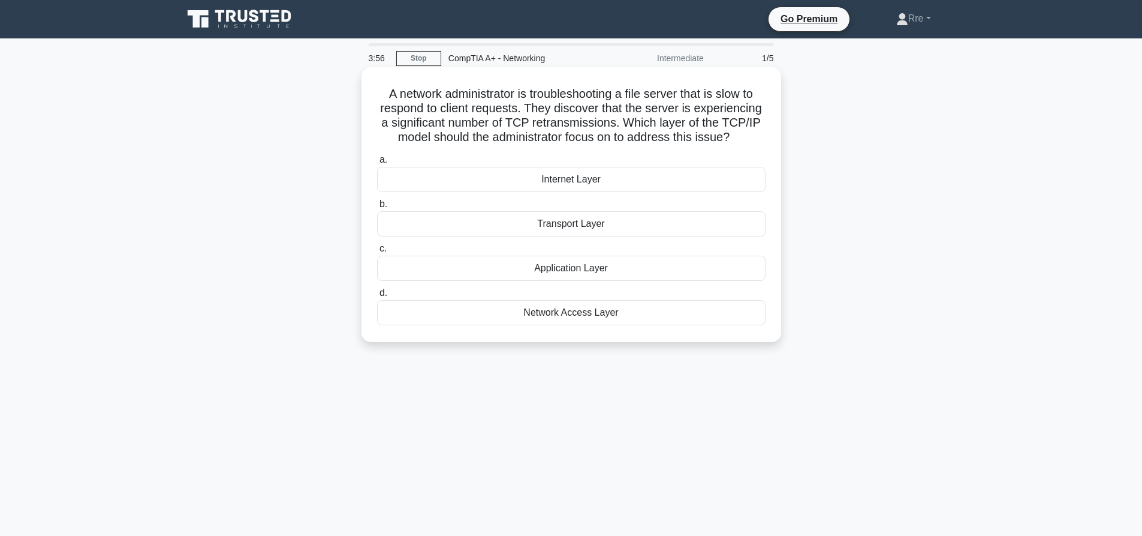
click at [581, 221] on div "Transport Layer" at bounding box center [571, 223] width 389 height 25
click at [377, 208] on input "b. Transport Layer" at bounding box center [377, 204] width 0 height 8
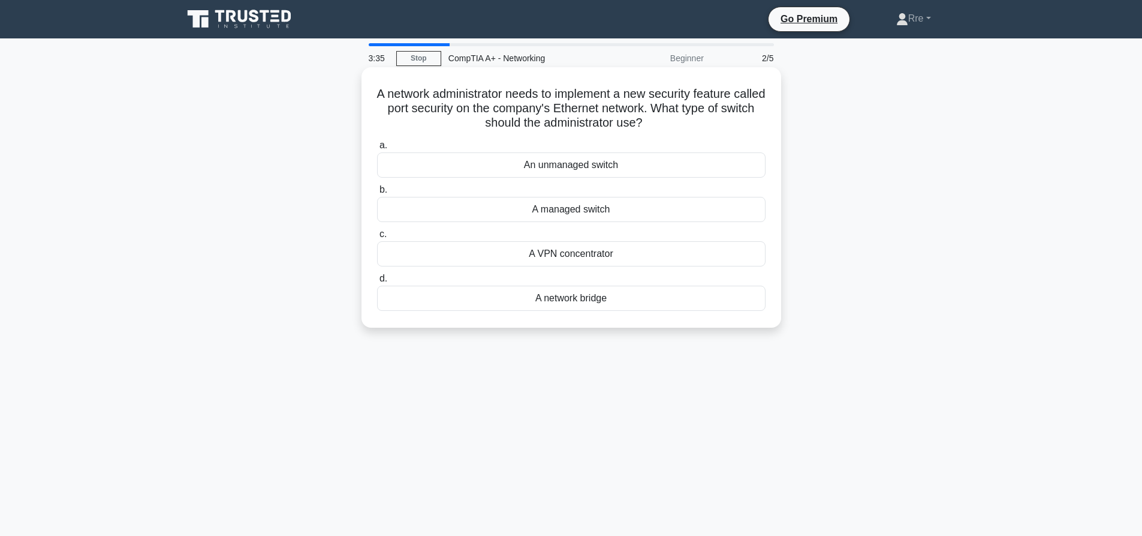
click at [600, 212] on div "A managed switch" at bounding box center [571, 209] width 389 height 25
click at [377, 194] on input "b. A managed switch" at bounding box center [377, 190] width 0 height 8
click at [598, 213] on div "User Datagram Protocol (UDP)" at bounding box center [571, 209] width 389 height 25
click at [377, 194] on input "b. User Datagram Protocol (UDP)" at bounding box center [377, 190] width 0 height 8
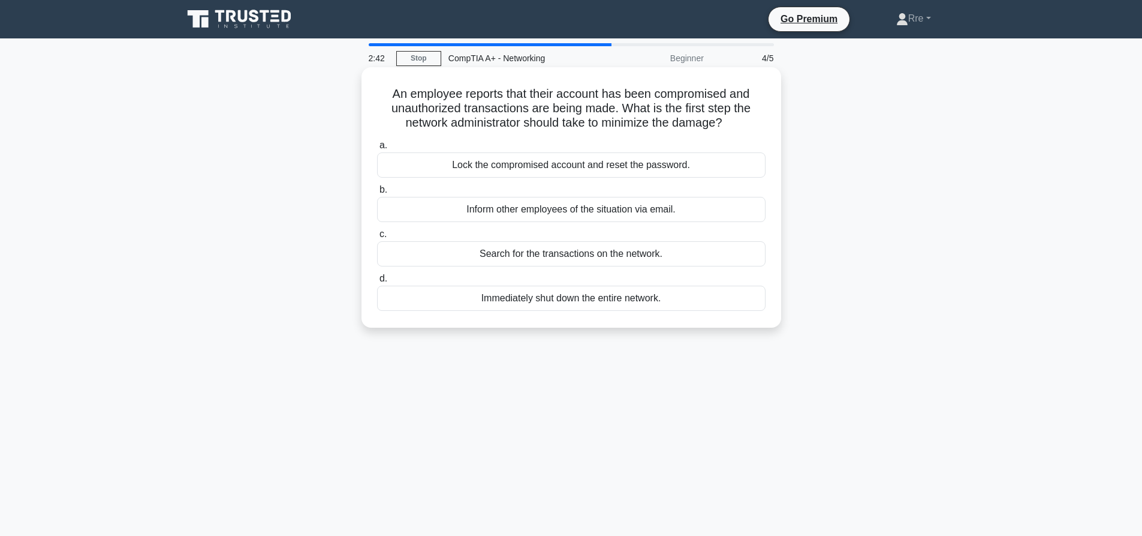
drag, startPoint x: 772, startPoint y: 135, endPoint x: 691, endPoint y: 235, distance: 128.4
click at [691, 235] on label "c. Search for the transactions on the network." at bounding box center [571, 247] width 389 height 40
click at [377, 235] on input "c. Search for the transactions on the network." at bounding box center [377, 234] width 0 height 8
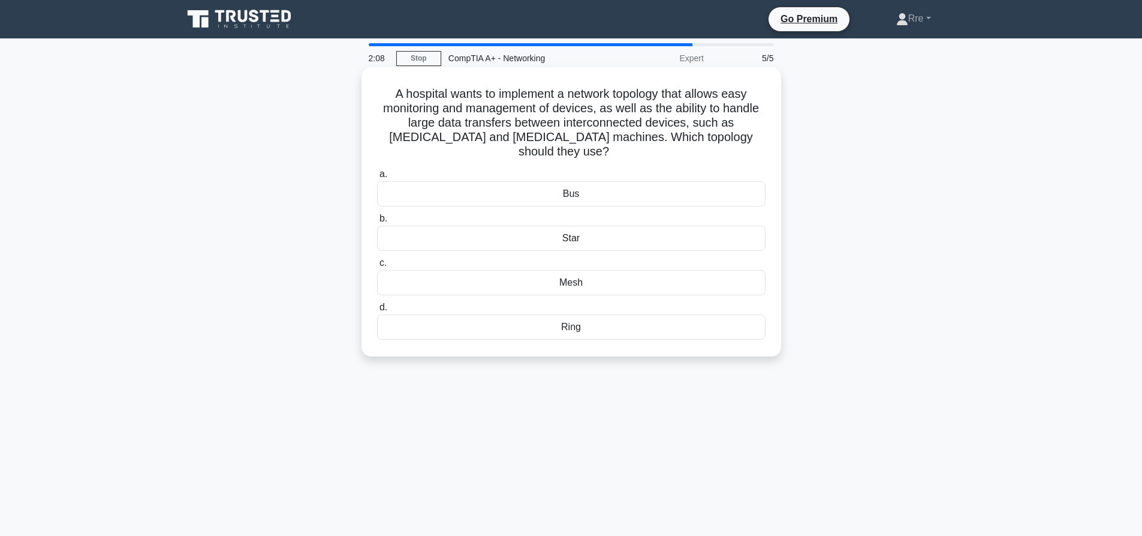
click at [552, 270] on div "Mesh" at bounding box center [571, 282] width 389 height 25
click at [377, 267] on input "c. Mesh" at bounding box center [377, 263] width 0 height 8
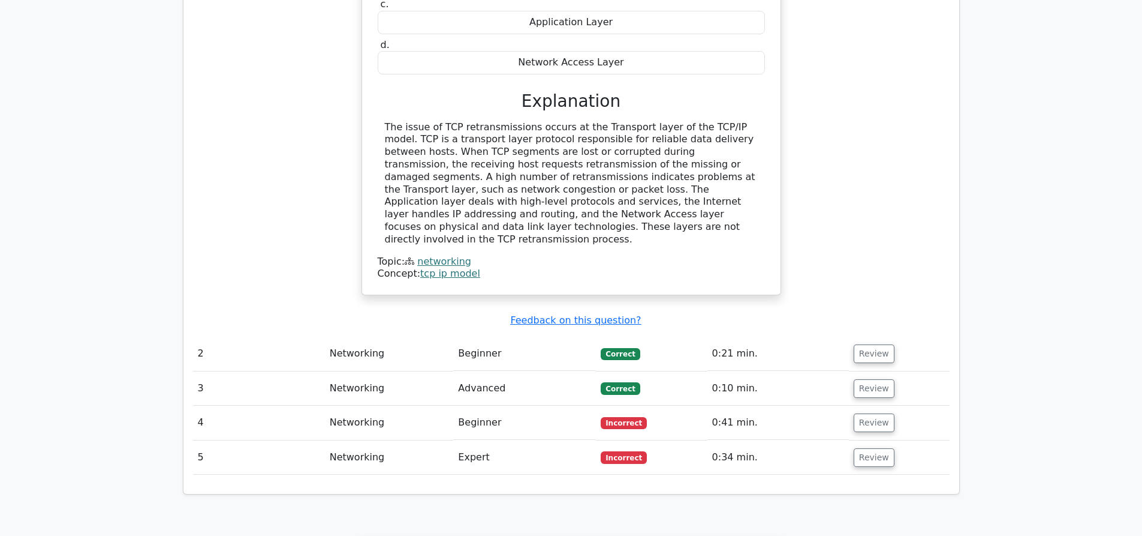
scroll to position [1139, 0]
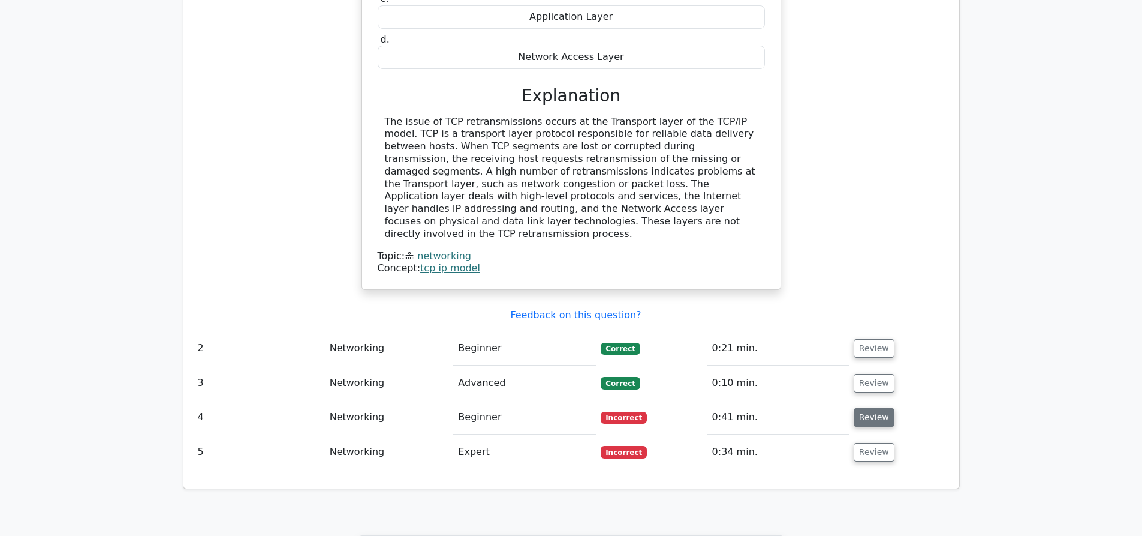
click at [868, 408] on button "Review" at bounding box center [874, 417] width 41 height 19
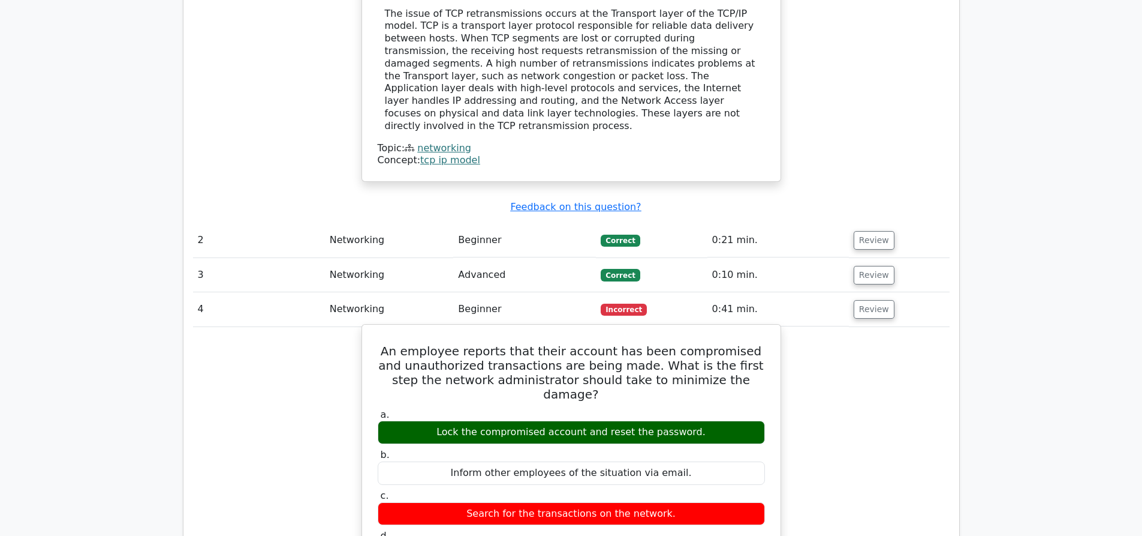
scroll to position [1259, 0]
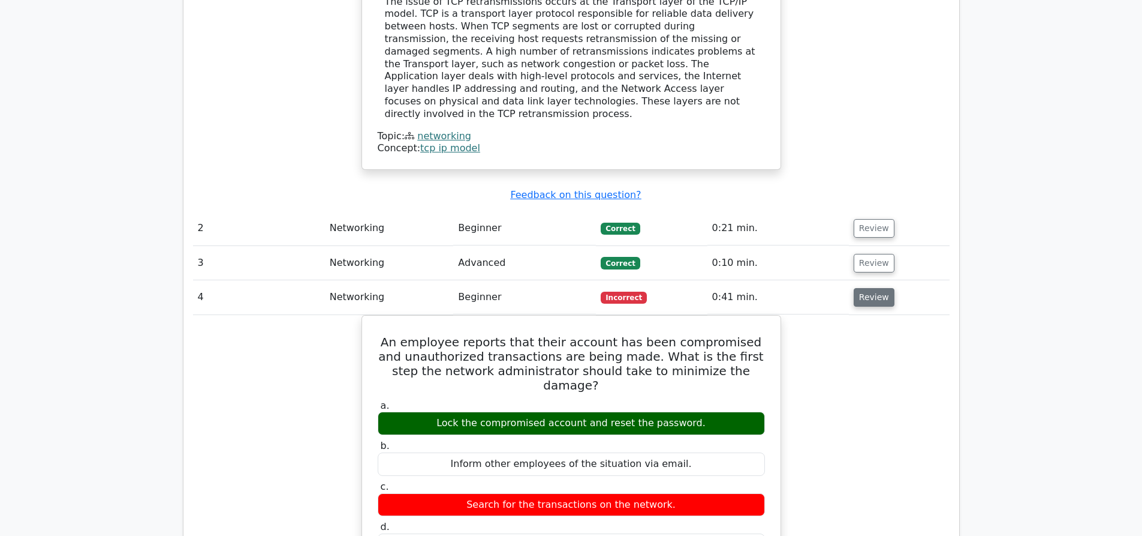
click at [886, 288] on button "Review" at bounding box center [874, 297] width 41 height 19
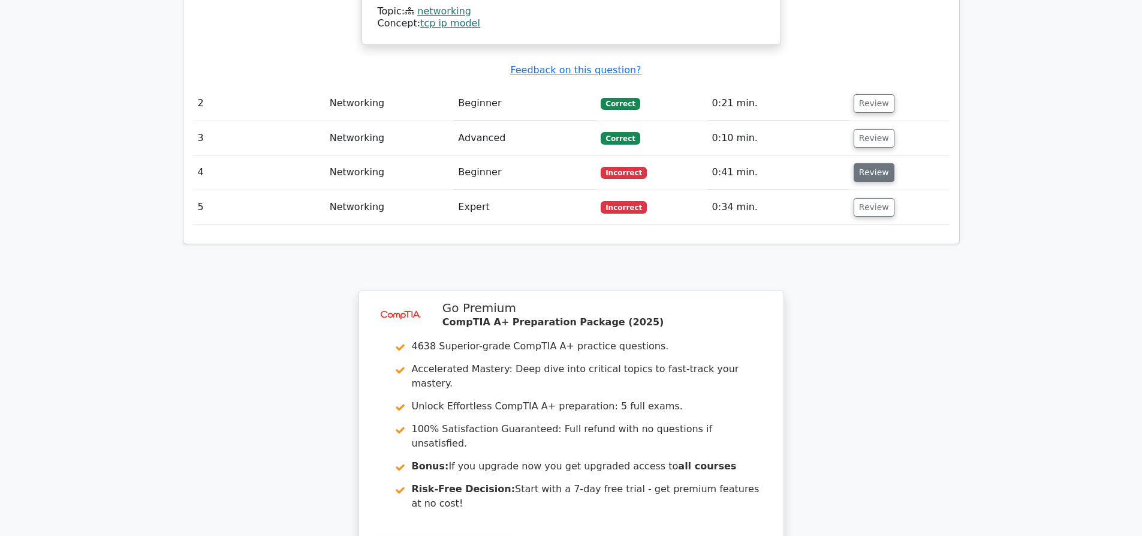
scroll to position [1379, 0]
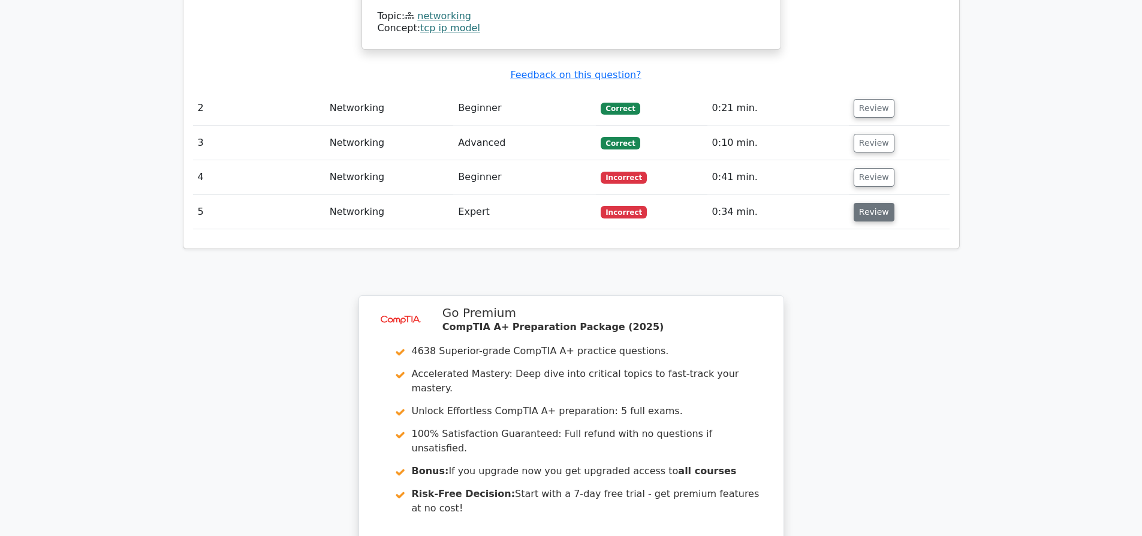
click at [864, 203] on button "Review" at bounding box center [874, 212] width 41 height 19
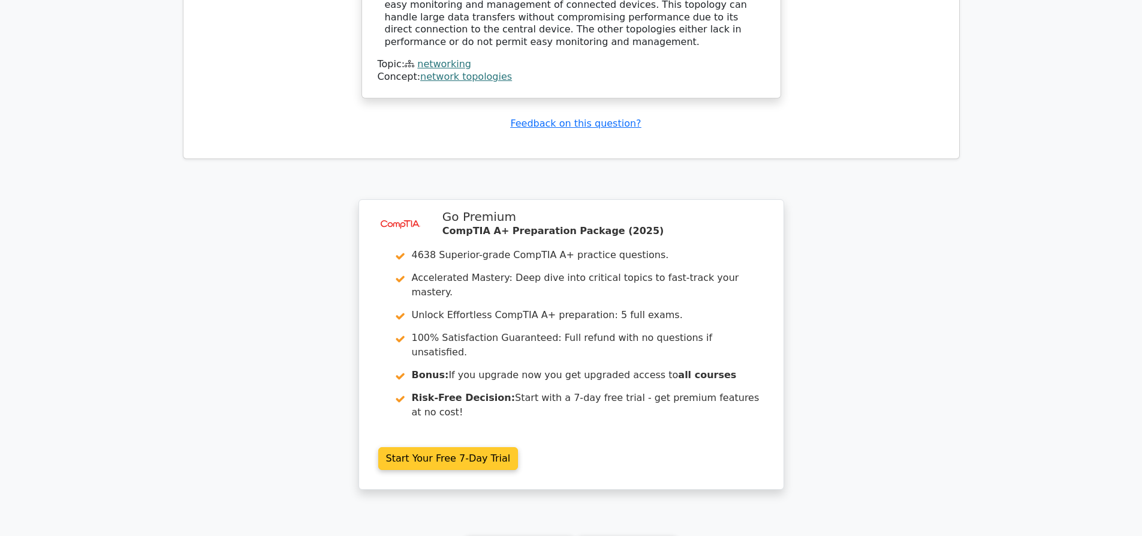
scroll to position [2003, 0]
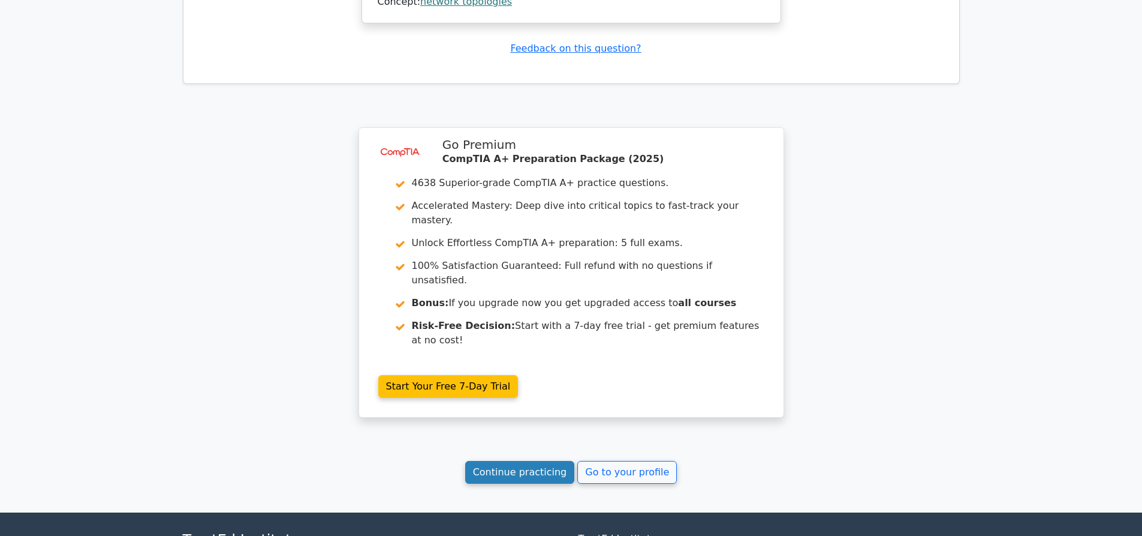
click at [512, 461] on link "Continue practicing" at bounding box center [520, 472] width 110 height 23
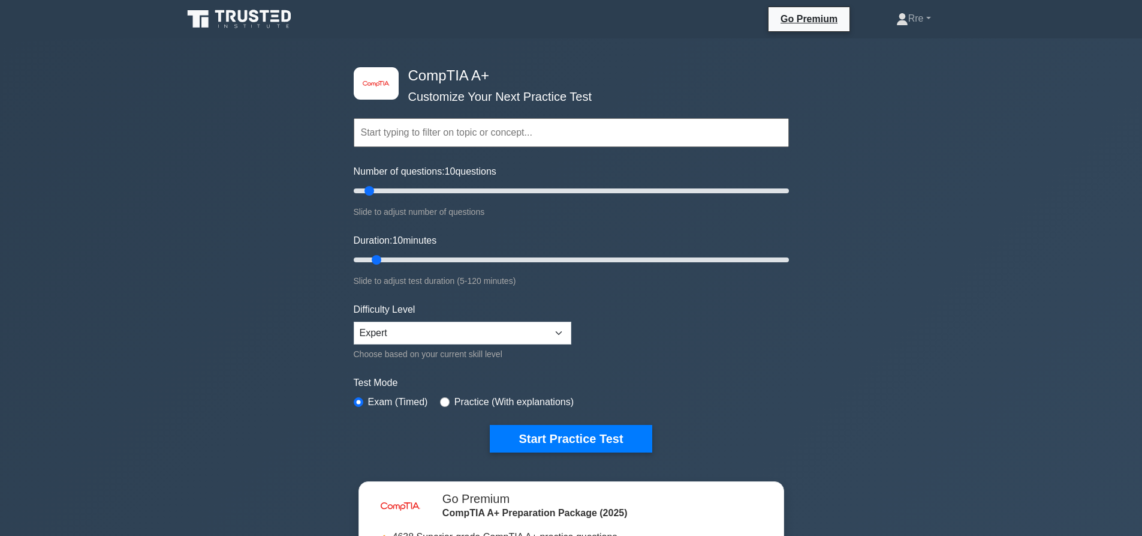
click at [375, 310] on label "Difficulty Level" at bounding box center [385, 309] width 62 height 14
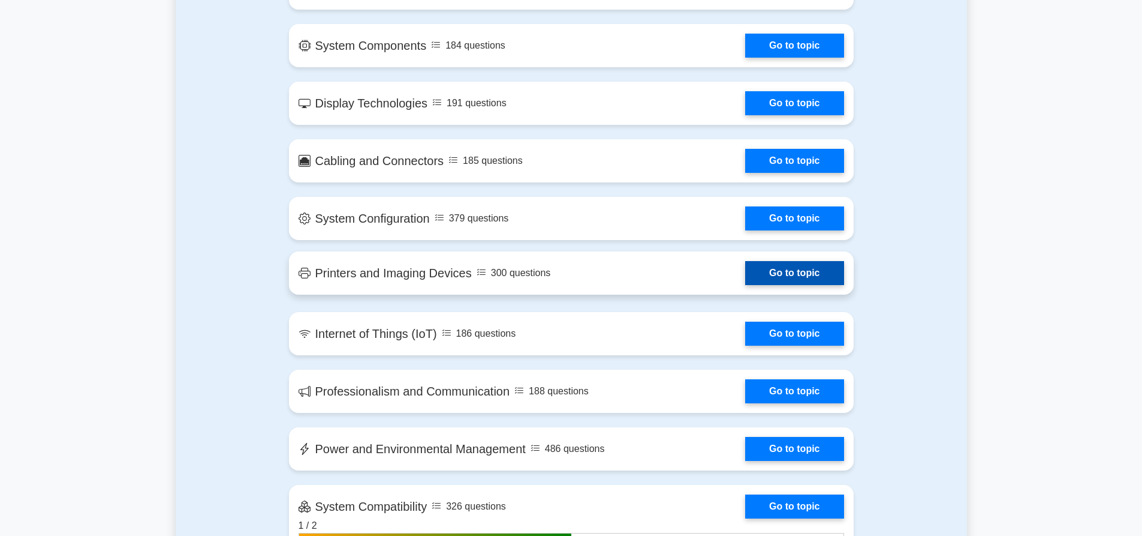
scroll to position [1679, 0]
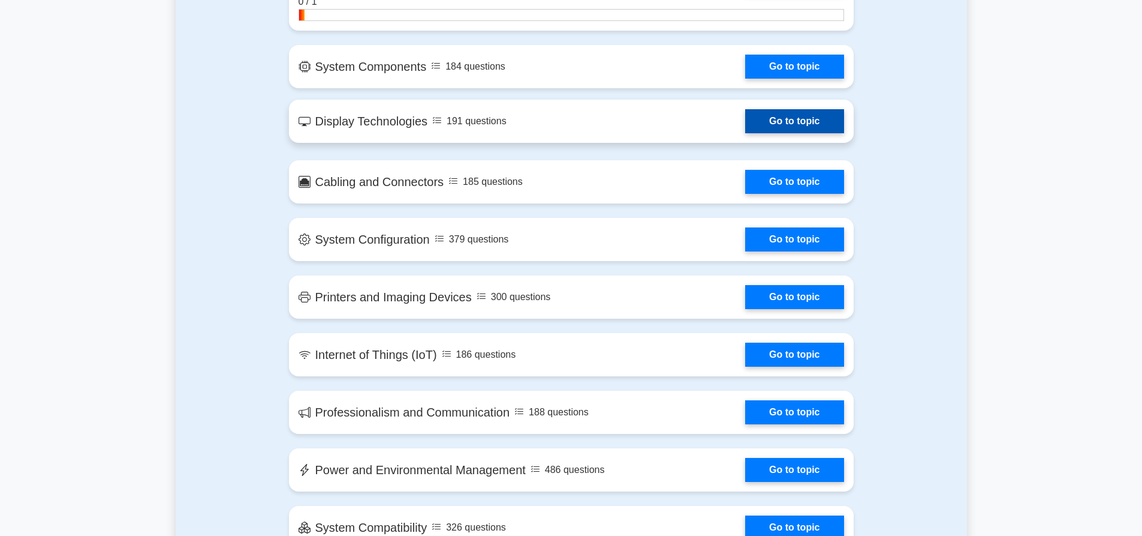
click at [777, 120] on link "Go to topic" at bounding box center [794, 121] width 98 height 24
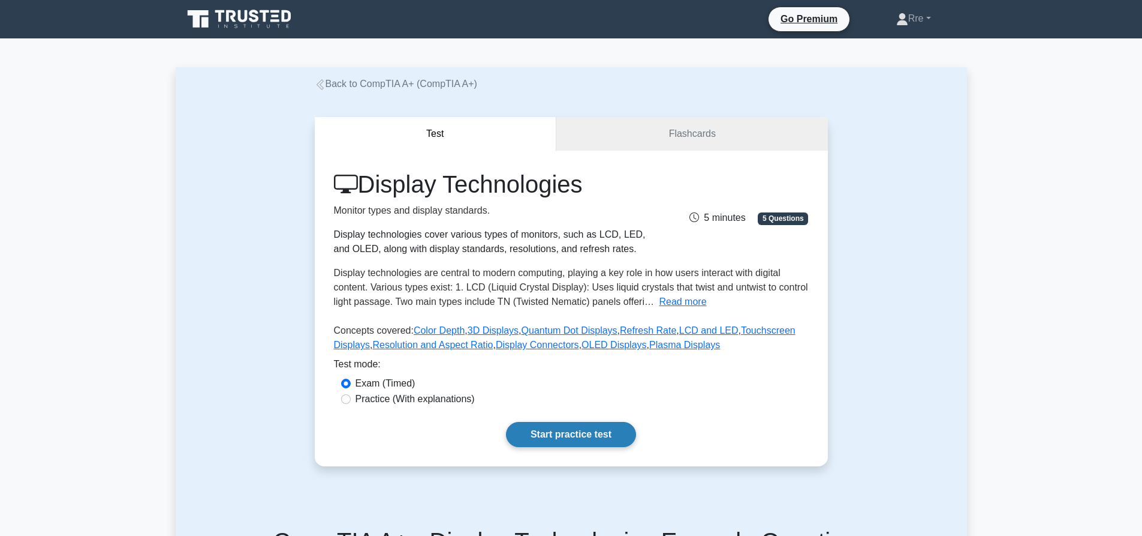
click at [545, 428] on link "Start practice test" at bounding box center [571, 434] width 130 height 25
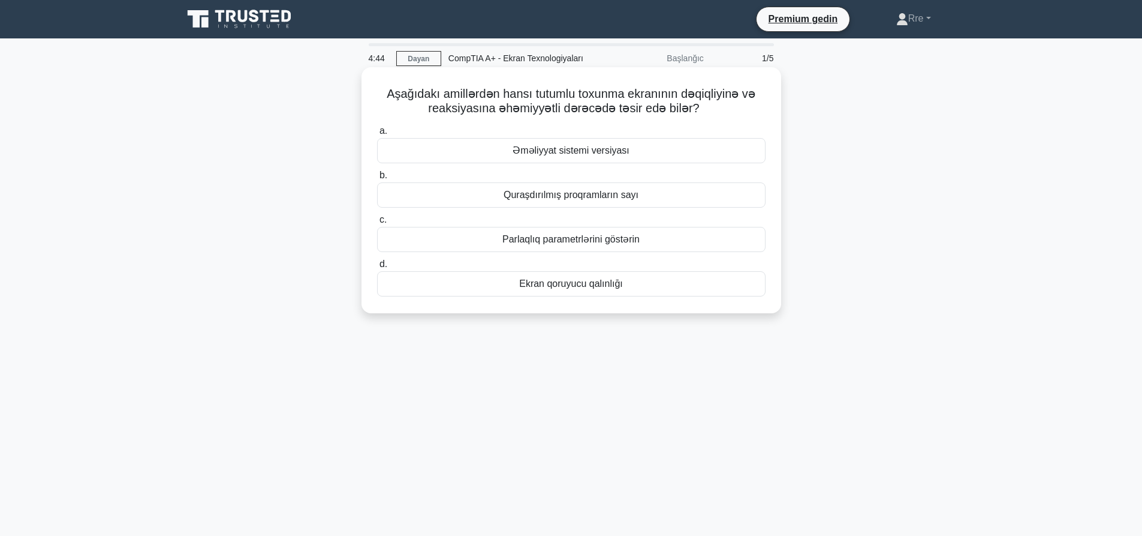
click at [554, 244] on font "Parlaqlıq parametrlərini göstərin" at bounding box center [571, 239] width 137 height 10
click at [377, 224] on input "c. Parlaqlıq parametrlərini göstərin" at bounding box center [377, 220] width 0 height 8
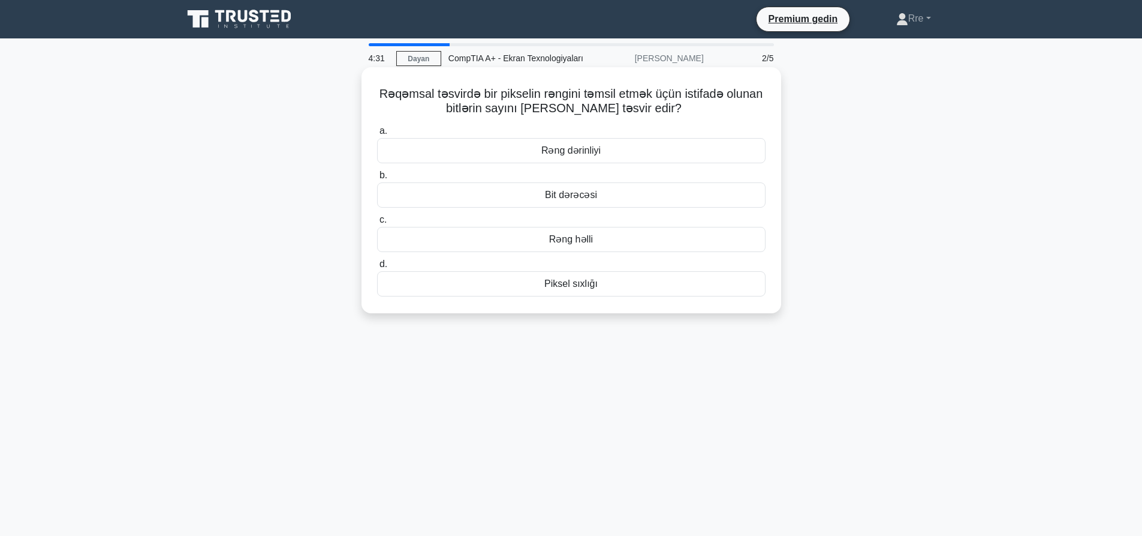
drag, startPoint x: 377, startPoint y: 92, endPoint x: 627, endPoint y: 288, distance: 317.8
click at [631, 293] on div "Rəqəmsal təsvirdə bir pikselin rəngini təmsil etmək üçün istifadə olunan bitlər…" at bounding box center [571, 190] width 410 height 236
click at [609, 287] on div "Piksel sıxlığı" at bounding box center [571, 283] width 389 height 25
click at [377, 268] on input "d. Piksel sıxlığı" at bounding box center [377, 264] width 0 height 8
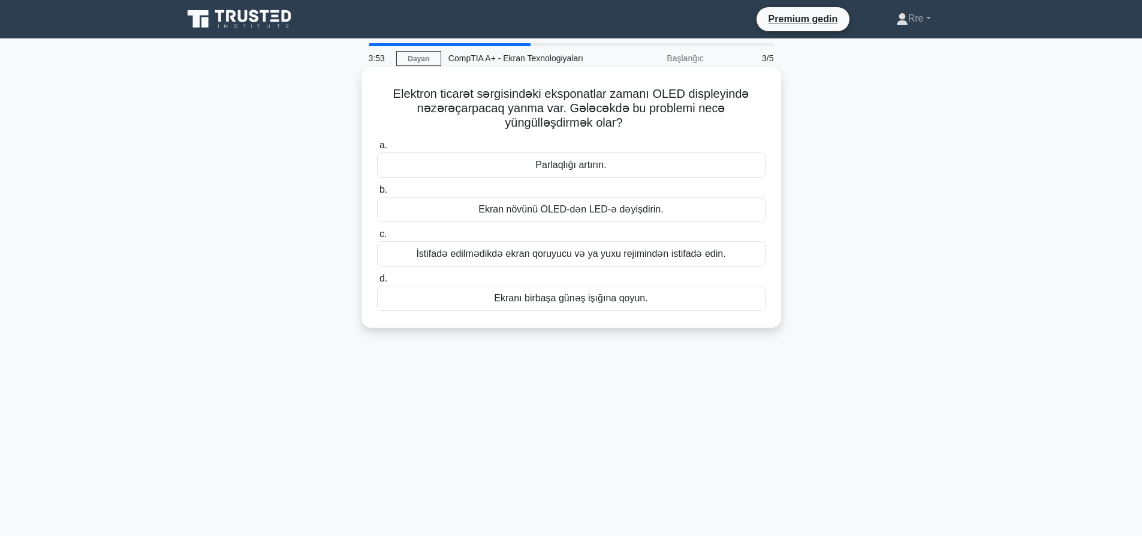
click at [606, 299] on font "Ekranı birbaşa günəş işığına qoyun." at bounding box center [571, 298] width 154 height 10
click at [377, 282] on input "d. Ekranı birbaşa günəş işığına qoyun." at bounding box center [377, 279] width 0 height 8
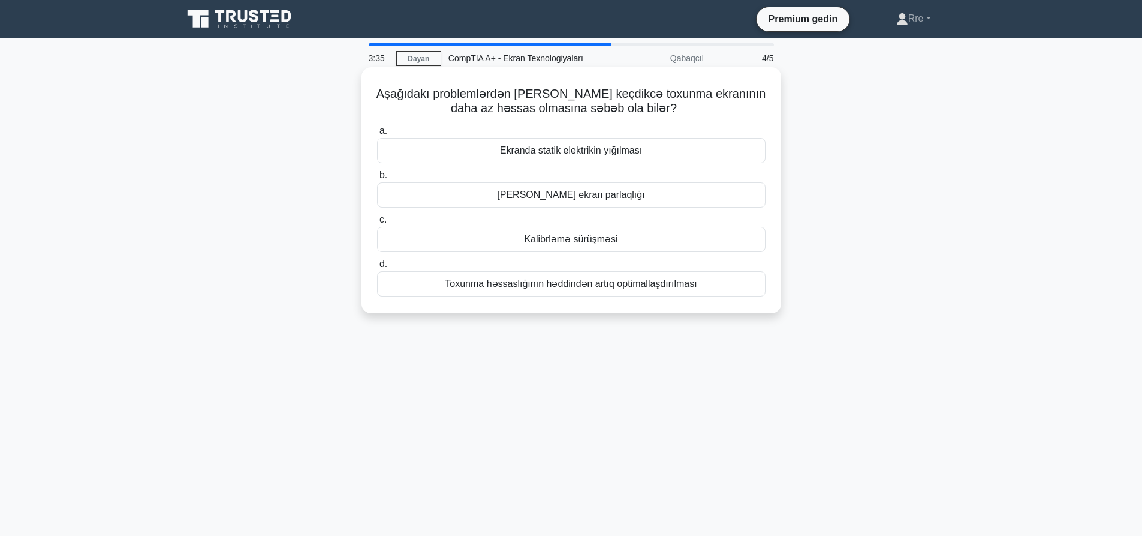
click at [594, 155] on font "Ekranda statik elektrikin yığılması" at bounding box center [571, 150] width 142 height 10
click at [377, 135] on input "a. Ekranda statik elektrikin yığılması" at bounding box center [377, 131] width 0 height 8
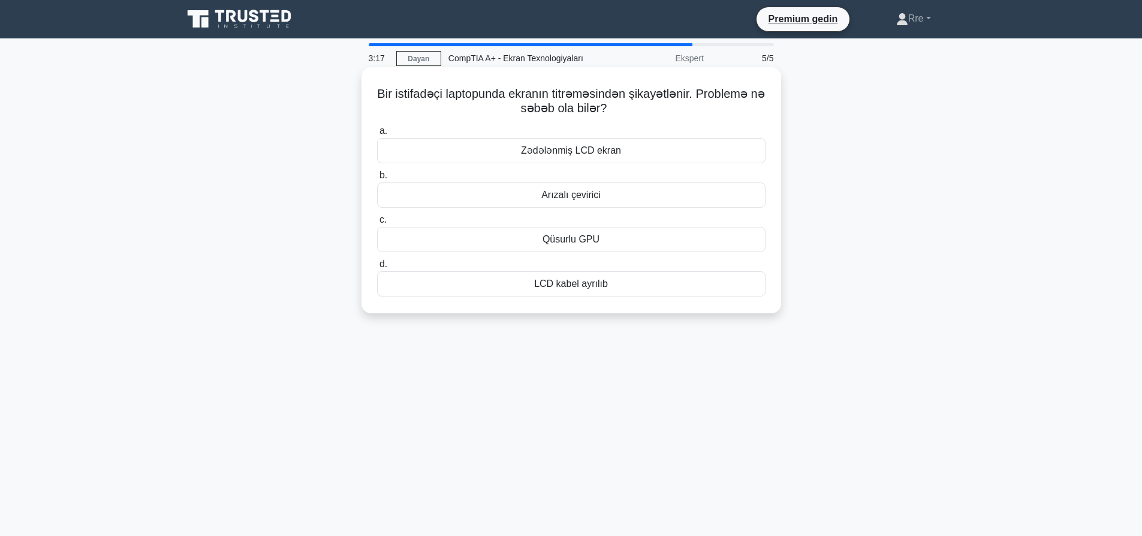
click at [584, 152] on font "Zədələnmiş LCD ekran" at bounding box center [571, 150] width 100 height 10
click at [377, 135] on input "a. Zədələnmiş LCD ekran" at bounding box center [377, 131] width 0 height 8
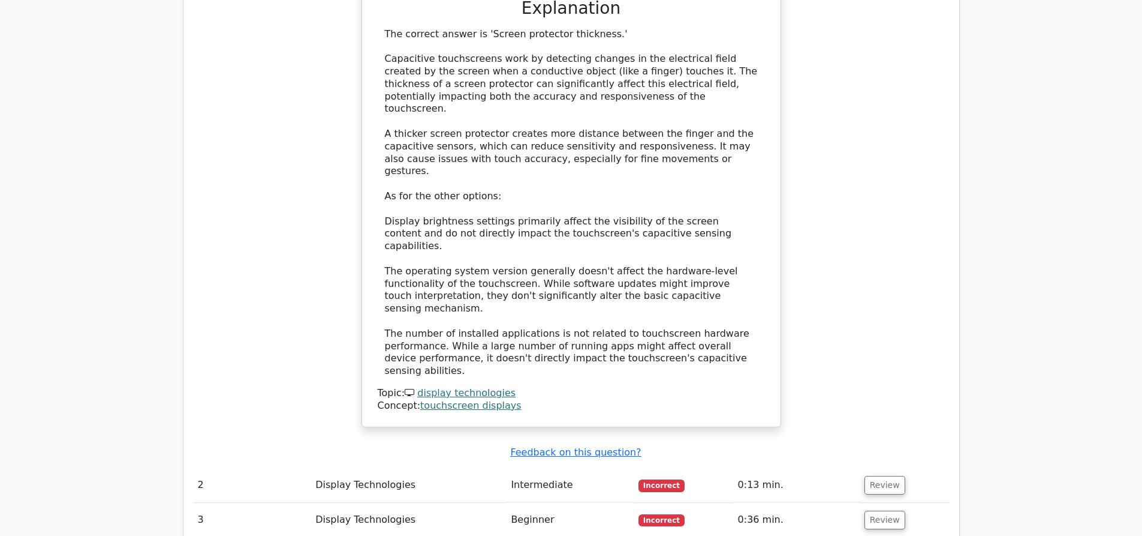
scroll to position [1199, 0]
click at [880, 474] on button "Review" at bounding box center [885, 483] width 41 height 19
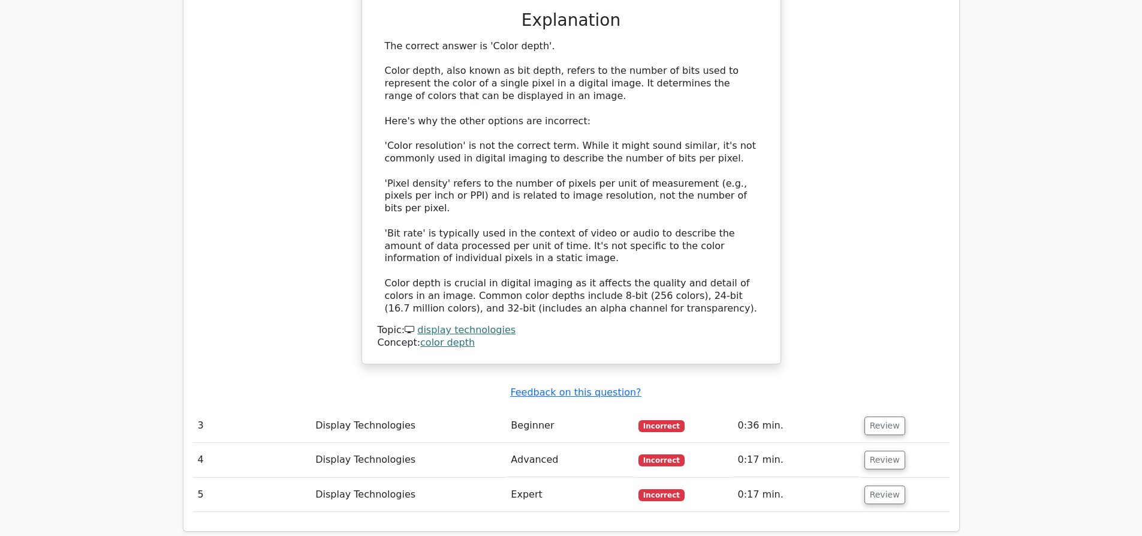
scroll to position [1919, 0]
click at [877, 414] on button "Review" at bounding box center [885, 423] width 41 height 19
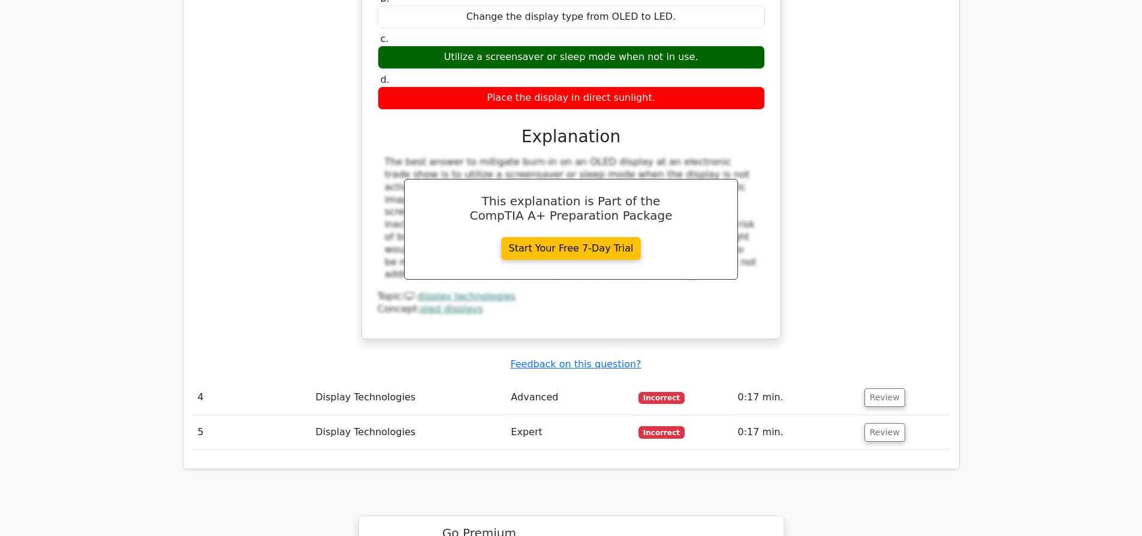
scroll to position [2579, 0]
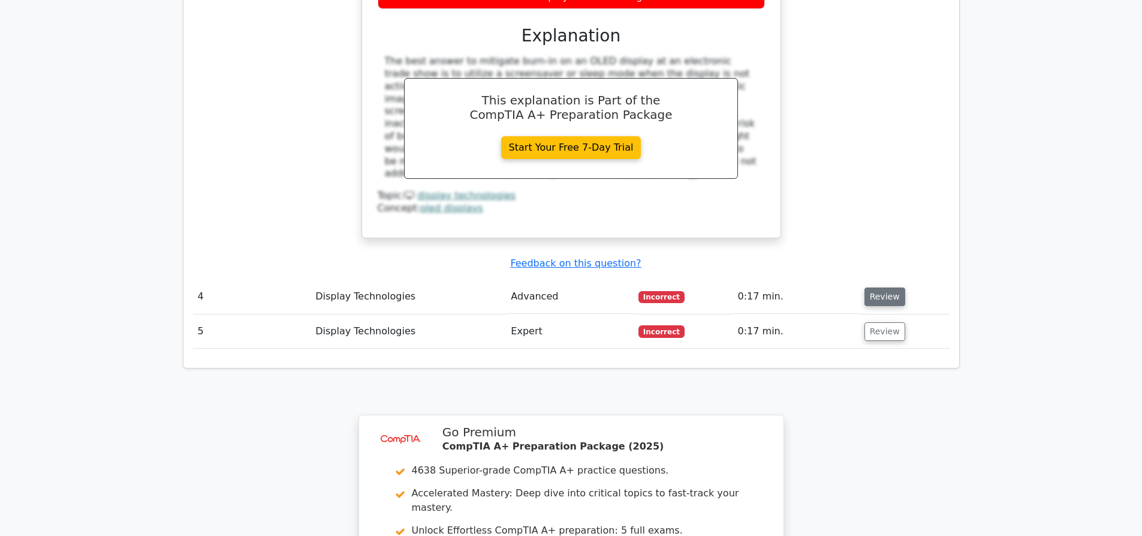
click at [894, 287] on button "Review" at bounding box center [885, 296] width 41 height 19
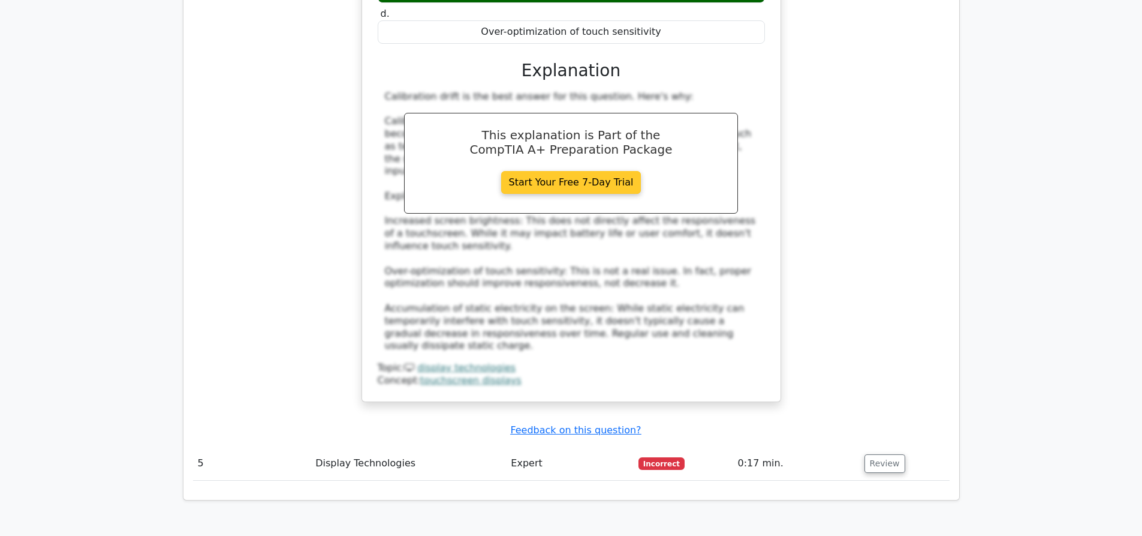
scroll to position [3178, 0]
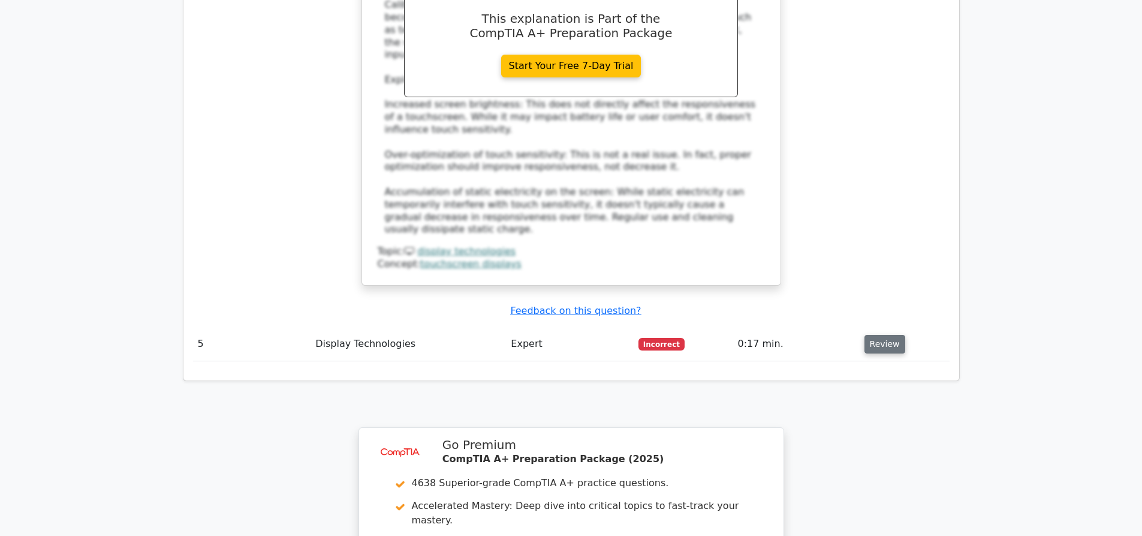
click at [875, 335] on button "Review" at bounding box center [885, 344] width 41 height 19
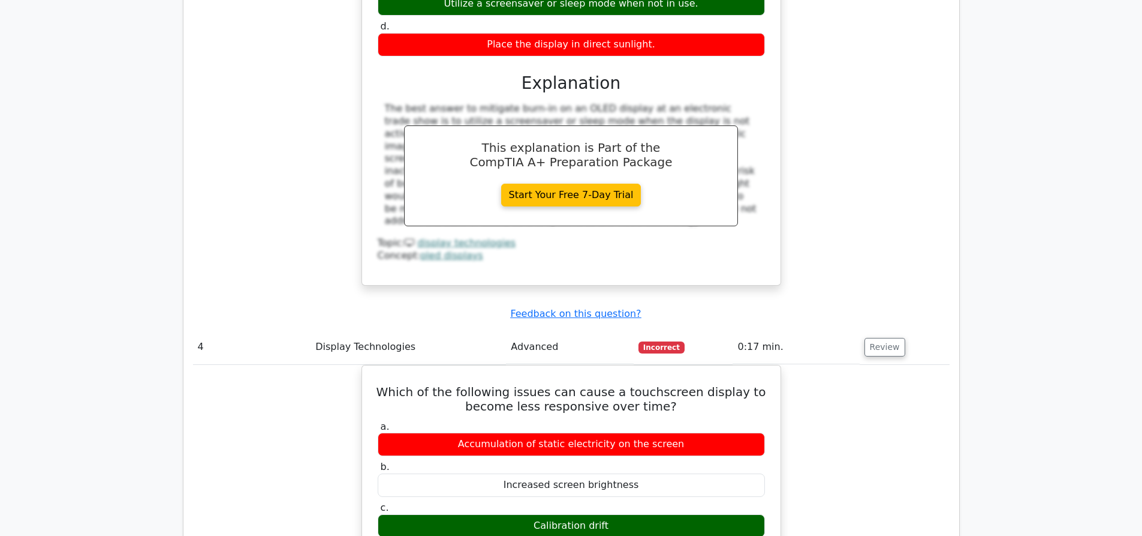
scroll to position [2219, 0]
